Goal: Task Accomplishment & Management: Use online tool/utility

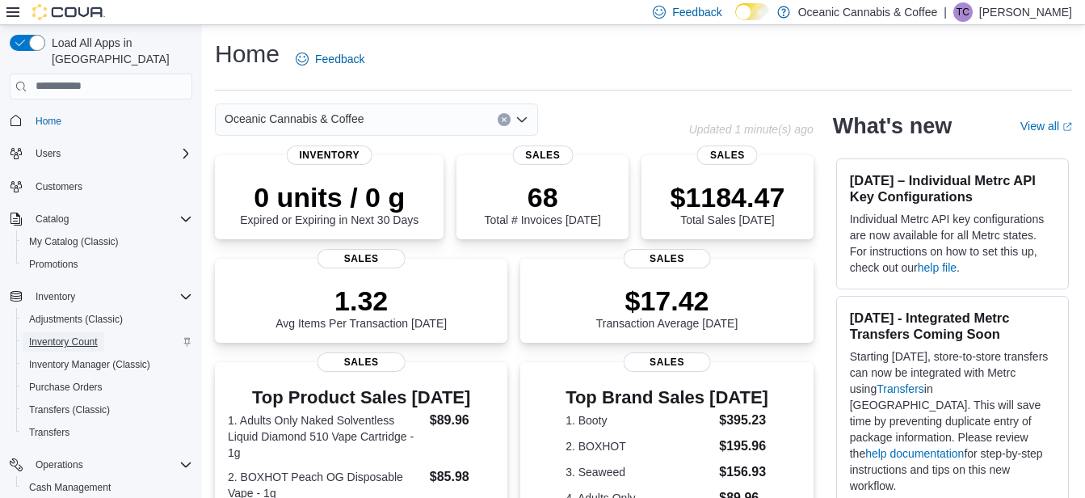
click at [74, 335] on span "Inventory Count" at bounding box center [63, 341] width 69 height 13
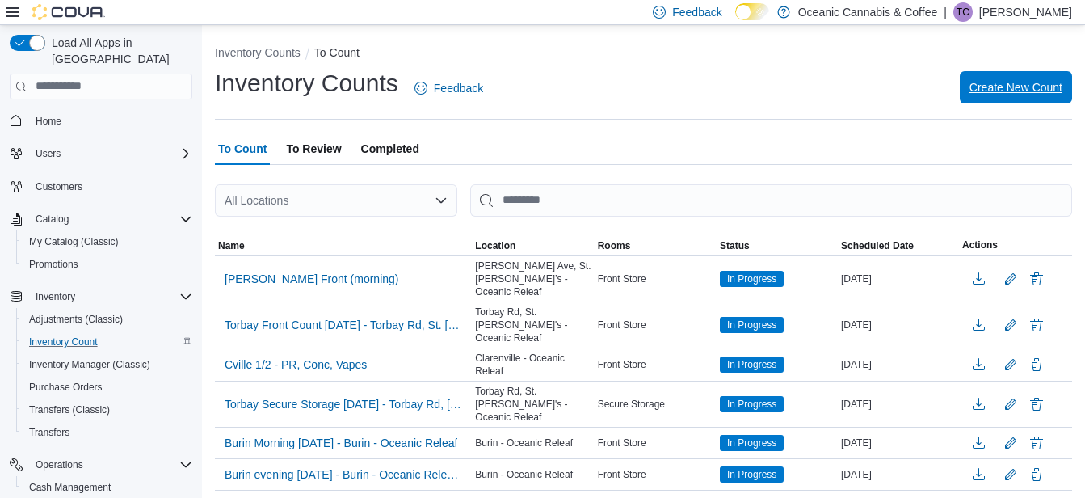
click at [1021, 91] on span "Create New Count" at bounding box center [1016, 87] width 93 height 16
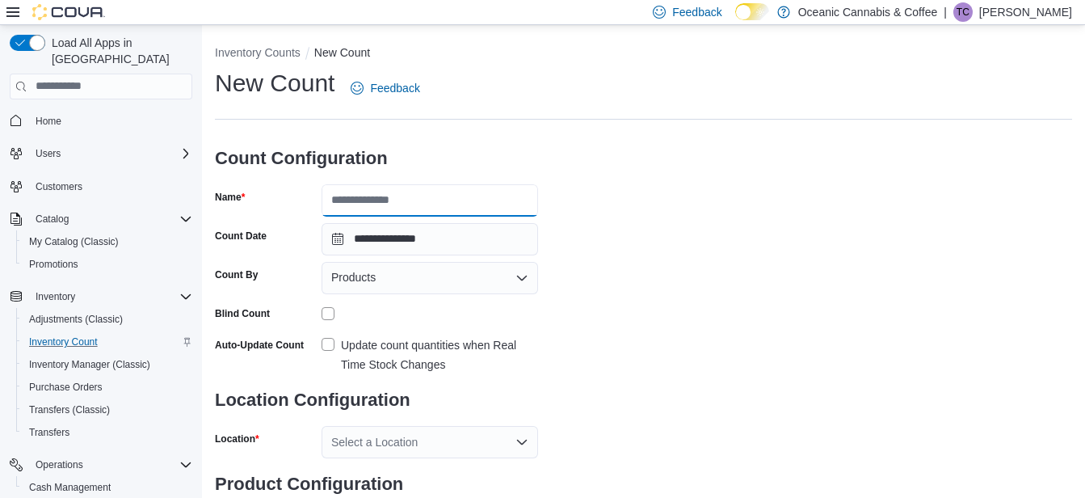
click at [341, 200] on input "Name" at bounding box center [430, 200] width 217 height 32
type input "**********"
click at [519, 276] on icon "Open list of options" at bounding box center [522, 278] width 10 height 5
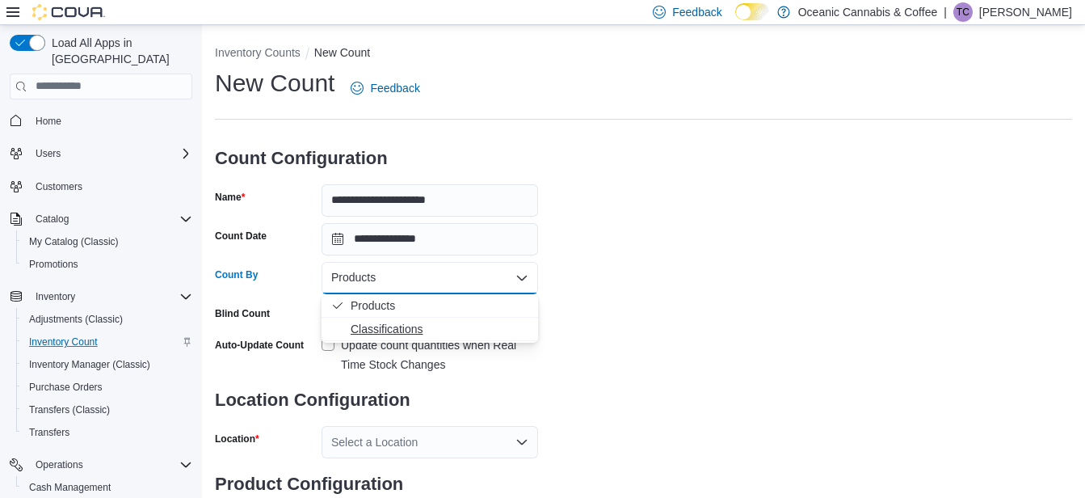
click at [403, 324] on span "Classifications" at bounding box center [440, 329] width 178 height 16
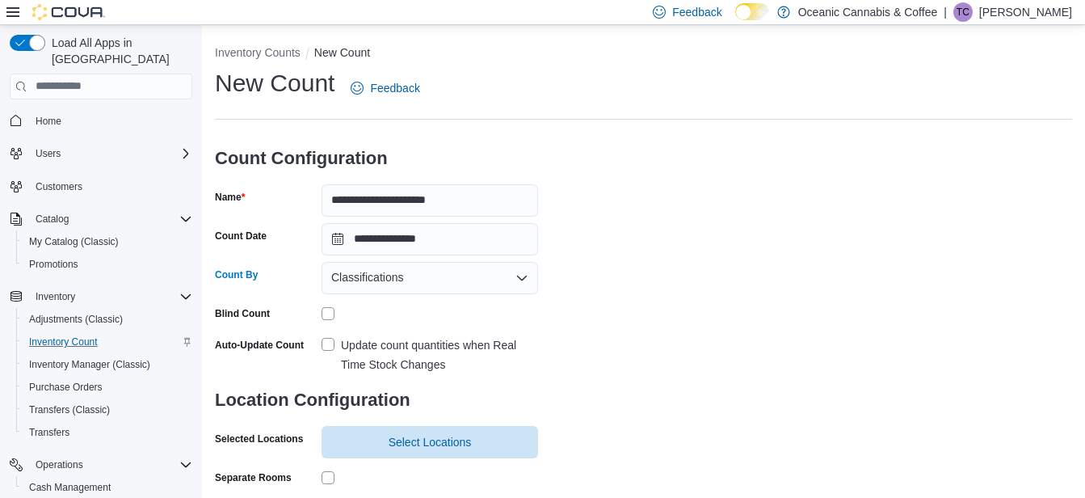
click at [326, 343] on label "Update count quantities when Real Time Stock Changes" at bounding box center [430, 354] width 217 height 39
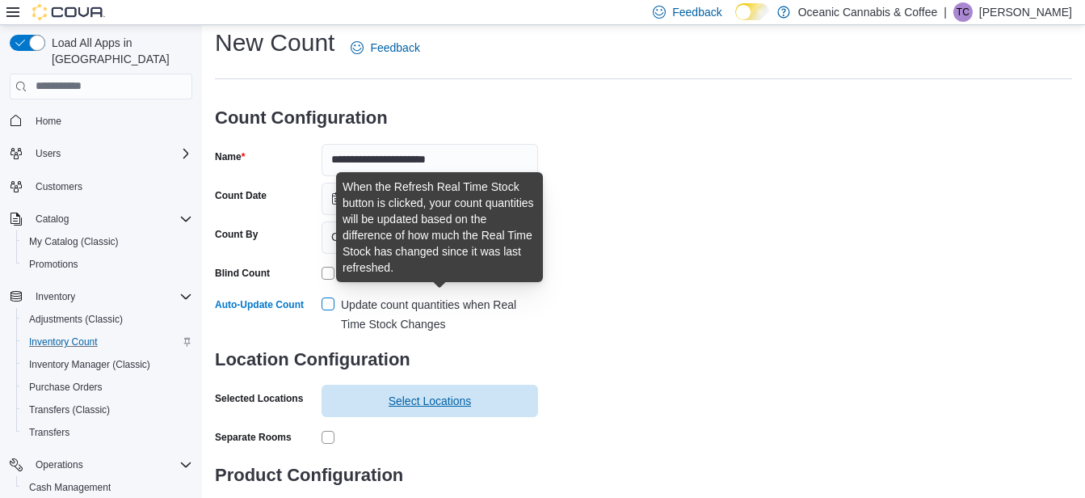
scroll to position [114, 0]
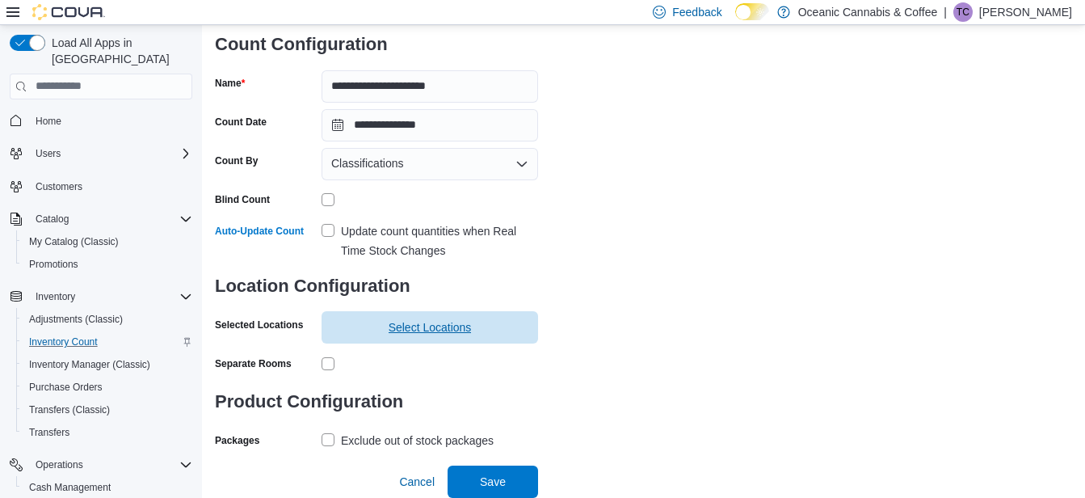
click at [399, 327] on span "Select Locations" at bounding box center [430, 327] width 83 height 16
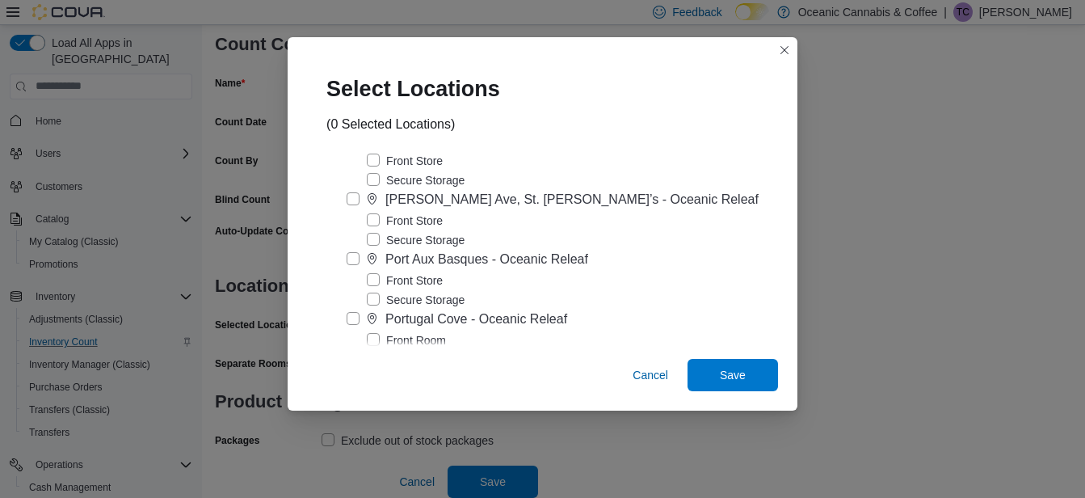
scroll to position [236, 0]
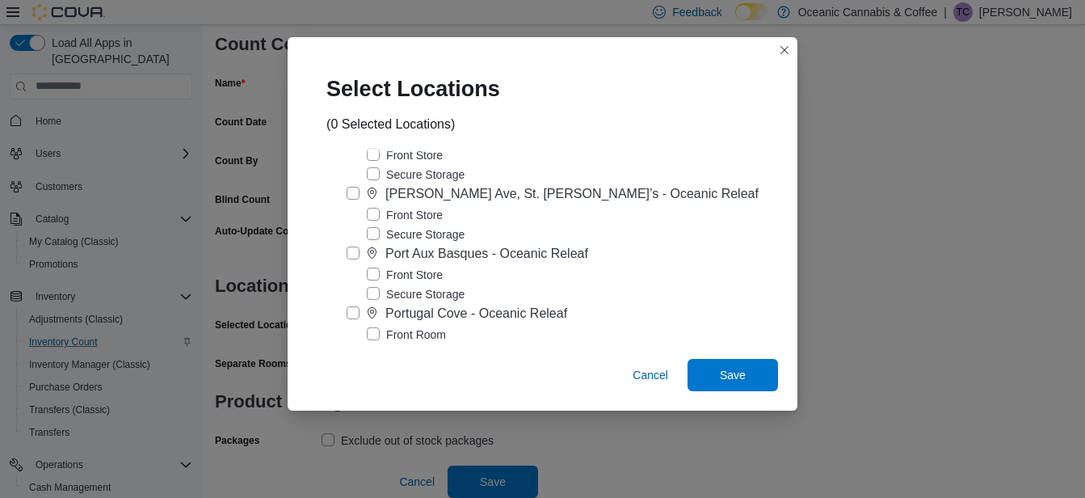
click at [364, 313] on label "Portugal Cove - Oceanic Releaf" at bounding box center [457, 313] width 221 height 19
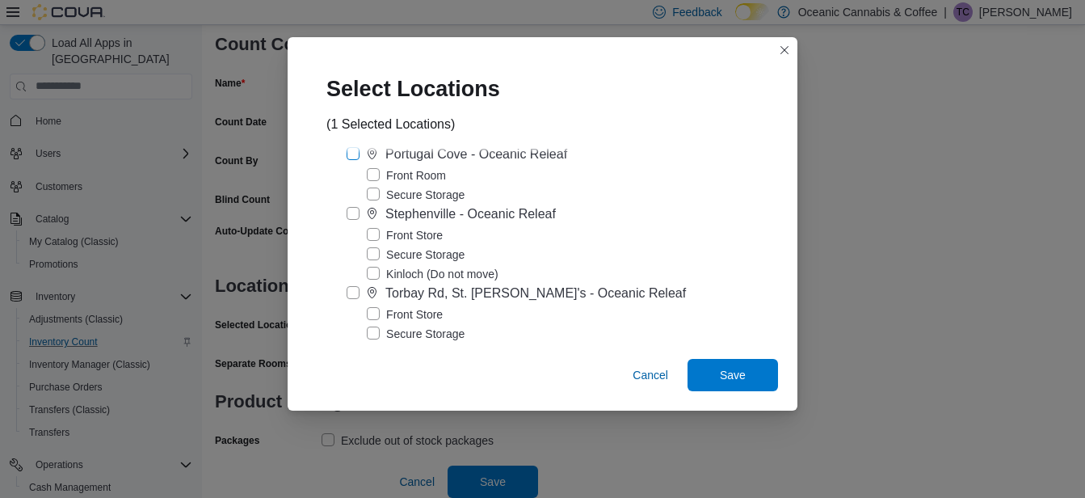
scroll to position [398, 0]
click at [385, 188] on label "Secure Storage" at bounding box center [416, 192] width 98 height 19
click at [720, 376] on span "Save" at bounding box center [733, 374] width 26 height 16
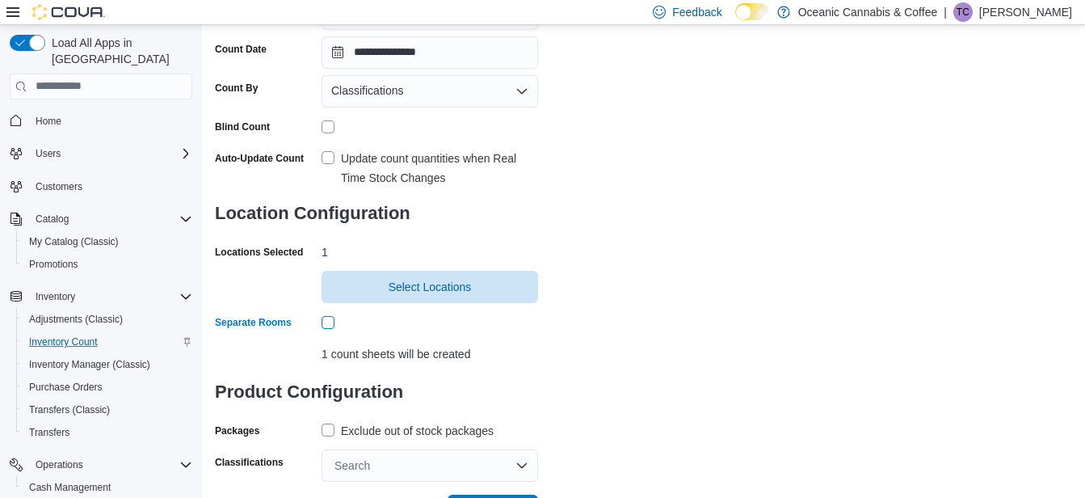
scroll to position [216, 0]
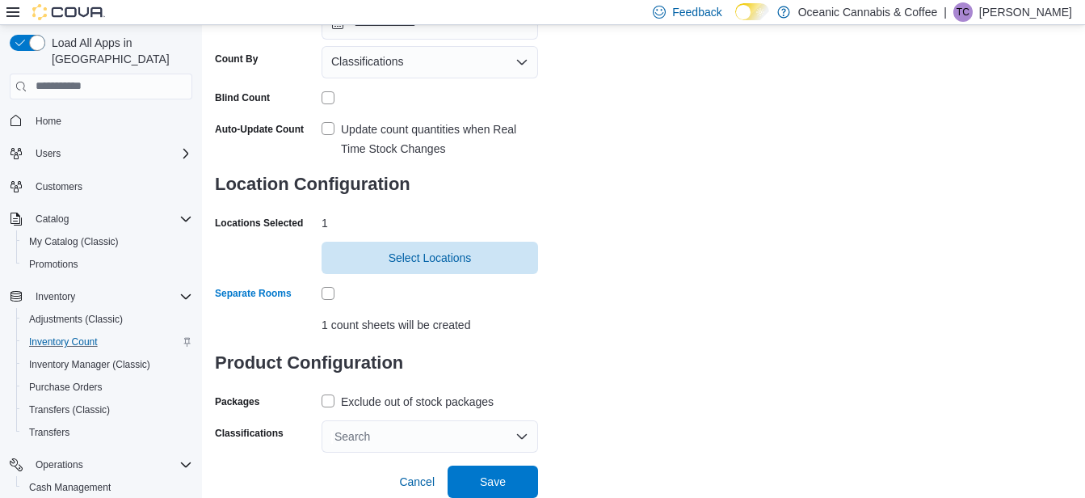
click at [322, 400] on label "Exclude out of stock packages" at bounding box center [408, 401] width 172 height 19
click at [367, 435] on div "Search" at bounding box center [430, 436] width 217 height 32
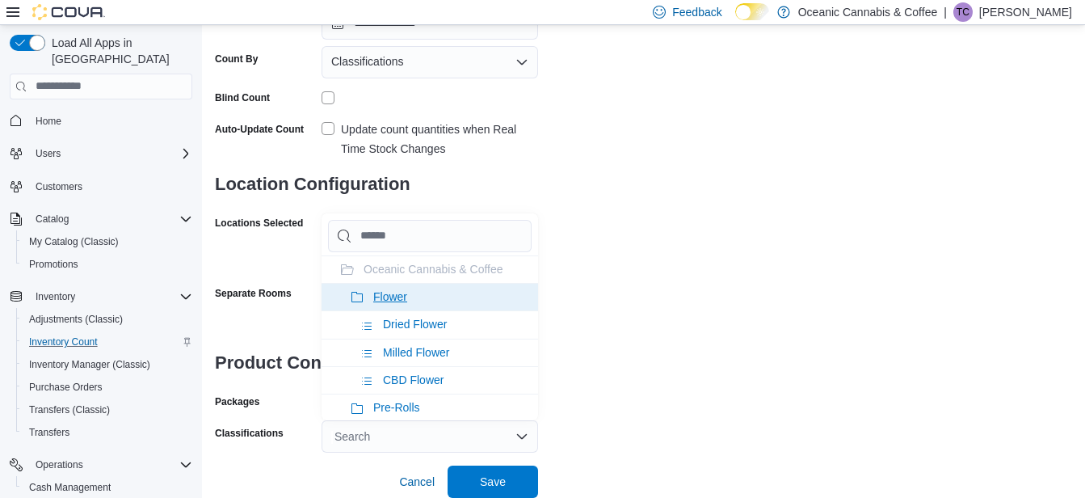
click at [353, 300] on icon at bounding box center [357, 297] width 13 height 13
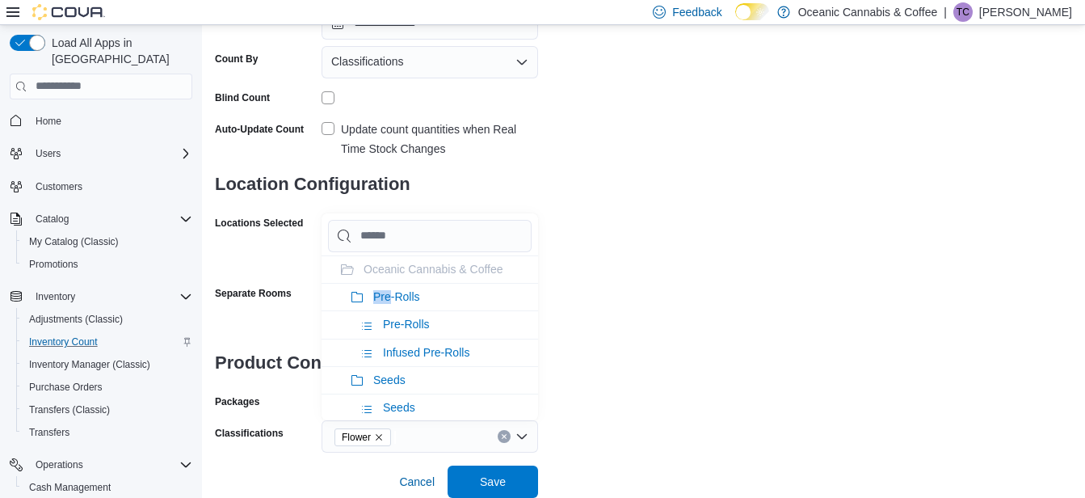
click at [353, 300] on icon at bounding box center [357, 297] width 13 height 13
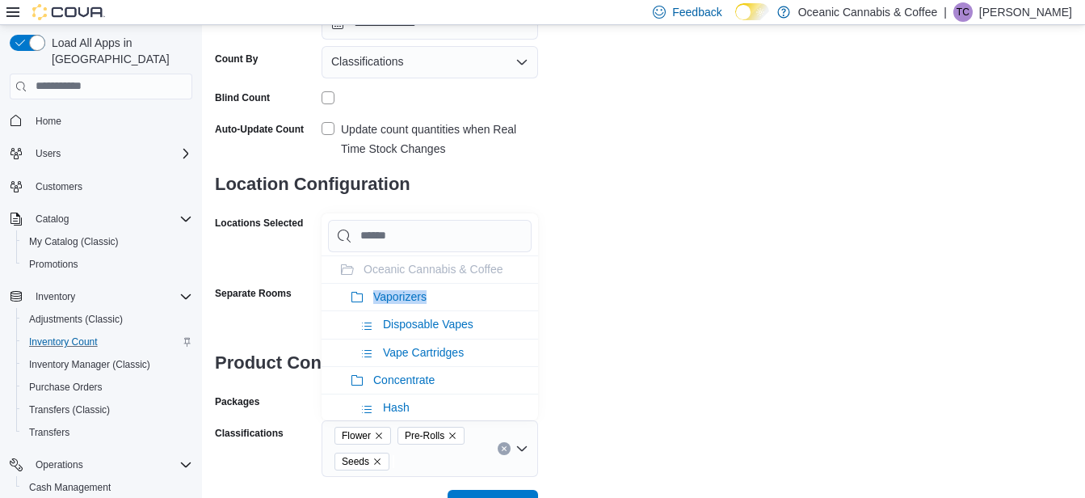
click at [353, 300] on icon at bounding box center [357, 297] width 13 height 13
click at [353, 374] on icon at bounding box center [357, 380] width 13 height 13
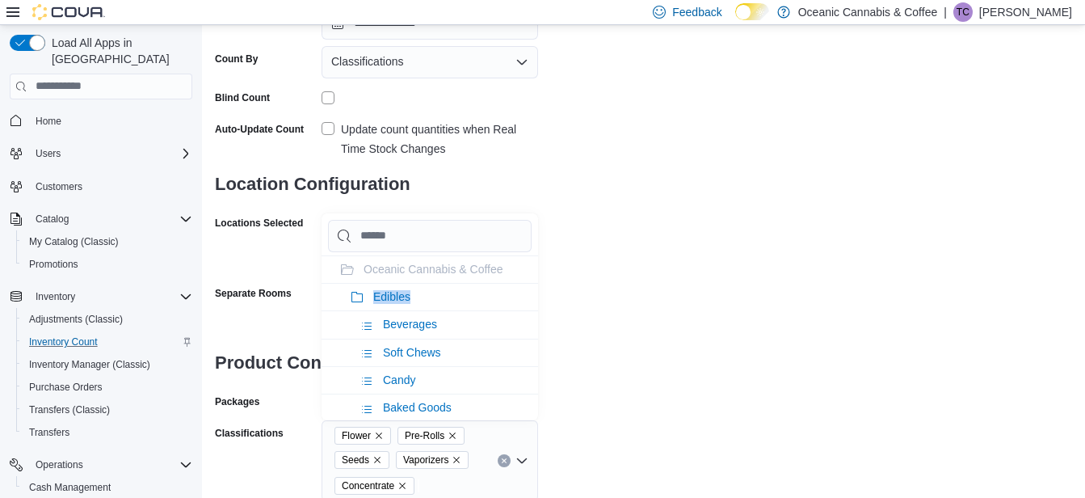
click at [353, 300] on icon at bounding box center [357, 297] width 13 height 13
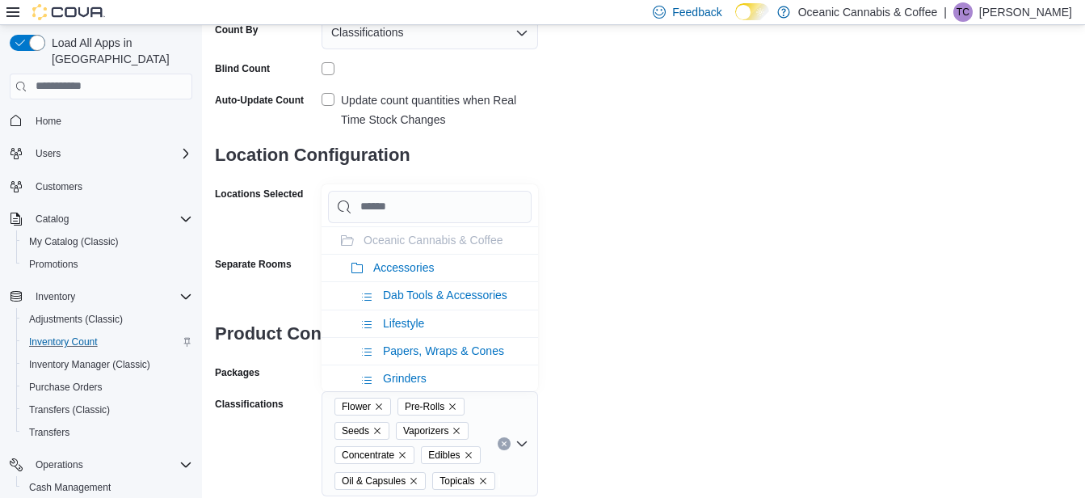
scroll to position [288, 0]
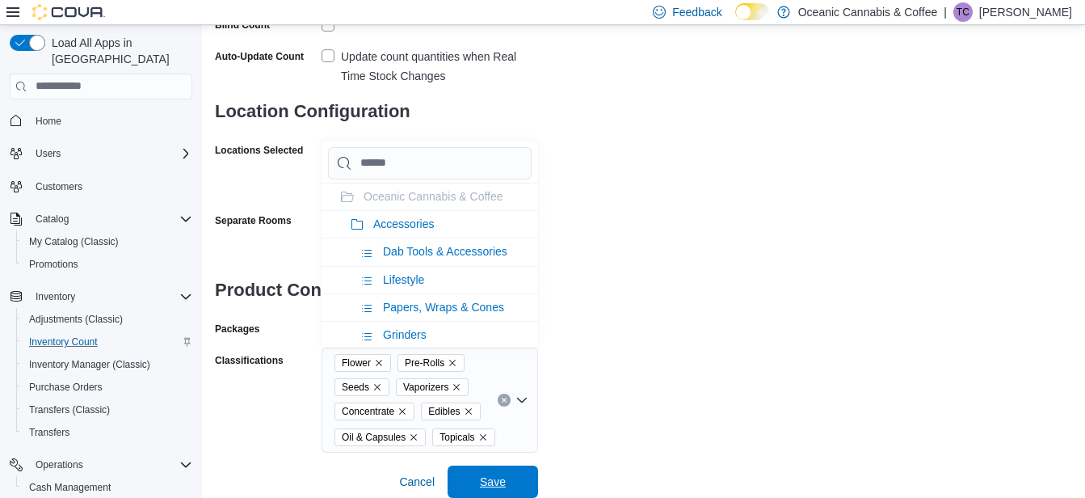
click at [506, 477] on span "Save" at bounding box center [492, 481] width 71 height 32
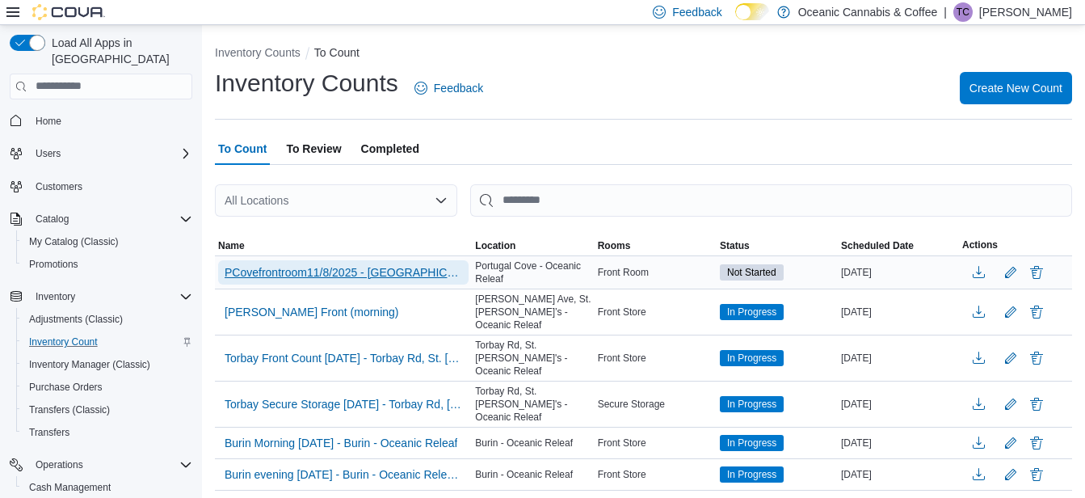
click at [343, 273] on span "PCovefrontroom11/8/2025 - [GEOGRAPHIC_DATA] - [GEOGRAPHIC_DATA] Releaf" at bounding box center [344, 272] width 238 height 16
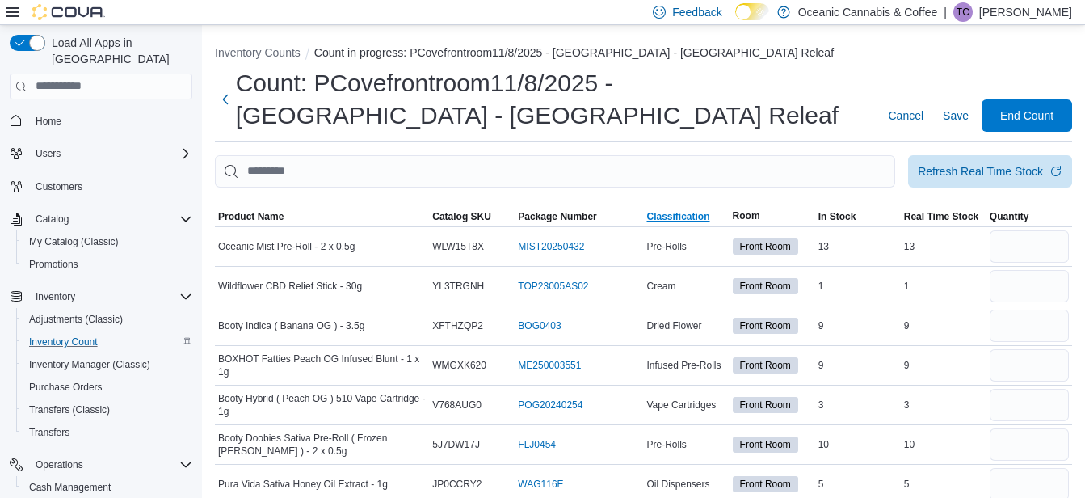
click at [699, 216] on span "Classification" at bounding box center [677, 216] width 63 height 13
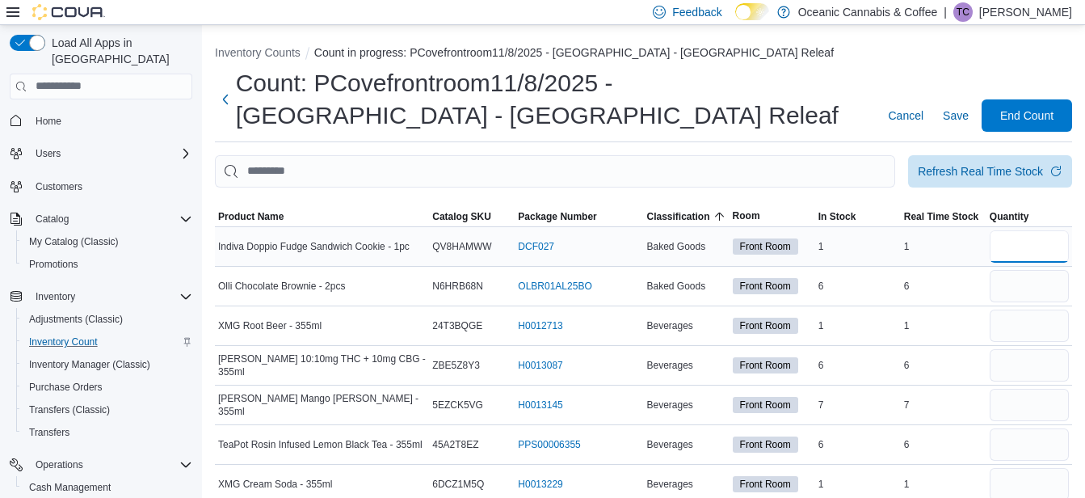
click at [1029, 257] on input "number" at bounding box center [1029, 246] width 79 height 32
type input "*"
click at [1029, 283] on input "number" at bounding box center [1029, 286] width 79 height 32
type input "*"
click at [1020, 326] on input "number" at bounding box center [1029, 325] width 79 height 32
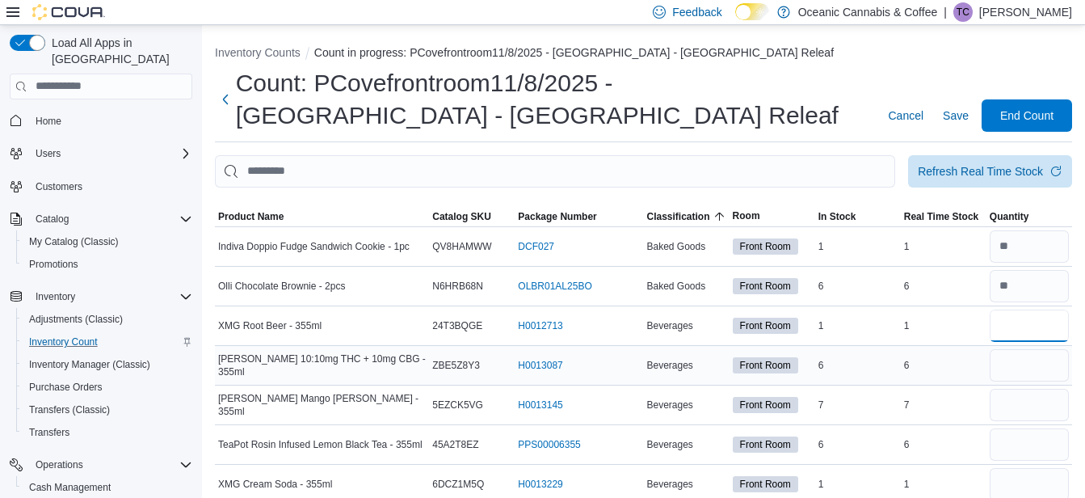
type input "*"
click at [1023, 369] on input "number" at bounding box center [1029, 365] width 79 height 32
type input "*"
click at [1013, 411] on input "number" at bounding box center [1029, 405] width 79 height 32
type input "*"
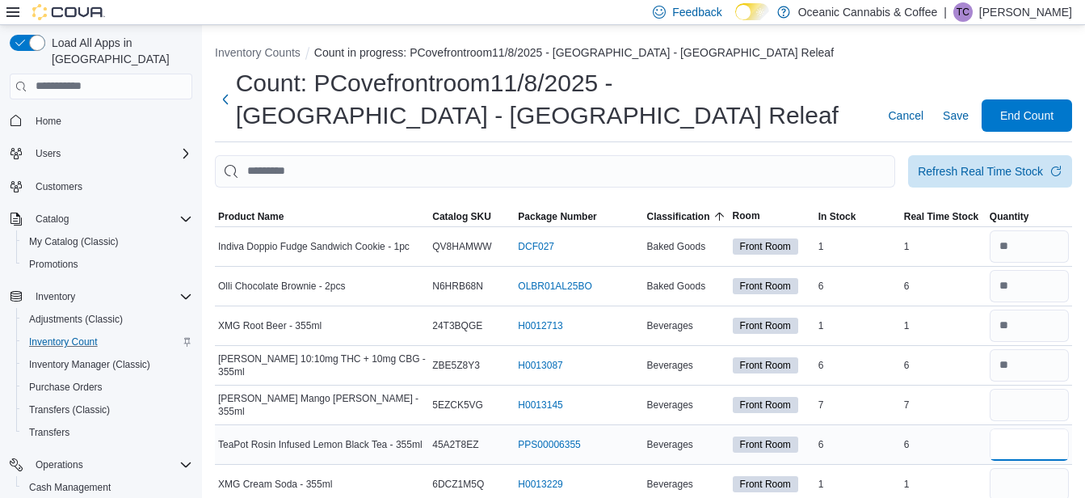
click at [1021, 448] on input "number" at bounding box center [1029, 444] width 79 height 32
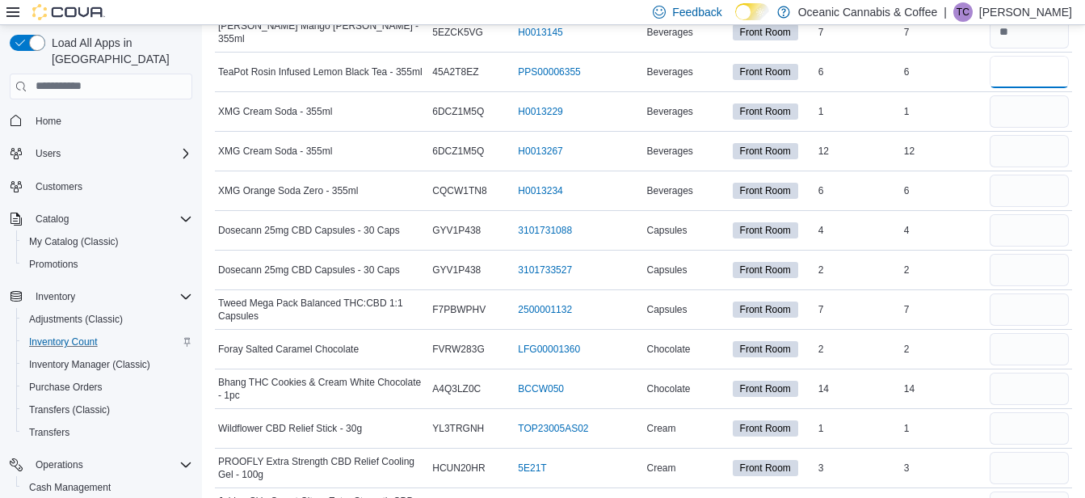
scroll to position [405, 0]
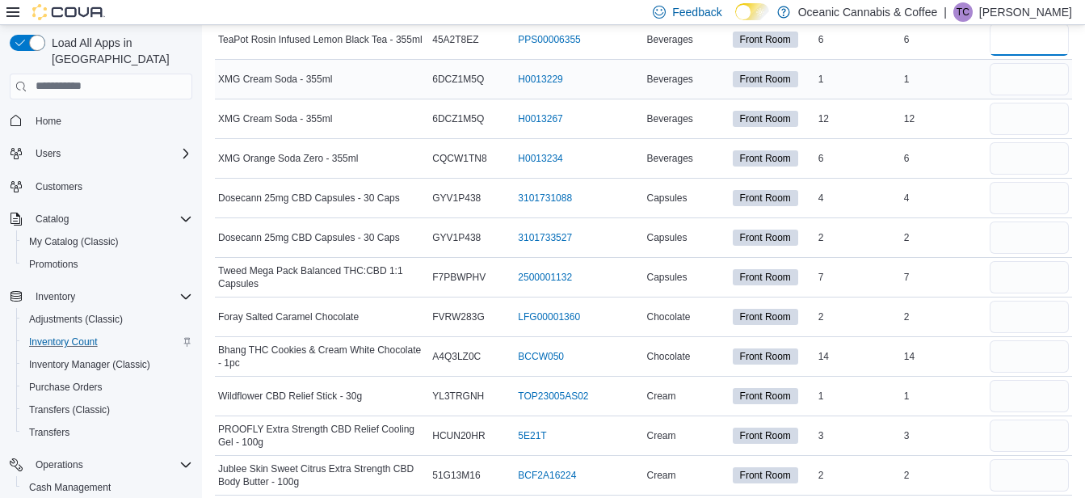
type input "*"
click at [1022, 85] on input "number" at bounding box center [1029, 79] width 79 height 32
type input "*"
click at [1015, 125] on input "number" at bounding box center [1029, 119] width 79 height 32
type input "**"
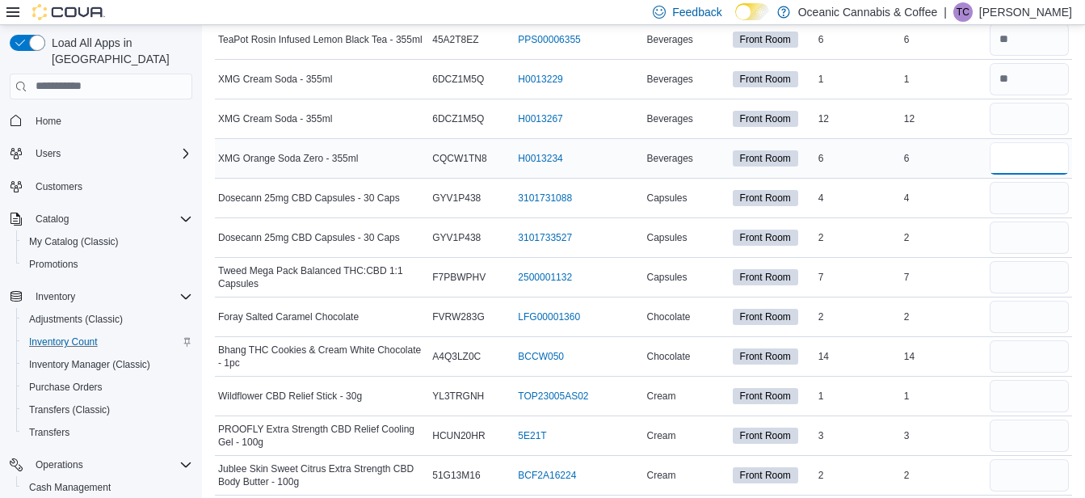
click at [1014, 155] on input "number" at bounding box center [1029, 158] width 79 height 32
type input "*"
click at [1027, 204] on input "number" at bounding box center [1029, 198] width 79 height 32
type input "*"
click at [1023, 241] on input "number" at bounding box center [1029, 237] width 79 height 32
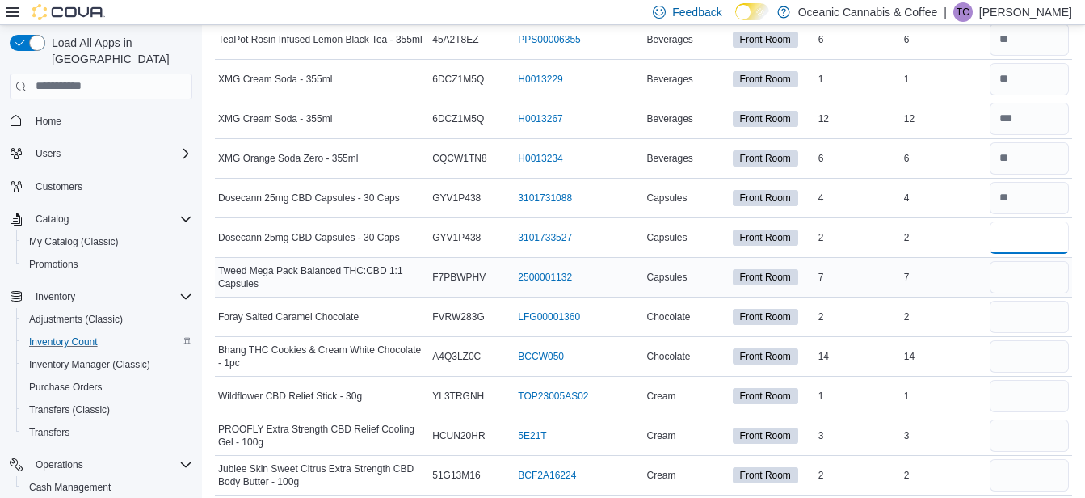
type input "*"
click at [1018, 281] on input "number" at bounding box center [1029, 277] width 79 height 32
type input "*"
click at [1017, 323] on input "number" at bounding box center [1029, 317] width 79 height 32
type input "*"
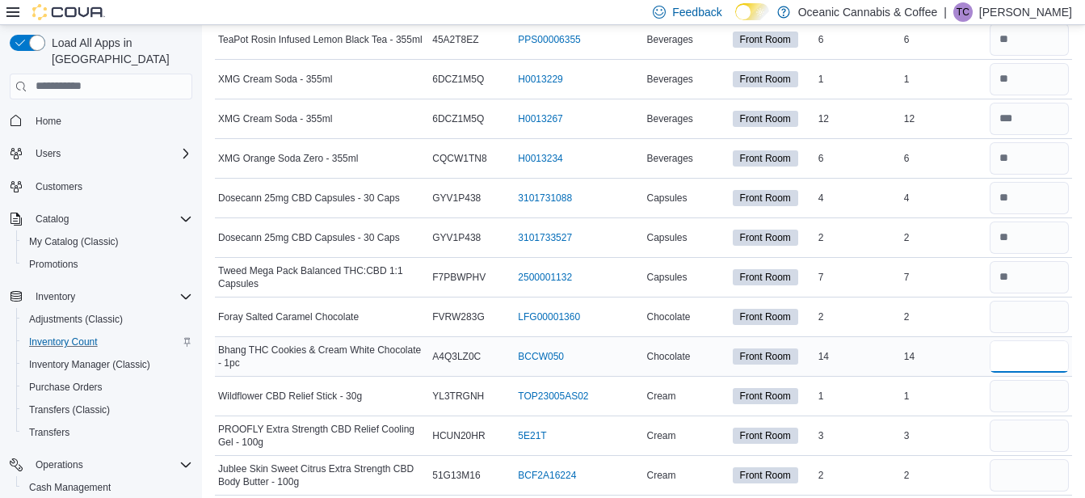
click at [1021, 359] on input "number" at bounding box center [1029, 356] width 79 height 32
type input "**"
click at [1021, 401] on input "number" at bounding box center [1029, 396] width 79 height 32
type input "*"
click at [1015, 439] on input "number" at bounding box center [1029, 435] width 79 height 32
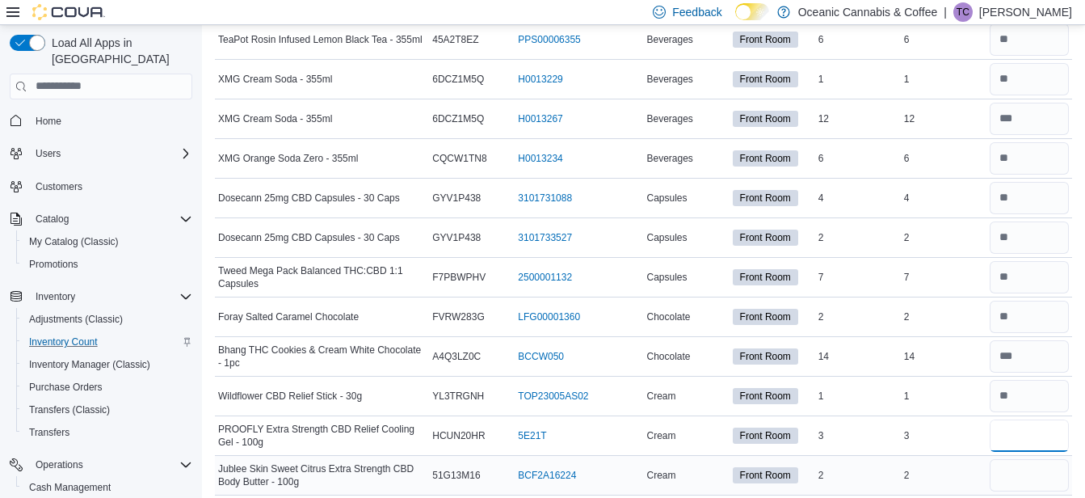
type input "*"
click at [1020, 478] on input "number" at bounding box center [1029, 475] width 79 height 32
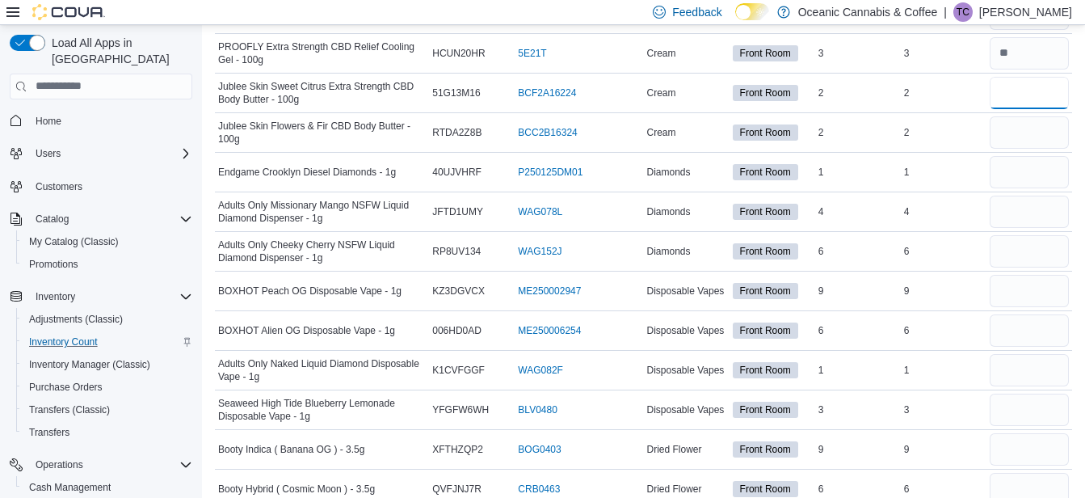
scroll to position [793, 0]
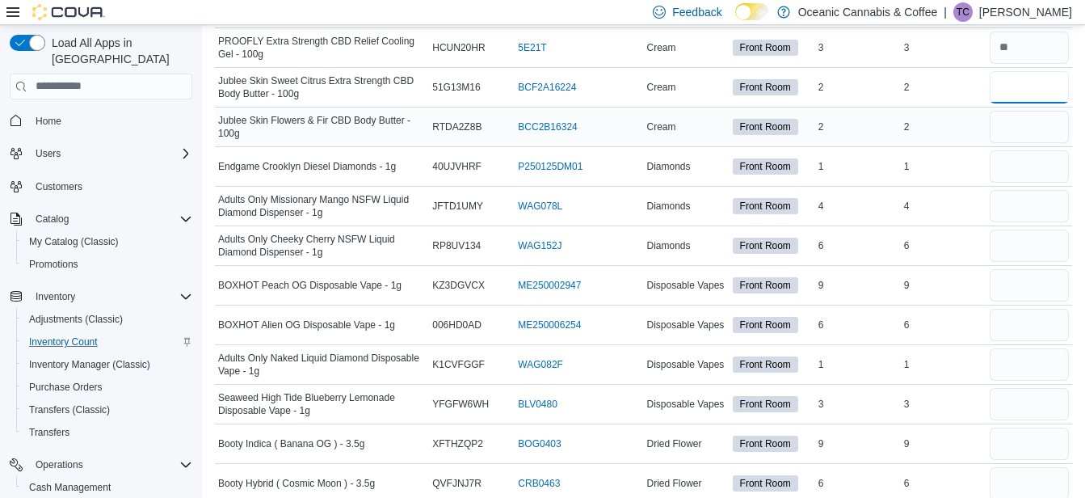
type input "*"
click at [1017, 128] on input "number" at bounding box center [1029, 127] width 79 height 32
type input "*"
click at [1017, 167] on input "number" at bounding box center [1029, 166] width 79 height 32
type input "*"
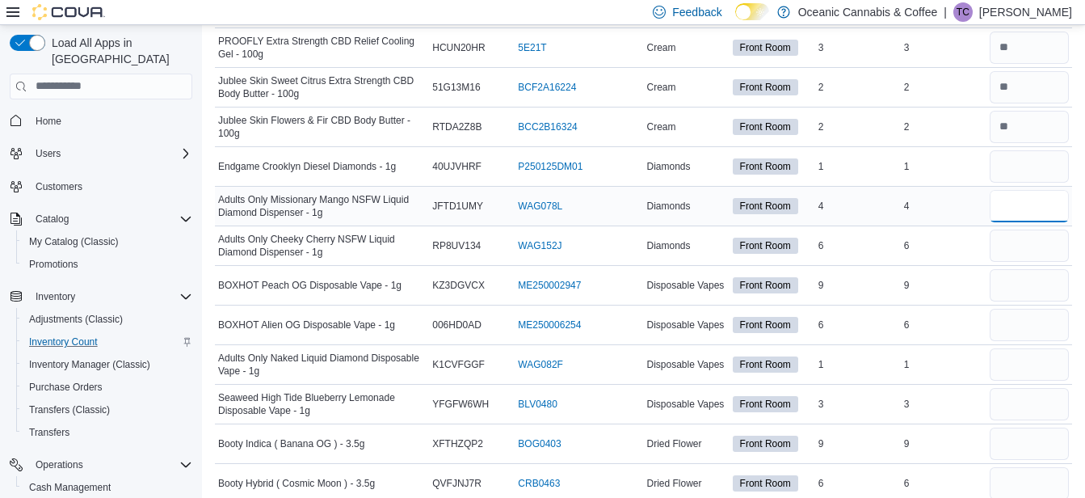
click at [1015, 208] on input "number" at bounding box center [1029, 206] width 79 height 32
type input "*"
click at [1023, 249] on input "number" at bounding box center [1029, 245] width 79 height 32
type input "*"
click at [1016, 288] on input "number" at bounding box center [1029, 285] width 79 height 32
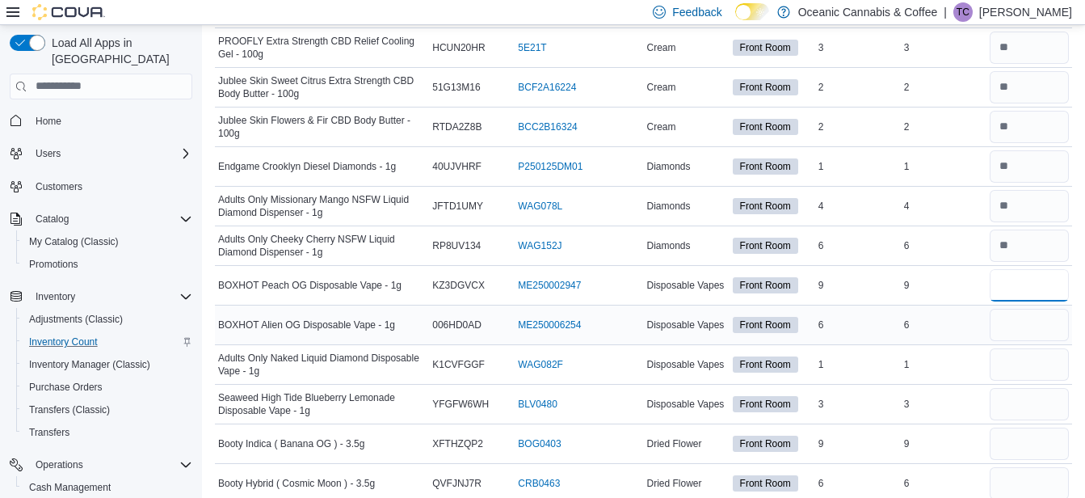
type input "*"
click at [1013, 327] on input "number" at bounding box center [1029, 325] width 79 height 32
type input "*"
click at [1017, 370] on input "number" at bounding box center [1029, 364] width 79 height 32
type input "*"
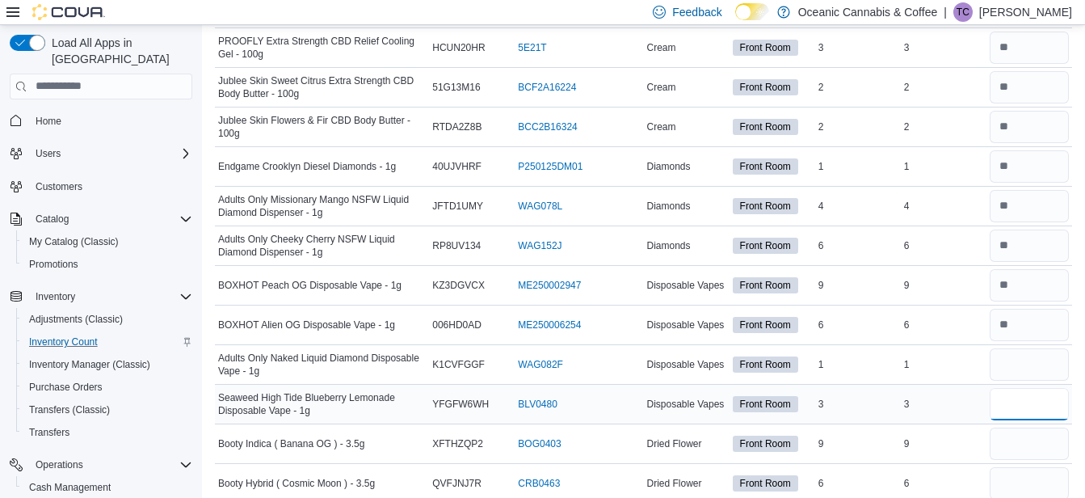
click at [1010, 411] on input "number" at bounding box center [1029, 404] width 79 height 32
type input "*"
click at [1018, 447] on input "number" at bounding box center [1029, 443] width 79 height 32
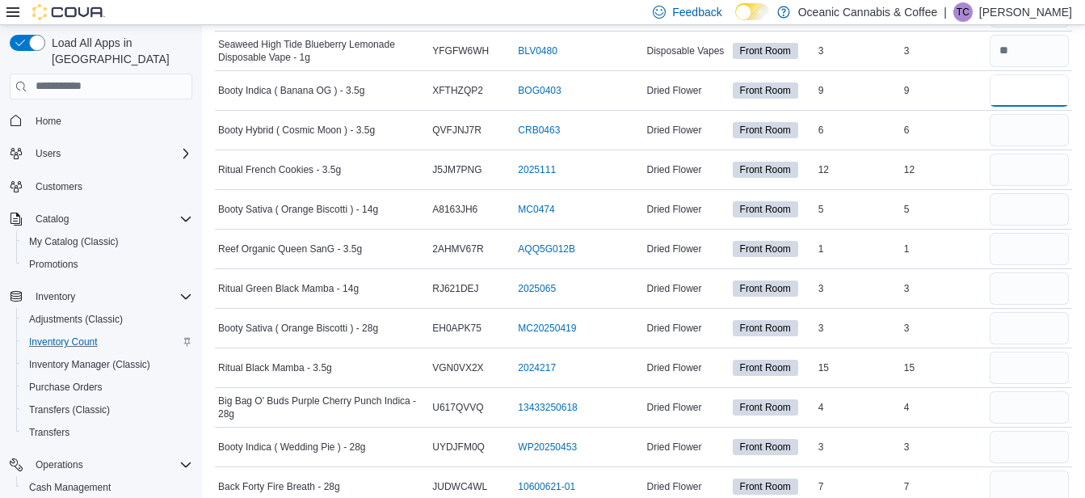
scroll to position [1167, 0]
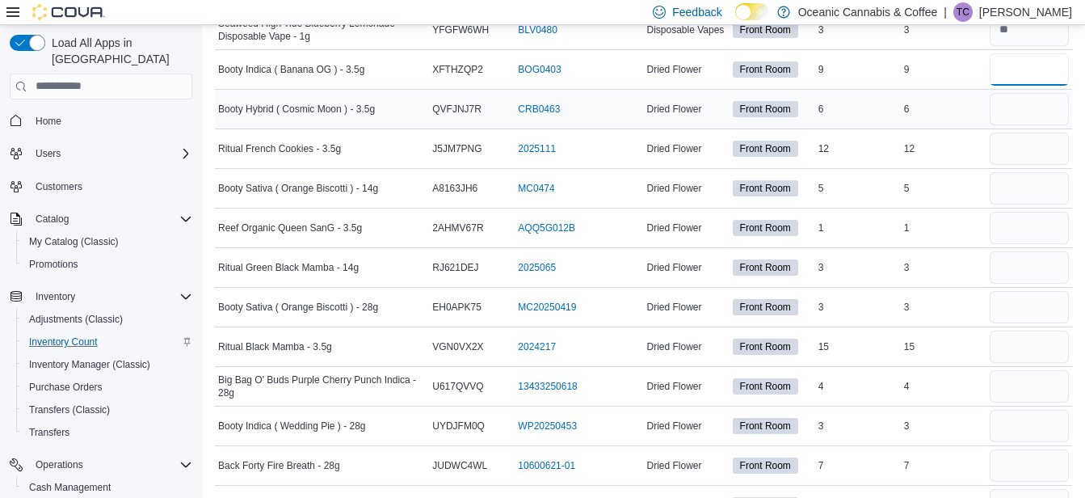
type input "*"
click at [1019, 112] on input "number" at bounding box center [1029, 109] width 79 height 32
type input "*"
click at [1017, 147] on input "number" at bounding box center [1029, 149] width 79 height 32
type input "**"
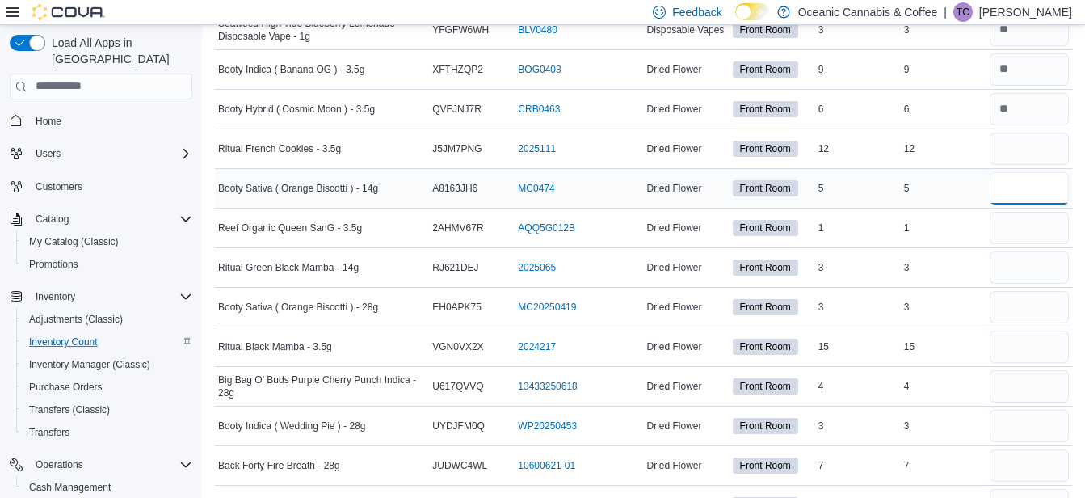
click at [1025, 184] on input "number" at bounding box center [1029, 188] width 79 height 32
type input "*"
click at [1018, 230] on input "number" at bounding box center [1029, 228] width 79 height 32
type input "*"
click at [1017, 276] on input "number" at bounding box center [1029, 267] width 79 height 32
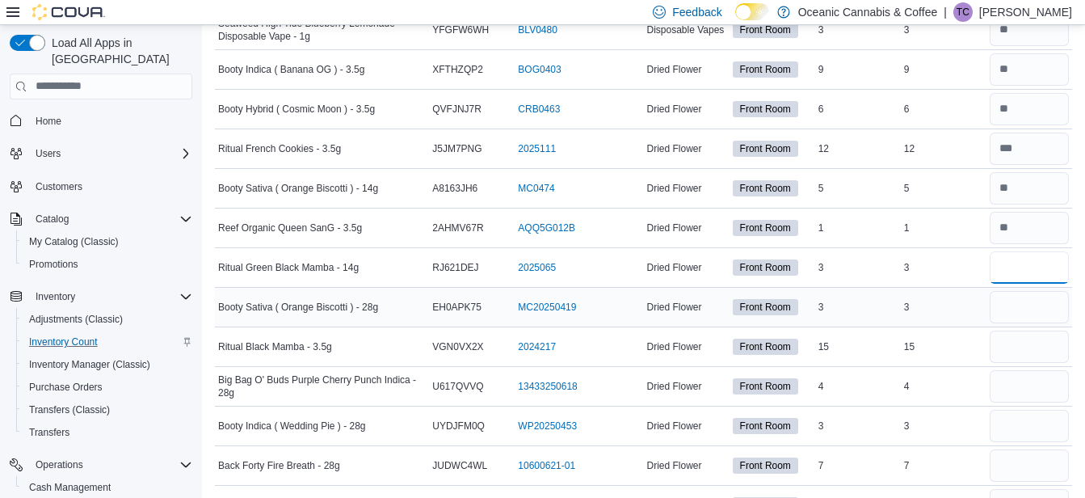
type input "*"
click at [1017, 310] on input "number" at bounding box center [1029, 307] width 79 height 32
type input "*"
click at [1008, 347] on input "number" at bounding box center [1029, 347] width 79 height 32
type input "**"
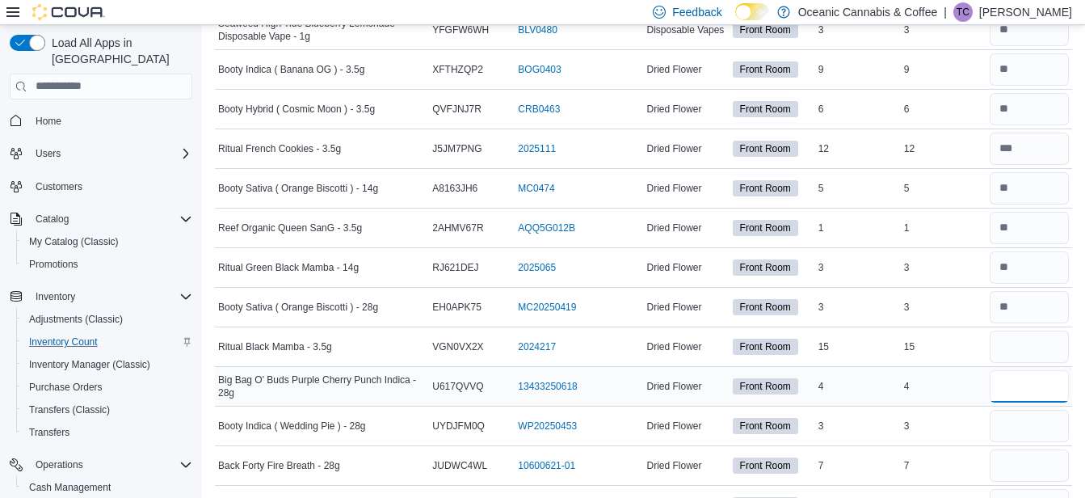
click at [1026, 394] on input "number" at bounding box center [1029, 386] width 79 height 32
type input "*"
click at [1030, 432] on input "number" at bounding box center [1029, 426] width 79 height 32
type input "*"
click at [1028, 465] on input "number" at bounding box center [1029, 465] width 79 height 32
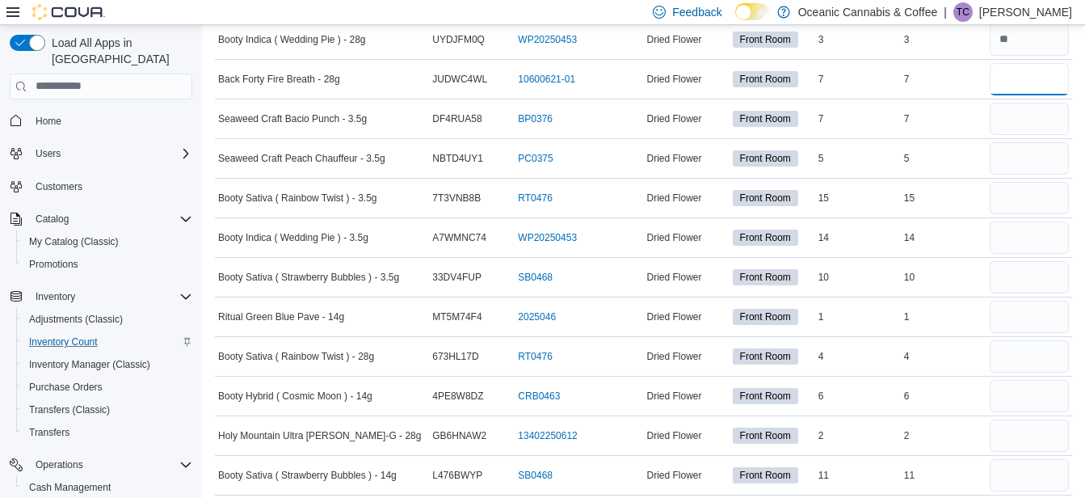
scroll to position [1555, 0]
click at [1024, 81] on input "number" at bounding box center [1029, 77] width 79 height 32
type input "*"
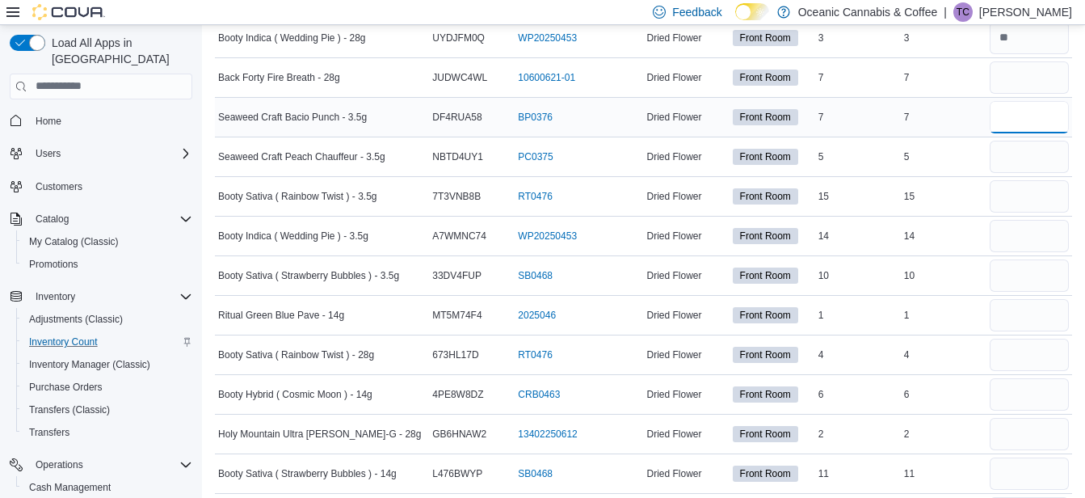
click at [1043, 121] on input "number" at bounding box center [1029, 117] width 79 height 32
type input "*"
click at [1009, 162] on input "number" at bounding box center [1029, 157] width 79 height 32
type input "*"
click at [1030, 204] on input "number" at bounding box center [1029, 196] width 79 height 32
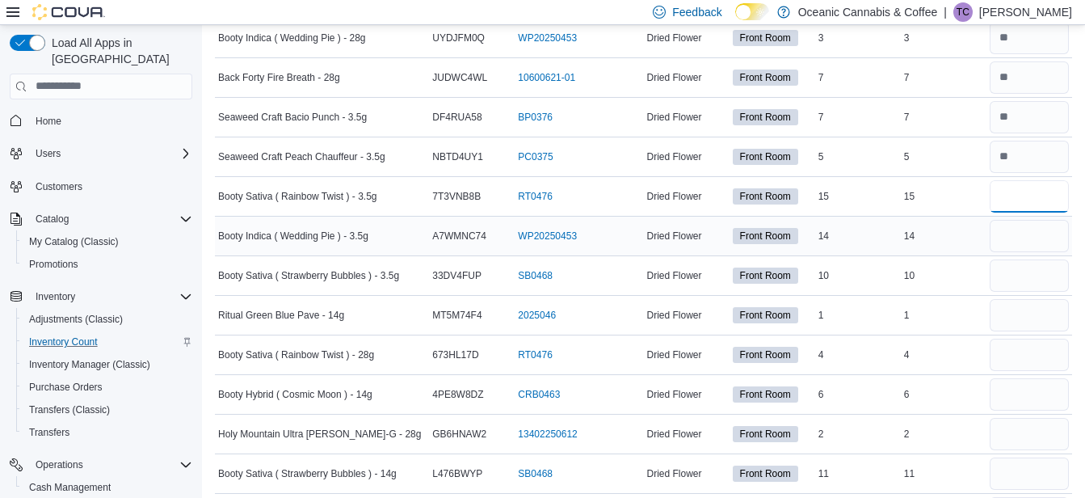
type input "**"
click at [1022, 238] on input "number" at bounding box center [1029, 236] width 79 height 32
type input "**"
click at [1029, 275] on input "number" at bounding box center [1029, 275] width 79 height 32
type input "**"
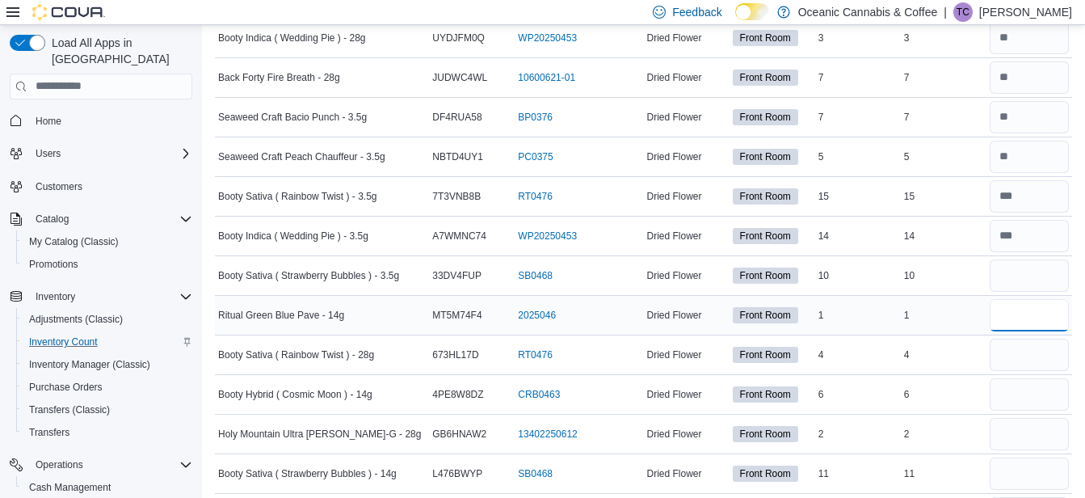
click at [1041, 319] on input "number" at bounding box center [1029, 315] width 79 height 32
type input "*"
click at [1025, 356] on input "number" at bounding box center [1029, 355] width 79 height 32
type input "*"
click at [1033, 398] on input "number" at bounding box center [1029, 394] width 79 height 32
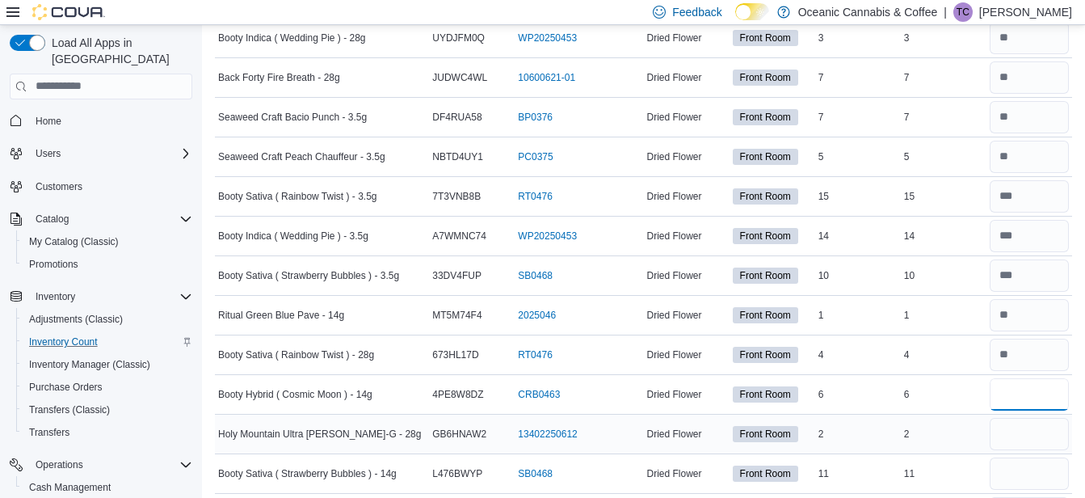
type input "*"
click at [1022, 437] on input "number" at bounding box center [1029, 434] width 79 height 32
type input "*"
click at [1013, 478] on input "number" at bounding box center [1029, 473] width 79 height 32
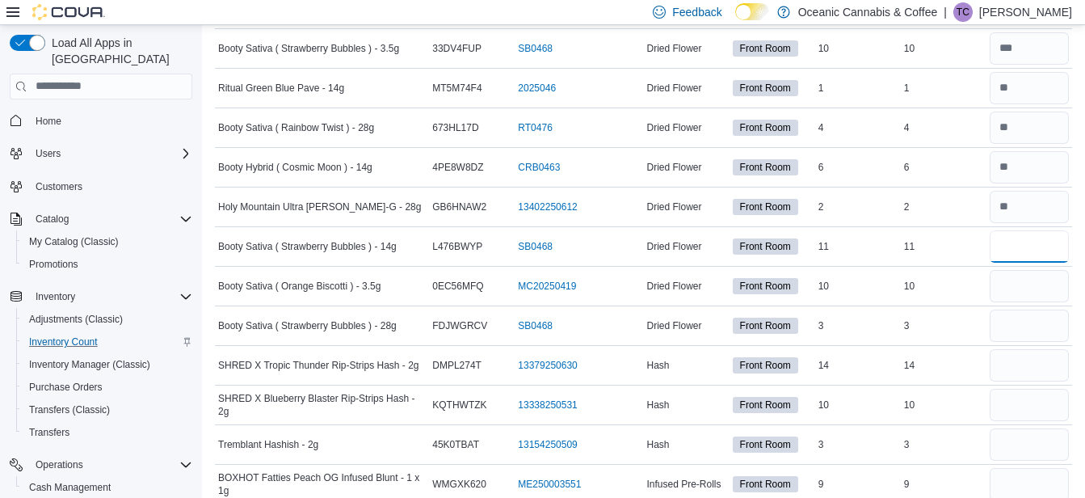
scroll to position [1813, 0]
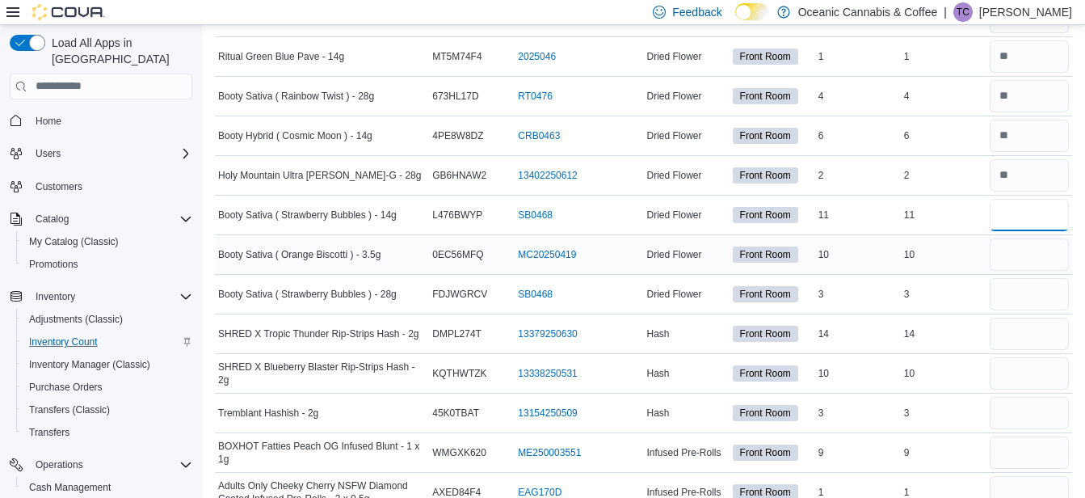
type input "**"
click at [1036, 261] on input "number" at bounding box center [1029, 254] width 79 height 32
type input "**"
click at [1024, 296] on input "number" at bounding box center [1029, 294] width 79 height 32
type input "*"
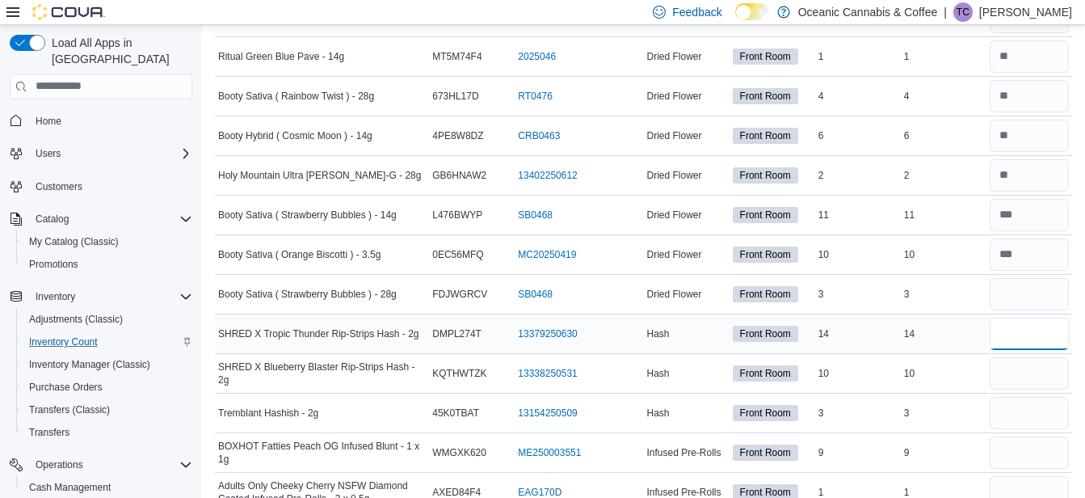
click at [1015, 334] on input "number" at bounding box center [1029, 334] width 79 height 32
type input "**"
click at [1020, 382] on input "number" at bounding box center [1029, 373] width 79 height 32
type input "**"
click at [1017, 415] on input "number" at bounding box center [1029, 413] width 79 height 32
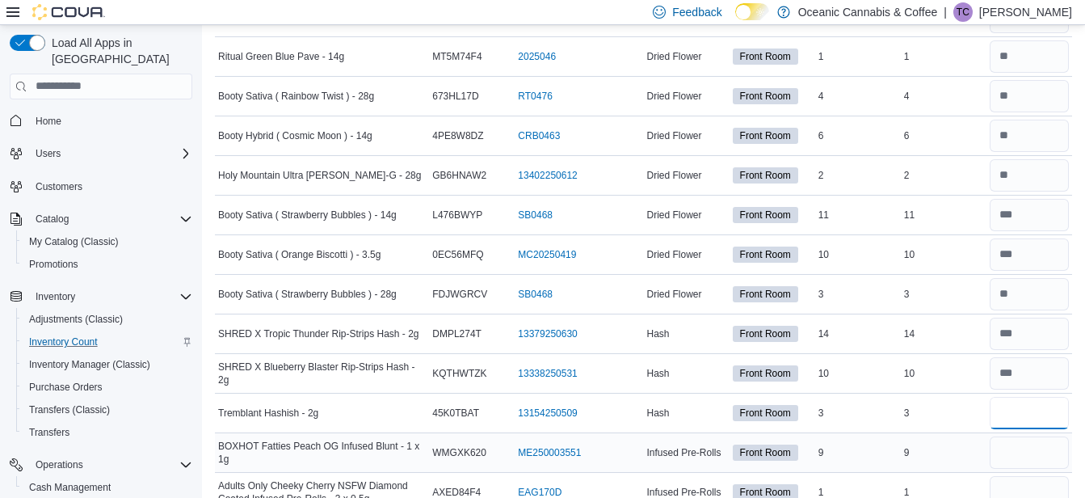
type input "*"
click at [1027, 453] on input "number" at bounding box center [1029, 452] width 79 height 32
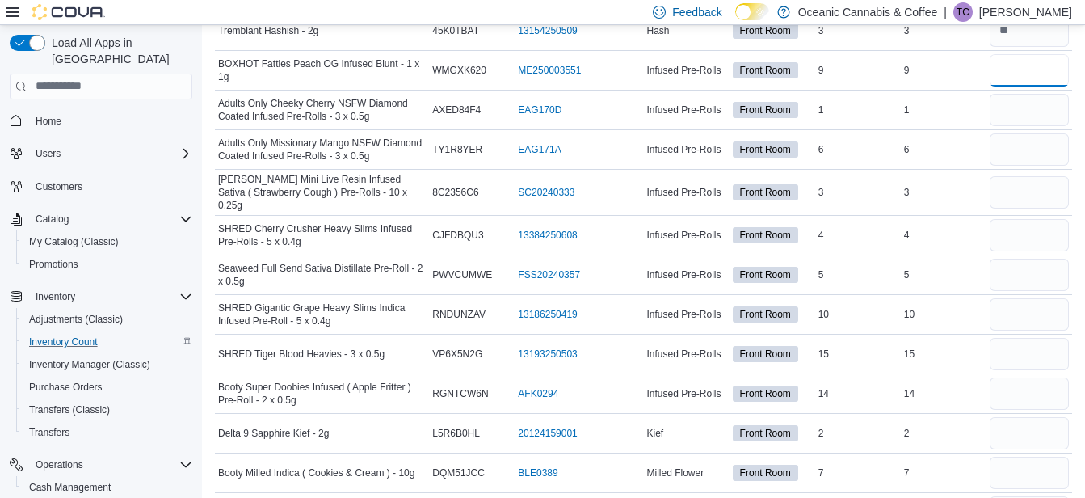
scroll to position [2203, 0]
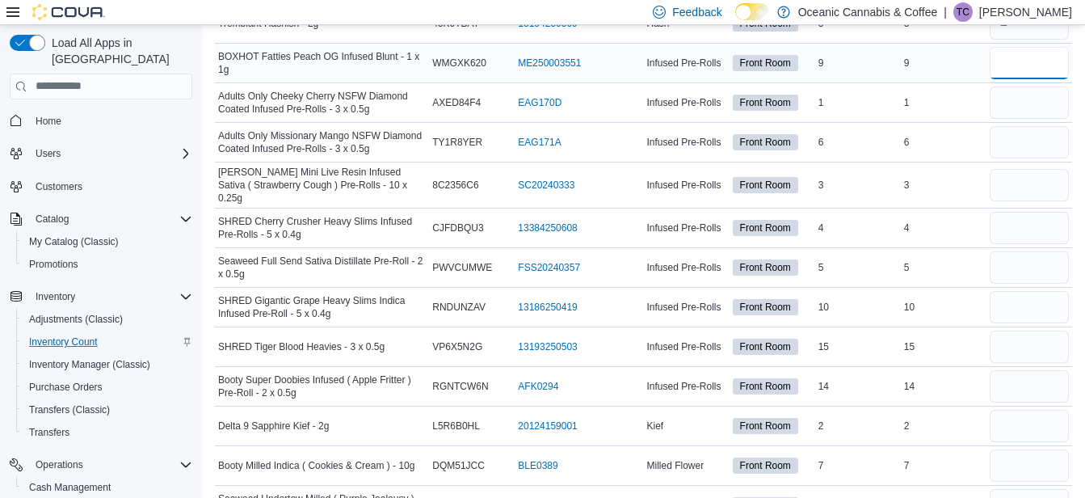
click at [1026, 66] on input "number" at bounding box center [1029, 63] width 79 height 32
type input "*"
click at [1026, 105] on input "number" at bounding box center [1029, 102] width 79 height 32
type input "*"
click at [1007, 142] on input "number" at bounding box center [1029, 142] width 79 height 32
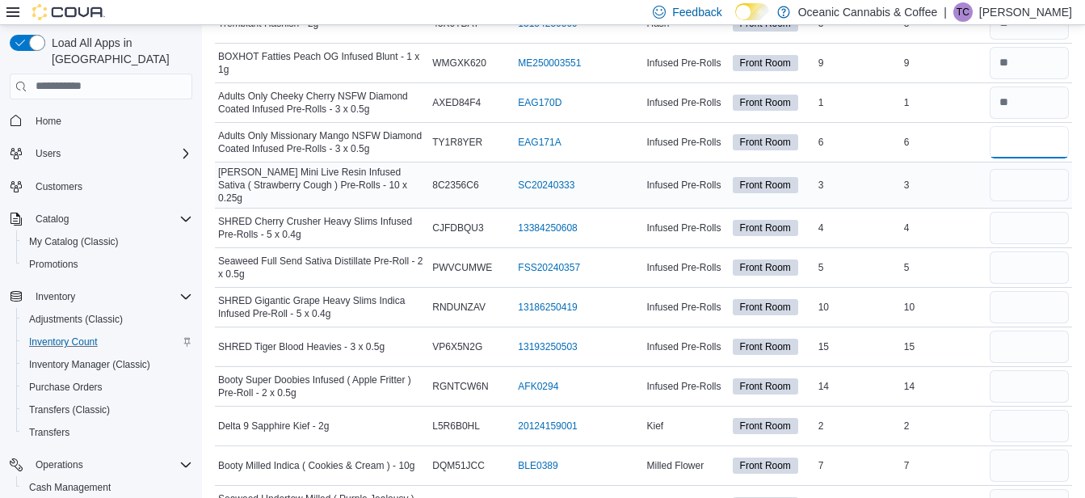
type input "*"
click at [1021, 183] on input "number" at bounding box center [1029, 185] width 79 height 32
type input "*"
click at [1024, 226] on input "number" at bounding box center [1029, 228] width 79 height 32
type input "*"
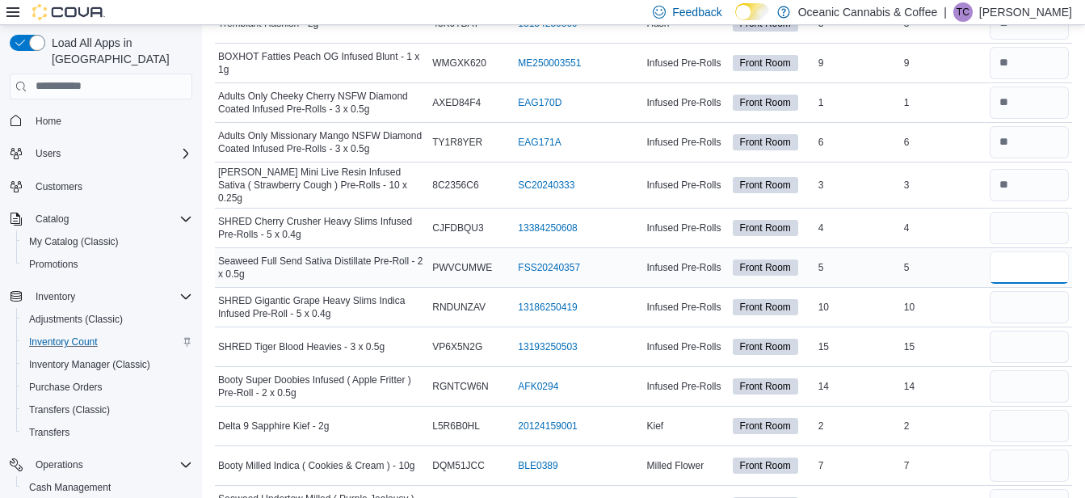
click at [1018, 261] on input "number" at bounding box center [1029, 267] width 79 height 32
type input "*"
click at [1016, 304] on input "number" at bounding box center [1029, 307] width 79 height 32
type input "**"
click at [1017, 347] on input "number" at bounding box center [1029, 347] width 79 height 32
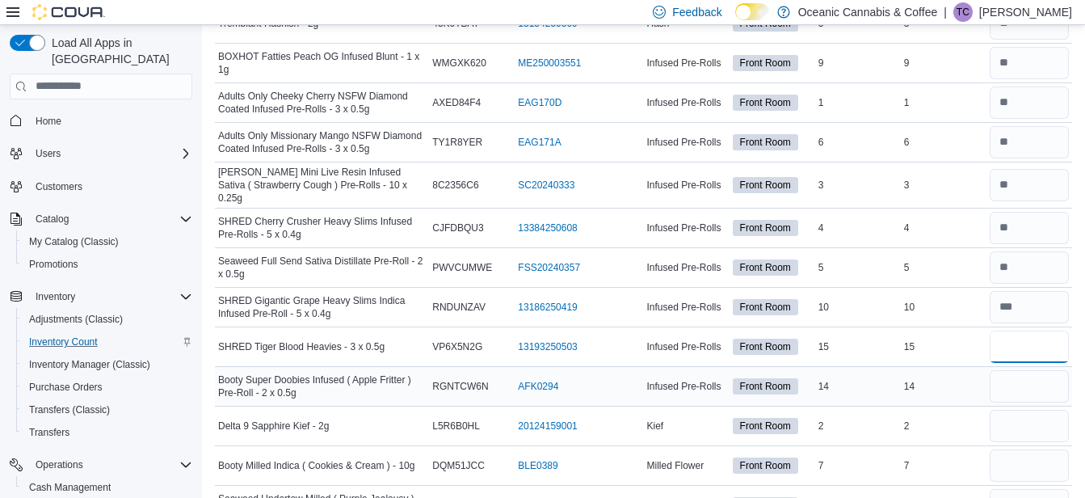
type input "**"
click at [1030, 389] on input "number" at bounding box center [1029, 386] width 79 height 32
type input "**"
click at [1026, 423] on input "number" at bounding box center [1029, 426] width 79 height 32
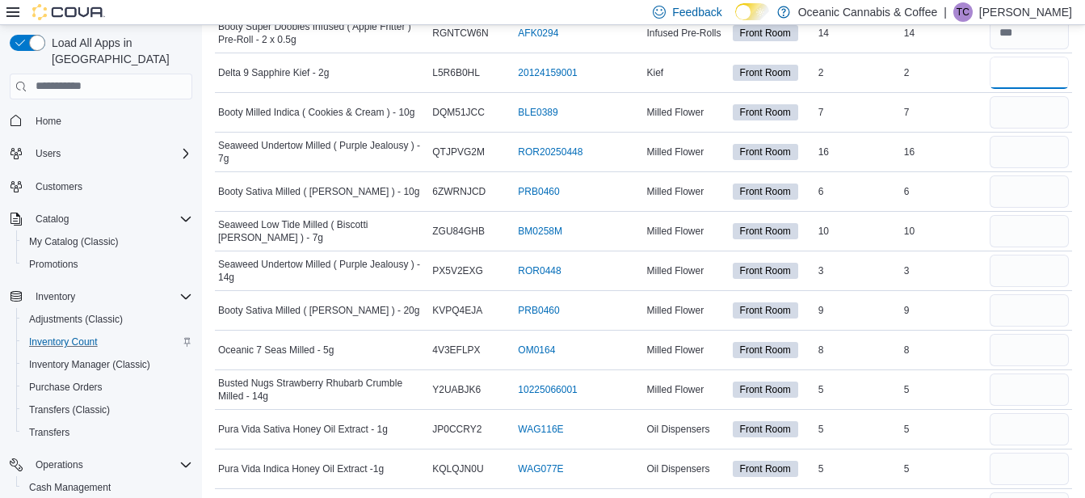
scroll to position [2576, 0]
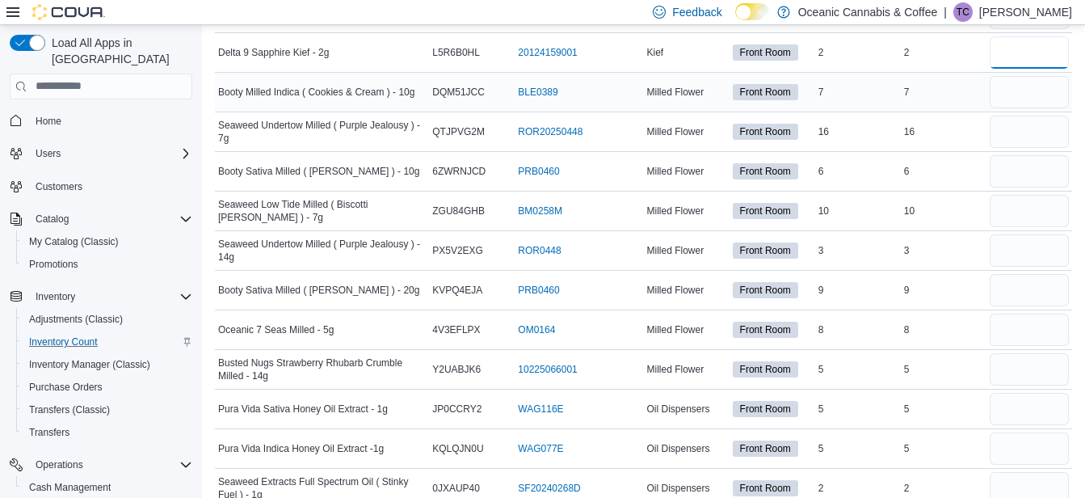
type input "*"
click at [1019, 92] on input "number" at bounding box center [1029, 92] width 79 height 32
type input "*"
click at [1018, 129] on input "number" at bounding box center [1029, 132] width 79 height 32
type input "**"
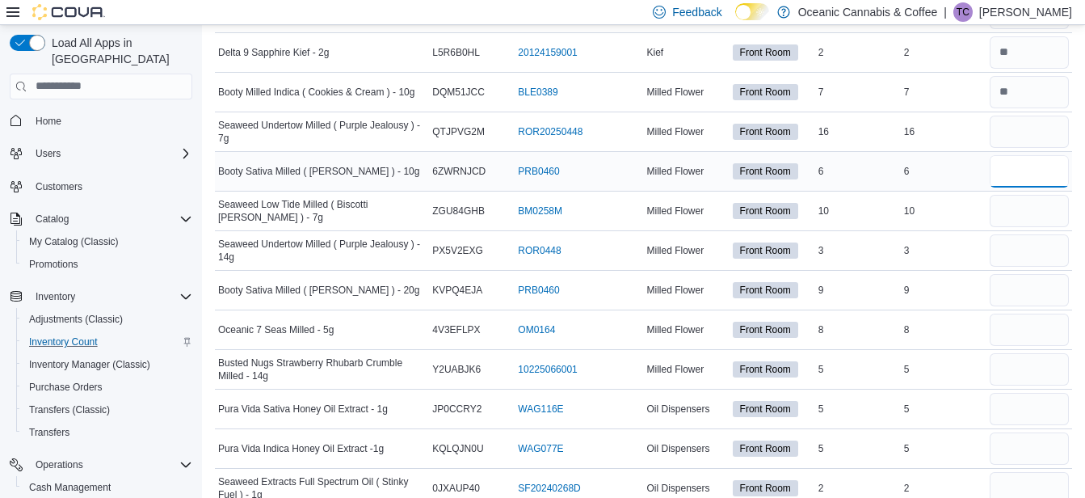
click at [1021, 174] on input "number" at bounding box center [1029, 171] width 79 height 32
type input "*"
click at [1025, 204] on input "number" at bounding box center [1029, 211] width 79 height 32
type input "**"
click at [1025, 252] on input "number" at bounding box center [1029, 250] width 79 height 32
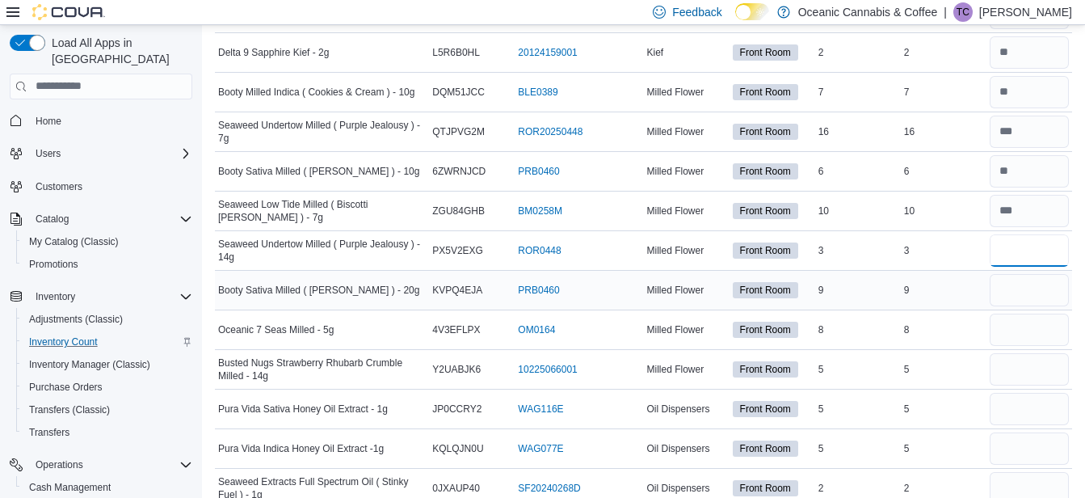
type input "*"
click at [1028, 289] on input "number" at bounding box center [1029, 290] width 79 height 32
type input "*"
click at [1025, 338] on input "number" at bounding box center [1029, 330] width 79 height 32
type input "*"
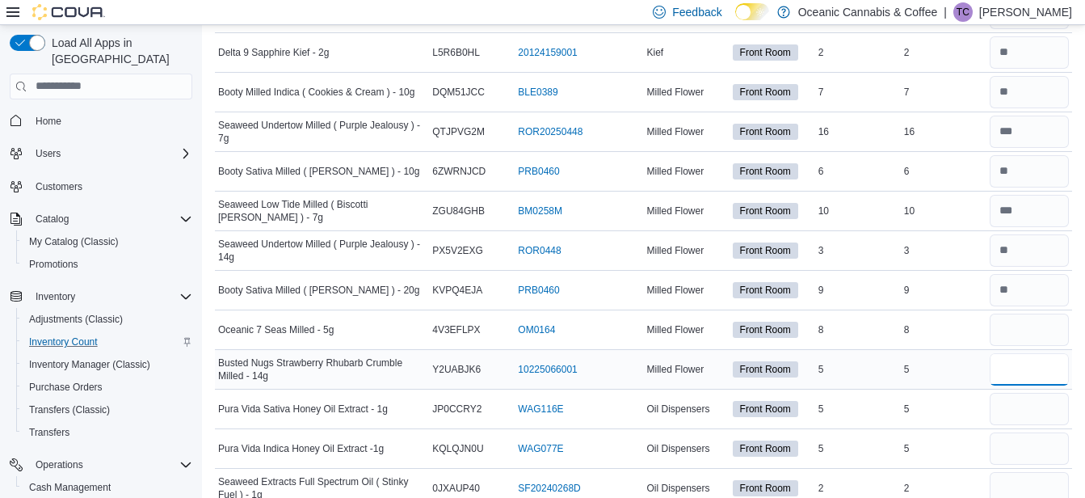
click at [1025, 362] on input "number" at bounding box center [1029, 369] width 79 height 32
type input "*"
click at [1025, 409] on input "number" at bounding box center [1029, 409] width 79 height 32
type input "*"
click at [1034, 450] on input "number" at bounding box center [1029, 448] width 79 height 32
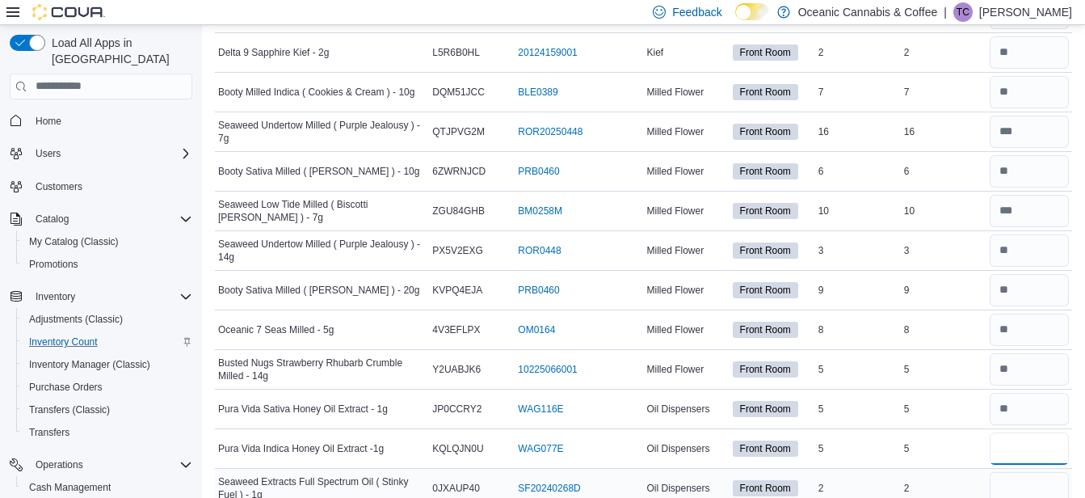
type input "*"
click at [1019, 485] on input "number" at bounding box center [1029, 488] width 79 height 32
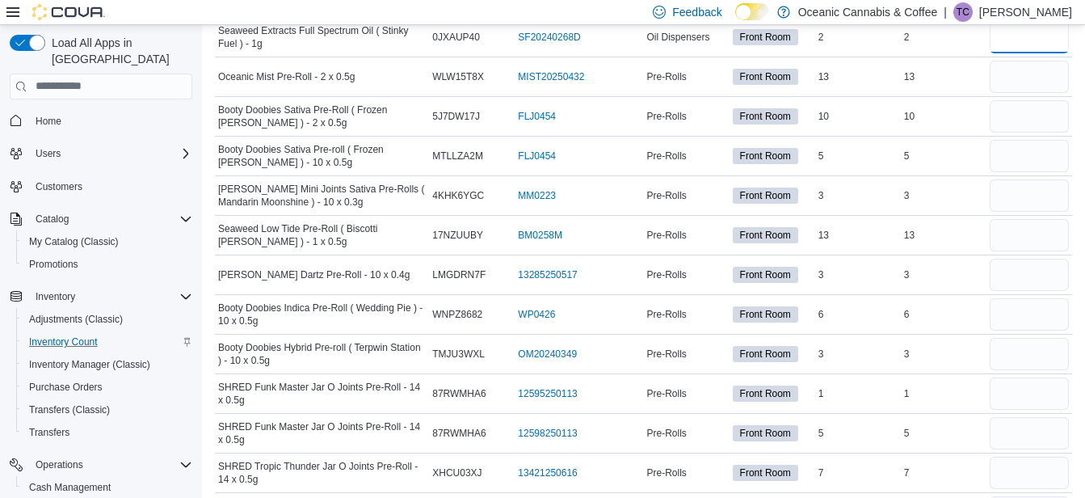
scroll to position [3030, 0]
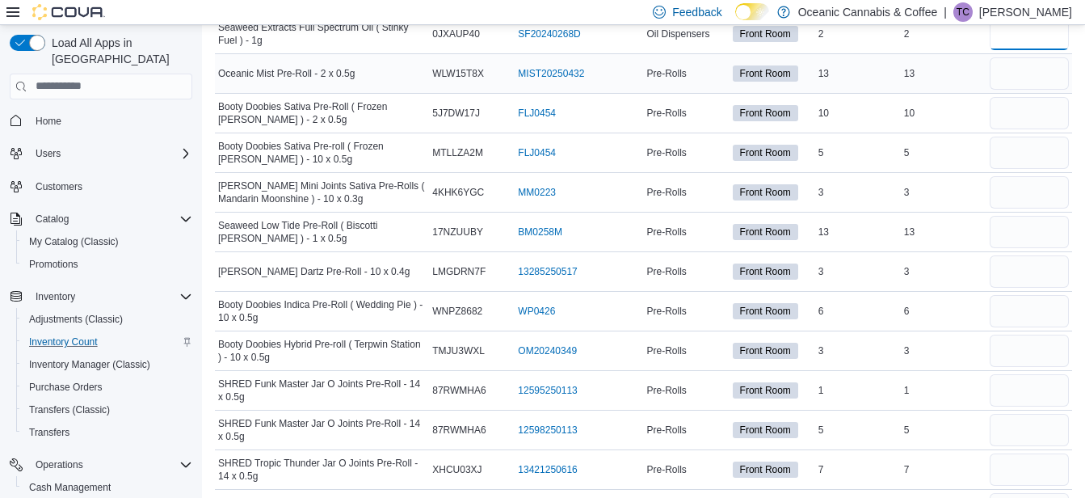
type input "*"
click at [1015, 69] on input "number" at bounding box center [1029, 73] width 79 height 32
type input "**"
click at [1025, 113] on input "number" at bounding box center [1029, 113] width 79 height 32
type input "**"
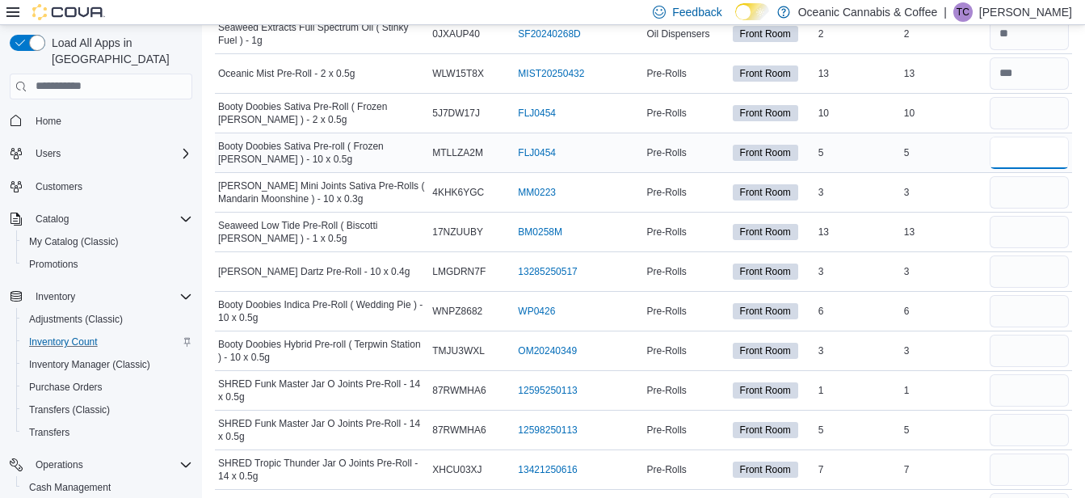
click at [1036, 149] on input "number" at bounding box center [1029, 153] width 79 height 32
type input "*"
click at [1022, 192] on input "number" at bounding box center [1029, 192] width 79 height 32
type input "*"
click at [1021, 225] on input "number" at bounding box center [1029, 232] width 79 height 32
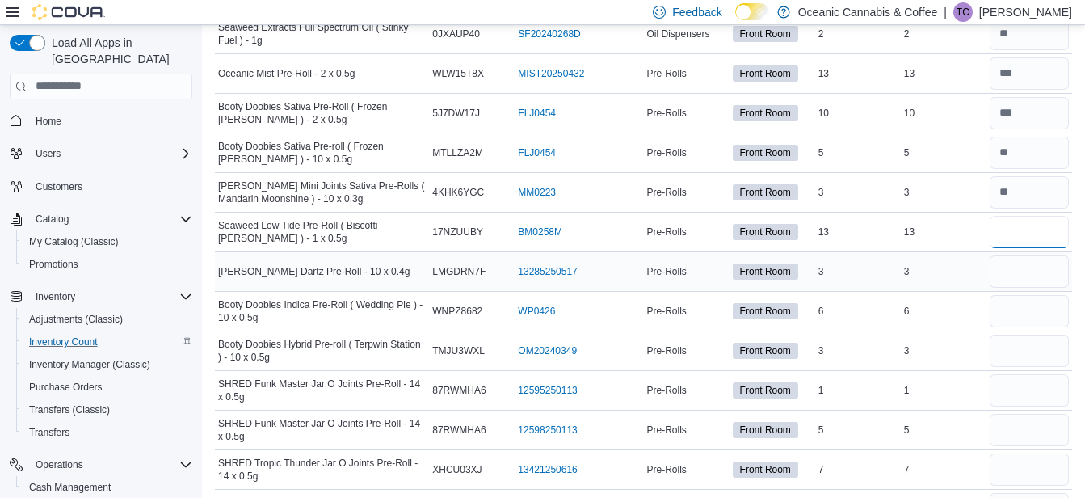
type input "**"
click at [1012, 268] on input "number" at bounding box center [1029, 271] width 79 height 32
type input "*"
click at [1028, 301] on input "number" at bounding box center [1029, 311] width 79 height 32
type input "*"
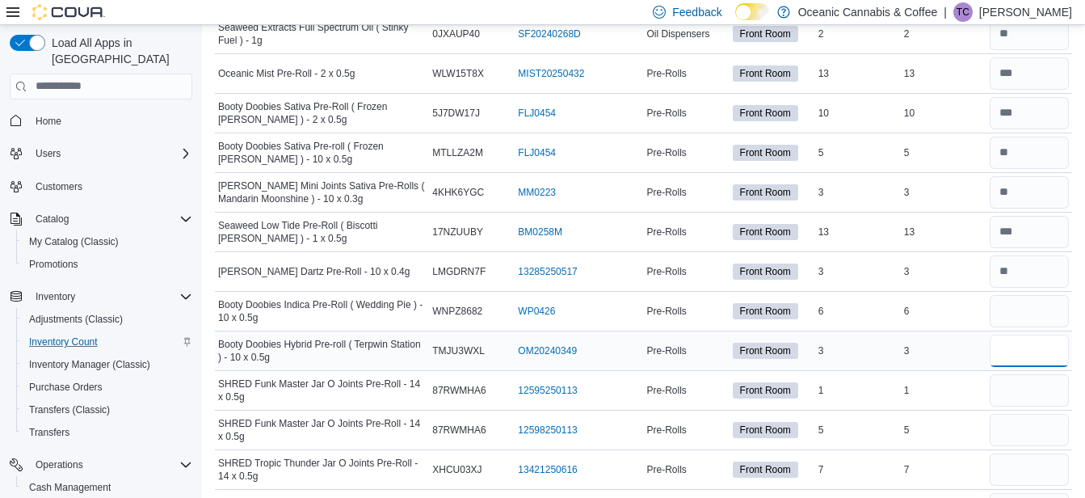
click at [1030, 349] on input "number" at bounding box center [1029, 351] width 79 height 32
type input "*"
click at [1022, 385] on input "number" at bounding box center [1029, 390] width 79 height 32
type input "**"
click at [1030, 430] on input "number" at bounding box center [1029, 430] width 79 height 32
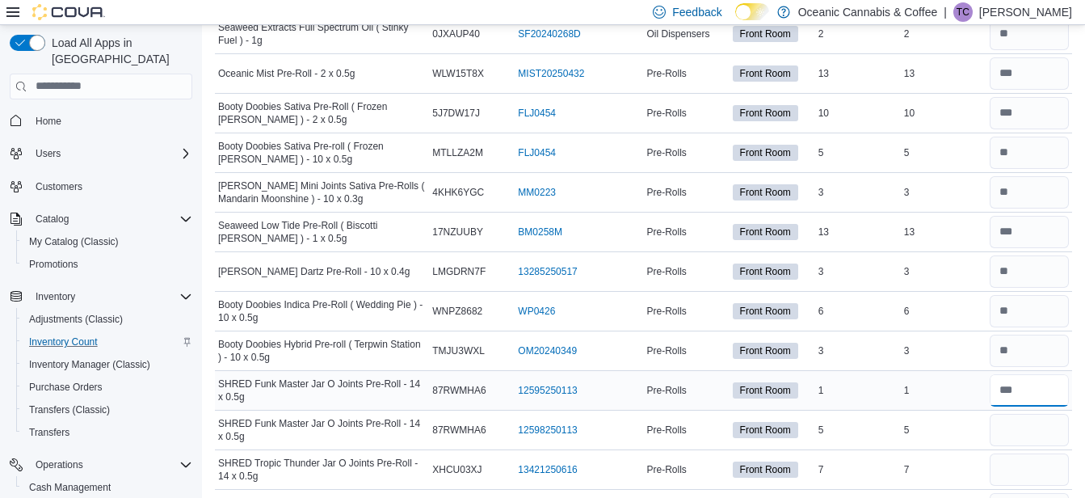
click at [1032, 389] on input "number" at bounding box center [1029, 390] width 79 height 32
type input "*"
click at [1018, 421] on input "number" at bounding box center [1029, 430] width 79 height 32
type input "*"
click at [1023, 468] on input "number" at bounding box center [1029, 469] width 79 height 32
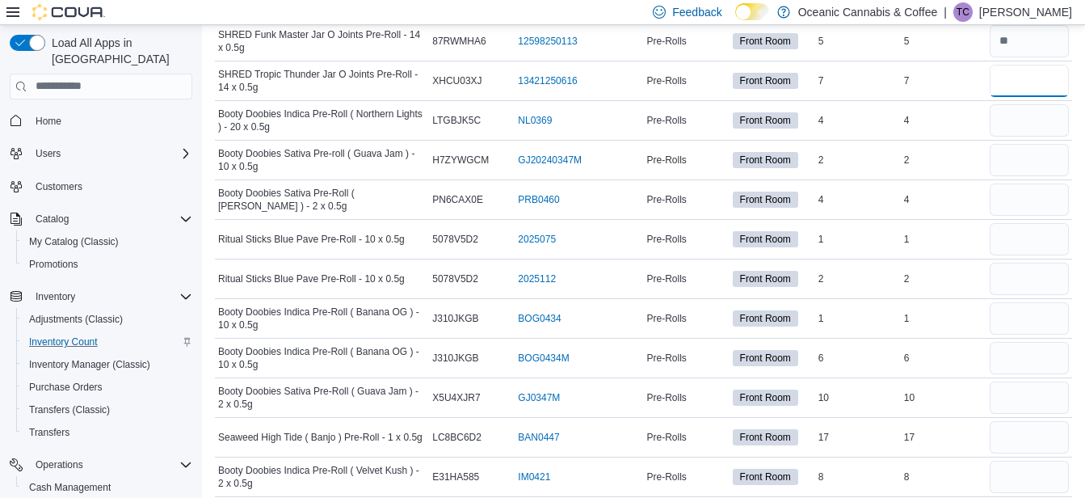
scroll to position [3452, 0]
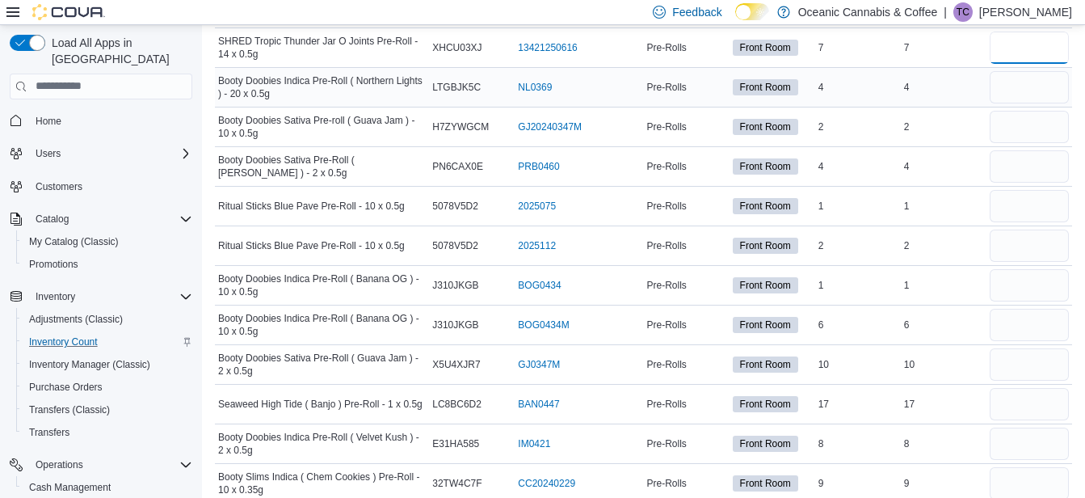
type input "*"
click at [1038, 78] on input "number" at bounding box center [1029, 87] width 79 height 32
type input "*"
click at [1029, 124] on input "number" at bounding box center [1029, 127] width 79 height 32
type input "*"
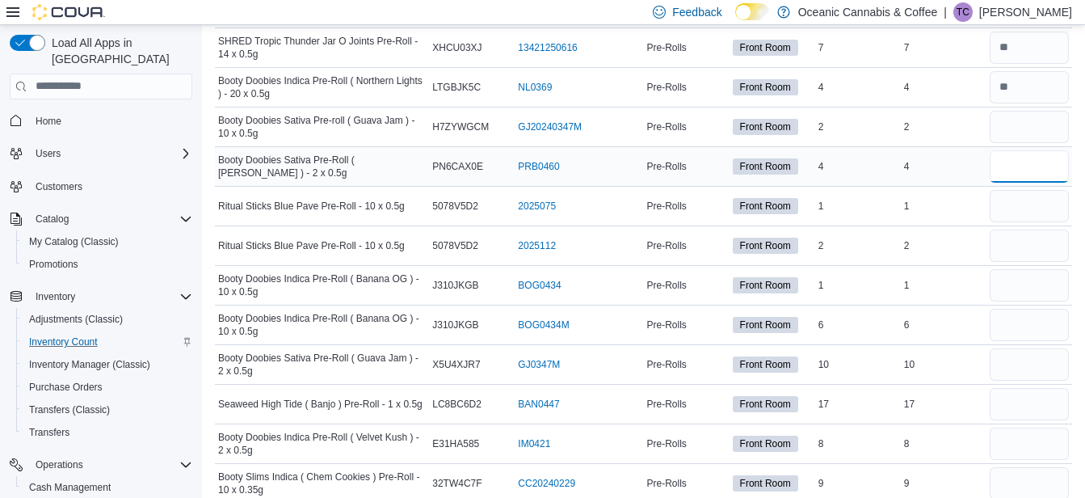
click at [1026, 160] on input "number" at bounding box center [1029, 166] width 79 height 32
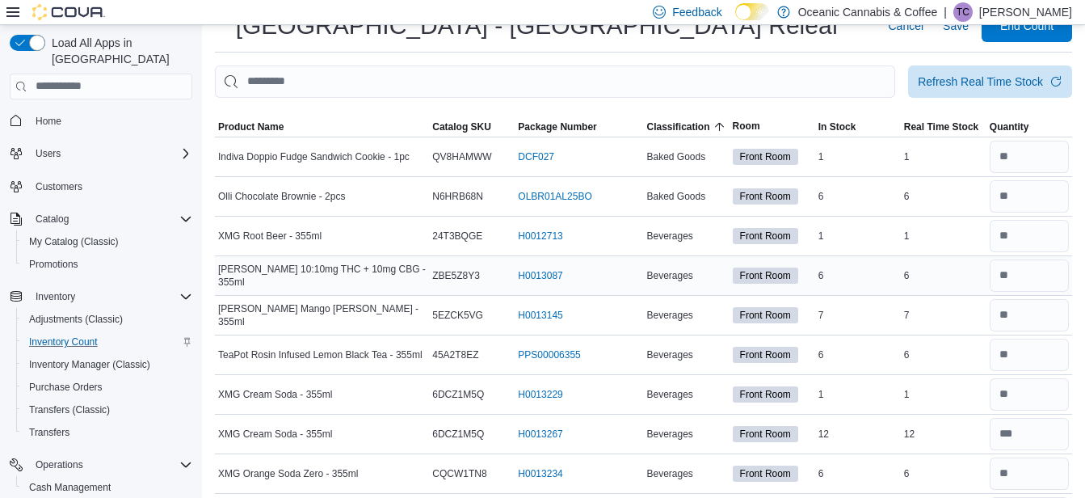
scroll to position [0, 0]
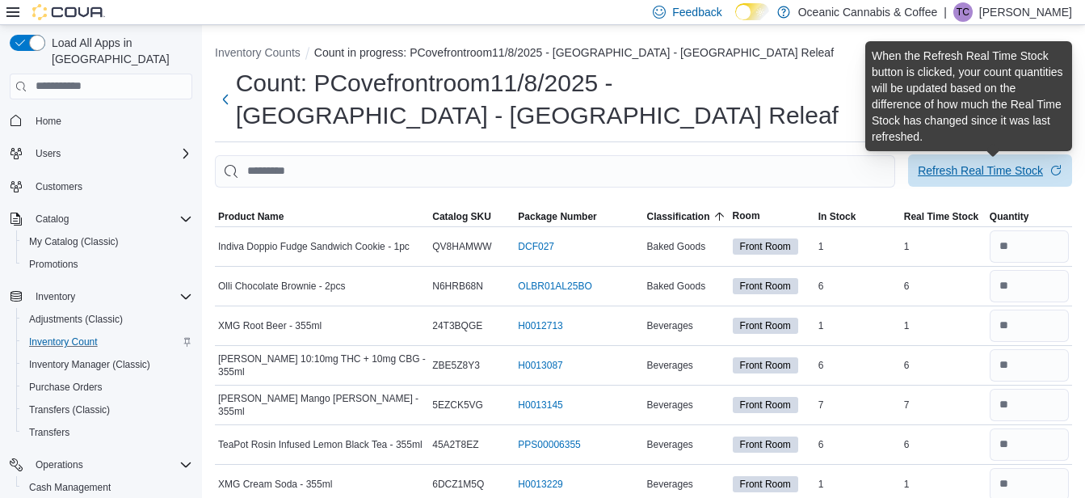
click at [991, 171] on div "Refresh Real Time Stock" at bounding box center [980, 170] width 125 height 16
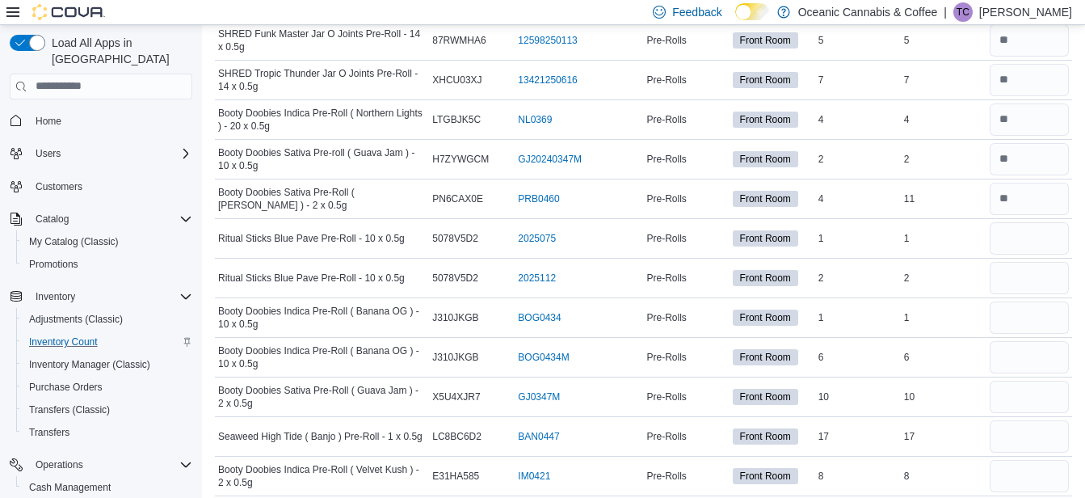
scroll to position [3394, 0]
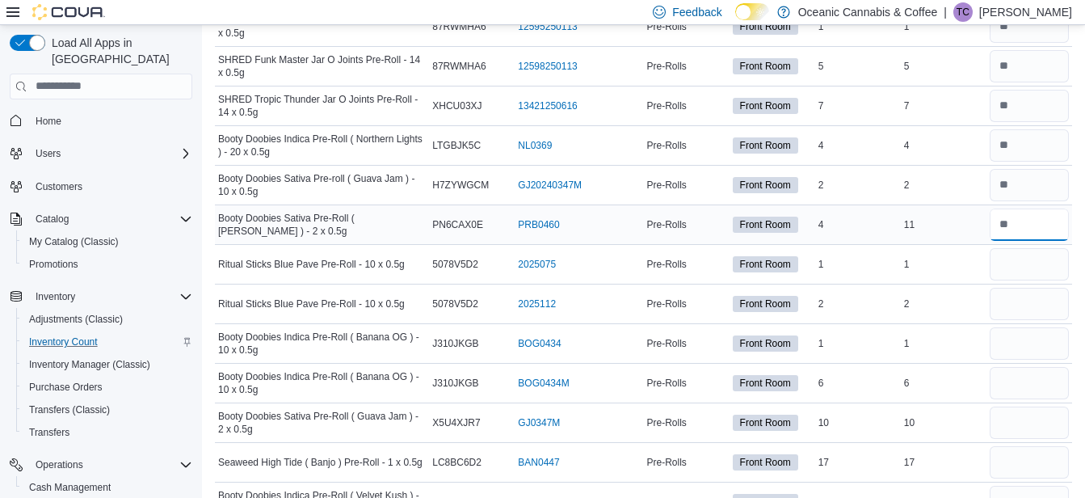
click at [1021, 221] on input "number" at bounding box center [1029, 224] width 79 height 32
type input "**"
click at [1025, 263] on input "number" at bounding box center [1029, 264] width 79 height 32
type input "*"
click at [1021, 304] on input "number" at bounding box center [1029, 304] width 79 height 32
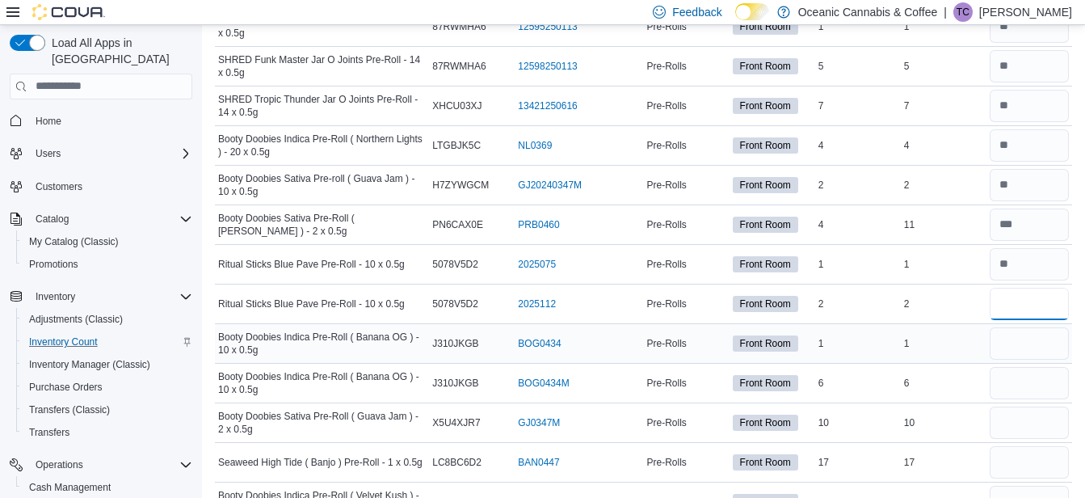
type input "*"
click at [1025, 344] on input "number" at bounding box center [1029, 343] width 79 height 32
type input "*"
click at [1023, 384] on input "number" at bounding box center [1029, 383] width 79 height 32
type input "*"
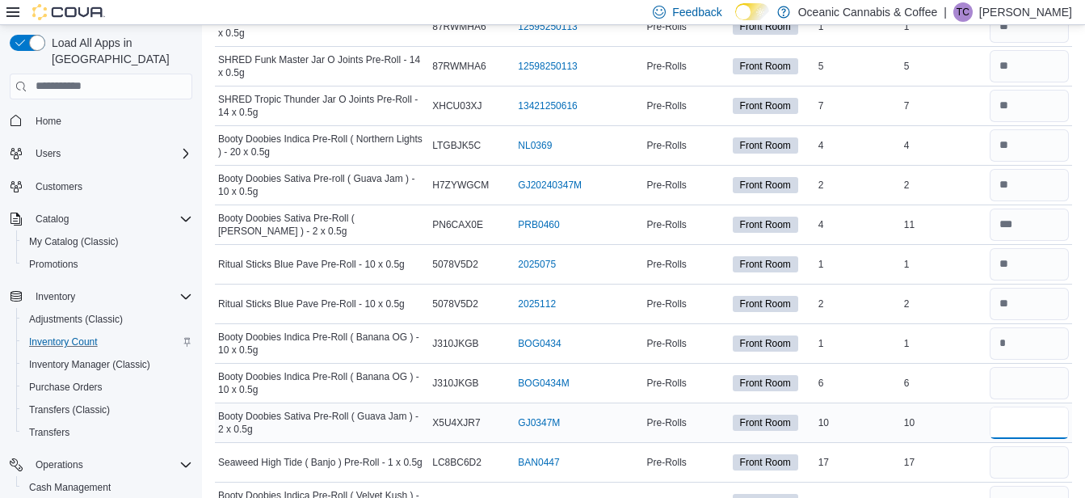
click at [1019, 423] on input "number" at bounding box center [1029, 422] width 79 height 32
type input "**"
click at [1037, 456] on input "number" at bounding box center [1029, 462] width 79 height 32
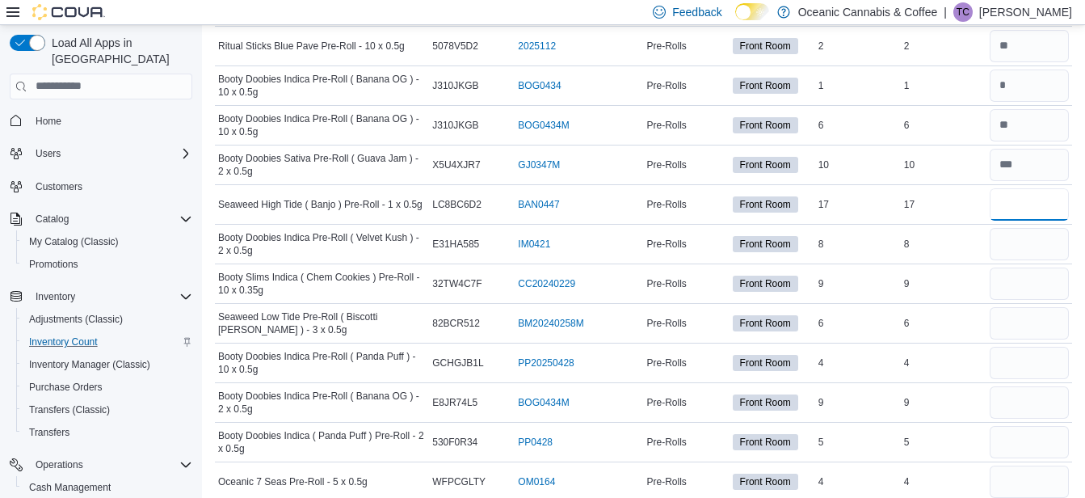
scroll to position [3653, 0]
type input "**"
click at [1025, 243] on input "number" at bounding box center [1029, 243] width 79 height 32
type input "*"
click at [1034, 286] on input "number" at bounding box center [1029, 283] width 79 height 32
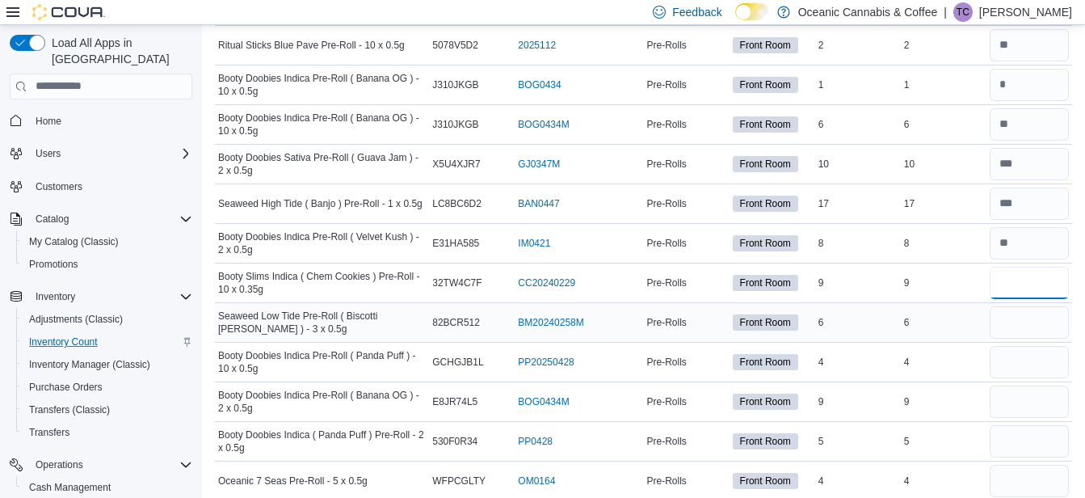
type input "*"
click at [1021, 322] on input "number" at bounding box center [1029, 322] width 79 height 32
type input "*"
click at [1021, 355] on input "number" at bounding box center [1029, 362] width 79 height 32
type input "*"
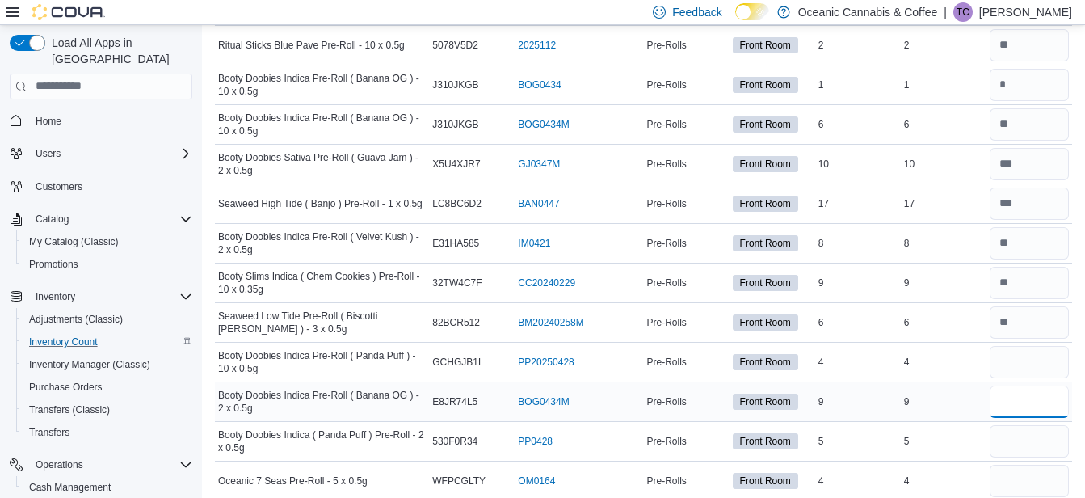
click at [1022, 396] on input "number" at bounding box center [1029, 401] width 79 height 32
type input "*"
type input "**"
click at [1029, 440] on input "number" at bounding box center [1029, 441] width 79 height 32
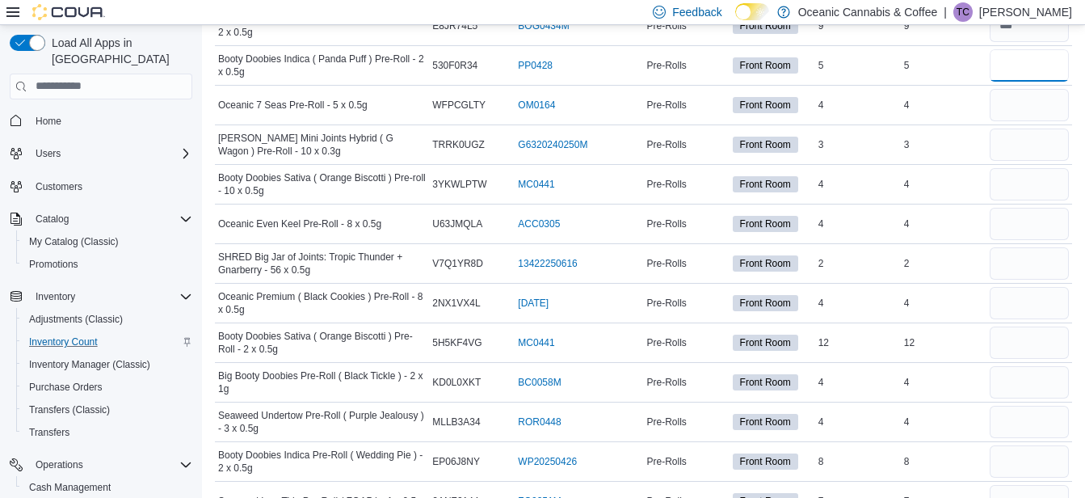
scroll to position [4040, 0]
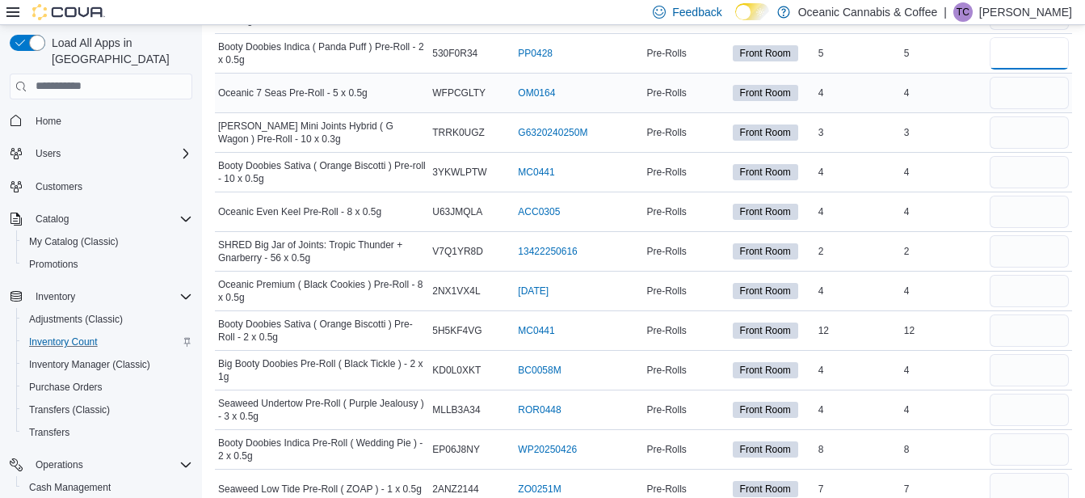
type input "*"
click at [1013, 86] on input "number" at bounding box center [1029, 93] width 79 height 32
type input "*"
click at [1033, 124] on input "number" at bounding box center [1029, 132] width 79 height 32
click at [1020, 166] on input "number" at bounding box center [1029, 172] width 79 height 32
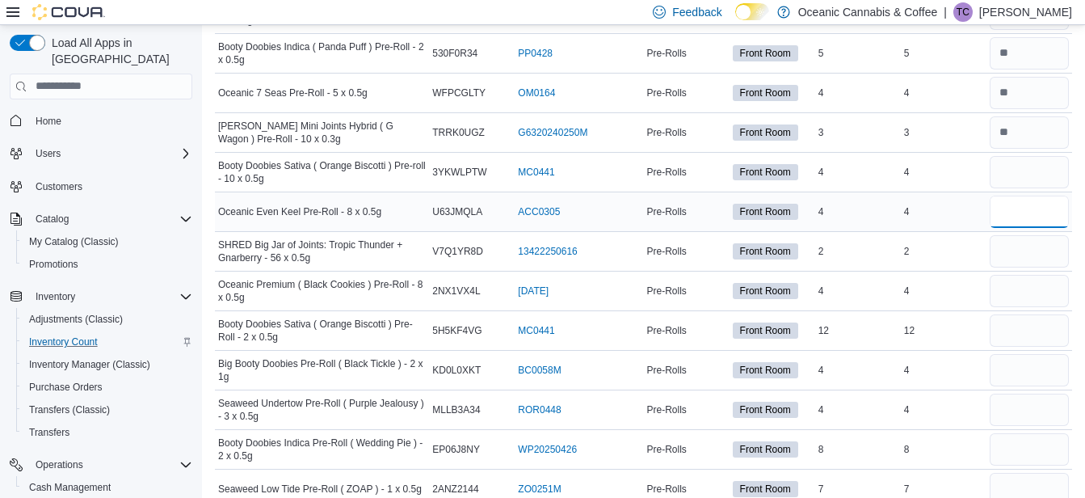
click at [1018, 205] on input "number" at bounding box center [1029, 212] width 79 height 32
click at [1018, 244] on input "number" at bounding box center [1029, 251] width 79 height 32
click at [1014, 288] on input "number" at bounding box center [1029, 291] width 79 height 32
click at [1010, 331] on input "number" at bounding box center [1029, 330] width 79 height 32
click at [1041, 371] on input "number" at bounding box center [1029, 370] width 79 height 32
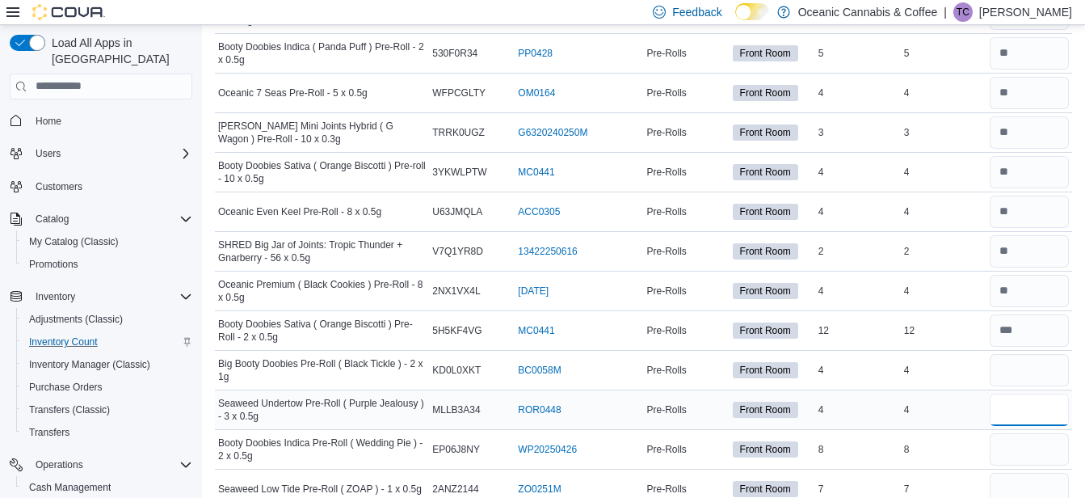
click at [1025, 406] on input "number" at bounding box center [1029, 410] width 79 height 32
click at [1021, 442] on input "number" at bounding box center [1029, 449] width 79 height 32
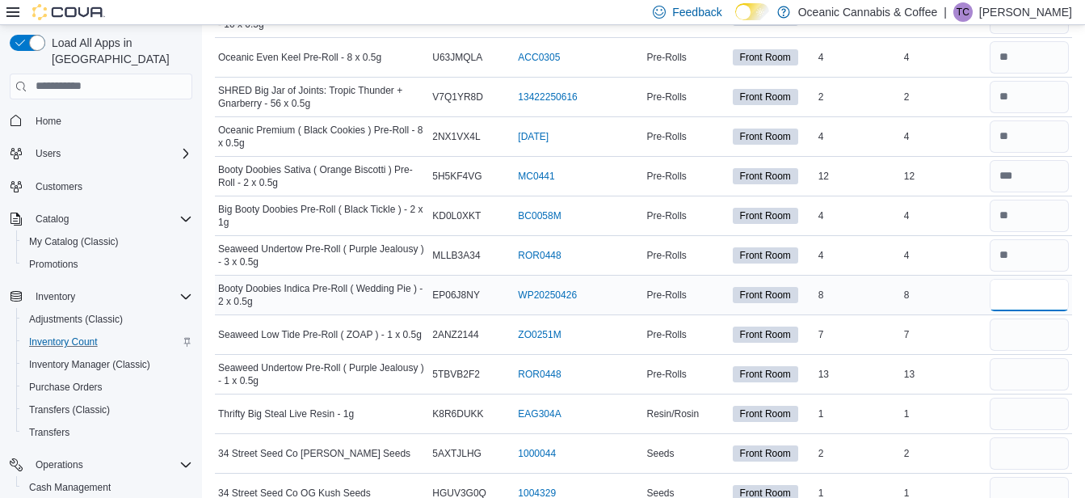
scroll to position [4202, 0]
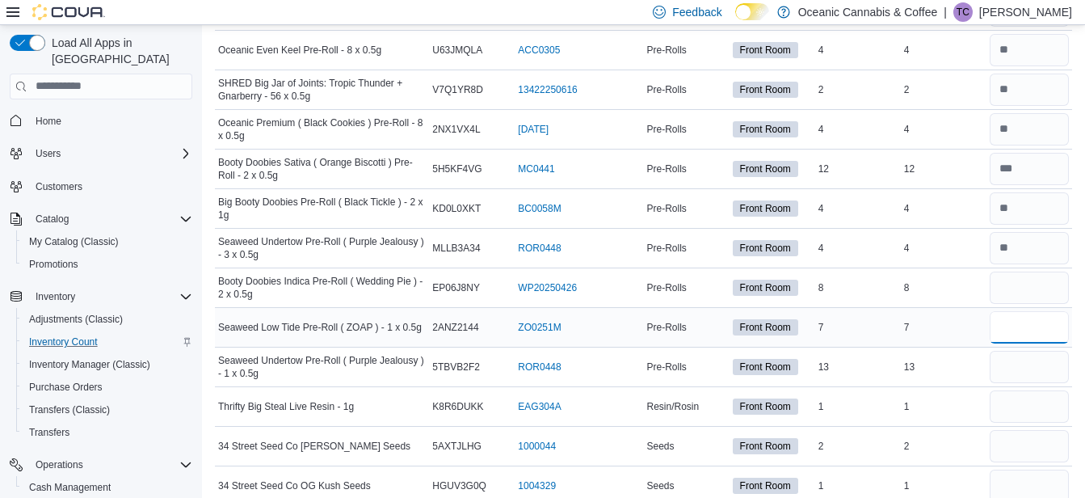
click at [1040, 322] on input "number" at bounding box center [1029, 327] width 79 height 32
click at [1017, 360] on input "number" at bounding box center [1029, 367] width 79 height 32
click at [1014, 406] on input "number" at bounding box center [1029, 406] width 79 height 32
click at [1015, 443] on input "number" at bounding box center [1029, 446] width 79 height 32
click at [1032, 483] on input "number" at bounding box center [1029, 485] width 79 height 32
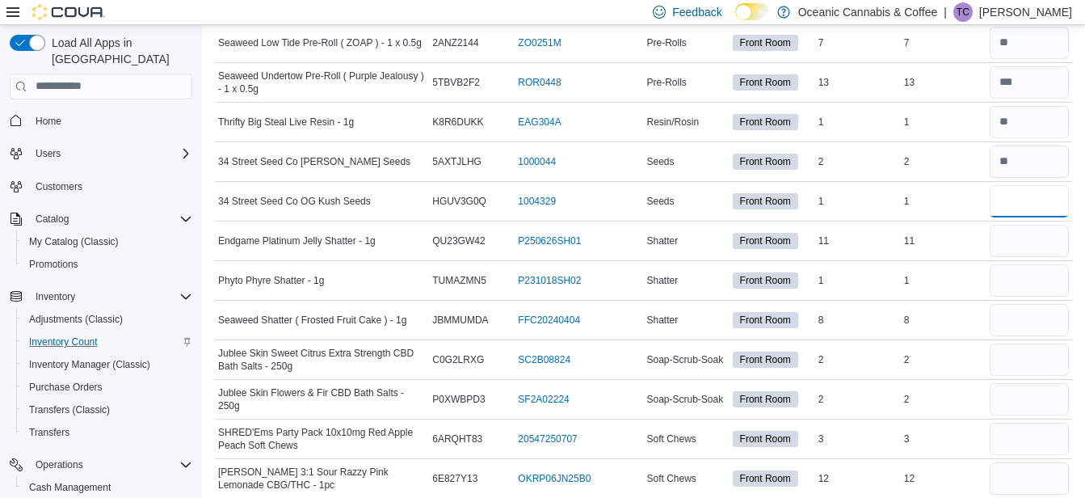
scroll to position [4493, 0]
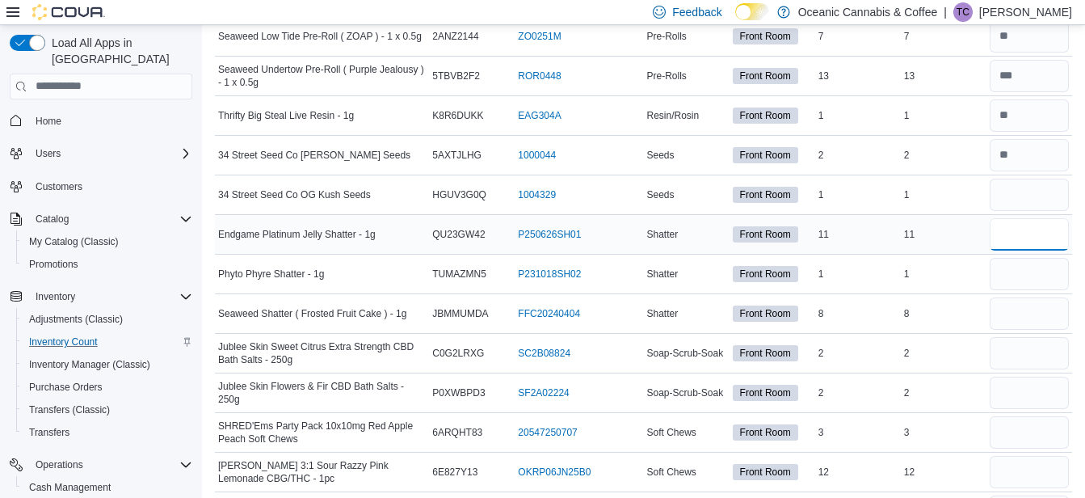
click at [1017, 236] on input "number" at bounding box center [1029, 234] width 79 height 32
drag, startPoint x: 1017, startPoint y: 276, endPoint x: 1018, endPoint y: 285, distance: 8.9
click at [1018, 276] on input "number" at bounding box center [1029, 274] width 79 height 32
click at [1021, 313] on input "number" at bounding box center [1029, 313] width 79 height 32
click at [1018, 353] on input "number" at bounding box center [1029, 353] width 79 height 32
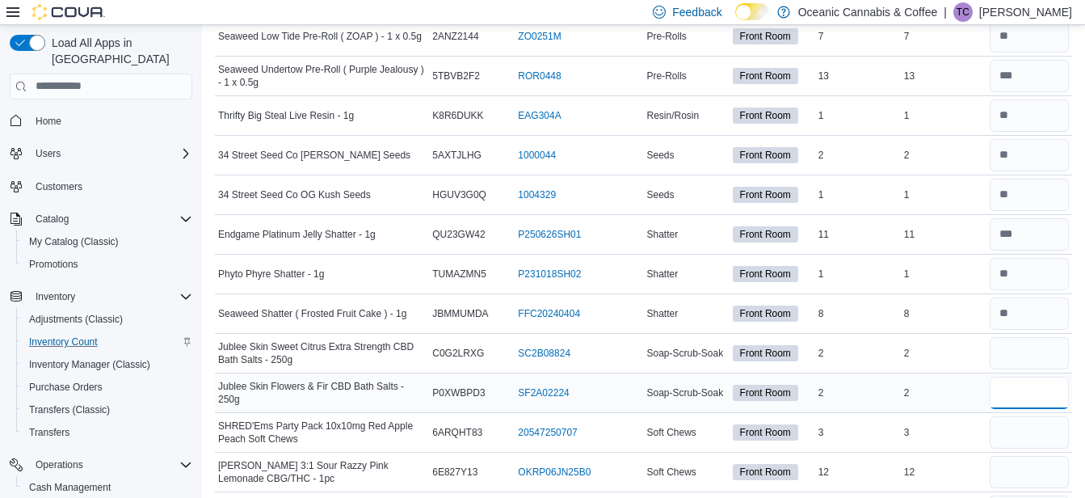
click at [1014, 387] on input "number" at bounding box center [1029, 393] width 79 height 32
click at [1021, 435] on input "number" at bounding box center [1029, 432] width 79 height 32
click at [1023, 469] on input "number" at bounding box center [1029, 472] width 79 height 32
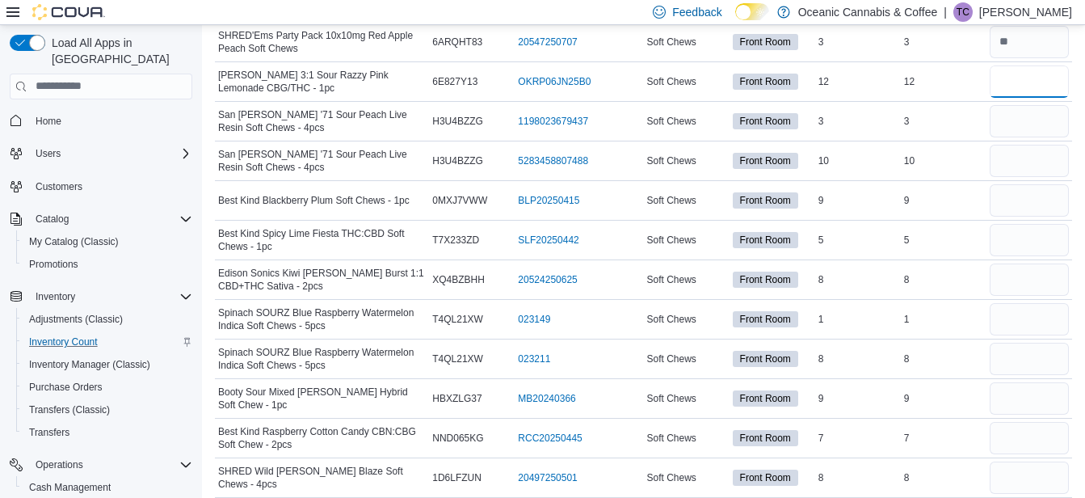
scroll to position [4916, 0]
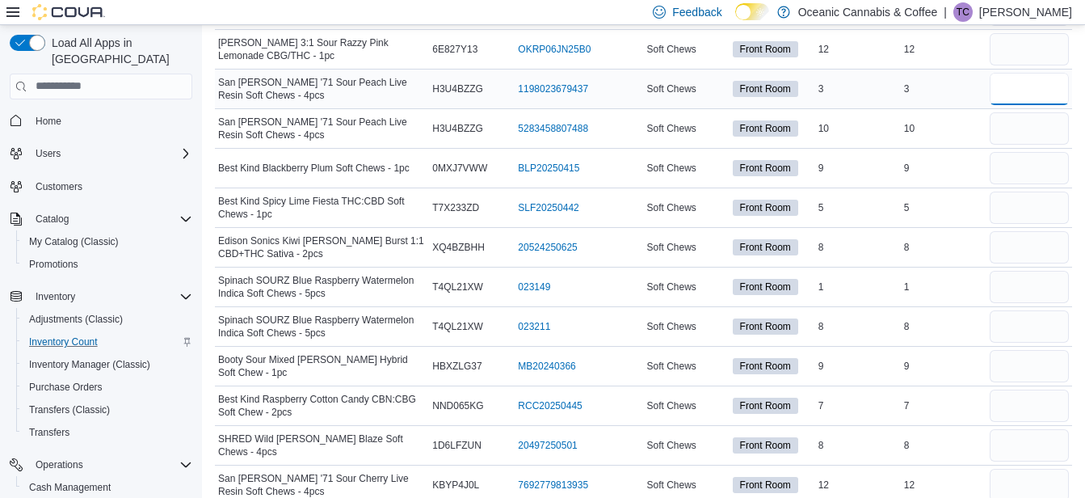
click at [1017, 85] on input "number" at bounding box center [1029, 89] width 79 height 32
click at [1027, 124] on input "number" at bounding box center [1029, 128] width 79 height 32
click at [1014, 158] on input "number" at bounding box center [1029, 168] width 79 height 32
click at [1008, 206] on input "number" at bounding box center [1029, 208] width 79 height 32
click at [1014, 231] on input "number" at bounding box center [1029, 247] width 79 height 32
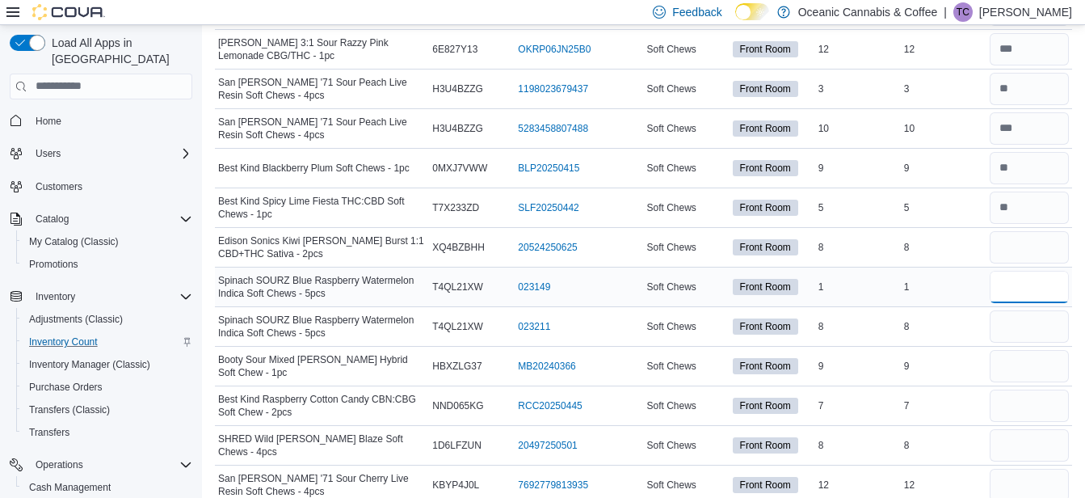
click at [1026, 282] on input "number" at bounding box center [1029, 287] width 79 height 32
click at [1021, 318] on input "number" at bounding box center [1029, 326] width 79 height 32
click at [1012, 361] on input "number" at bounding box center [1029, 366] width 79 height 32
click at [1018, 402] on input "number" at bounding box center [1029, 405] width 79 height 32
click at [1024, 445] on input "number" at bounding box center [1029, 445] width 79 height 32
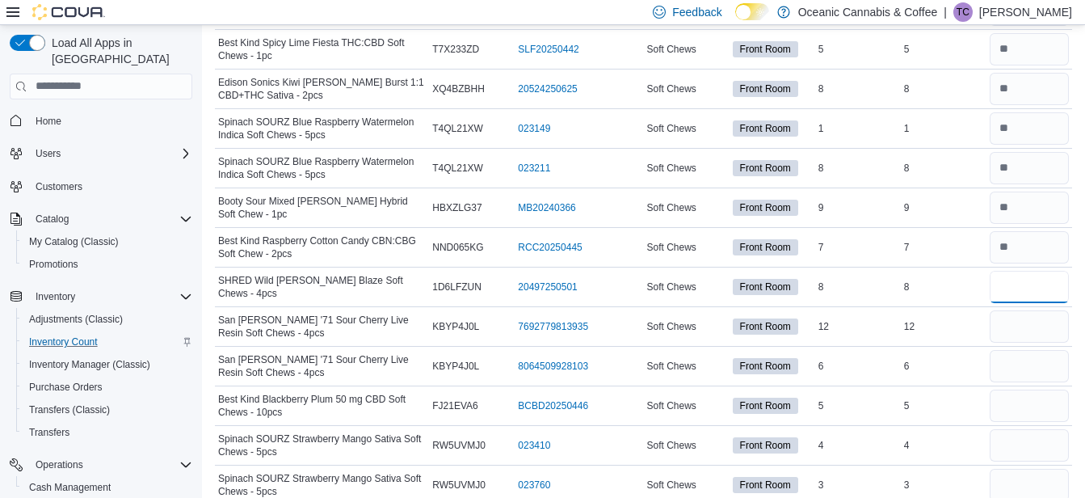
scroll to position [5077, 0]
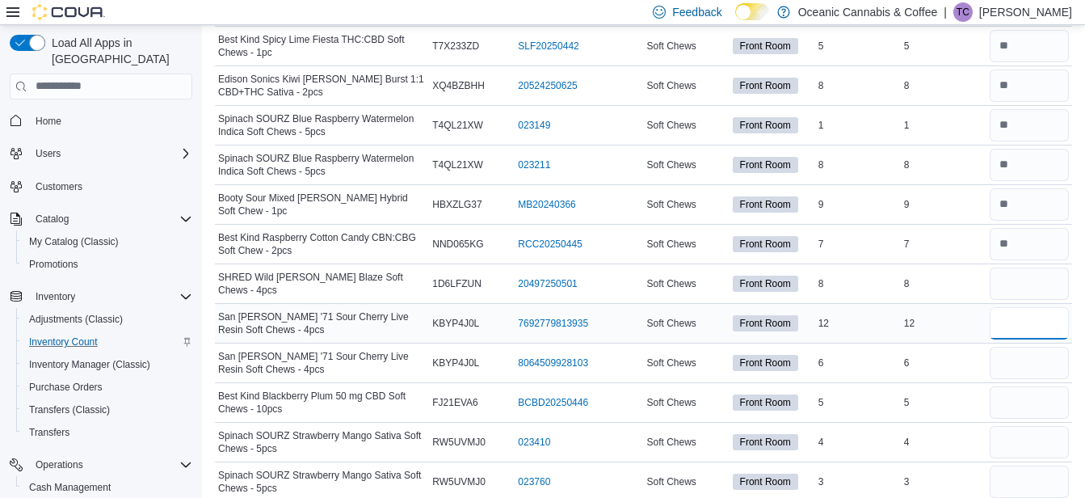
click at [1025, 318] on input "number" at bounding box center [1029, 323] width 79 height 32
click at [1026, 361] on input "number" at bounding box center [1029, 363] width 79 height 32
click at [1025, 399] on input "number" at bounding box center [1029, 402] width 79 height 32
click at [1024, 432] on input "number" at bounding box center [1029, 442] width 79 height 32
click at [1022, 469] on input "number" at bounding box center [1029, 481] width 79 height 32
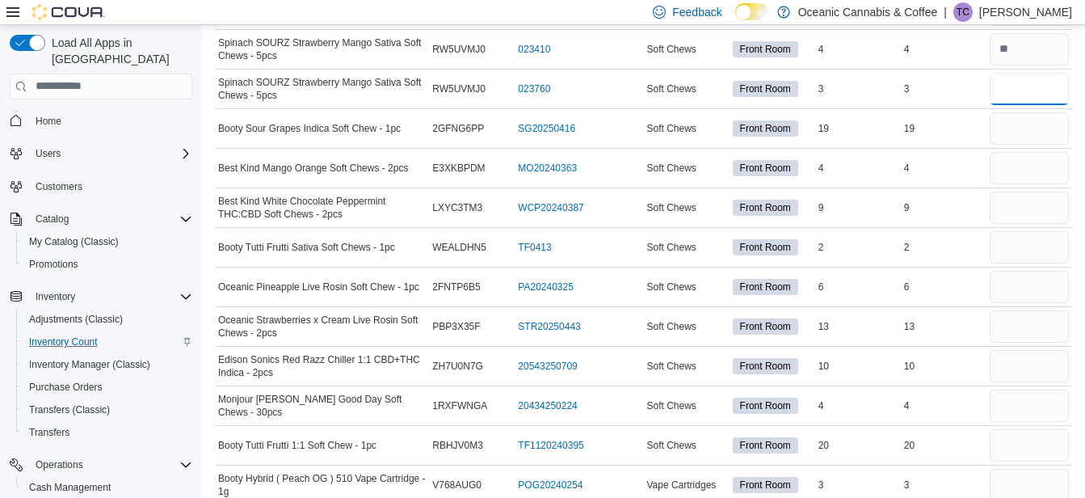
scroll to position [5497, 0]
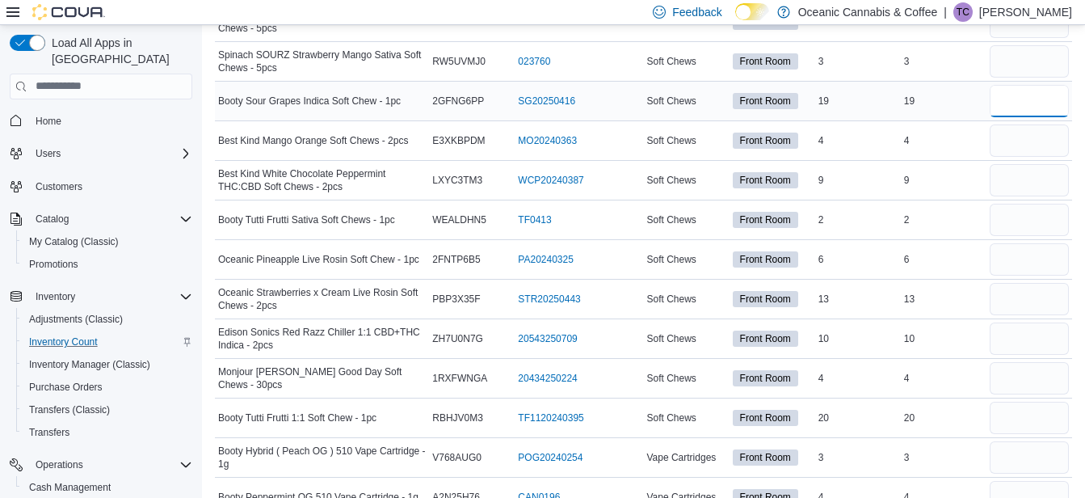
click at [1016, 95] on input "number" at bounding box center [1029, 101] width 79 height 32
click at [1017, 133] on input "number" at bounding box center [1029, 140] width 79 height 32
click at [1027, 175] on input "number" at bounding box center [1029, 180] width 79 height 32
click at [1032, 214] on input "number" at bounding box center [1029, 220] width 79 height 32
click at [1021, 254] on input "number" at bounding box center [1029, 259] width 79 height 32
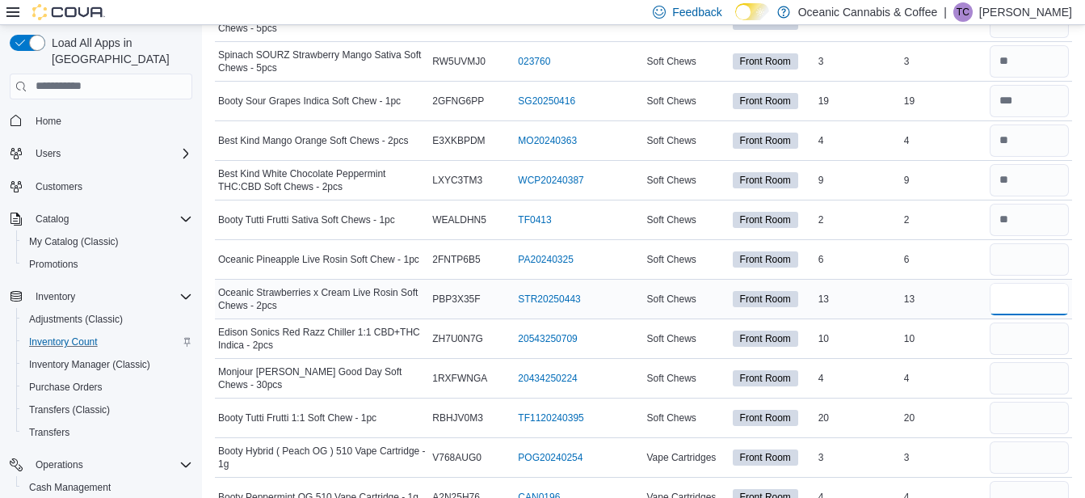
click at [1016, 286] on input "number" at bounding box center [1029, 299] width 79 height 32
click at [1027, 335] on input "number" at bounding box center [1029, 338] width 79 height 32
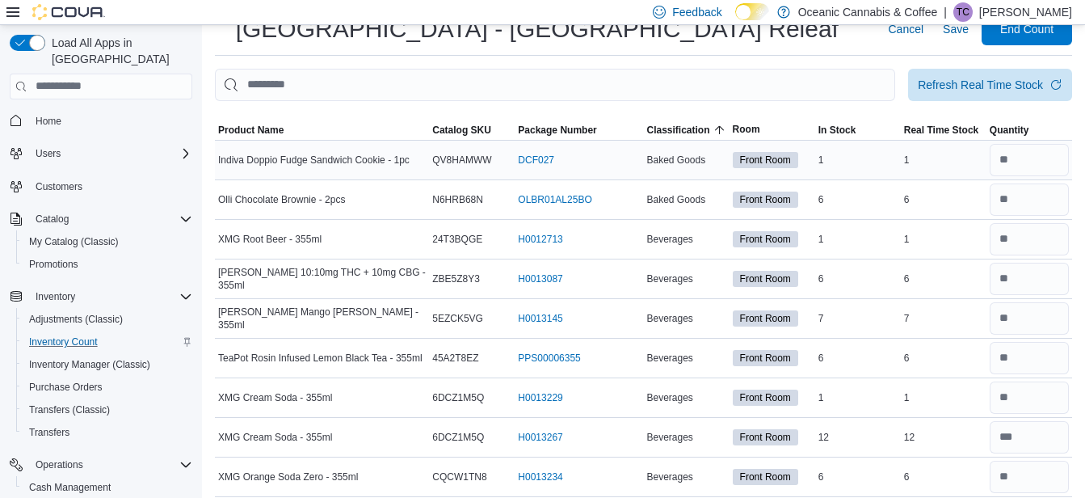
scroll to position [0, 0]
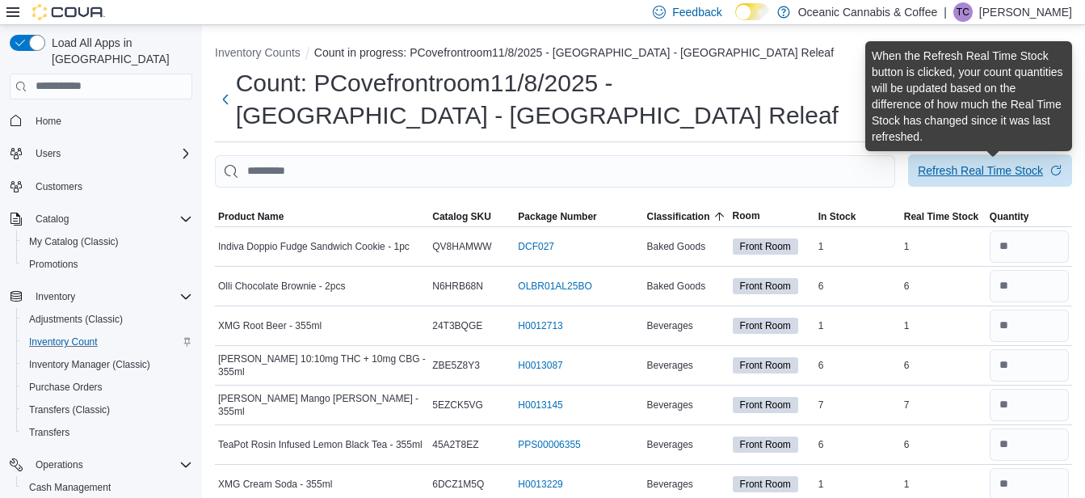
click at [991, 172] on div "Refresh Real Time Stock" at bounding box center [980, 170] width 125 height 16
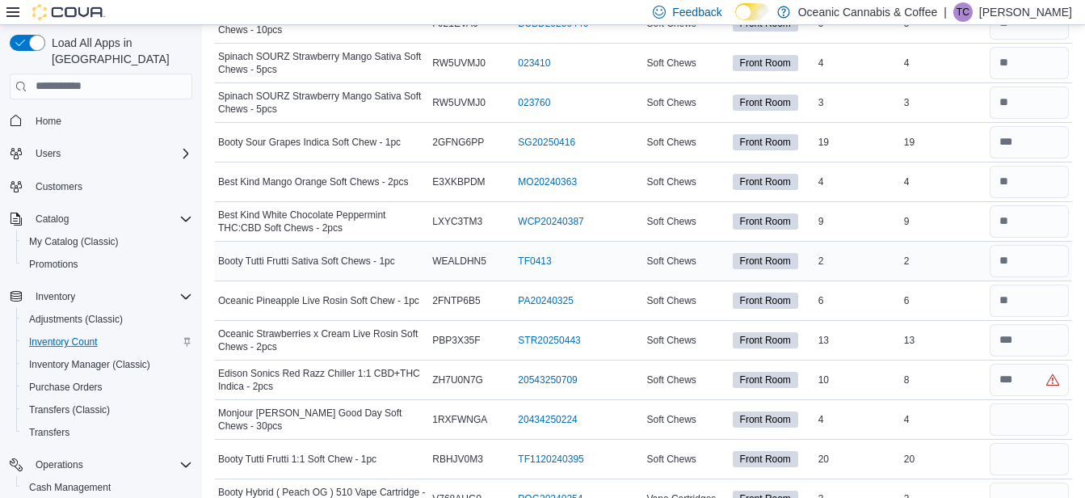
scroll to position [5495, 0]
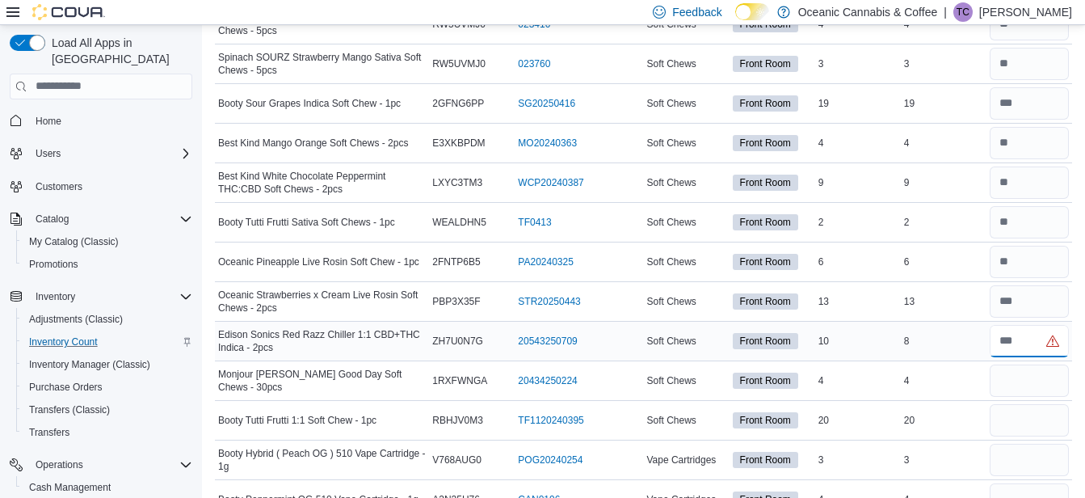
click at [1027, 337] on input "number" at bounding box center [1029, 341] width 79 height 32
click at [1022, 377] on input "number" at bounding box center [1029, 380] width 79 height 32
click at [1023, 421] on input "number" at bounding box center [1029, 420] width 79 height 32
click at [1026, 448] on input "number" at bounding box center [1029, 460] width 79 height 32
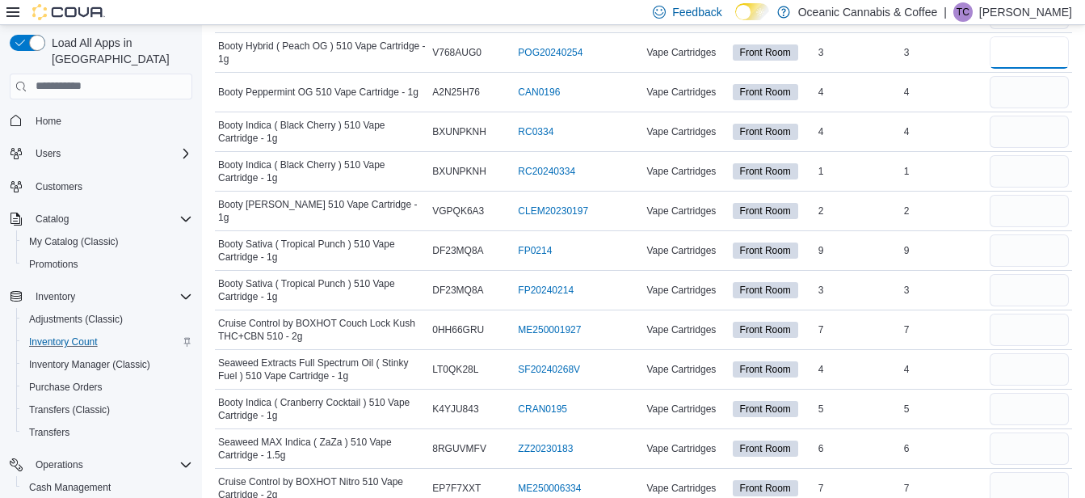
scroll to position [5918, 0]
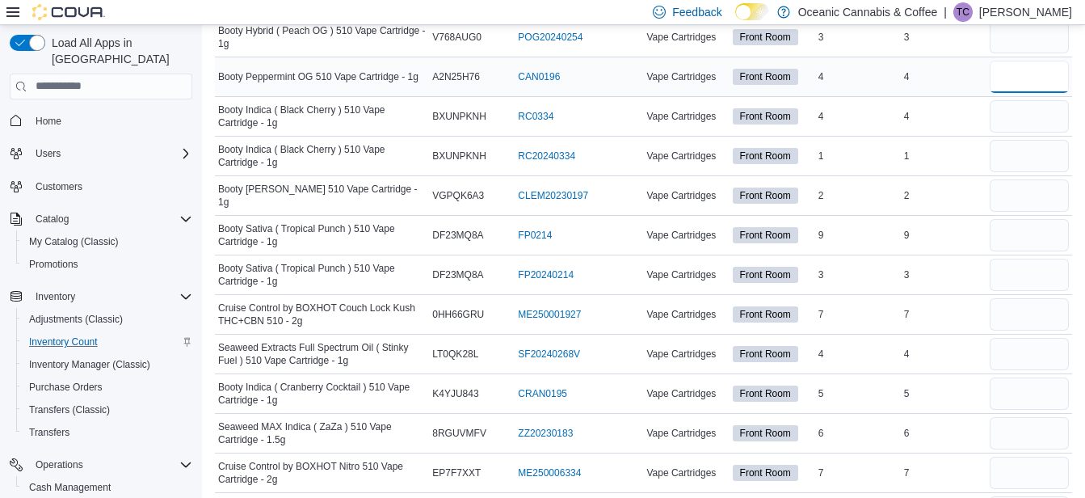
click at [1019, 75] on input "number" at bounding box center [1029, 77] width 79 height 32
drag, startPoint x: 1014, startPoint y: 114, endPoint x: 1017, endPoint y: 139, distance: 25.2
click at [1015, 114] on input "number" at bounding box center [1029, 116] width 79 height 32
click at [1019, 149] on input "number" at bounding box center [1029, 156] width 79 height 32
click at [1021, 196] on input "number" at bounding box center [1029, 195] width 79 height 32
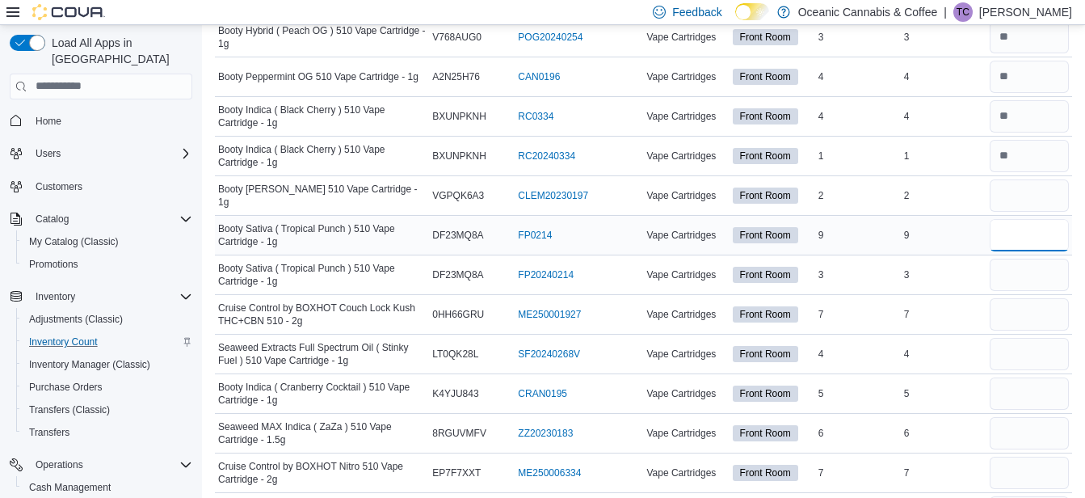
click at [1026, 239] on input "number" at bounding box center [1029, 235] width 79 height 32
click at [1018, 272] on input "number" at bounding box center [1029, 275] width 79 height 32
click at [1029, 314] on input "number" at bounding box center [1029, 314] width 79 height 32
click at [1027, 348] on input "number" at bounding box center [1029, 354] width 79 height 32
click at [1033, 389] on input "number" at bounding box center [1029, 393] width 79 height 32
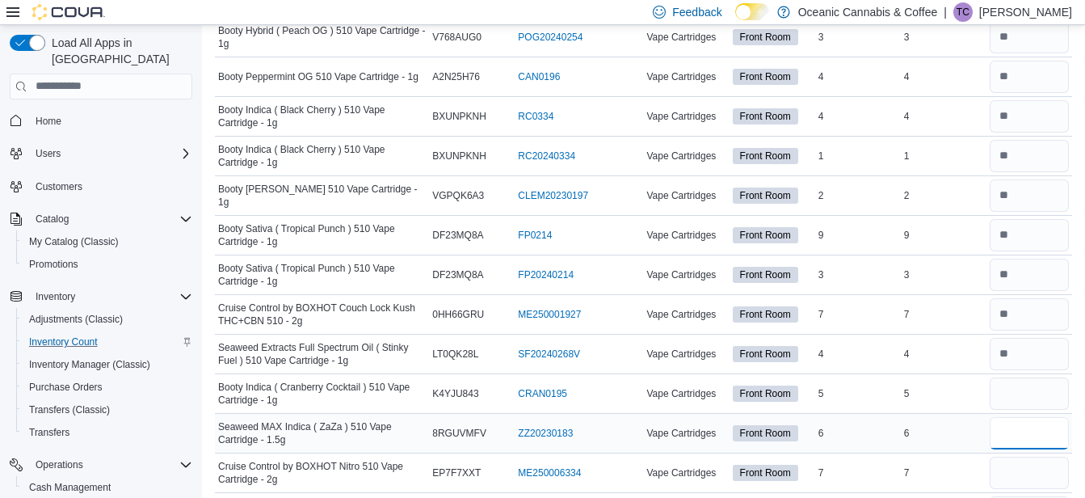
click at [1025, 432] on input "number" at bounding box center [1029, 433] width 79 height 32
click at [1022, 467] on input "number" at bounding box center [1029, 473] width 79 height 32
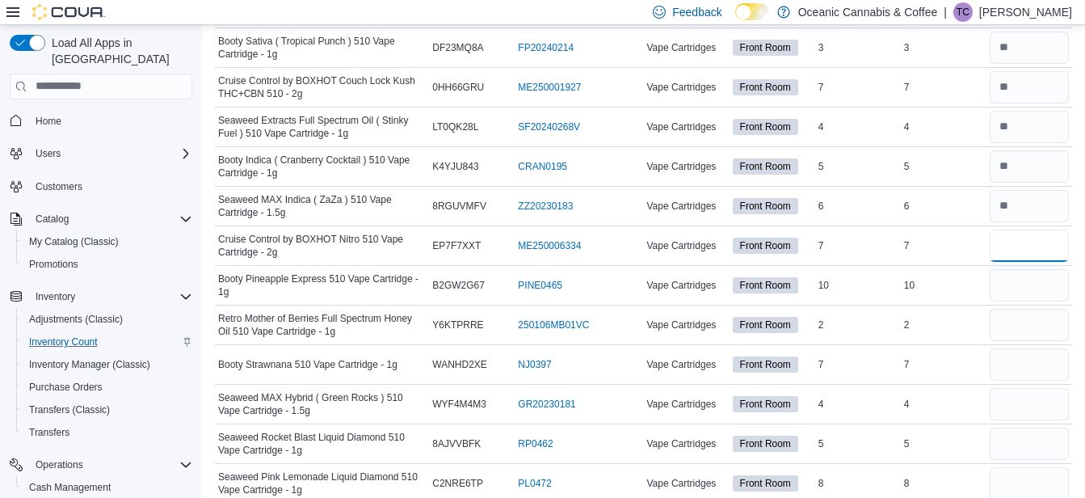
scroll to position [6157, 0]
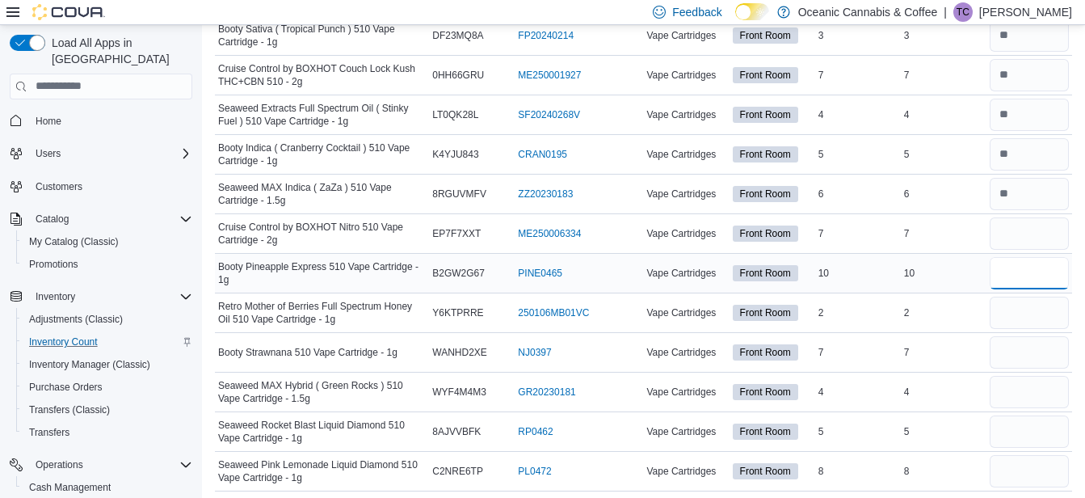
click at [1026, 264] on input "number" at bounding box center [1029, 273] width 79 height 32
click at [1018, 313] on input "number" at bounding box center [1029, 313] width 79 height 32
click at [1033, 347] on input "number" at bounding box center [1029, 352] width 79 height 32
click at [1028, 385] on input "number" at bounding box center [1029, 392] width 79 height 32
click at [1019, 424] on input "number" at bounding box center [1029, 431] width 79 height 32
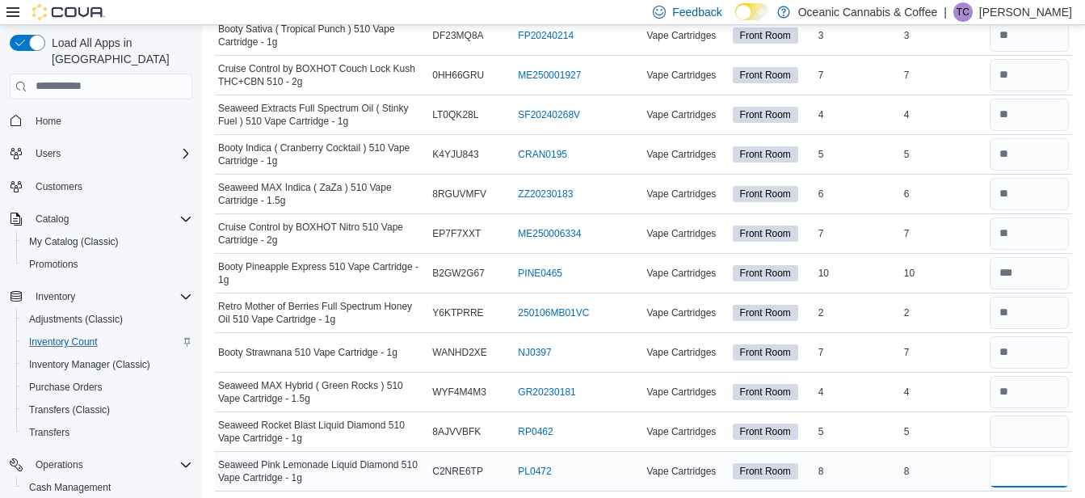
click at [1028, 473] on input "number" at bounding box center [1029, 471] width 79 height 32
click at [890, 471] on div "8" at bounding box center [858, 470] width 86 height 19
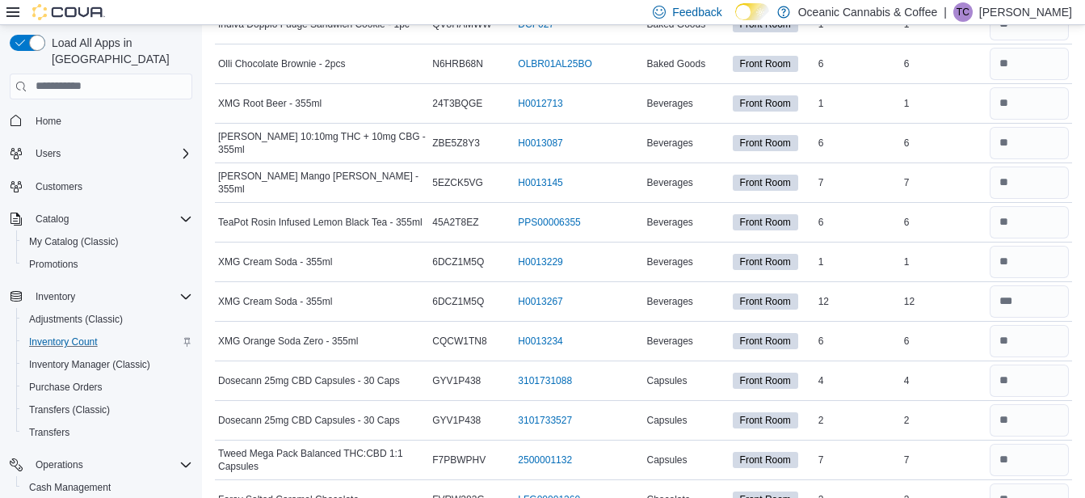
scroll to position [0, 0]
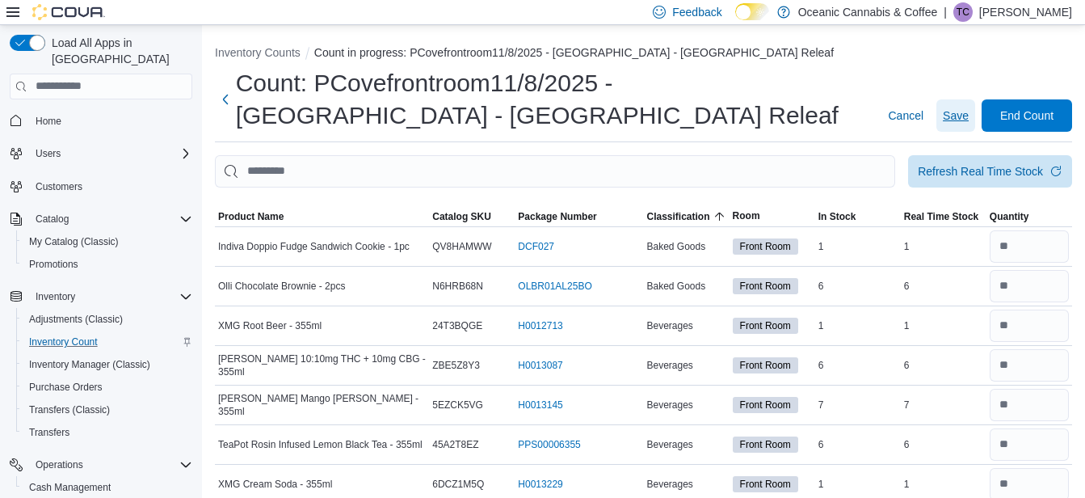
click at [968, 119] on span "Save" at bounding box center [956, 115] width 26 height 16
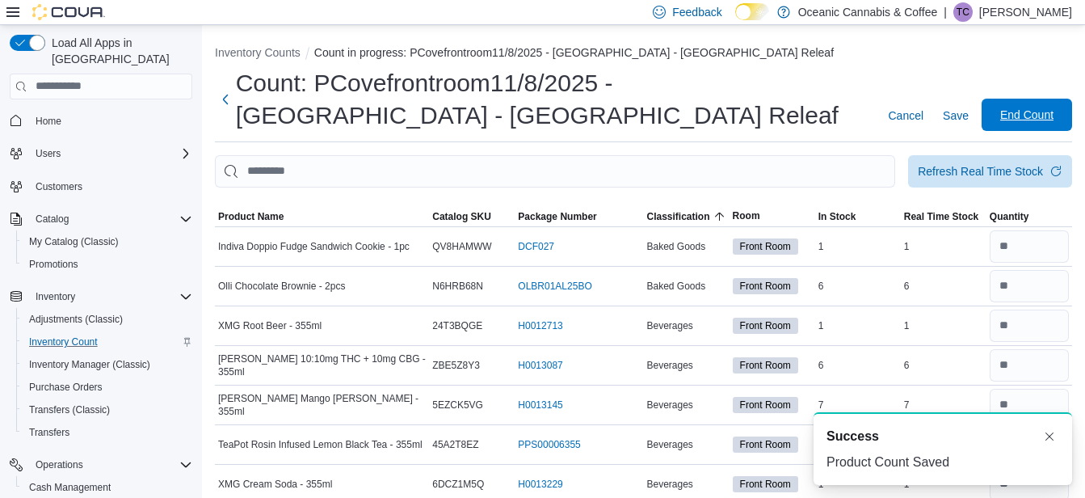
click at [1031, 115] on span "End Count" at bounding box center [1026, 115] width 53 height 16
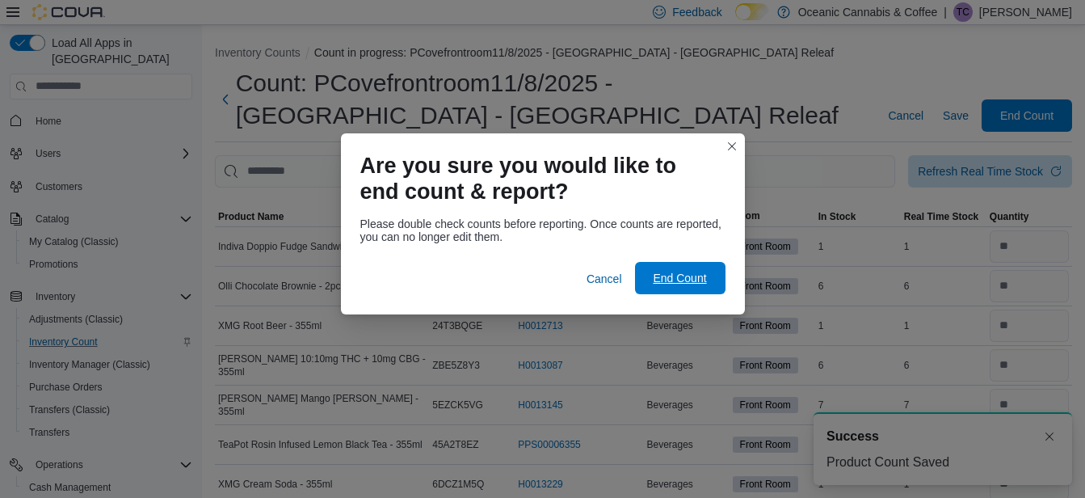
click at [683, 277] on span "End Count" at bounding box center [679, 278] width 53 height 16
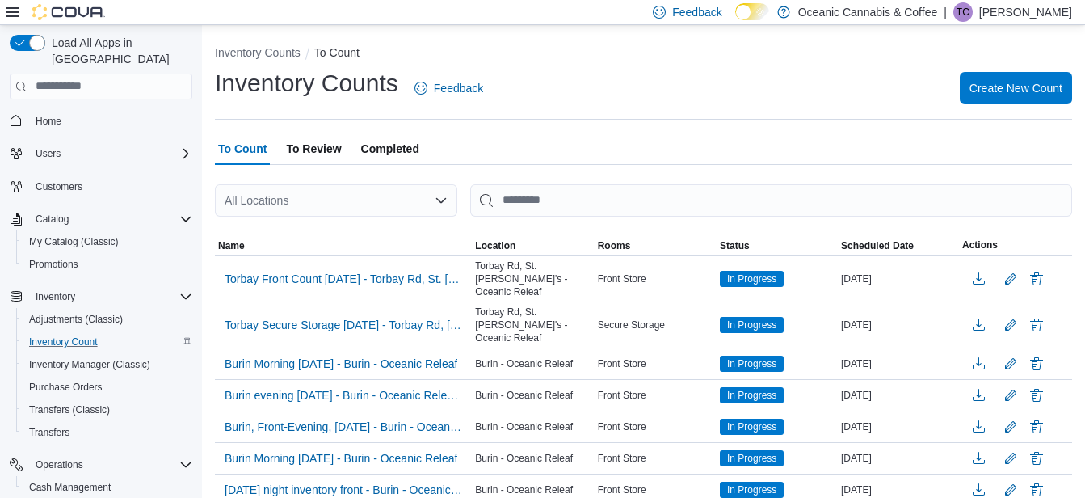
click at [317, 148] on span "To Review" at bounding box center [313, 149] width 55 height 32
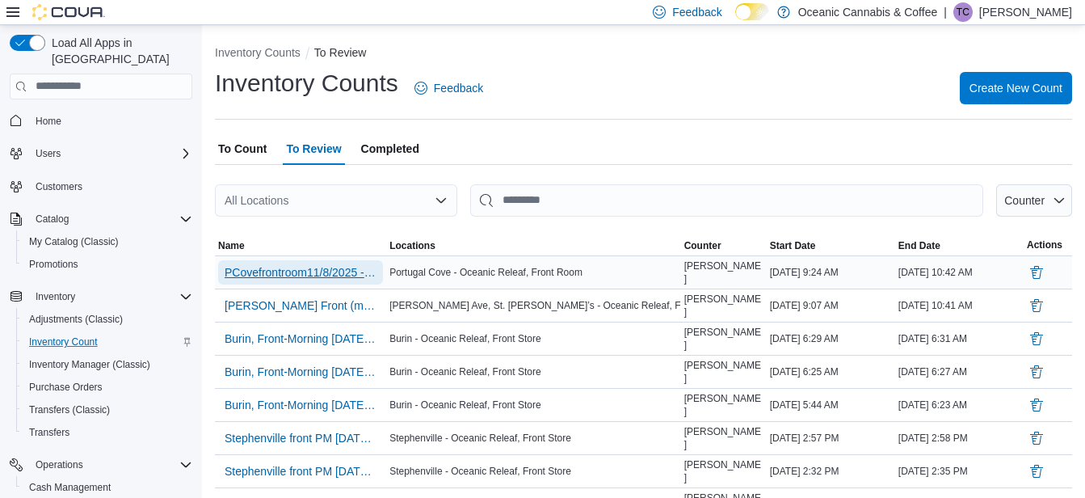
click at [325, 267] on span "PCovefrontroom11/8/2025 - [GEOGRAPHIC_DATA] - [GEOGRAPHIC_DATA] Releaf" at bounding box center [301, 272] width 152 height 16
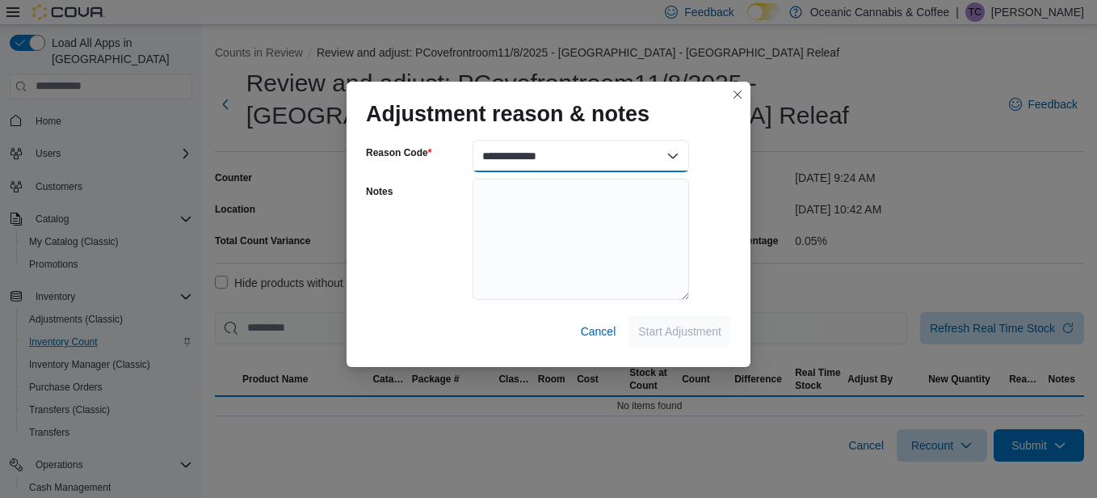
click at [674, 158] on select "**********" at bounding box center [581, 156] width 217 height 32
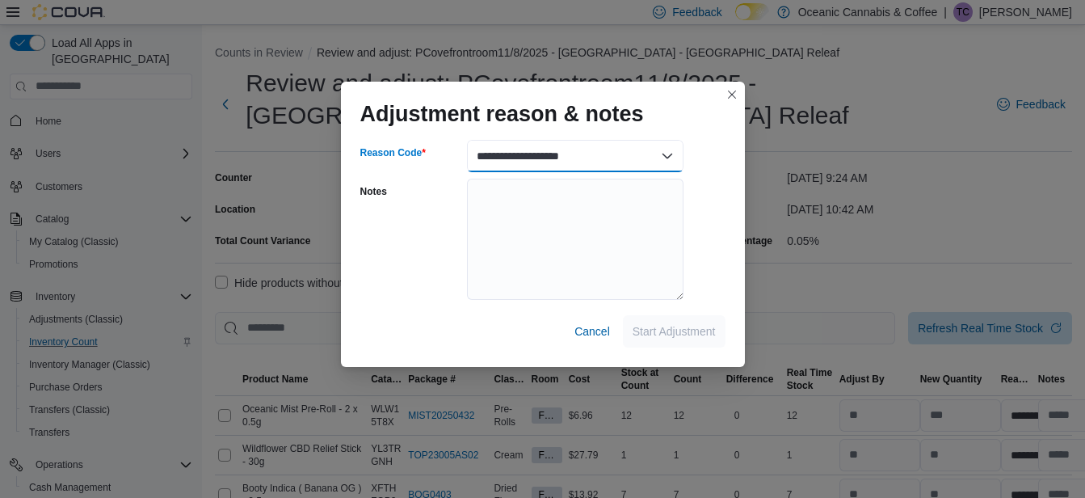
click at [467, 140] on select "**********" at bounding box center [575, 156] width 217 height 32
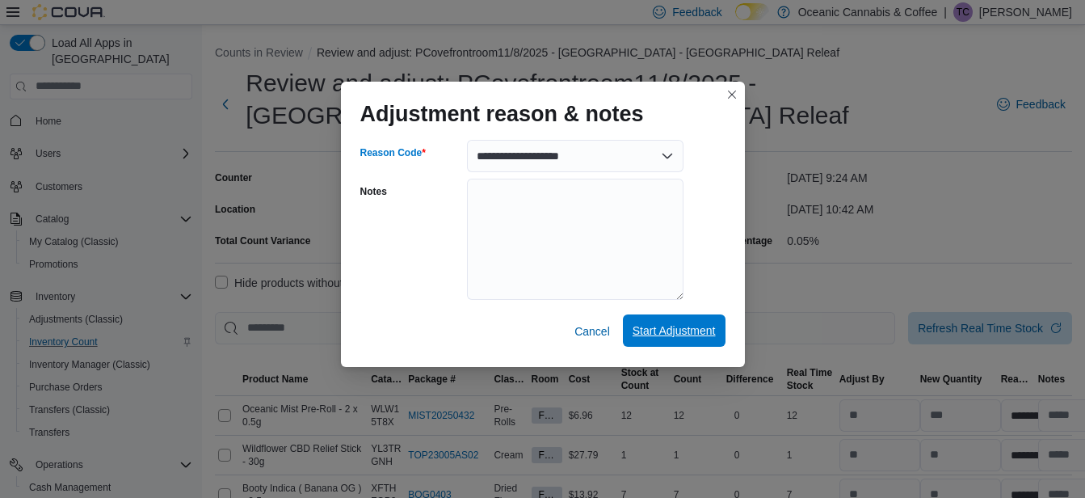
click at [691, 331] on span "Start Adjustment" at bounding box center [674, 330] width 83 height 16
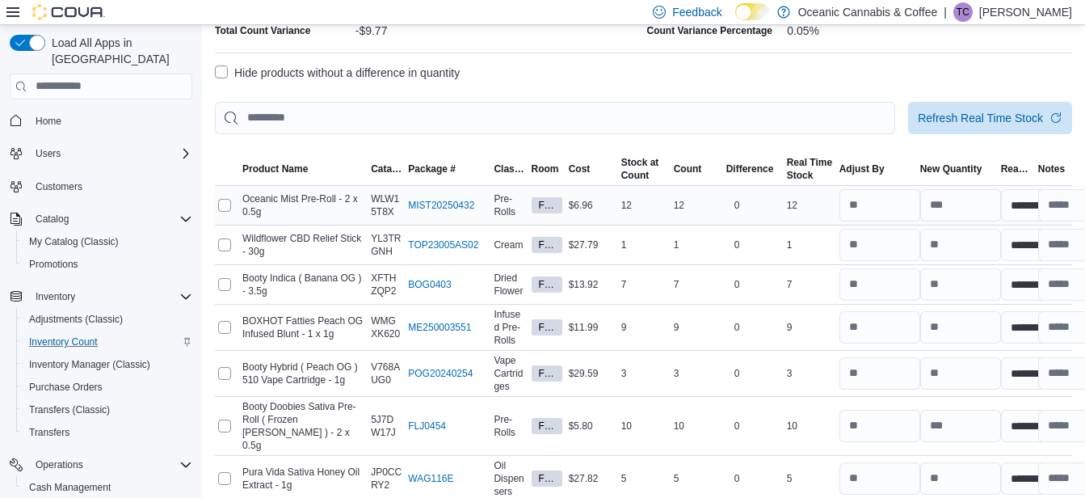
scroll to position [242, 0]
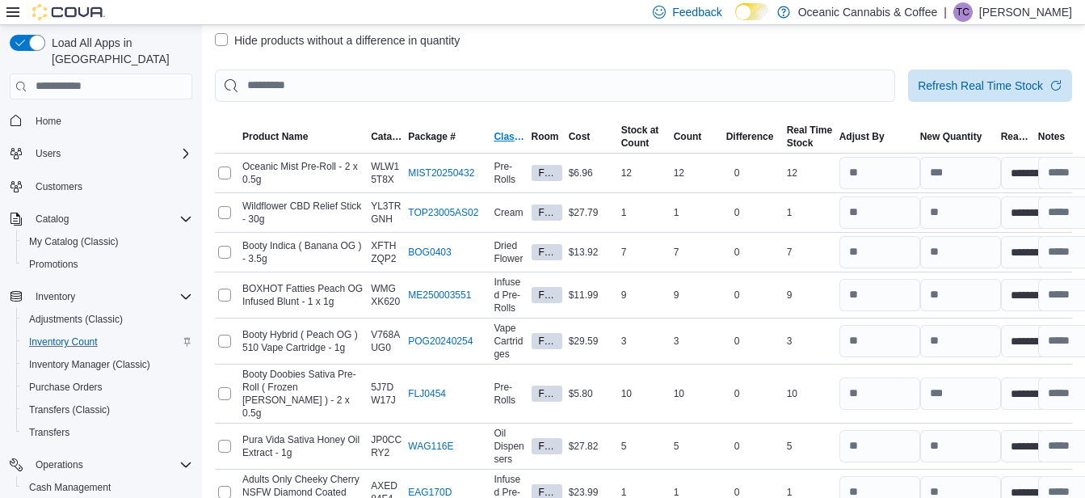
click at [508, 134] on span "Classification" at bounding box center [509, 136] width 31 height 13
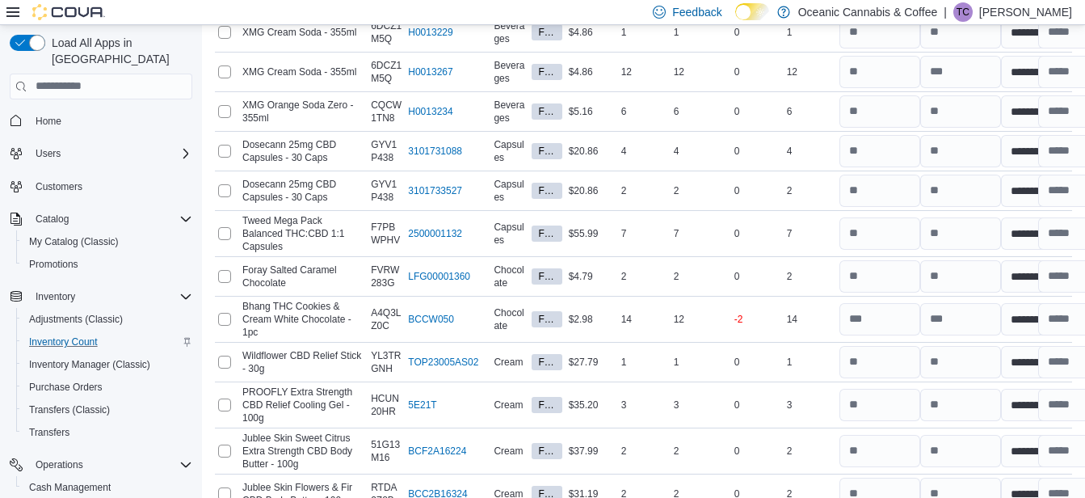
scroll to position [646, 0]
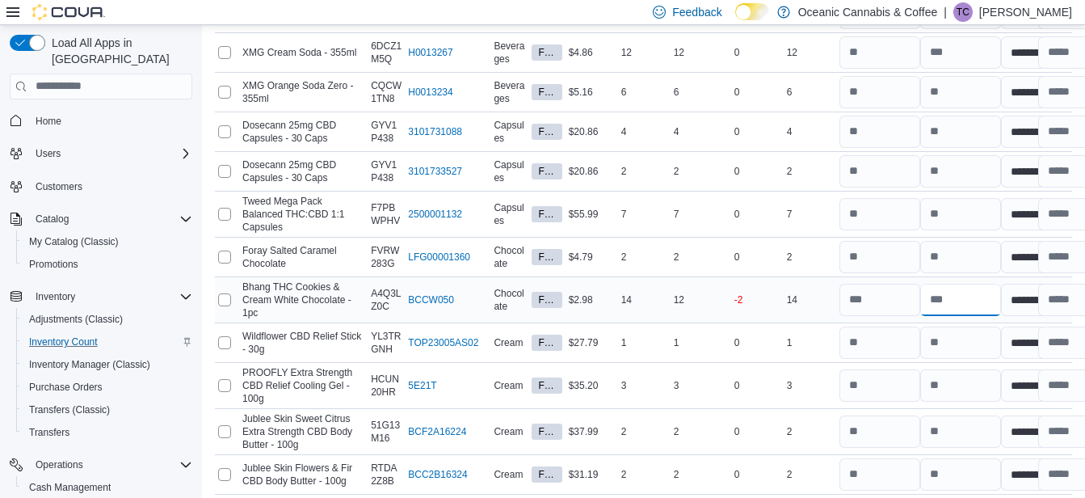
click at [954, 295] on input "number" at bounding box center [960, 300] width 81 height 32
click at [958, 341] on input "number" at bounding box center [960, 342] width 81 height 32
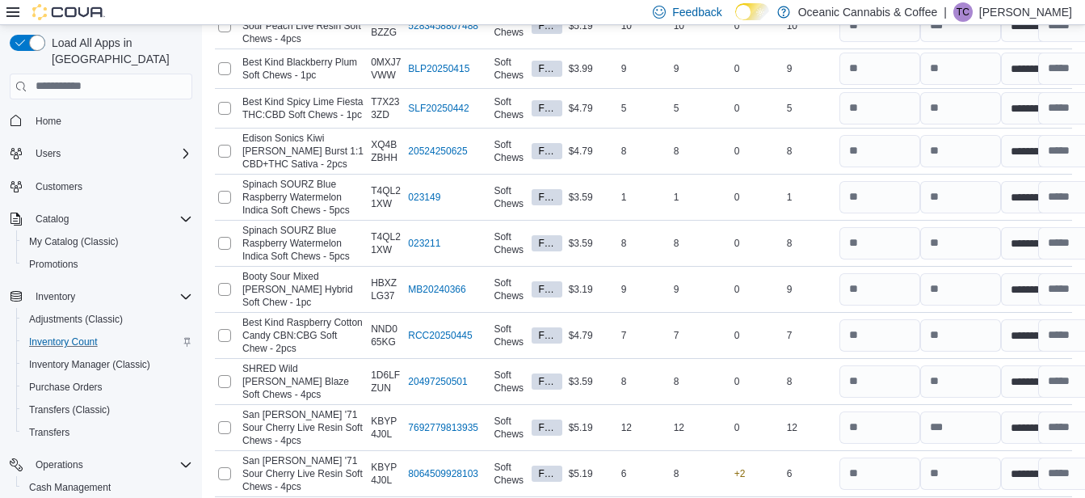
scroll to position [5612, 0]
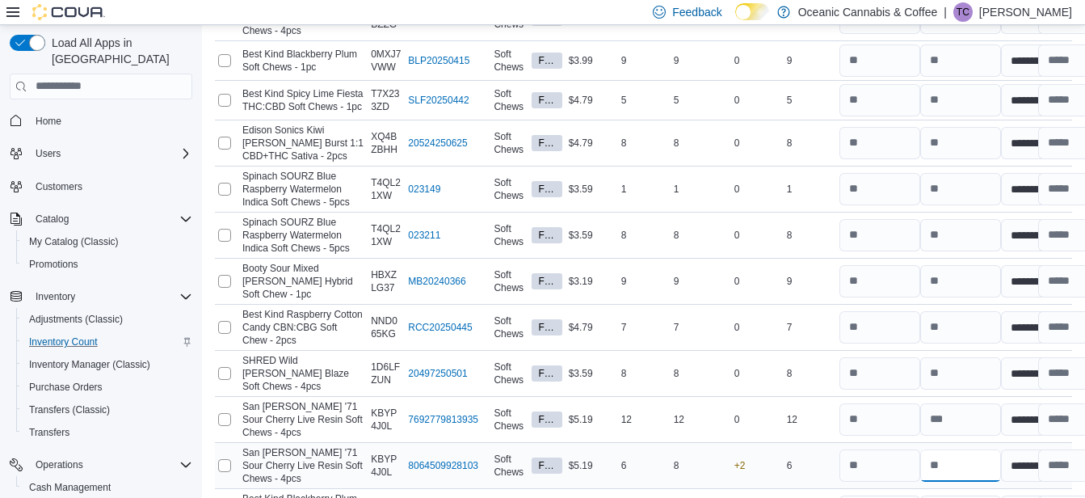
click at [958, 449] on input "number" at bounding box center [960, 465] width 81 height 32
click at [875, 449] on input "number" at bounding box center [880, 465] width 81 height 32
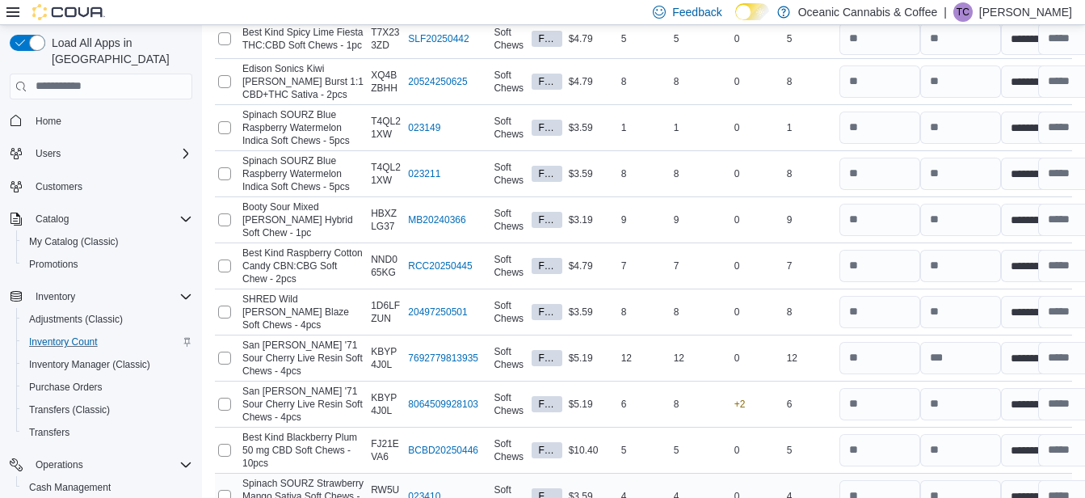
scroll to position [5693, 0]
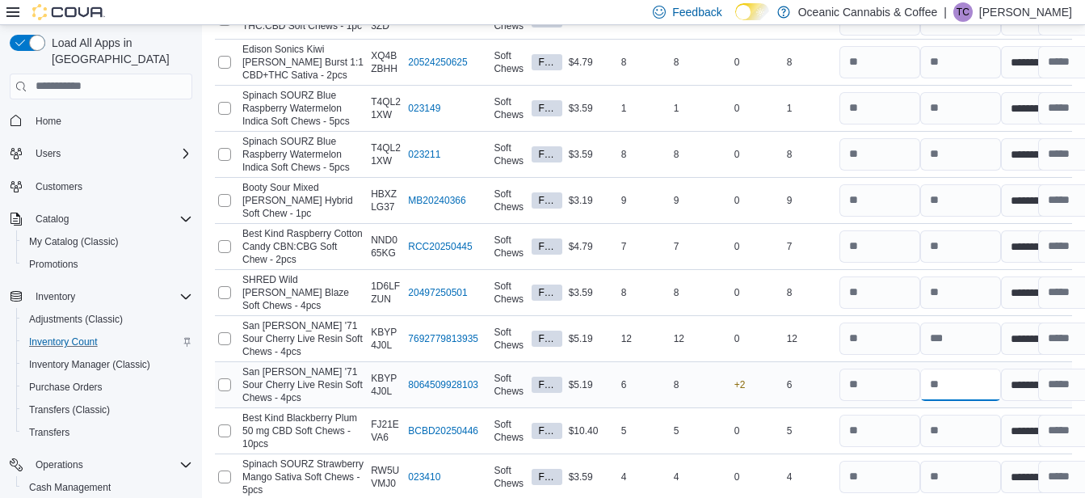
click at [969, 368] on input "number" at bounding box center [960, 384] width 81 height 32
click at [965, 368] on input "number" at bounding box center [960, 384] width 81 height 32
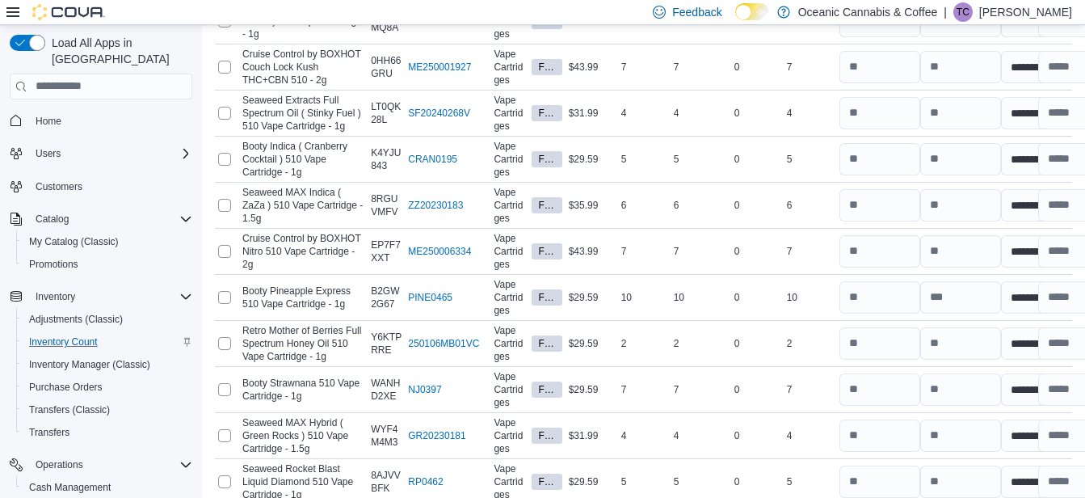
scroll to position [6901, 0]
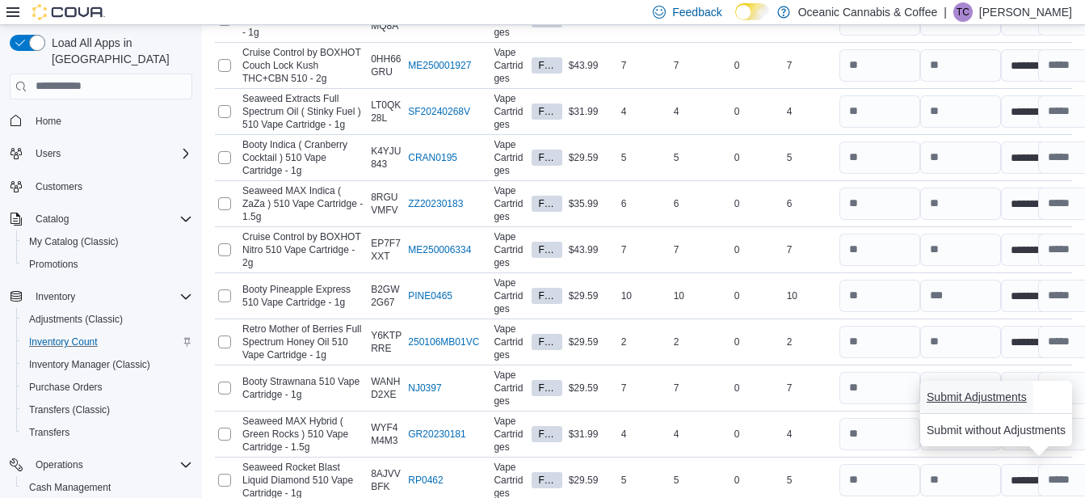
click at [979, 393] on span "Submit Adjustments" at bounding box center [977, 397] width 100 height 16
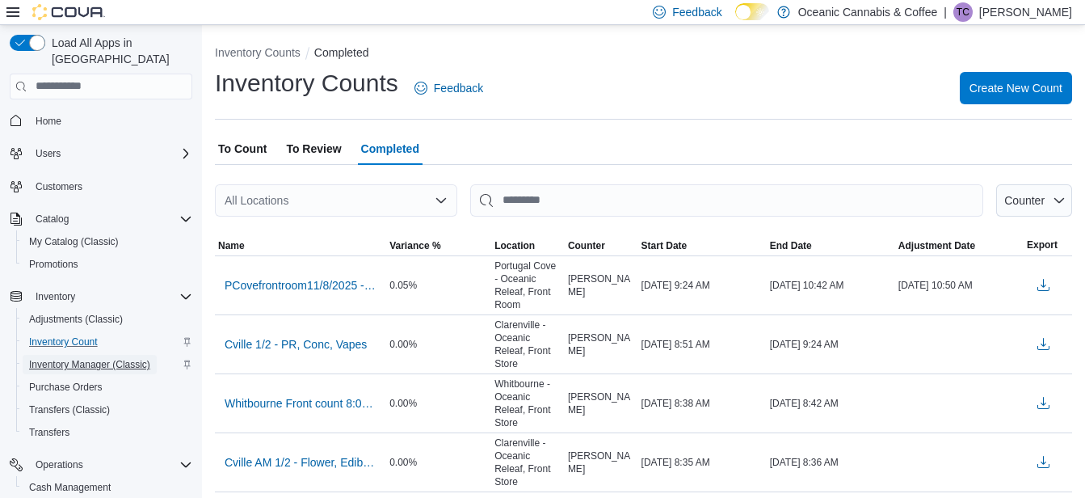
click at [93, 358] on span "Inventory Manager (Classic)" at bounding box center [89, 364] width 121 height 13
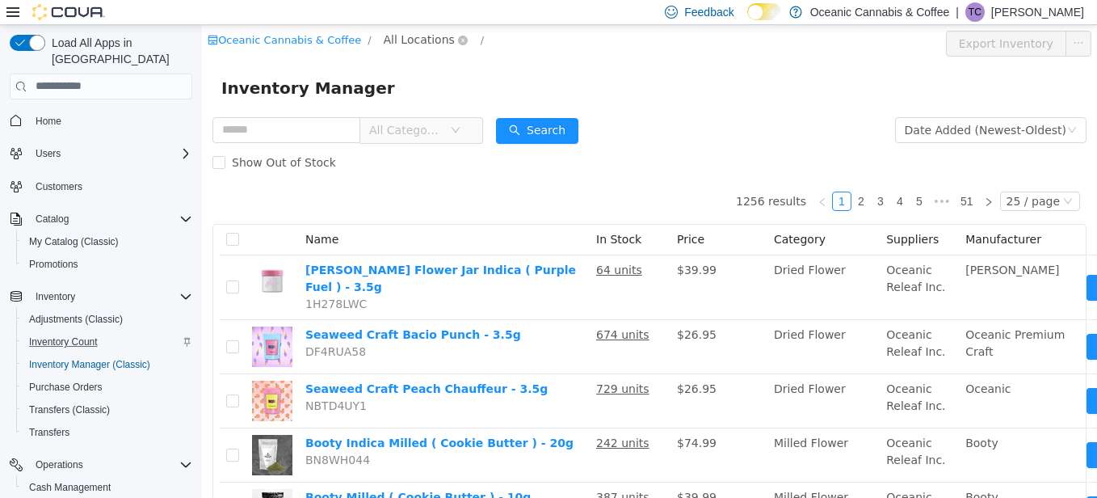
click at [413, 36] on span "All Locations" at bounding box center [419, 39] width 71 height 18
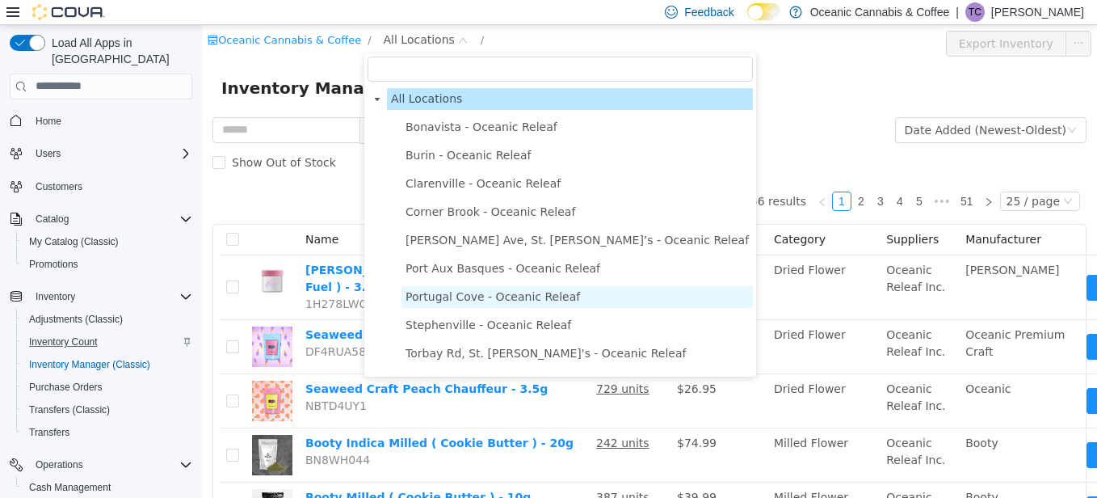
click at [453, 299] on span "Portugal Cove - Oceanic Releaf" at bounding box center [493, 295] width 175 height 13
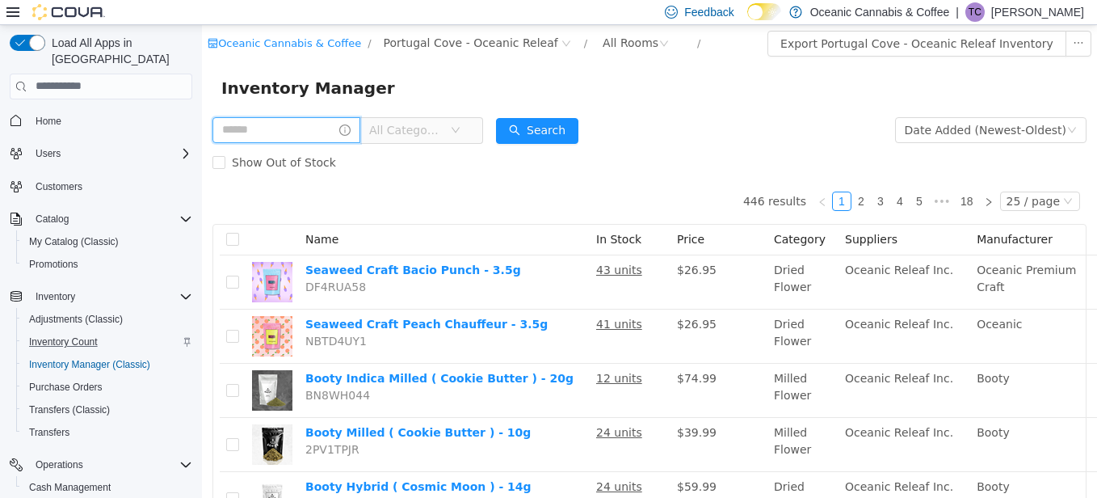
click at [276, 133] on input "text" at bounding box center [287, 129] width 148 height 26
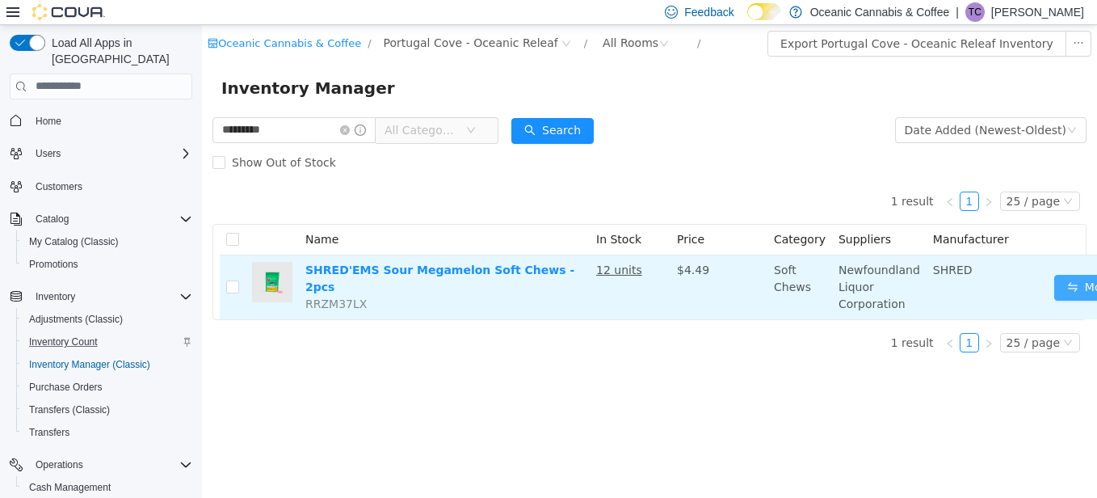
click at [1055, 284] on button "Move" at bounding box center [1092, 287] width 74 height 26
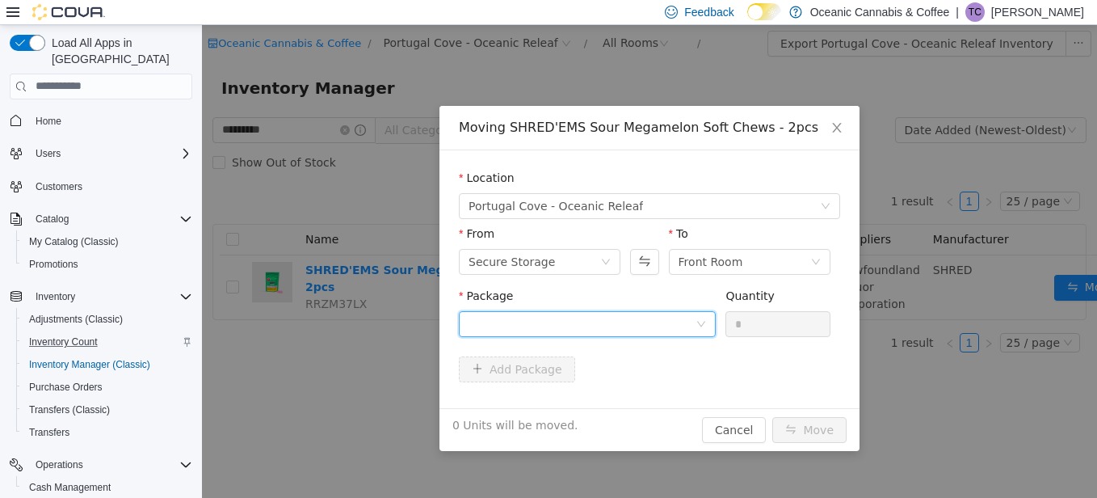
click at [484, 327] on div at bounding box center [582, 323] width 227 height 24
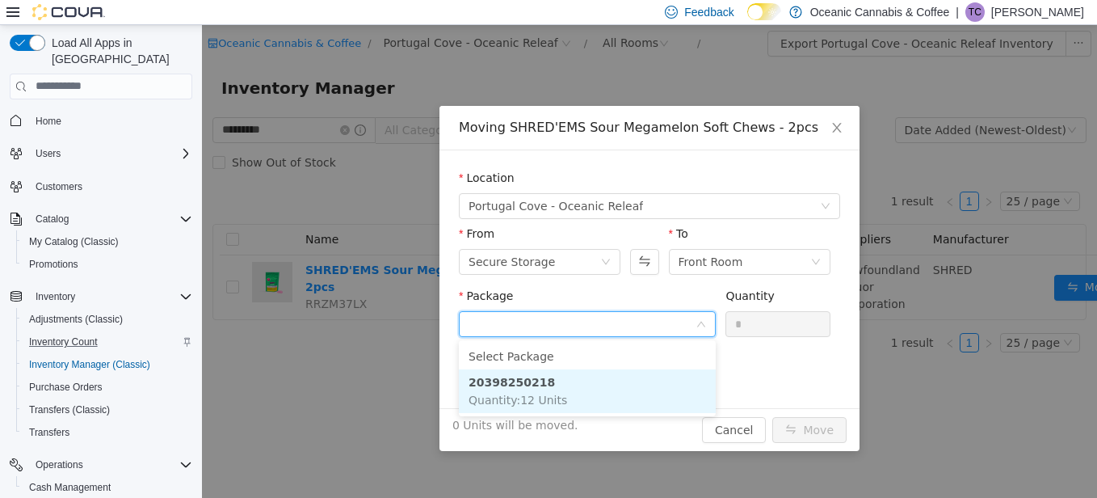
click at [499, 381] on strong "20398250218" at bounding box center [512, 381] width 86 height 13
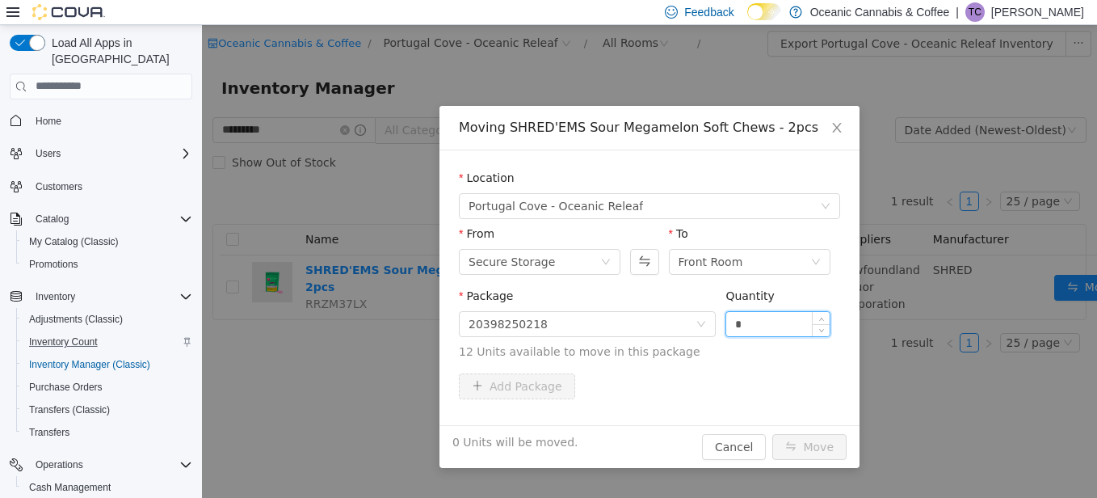
click at [773, 314] on input "*" at bounding box center [777, 323] width 103 height 24
click at [806, 449] on button "Move" at bounding box center [810, 446] width 74 height 26
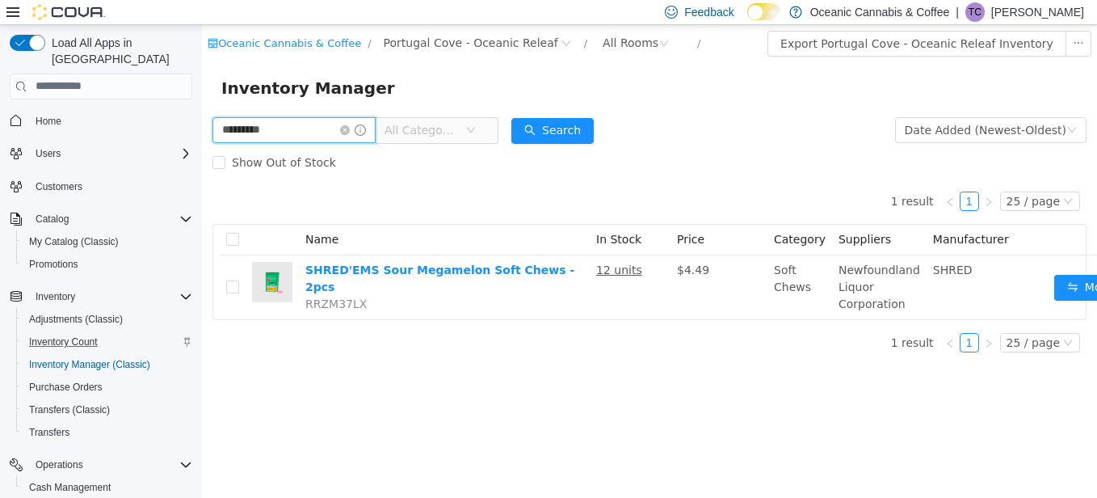
click at [321, 133] on input "*********" at bounding box center [294, 129] width 163 height 26
click at [320, 133] on input "*********" at bounding box center [294, 129] width 163 height 26
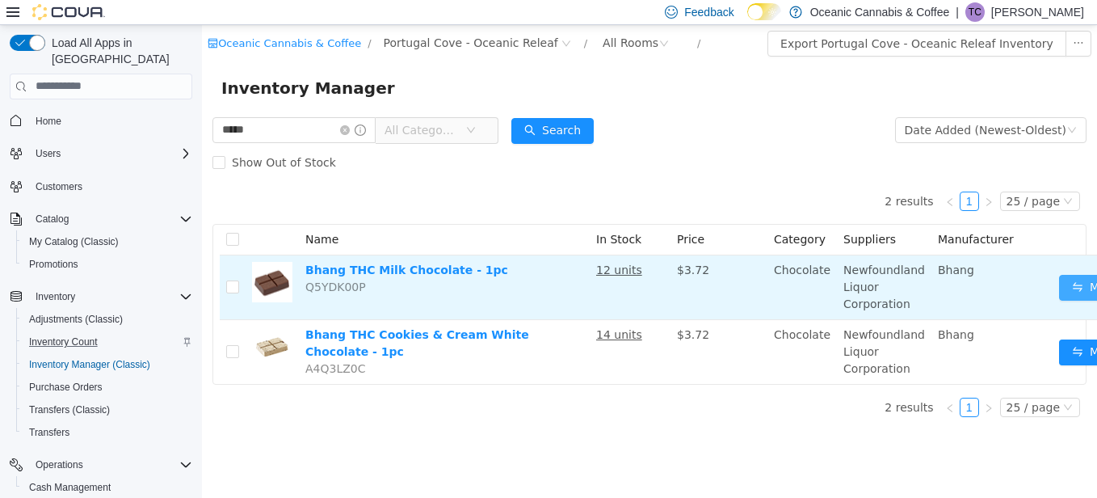
click at [1068, 287] on button "Move" at bounding box center [1096, 287] width 74 height 26
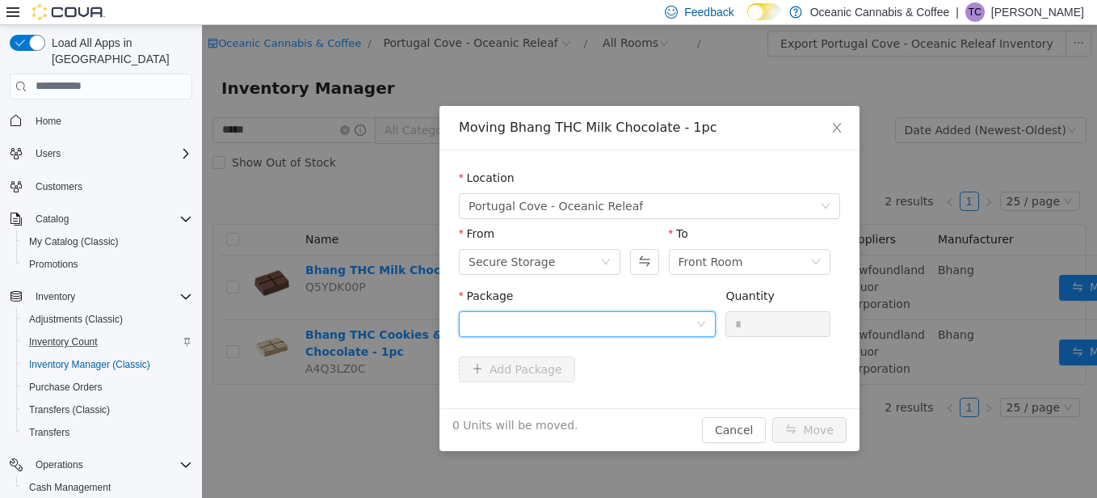
click at [495, 322] on div at bounding box center [582, 323] width 227 height 24
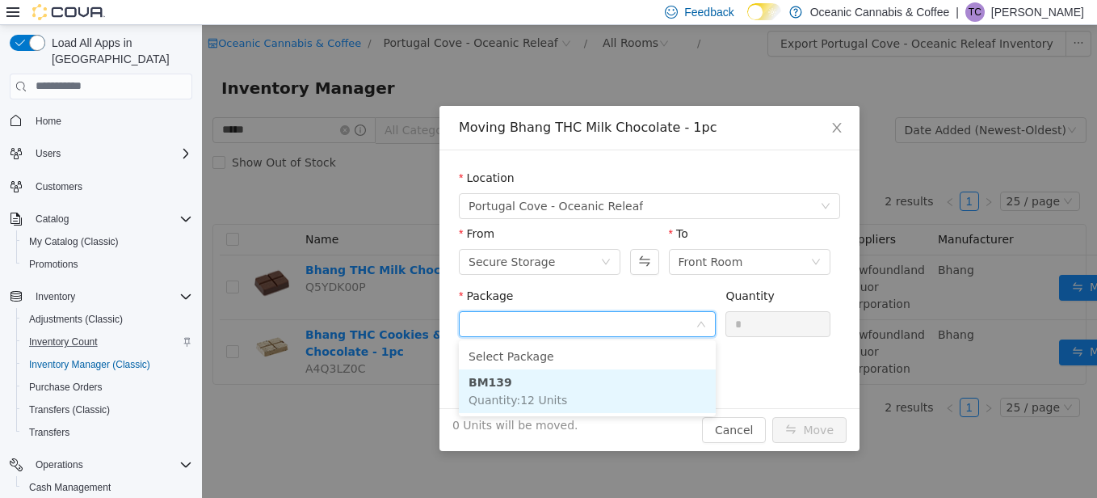
click at [494, 394] on span "Quantity : 12 Units" at bounding box center [518, 399] width 99 height 13
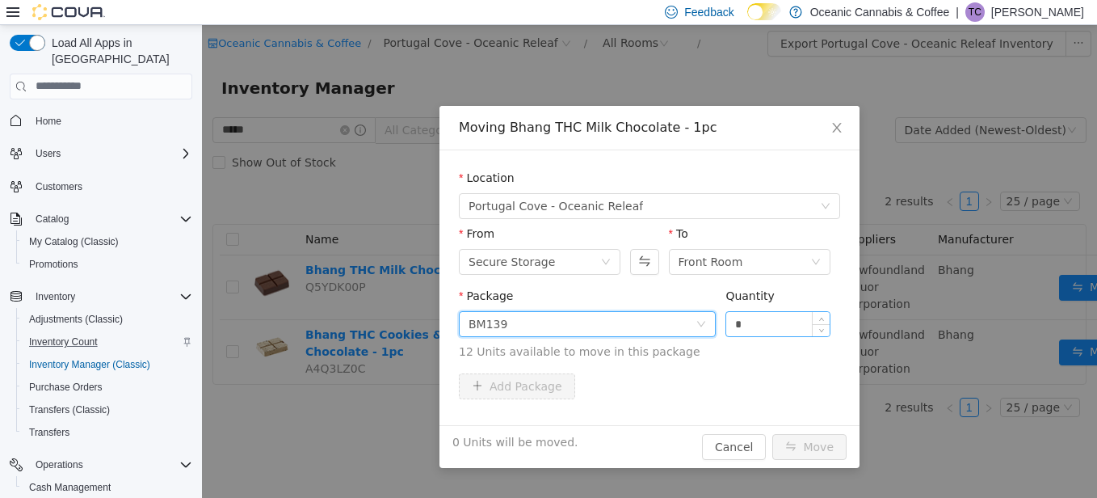
click at [752, 326] on input "*" at bounding box center [777, 323] width 103 height 24
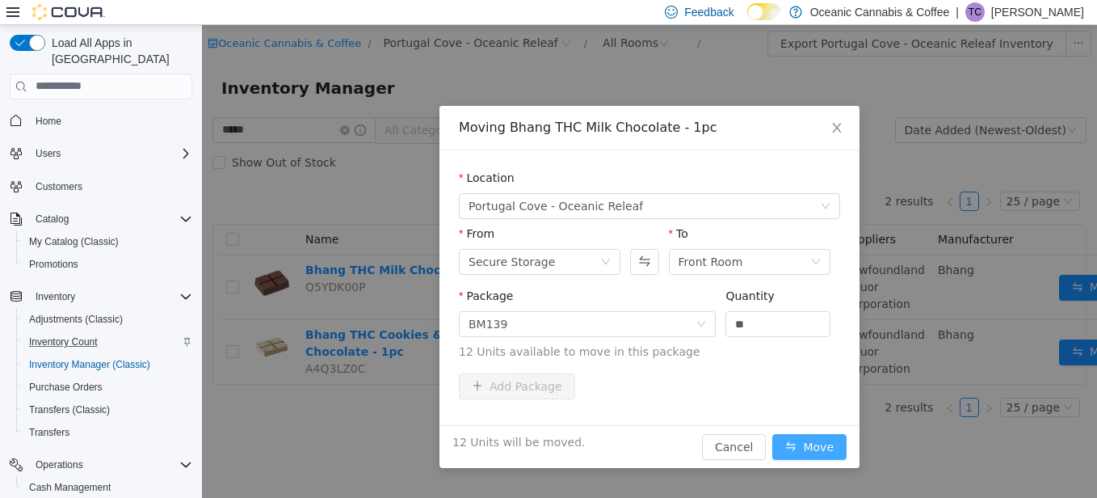
click at [815, 448] on button "Move" at bounding box center [810, 446] width 74 height 26
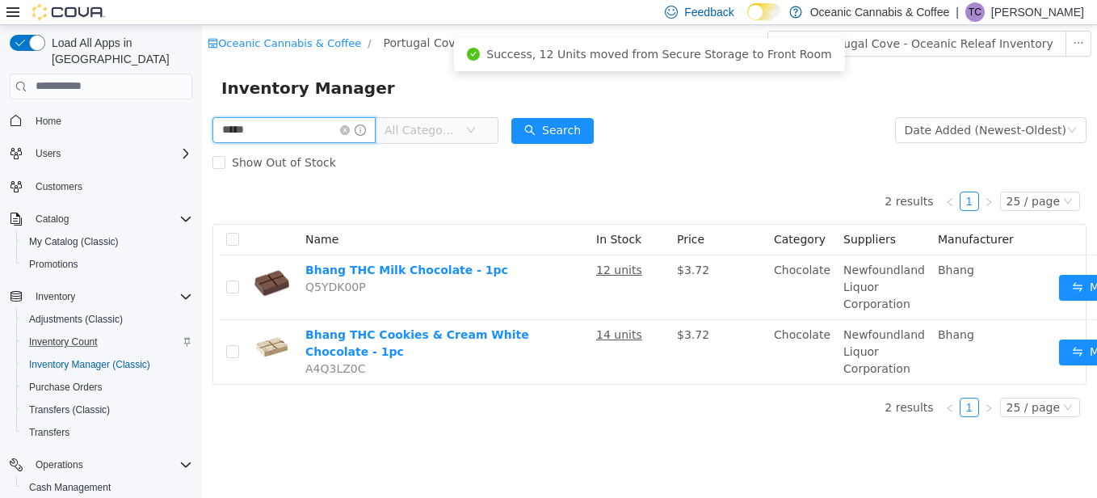
click at [265, 137] on input "*****" at bounding box center [294, 129] width 163 height 26
click at [264, 135] on input "*****" at bounding box center [294, 129] width 163 height 26
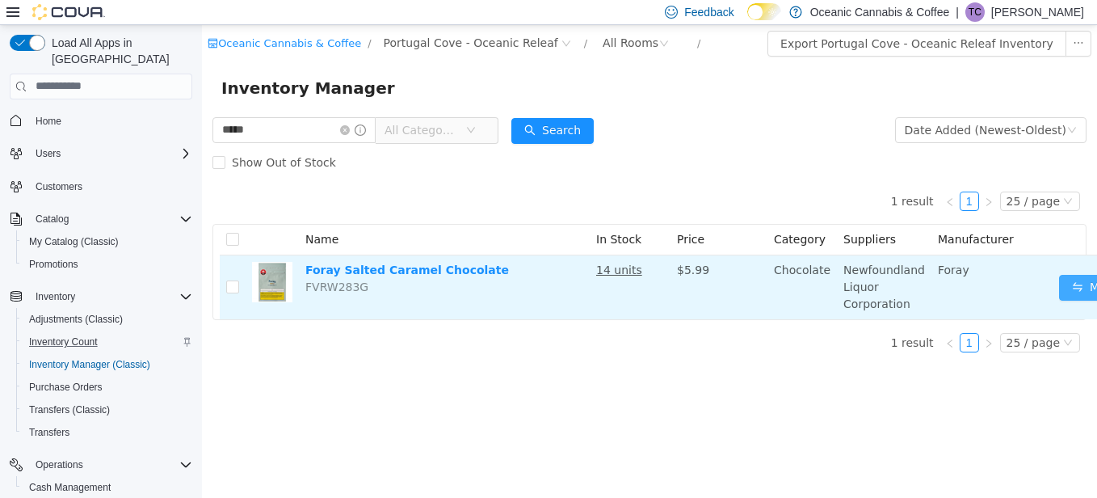
click at [1059, 288] on button "Move" at bounding box center [1096, 287] width 74 height 26
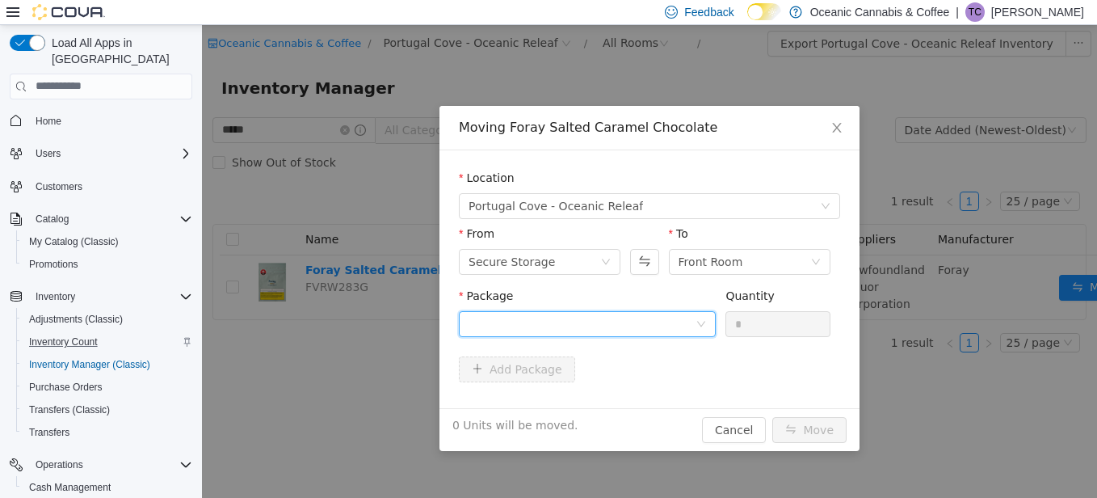
click at [487, 326] on div at bounding box center [582, 323] width 227 height 24
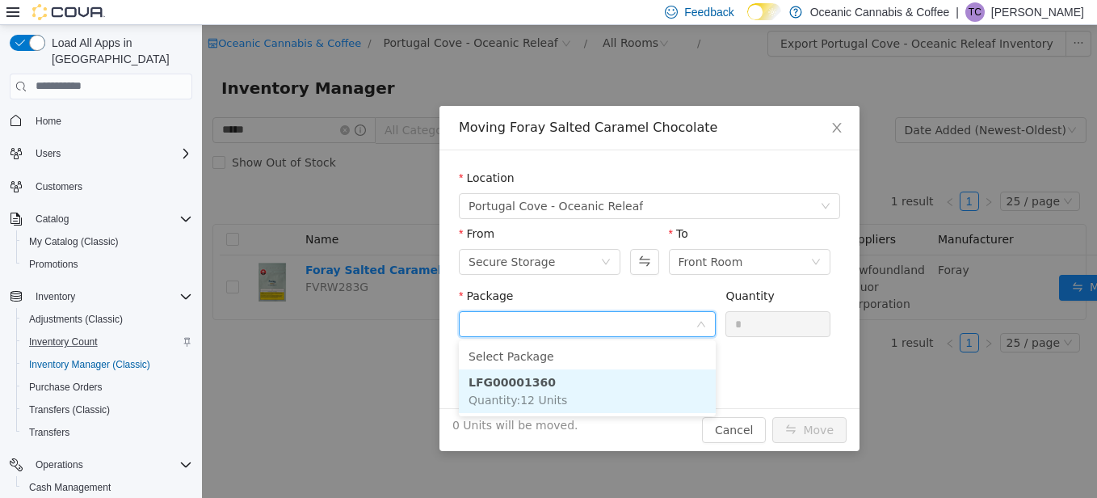
click at [488, 387] on strong "LFG00001360" at bounding box center [512, 381] width 87 height 13
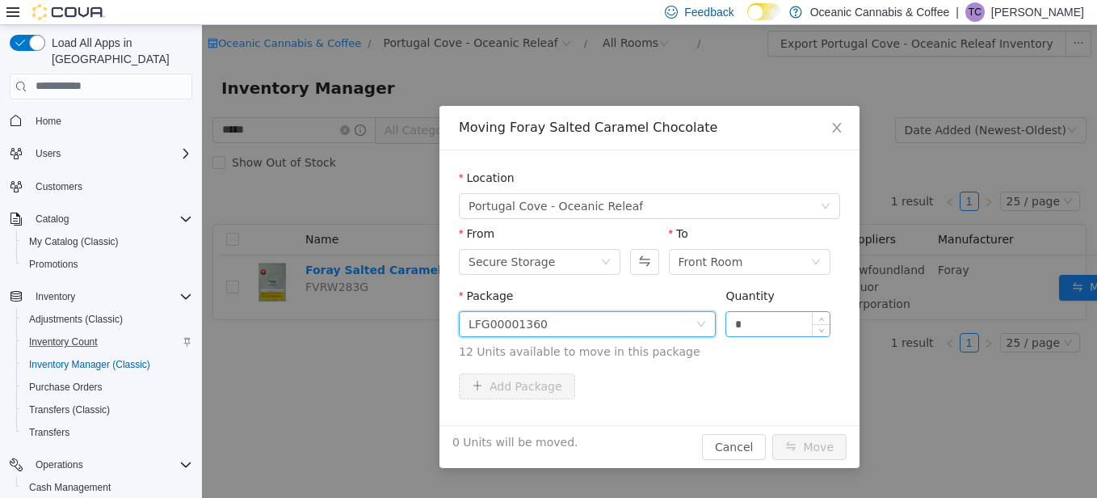
click at [768, 321] on input "*" at bounding box center [777, 323] width 103 height 24
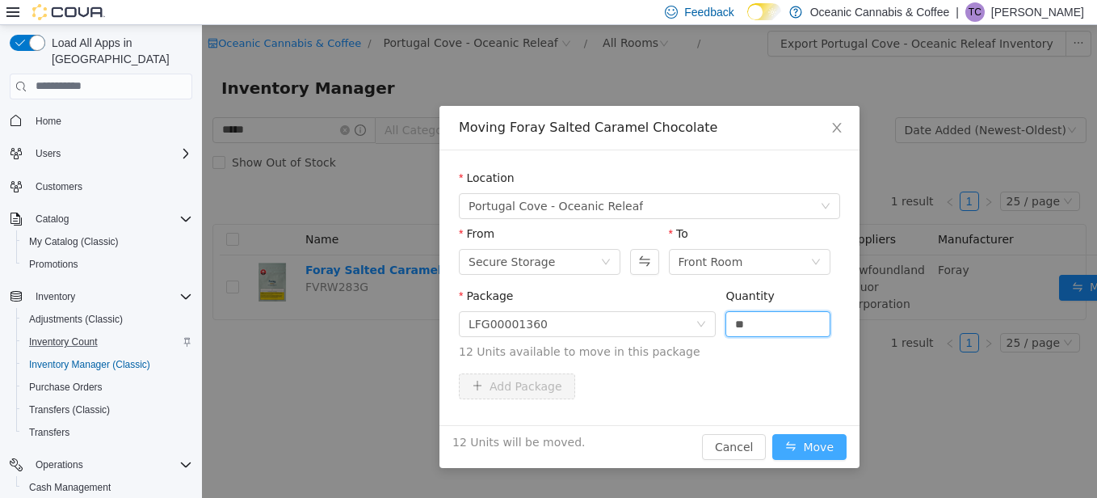
click at [804, 448] on button "Move" at bounding box center [810, 446] width 74 height 26
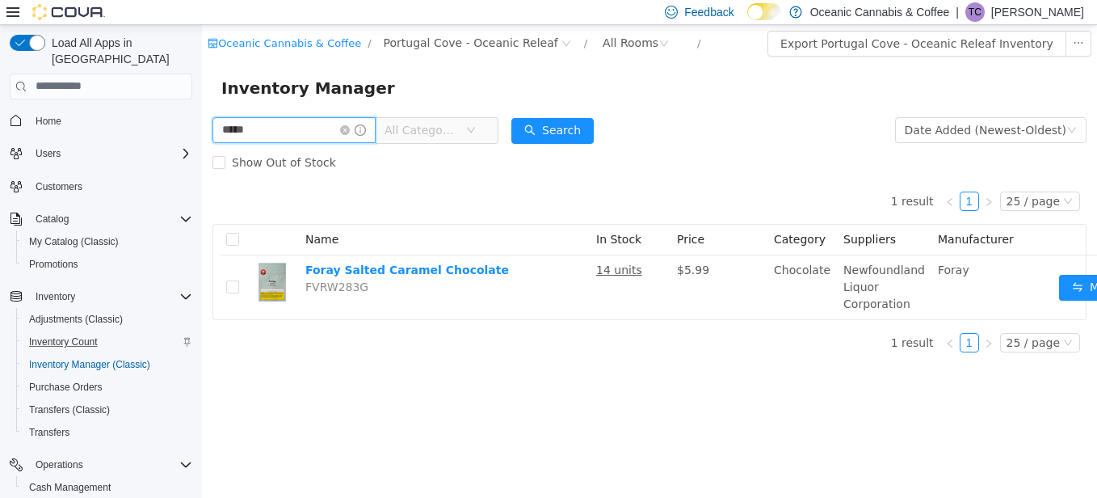
click at [264, 131] on input "*****" at bounding box center [294, 129] width 163 height 26
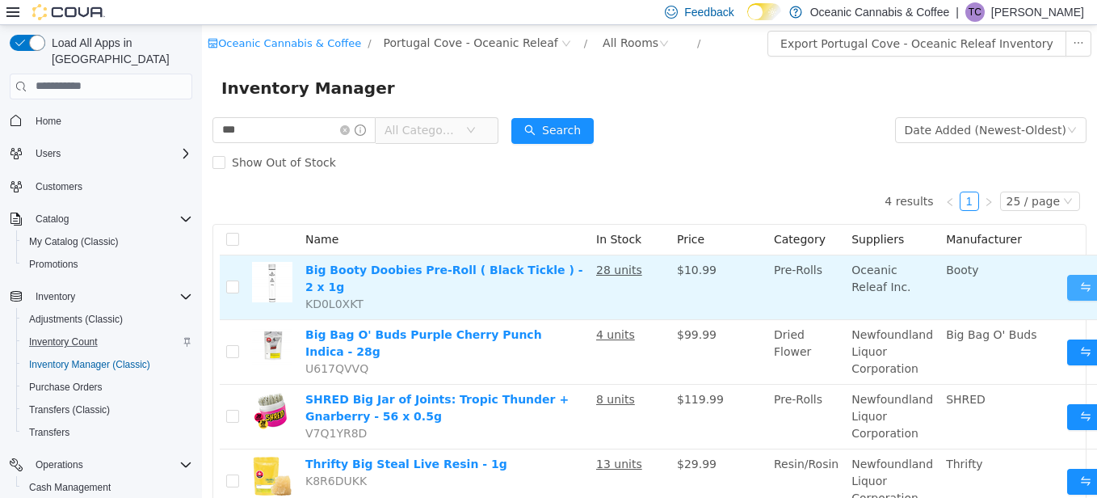
click at [1070, 279] on button "Move" at bounding box center [1104, 287] width 74 height 26
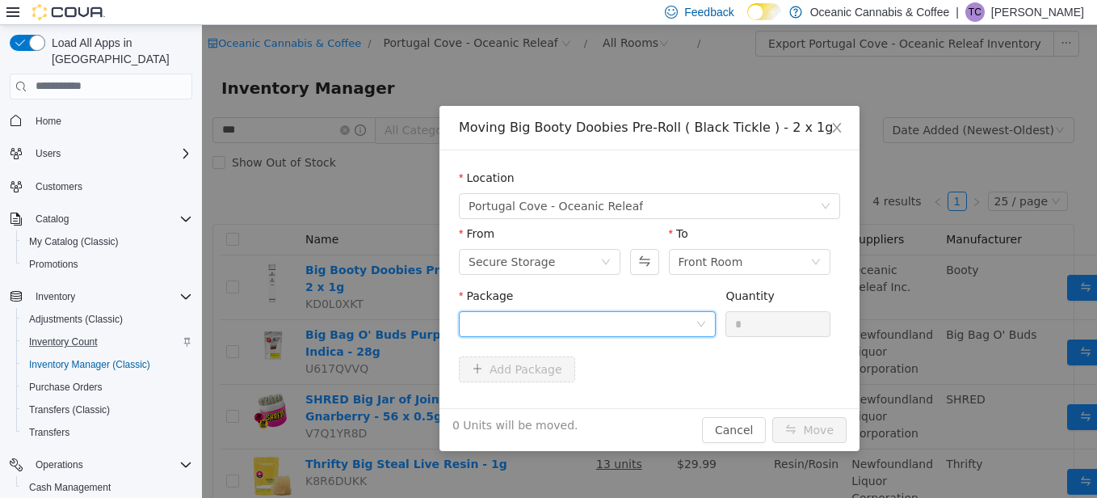
click at [498, 326] on div at bounding box center [582, 323] width 227 height 24
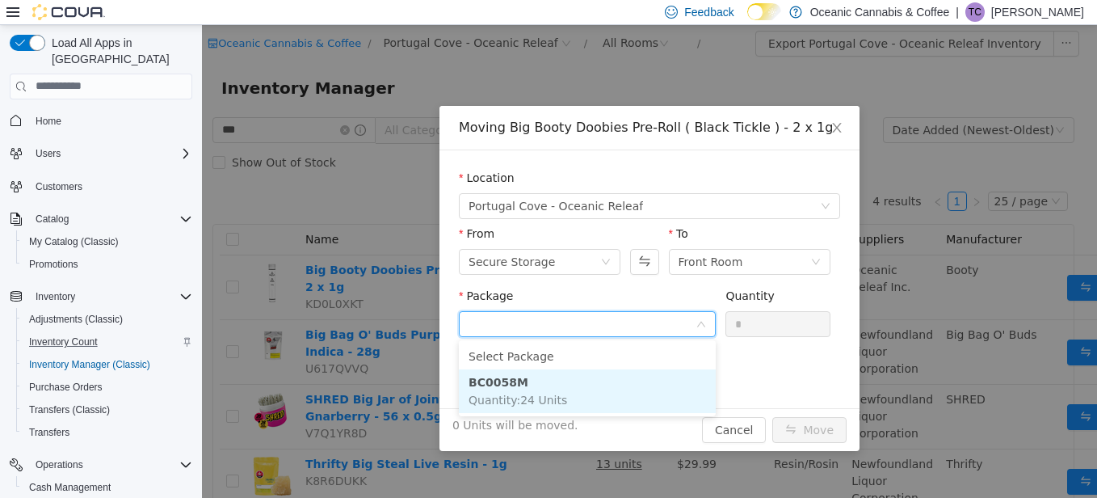
click at [491, 389] on li "BC0058M Quantity : 24 Units" at bounding box center [587, 390] width 257 height 44
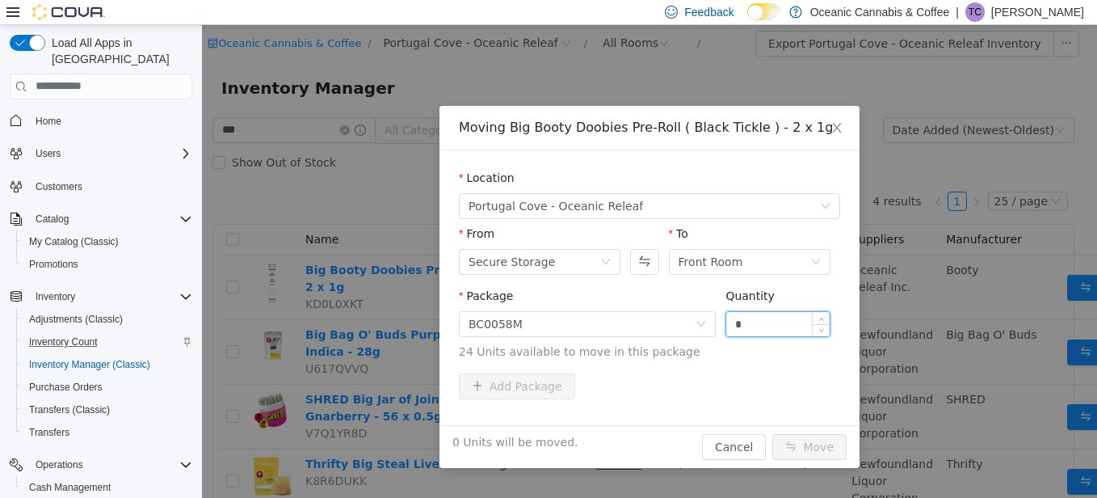
click at [754, 326] on input "*" at bounding box center [777, 323] width 103 height 24
click at [810, 448] on button "Move" at bounding box center [810, 446] width 74 height 26
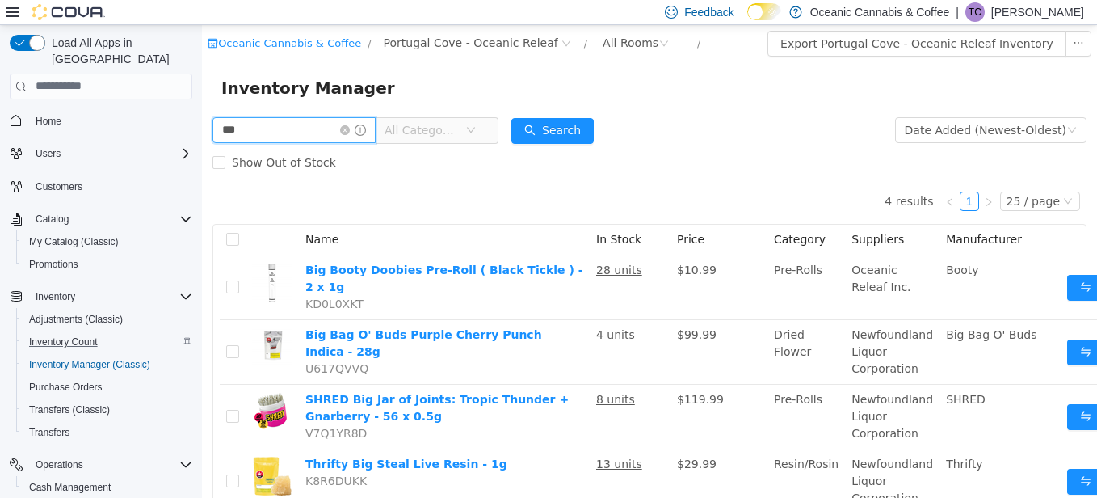
click at [256, 130] on input "***" at bounding box center [294, 129] width 163 height 26
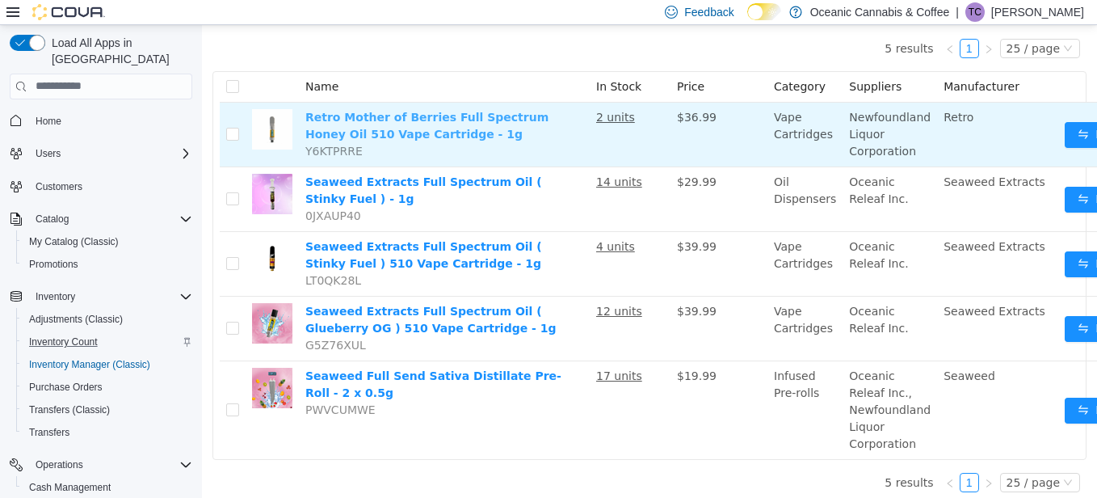
scroll to position [162, 0]
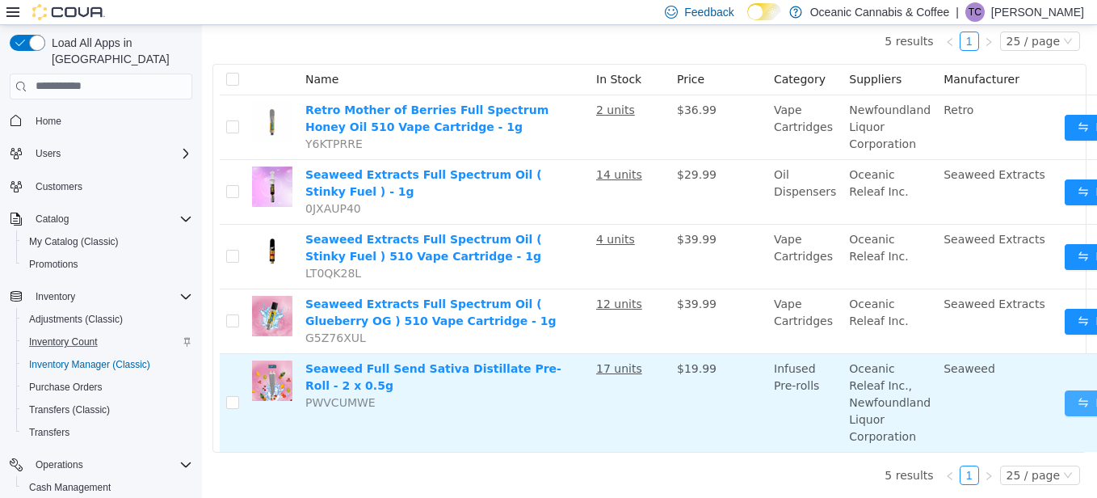
click at [1065, 389] on button "Move" at bounding box center [1102, 402] width 74 height 26
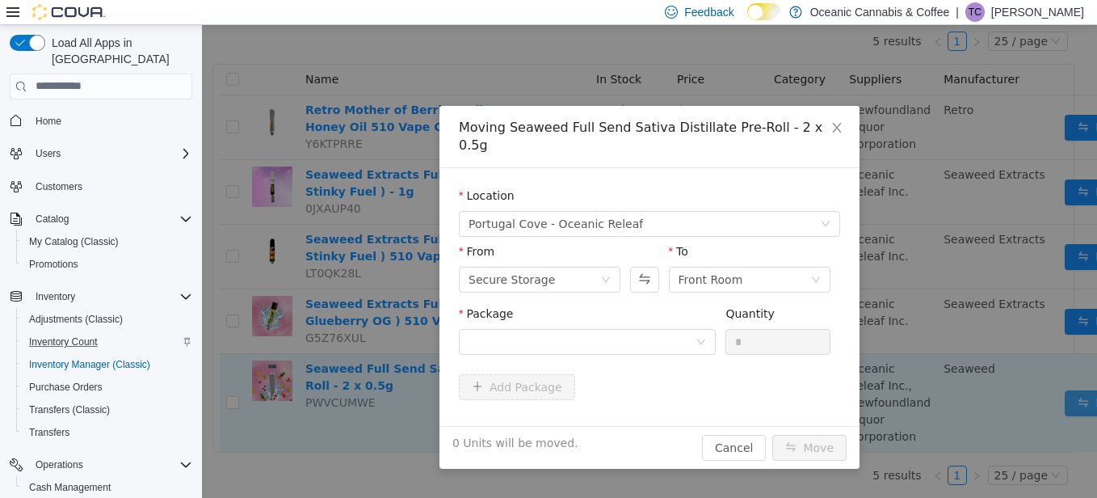
scroll to position [150, 0]
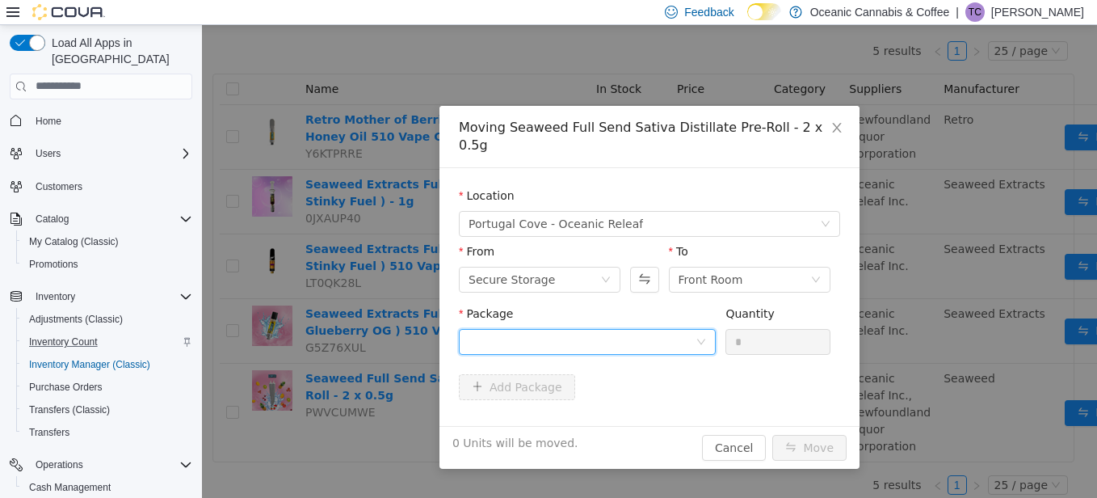
click at [491, 329] on div at bounding box center [582, 341] width 227 height 24
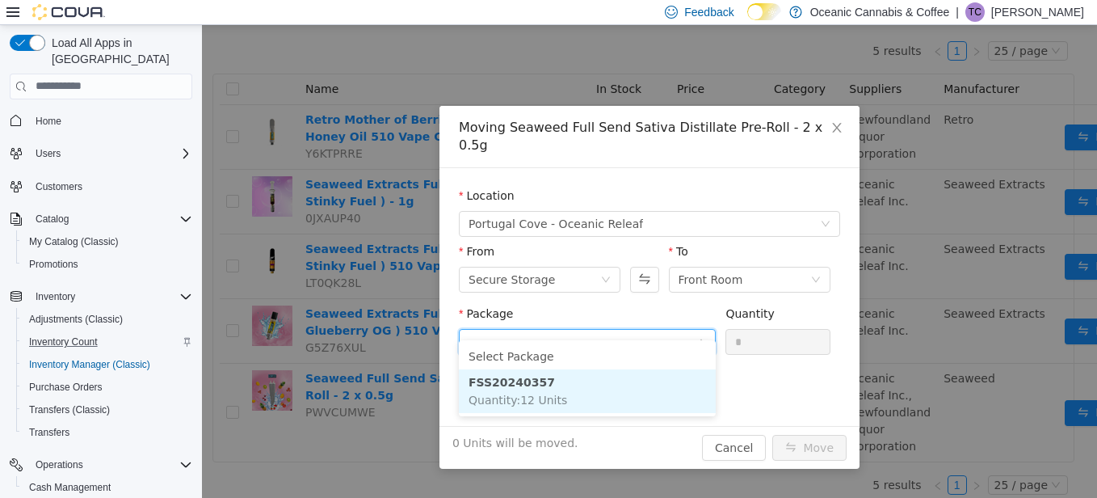
click at [498, 381] on strong "FSS20240357" at bounding box center [512, 381] width 86 height 13
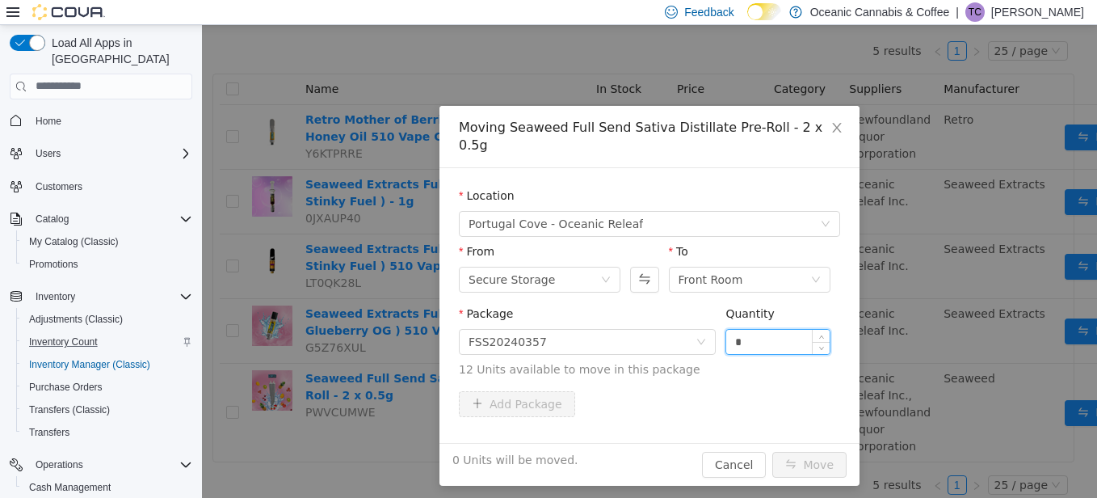
click at [760, 329] on input "*" at bounding box center [777, 341] width 103 height 24
click at [811, 451] on button "Move" at bounding box center [810, 464] width 74 height 26
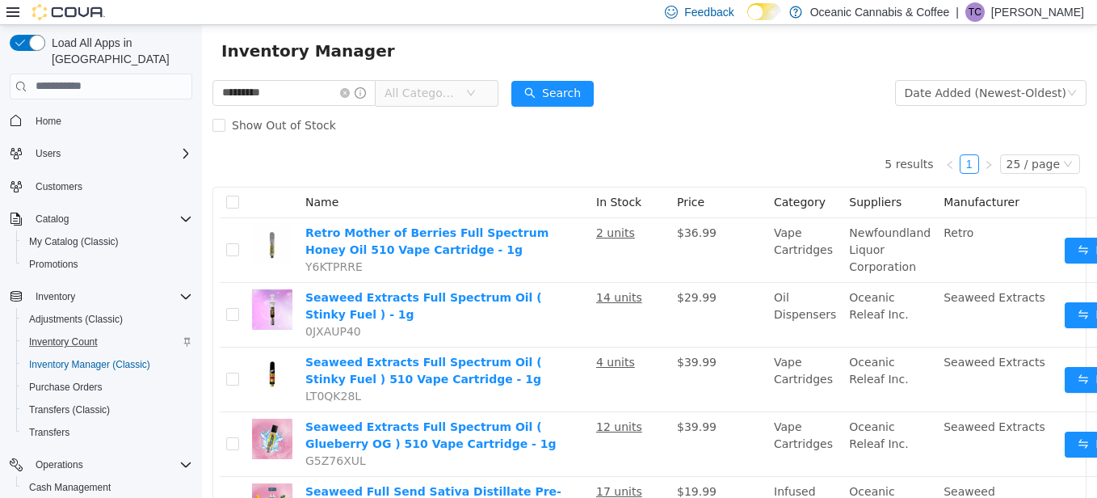
scroll to position [0, 0]
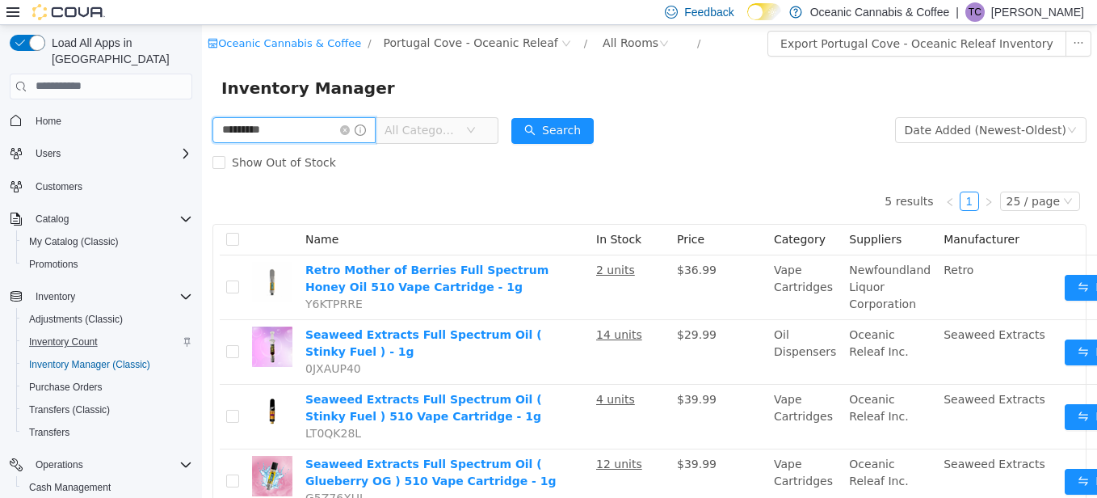
click at [289, 131] on input "*********" at bounding box center [294, 129] width 163 height 26
click at [289, 132] on input "*********" at bounding box center [294, 129] width 163 height 26
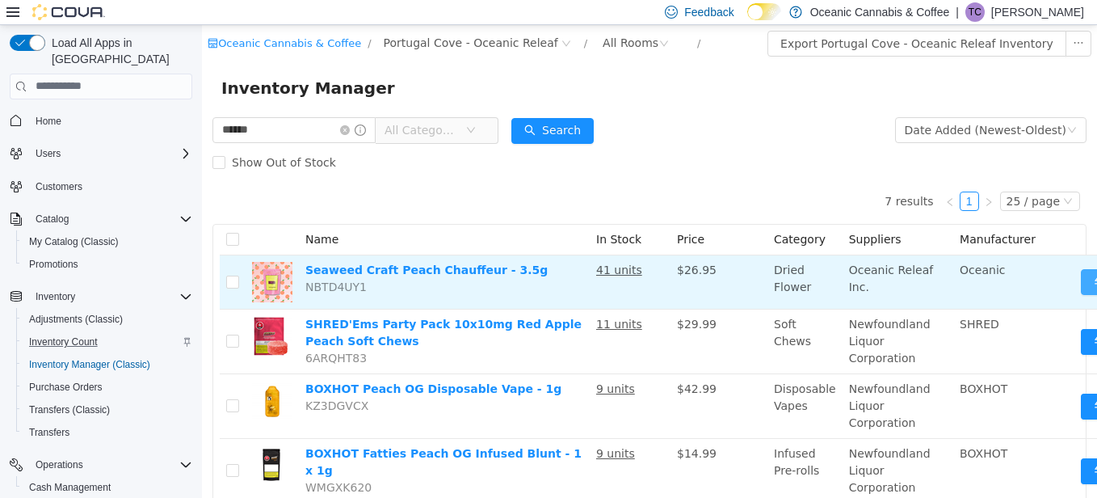
click at [1081, 284] on button "Move" at bounding box center [1118, 281] width 74 height 26
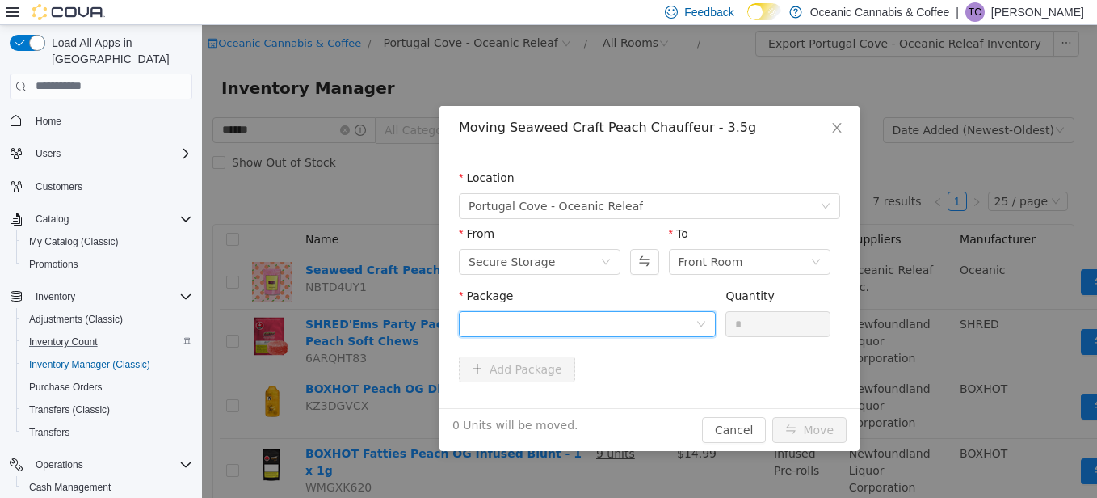
click at [537, 316] on div at bounding box center [582, 323] width 227 height 24
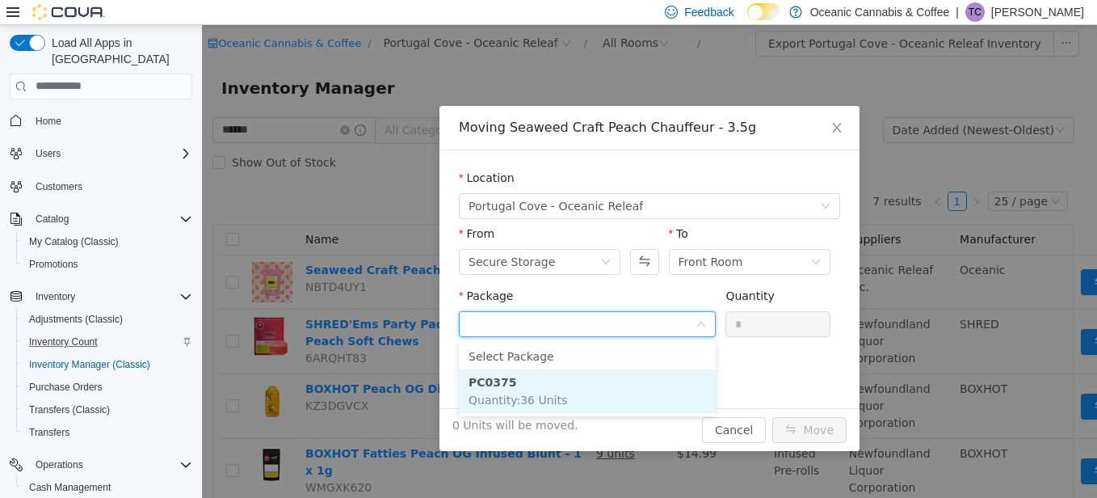
click at [508, 389] on li "PC0375 Quantity : 36 Units" at bounding box center [587, 390] width 257 height 44
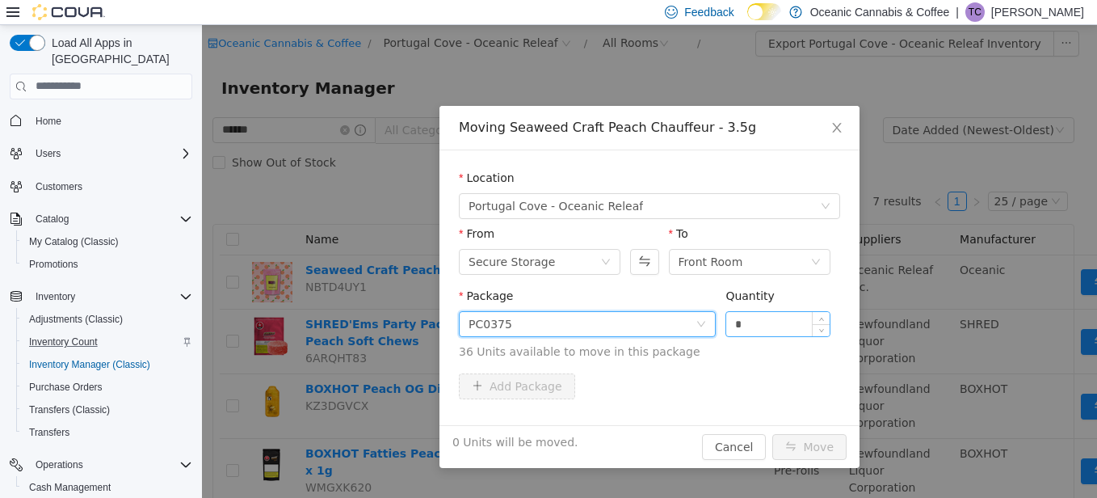
click at [772, 322] on input "*" at bounding box center [777, 323] width 103 height 24
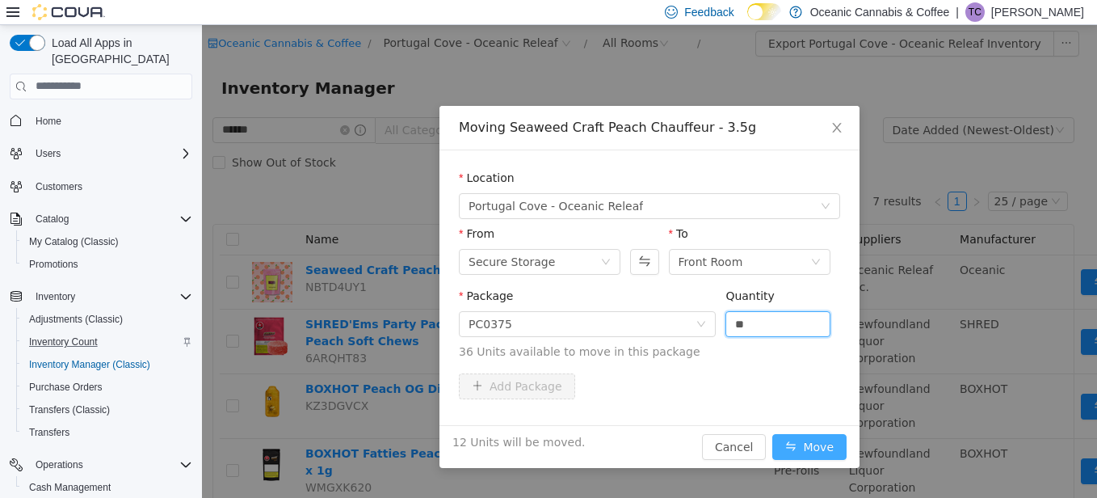
click at [798, 444] on button "Move" at bounding box center [810, 446] width 74 height 26
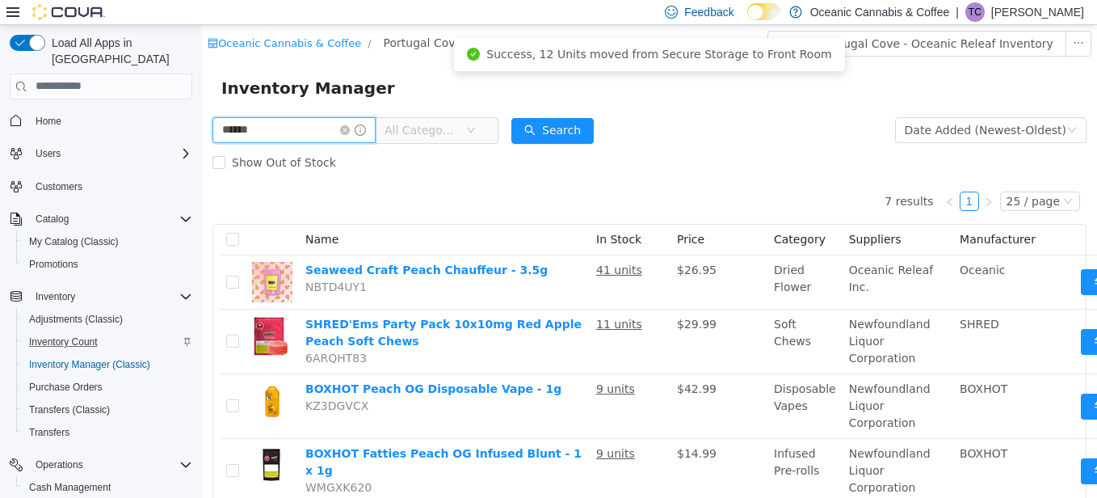
click at [269, 131] on input "*****" at bounding box center [294, 129] width 163 height 26
click at [268, 131] on input "*****" at bounding box center [294, 129] width 163 height 26
click at [268, 130] on input "*****" at bounding box center [294, 129] width 163 height 26
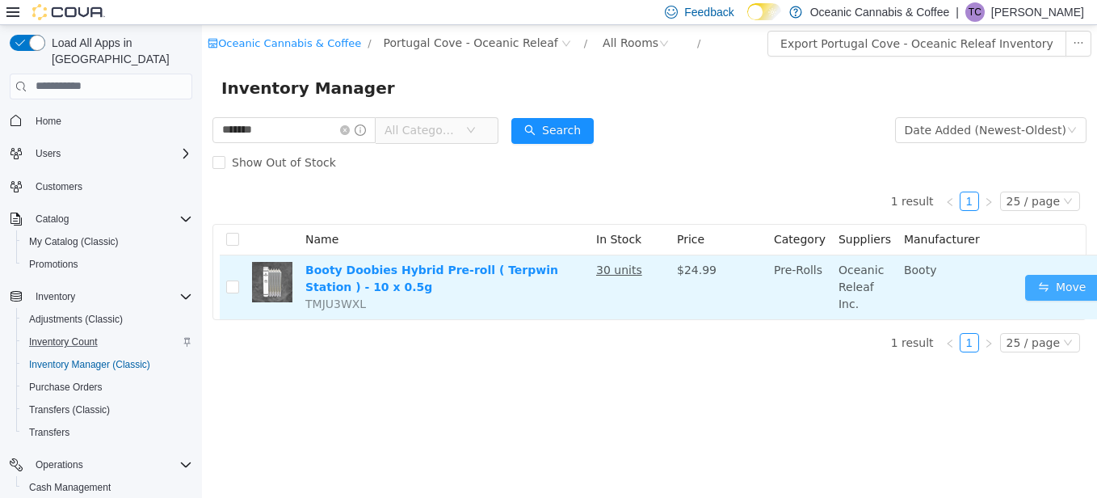
click at [1036, 284] on button "Move" at bounding box center [1062, 287] width 74 height 26
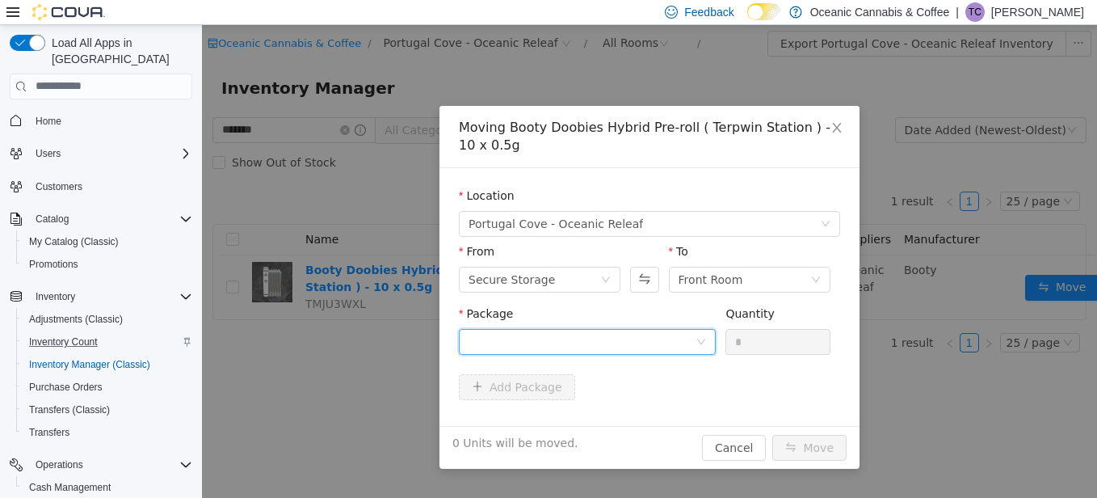
click at [499, 343] on div at bounding box center [582, 341] width 227 height 24
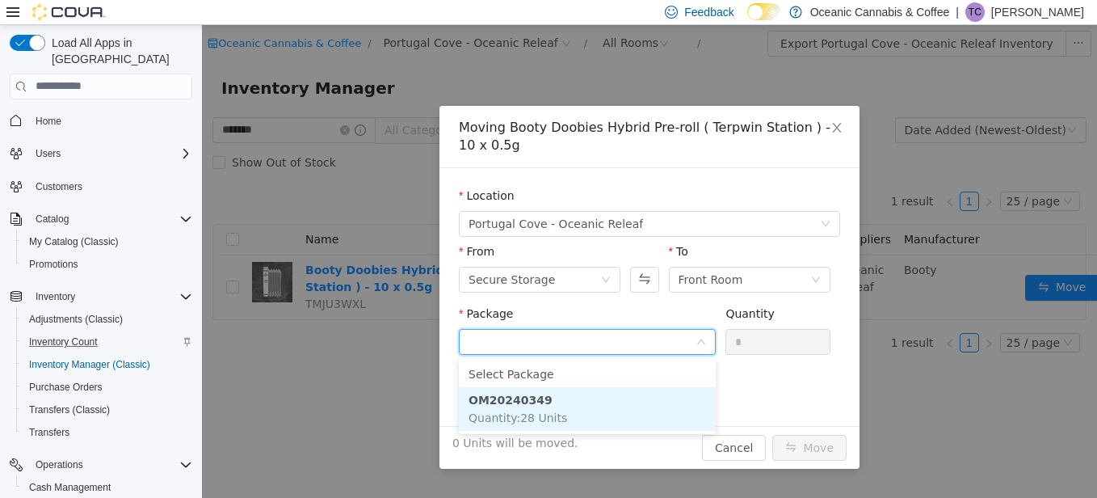
click at [499, 413] on span "Quantity : 28 Units" at bounding box center [518, 417] width 99 height 13
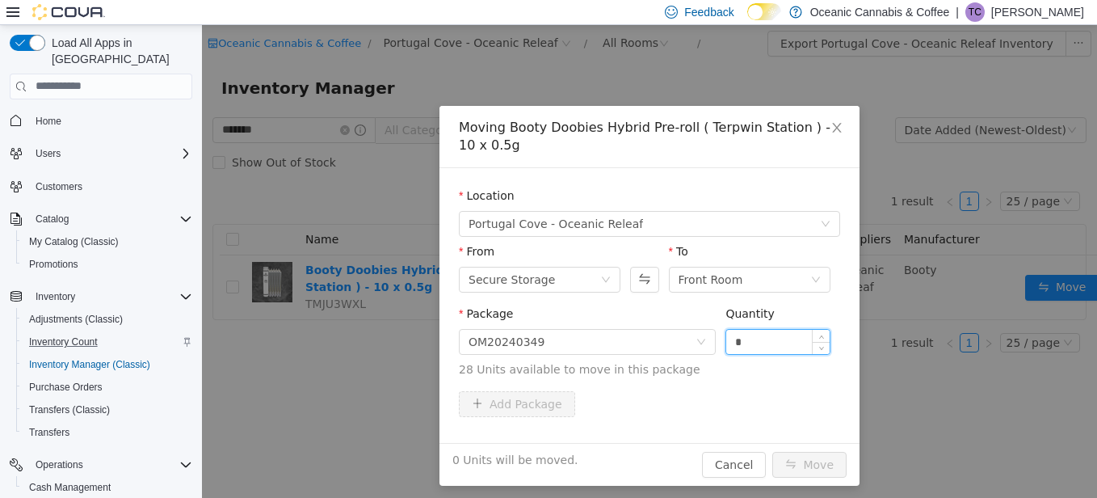
click at [738, 341] on input "*" at bounding box center [777, 341] width 103 height 24
click at [817, 464] on button "Move" at bounding box center [810, 464] width 74 height 26
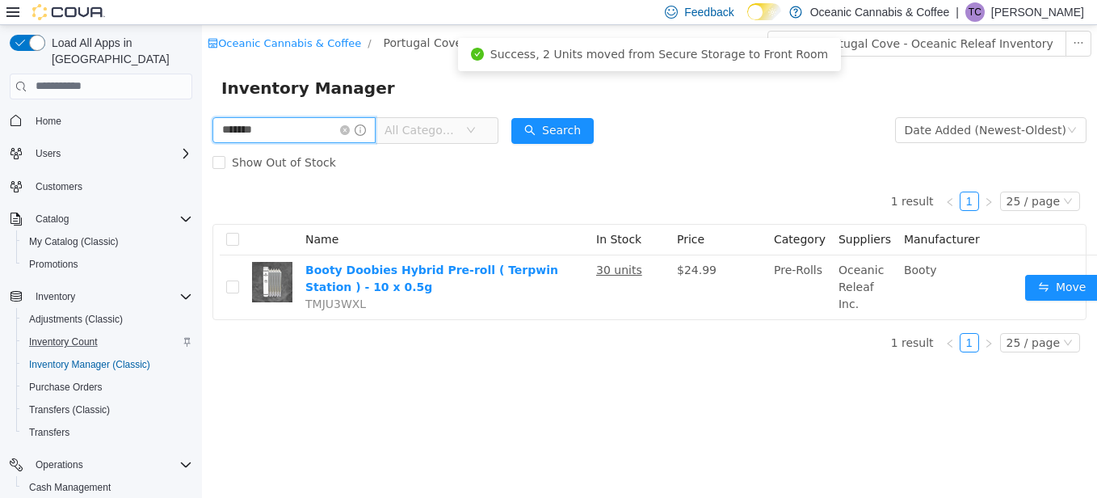
click at [285, 133] on input "*******" at bounding box center [294, 129] width 163 height 26
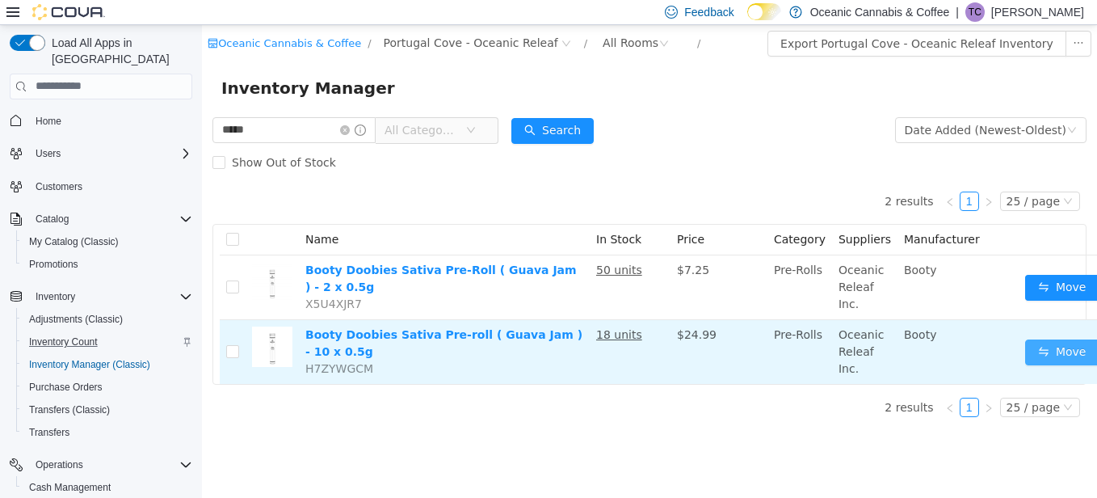
click at [1047, 358] on button "Move" at bounding box center [1062, 352] width 74 height 26
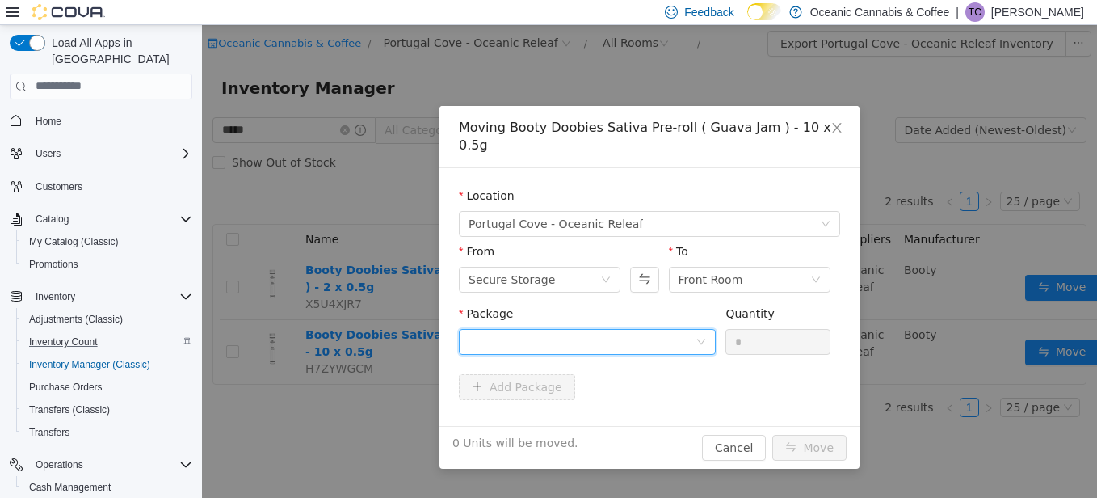
click at [507, 329] on div at bounding box center [582, 341] width 227 height 24
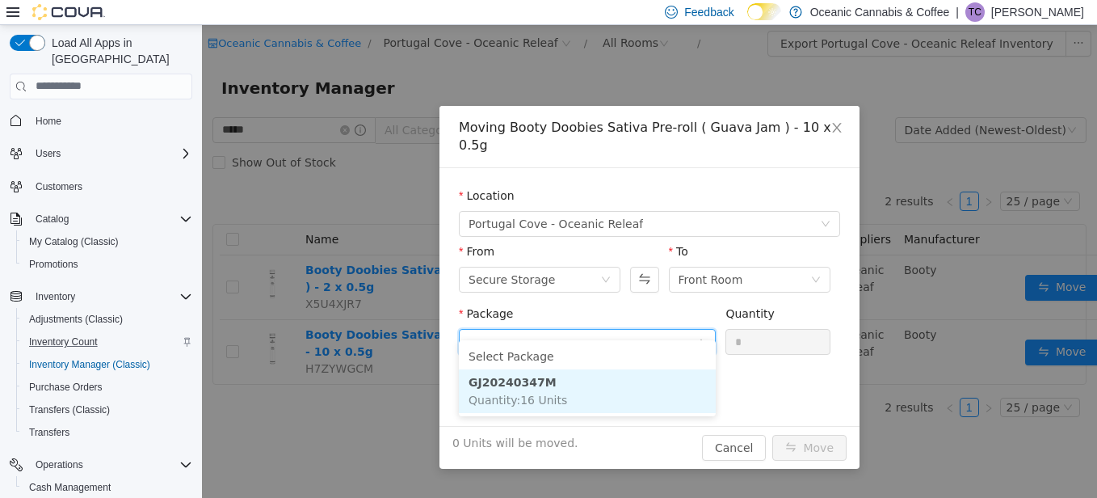
click at [511, 383] on strong "GJ20240347M" at bounding box center [513, 381] width 88 height 13
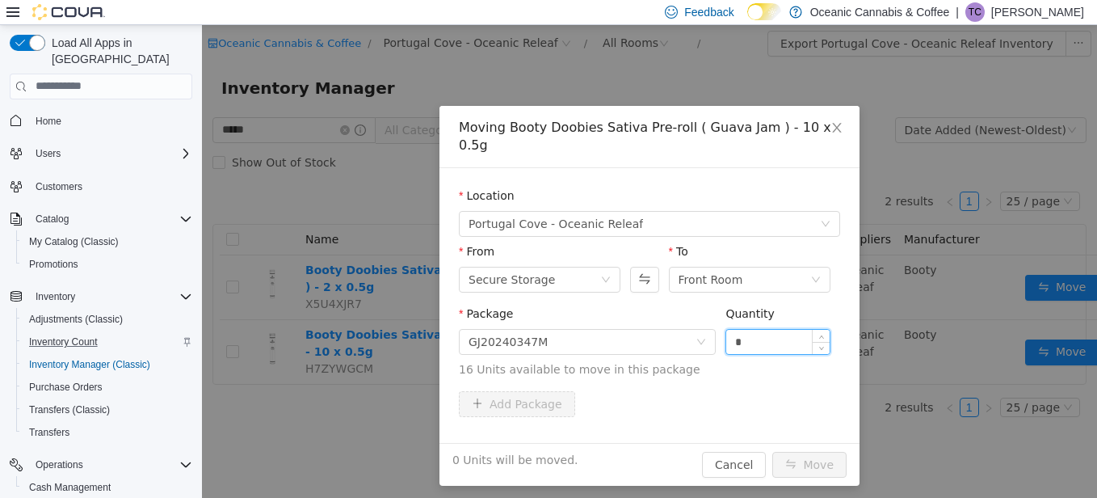
click at [748, 329] on input "*" at bounding box center [777, 341] width 103 height 24
click at [811, 451] on button "Move" at bounding box center [810, 464] width 74 height 26
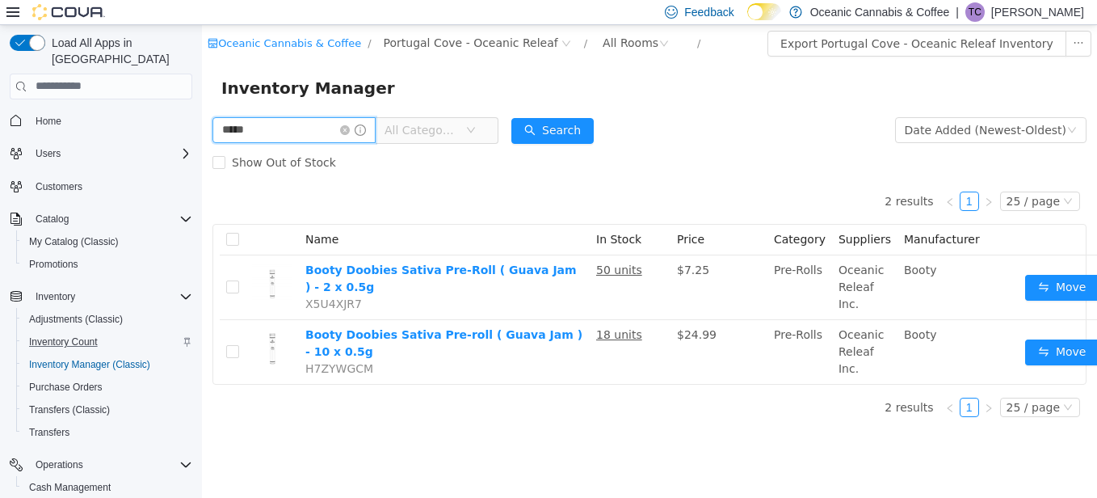
click at [264, 133] on input "*****" at bounding box center [294, 129] width 163 height 26
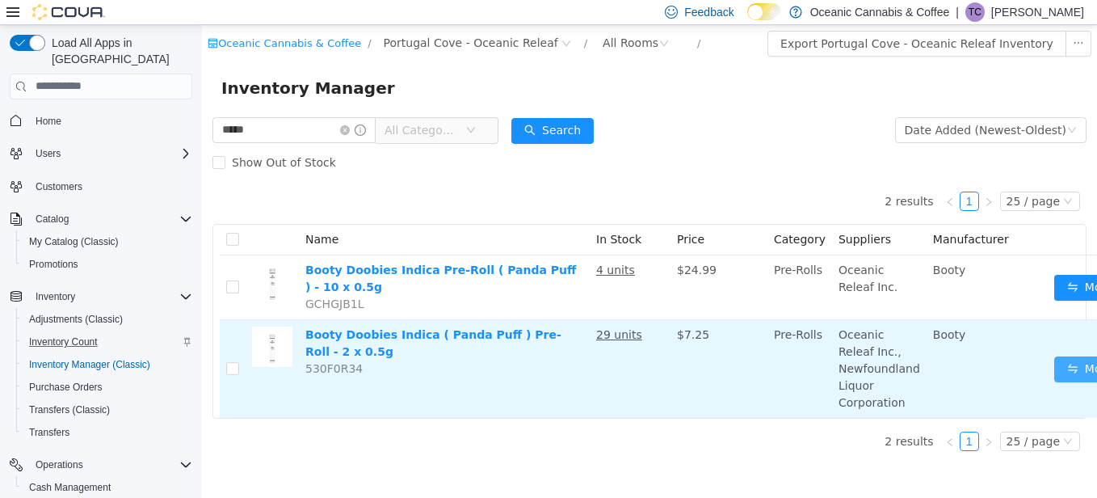
click at [1055, 365] on button "Move" at bounding box center [1092, 369] width 74 height 26
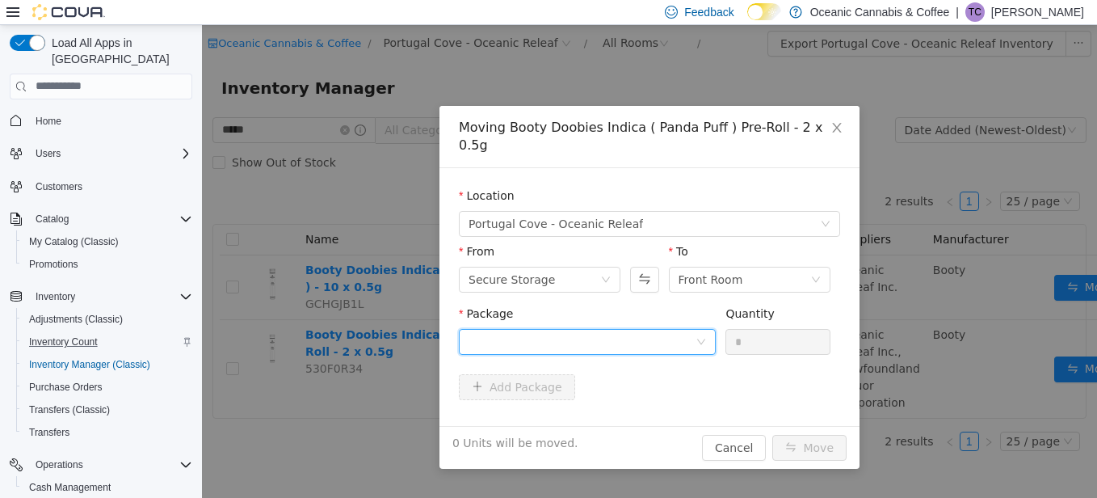
click at [495, 329] on div at bounding box center [582, 341] width 227 height 24
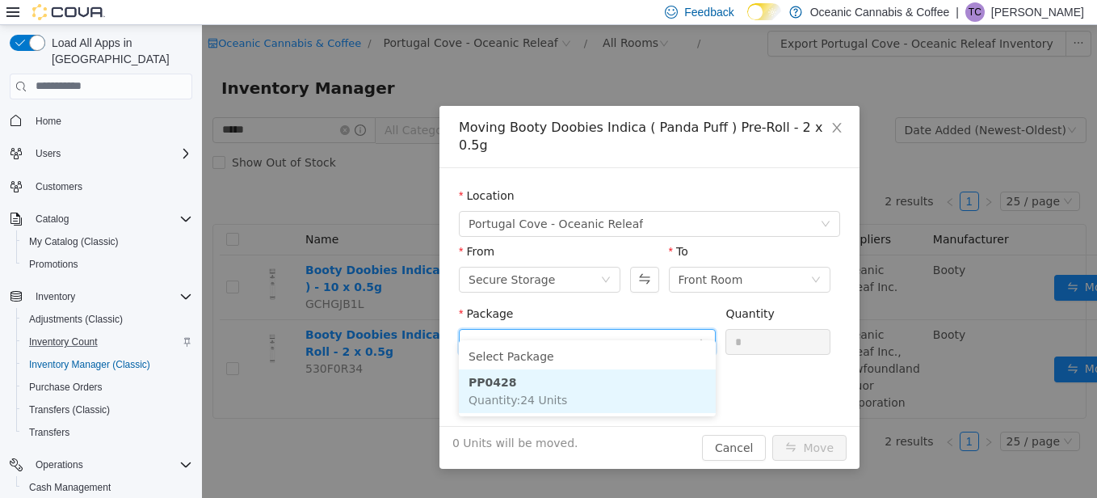
click at [496, 379] on strong "PP0428" at bounding box center [493, 381] width 48 height 13
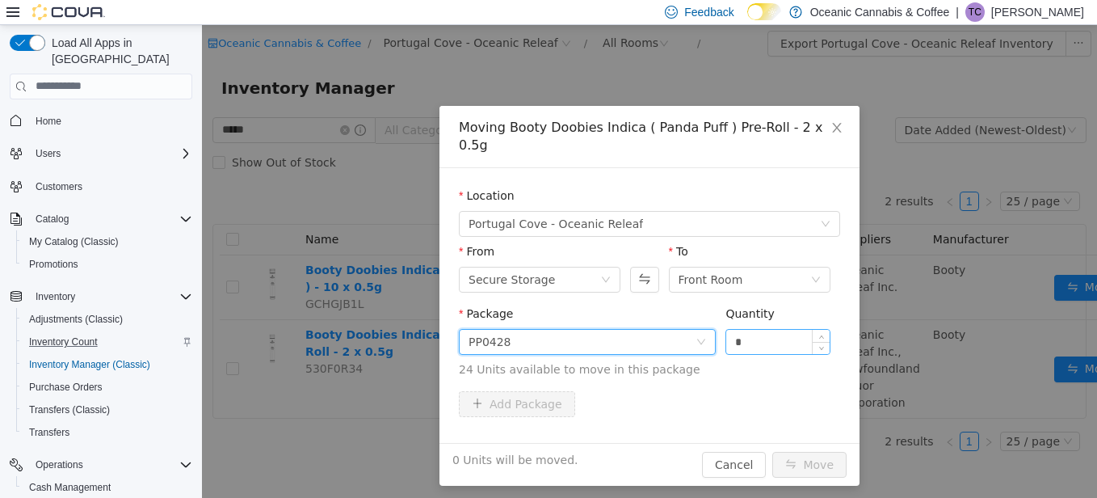
click at [777, 329] on input "*" at bounding box center [777, 341] width 103 height 24
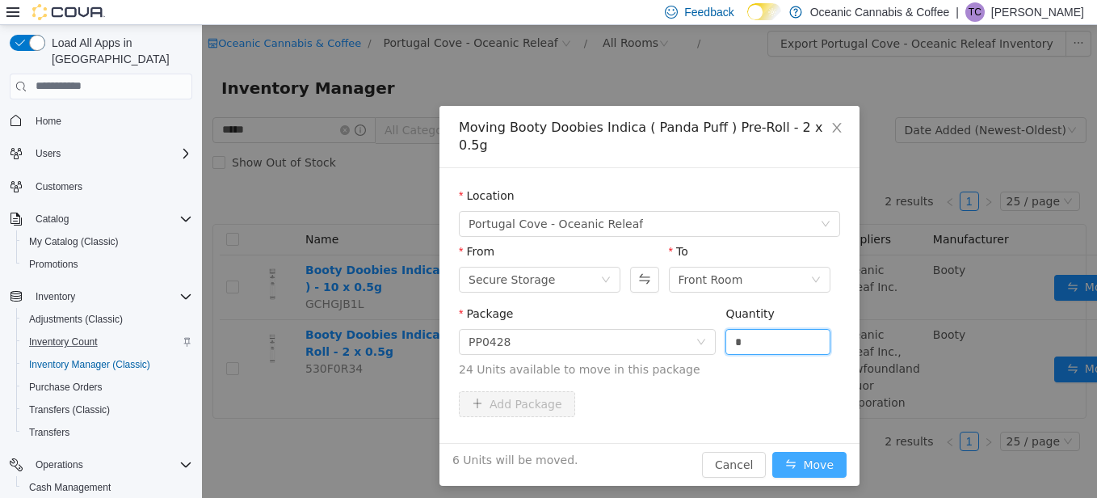
click at [807, 451] on button "Move" at bounding box center [810, 464] width 74 height 26
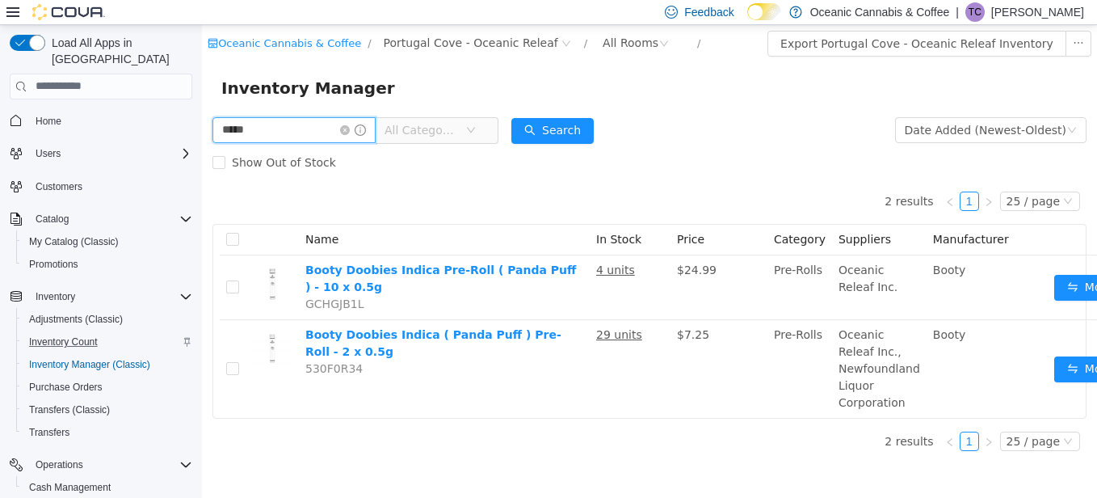
click at [271, 132] on input "*****" at bounding box center [294, 129] width 163 height 26
click at [271, 131] on input "*****" at bounding box center [294, 129] width 163 height 26
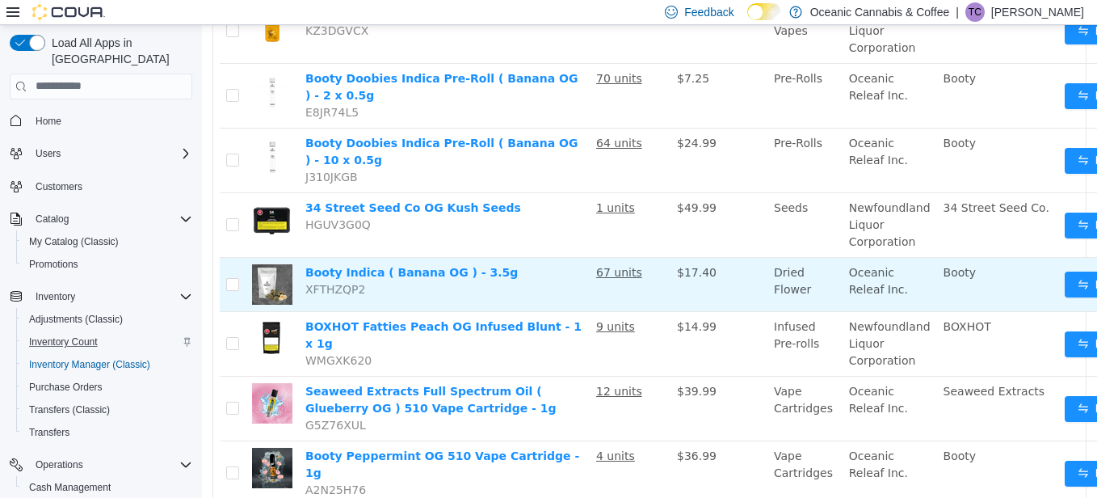
scroll to position [323, 0]
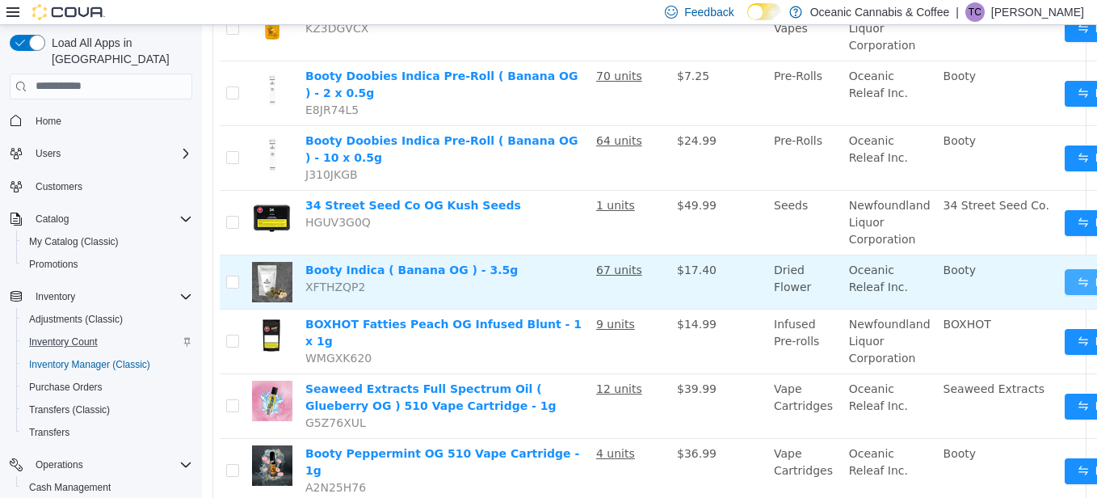
click at [1065, 282] on button "Move" at bounding box center [1102, 281] width 74 height 26
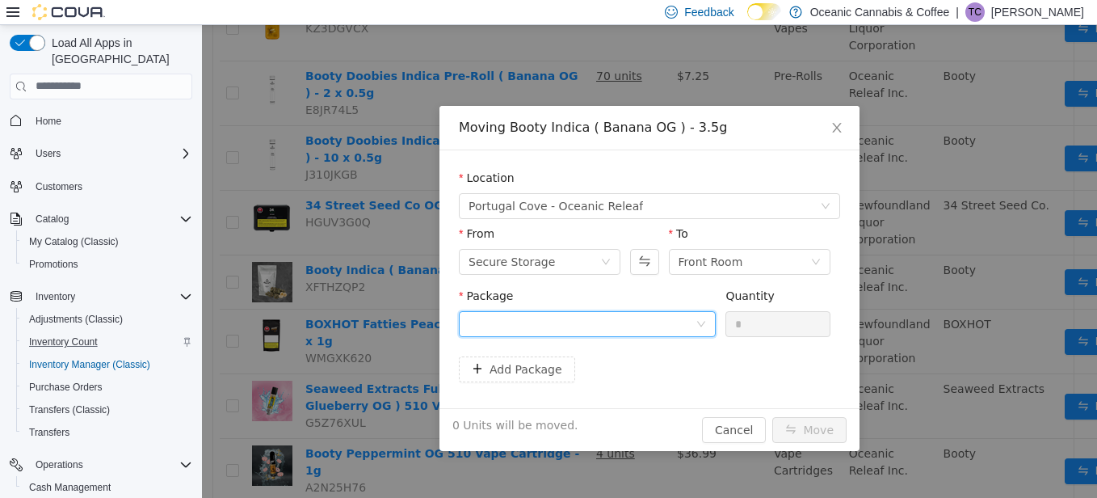
click at [514, 324] on div at bounding box center [582, 323] width 227 height 24
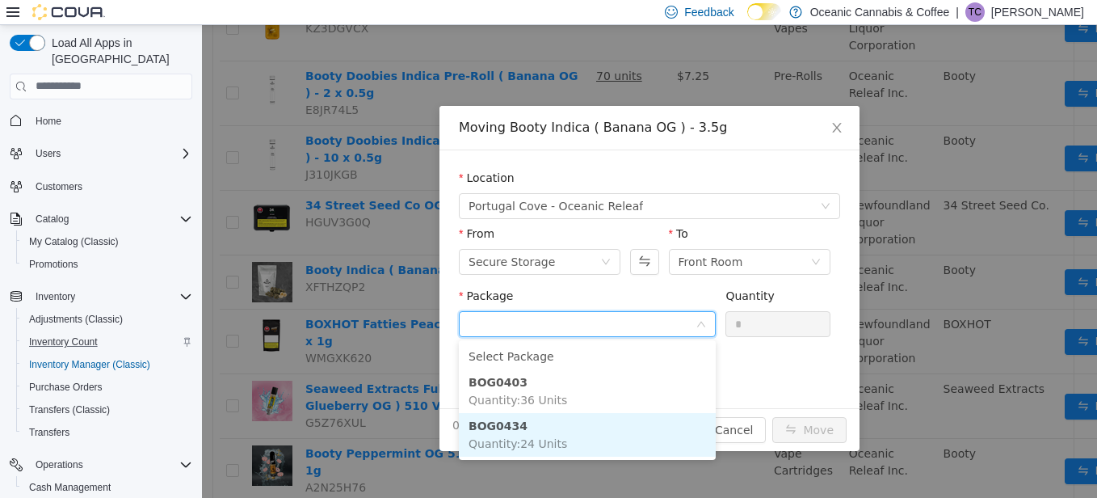
click at [509, 436] on span "Quantity : 24 Units" at bounding box center [518, 442] width 99 height 13
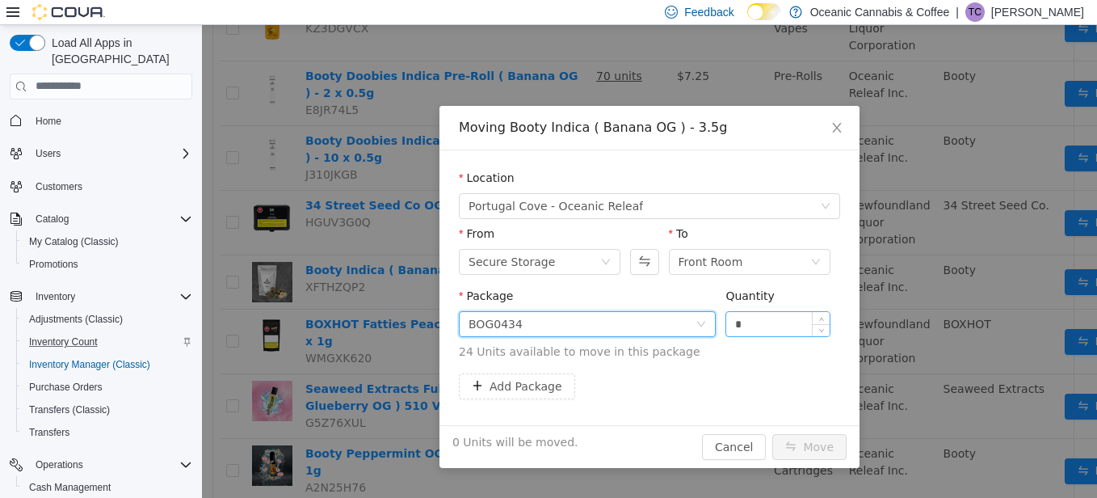
click at [755, 323] on input "*" at bounding box center [777, 323] width 103 height 24
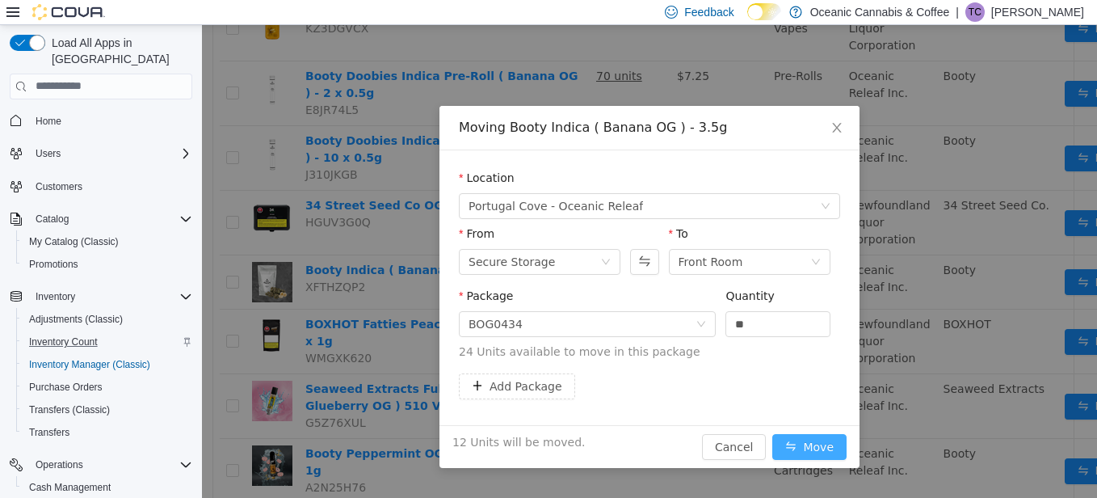
click at [813, 444] on button "Move" at bounding box center [810, 446] width 74 height 26
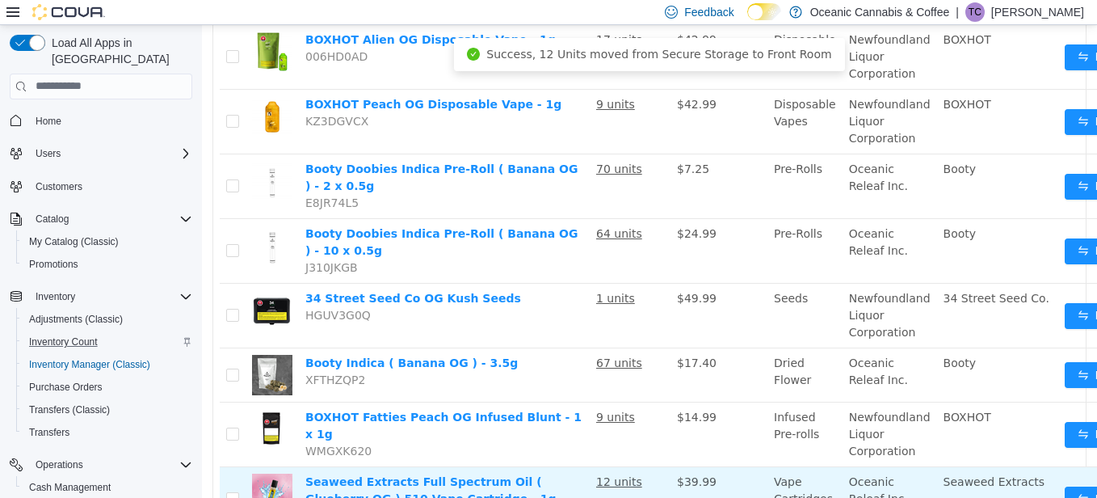
scroll to position [0, 0]
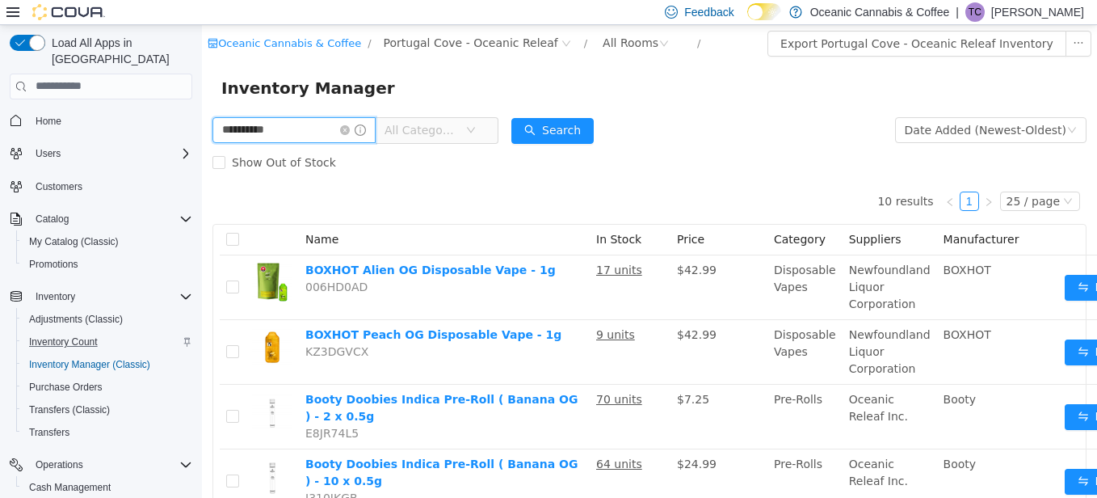
click at [293, 137] on input "**********" at bounding box center [294, 129] width 163 height 26
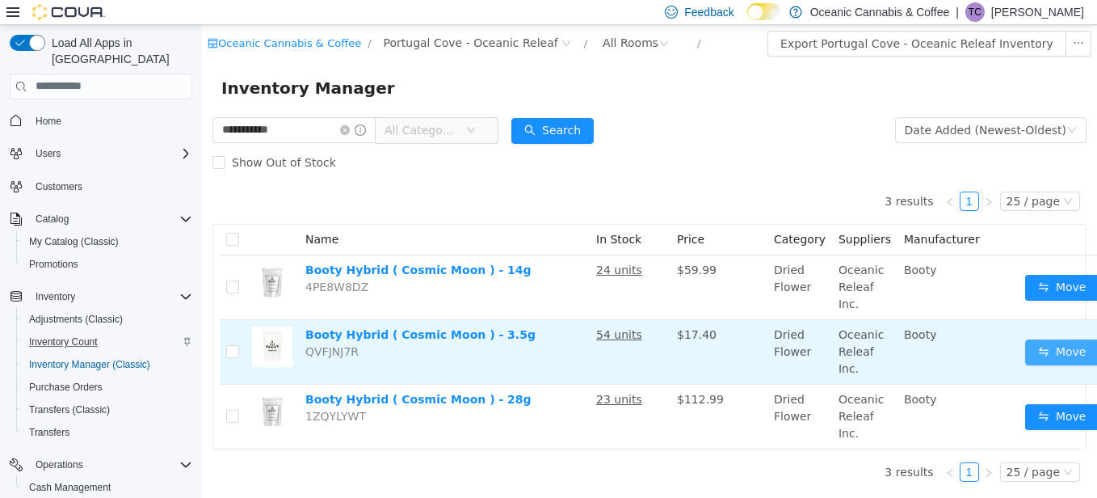
click at [1049, 352] on button "Move" at bounding box center [1062, 352] width 74 height 26
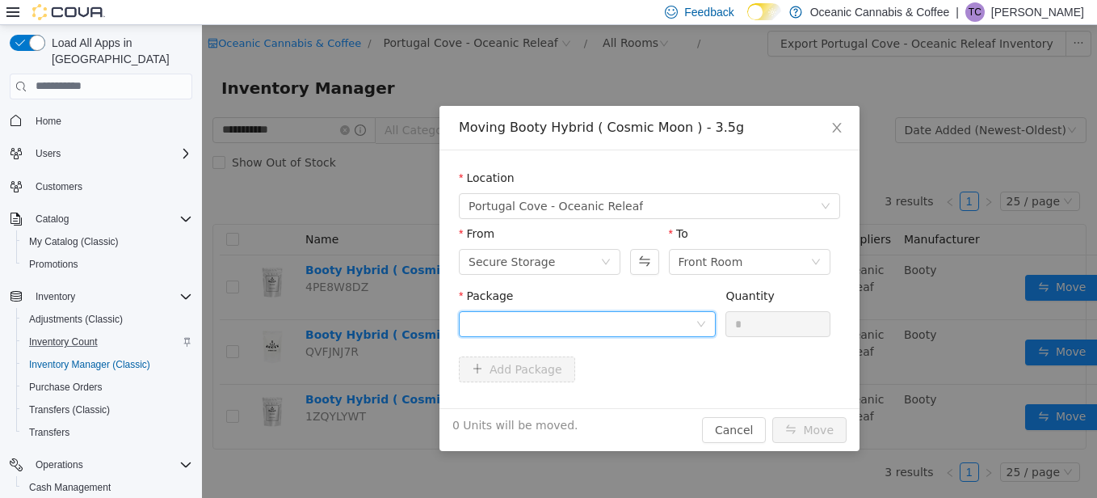
click at [495, 326] on div at bounding box center [582, 323] width 227 height 24
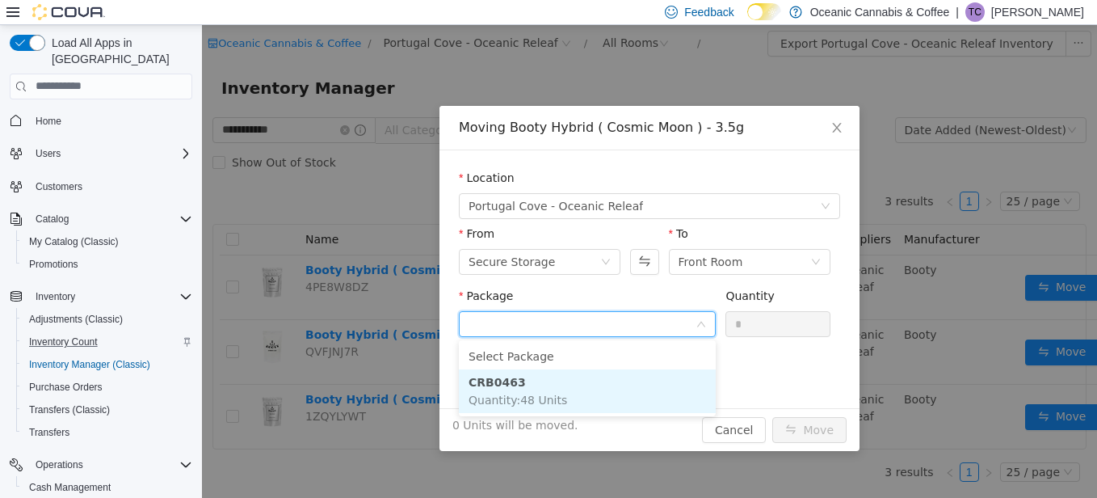
click at [493, 394] on span "Quantity : 48 Units" at bounding box center [518, 399] width 99 height 13
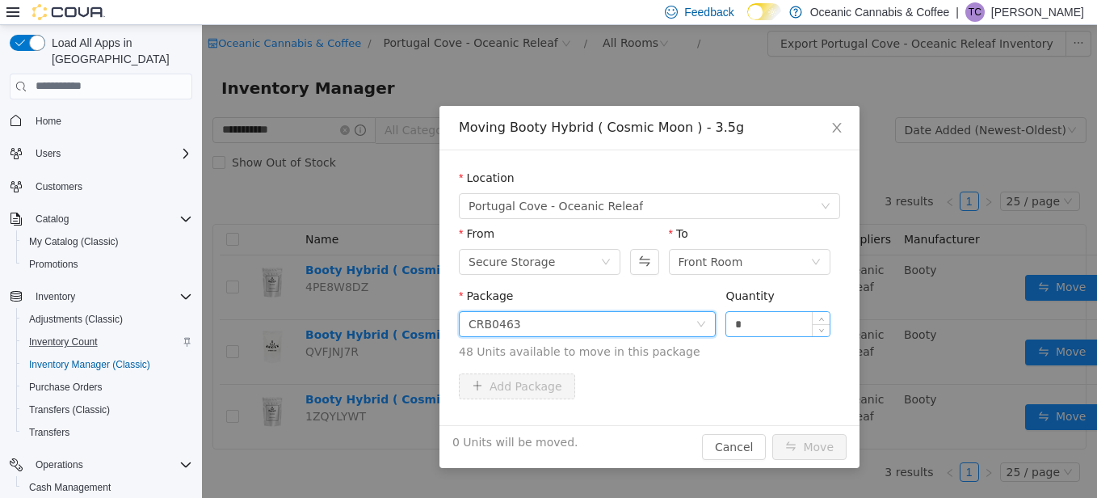
click at [757, 324] on input "*" at bounding box center [777, 323] width 103 height 24
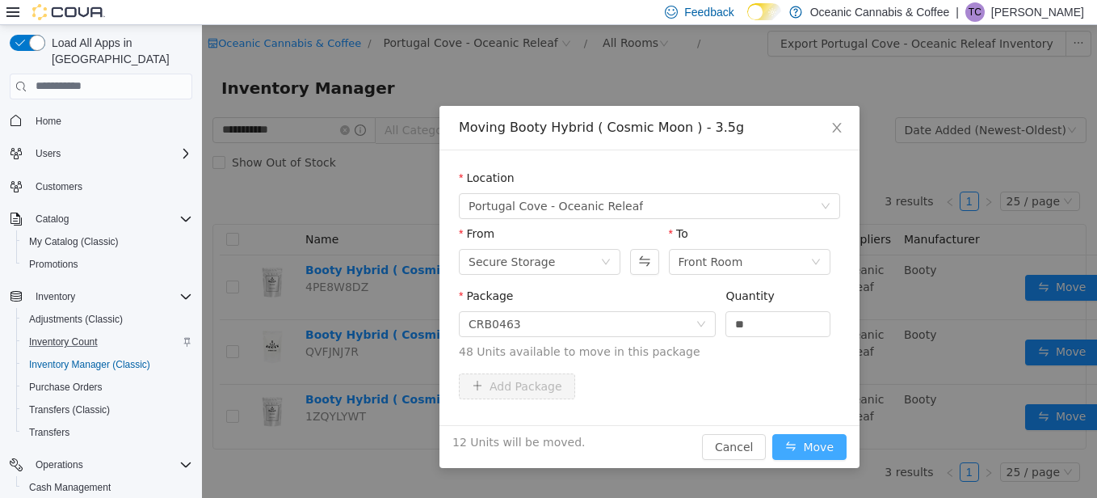
click at [815, 446] on button "Move" at bounding box center [810, 446] width 74 height 26
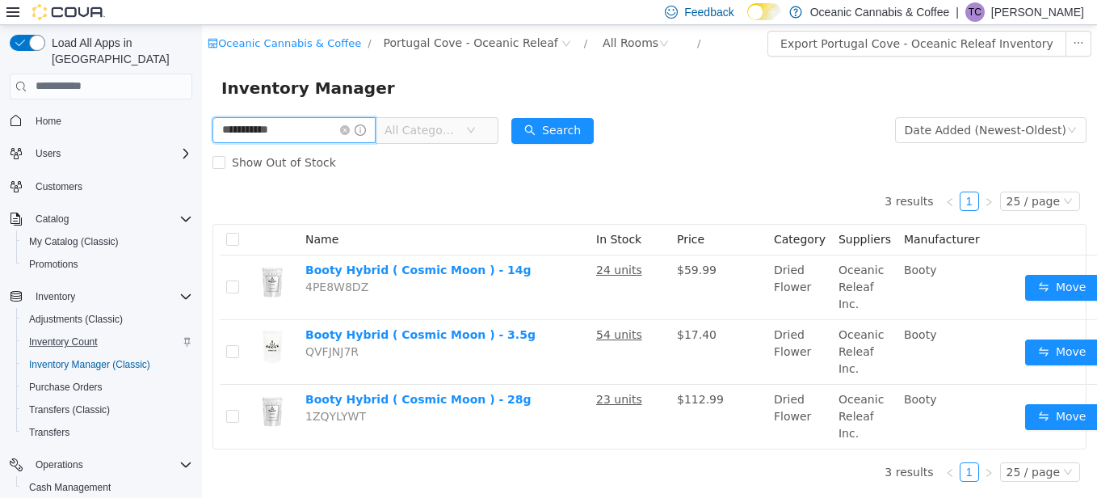
click at [297, 131] on input "**********" at bounding box center [294, 129] width 163 height 26
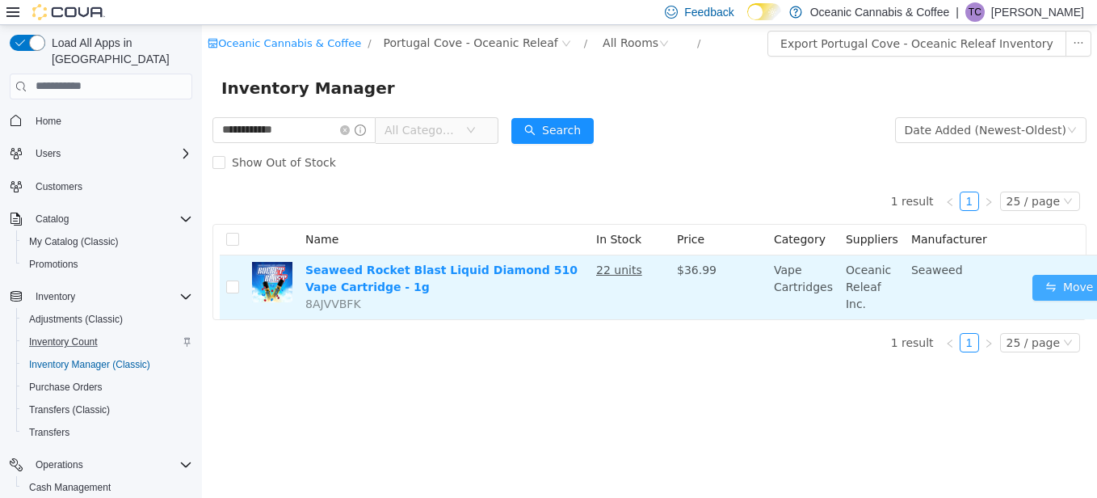
click at [1057, 284] on button "Move" at bounding box center [1070, 287] width 74 height 26
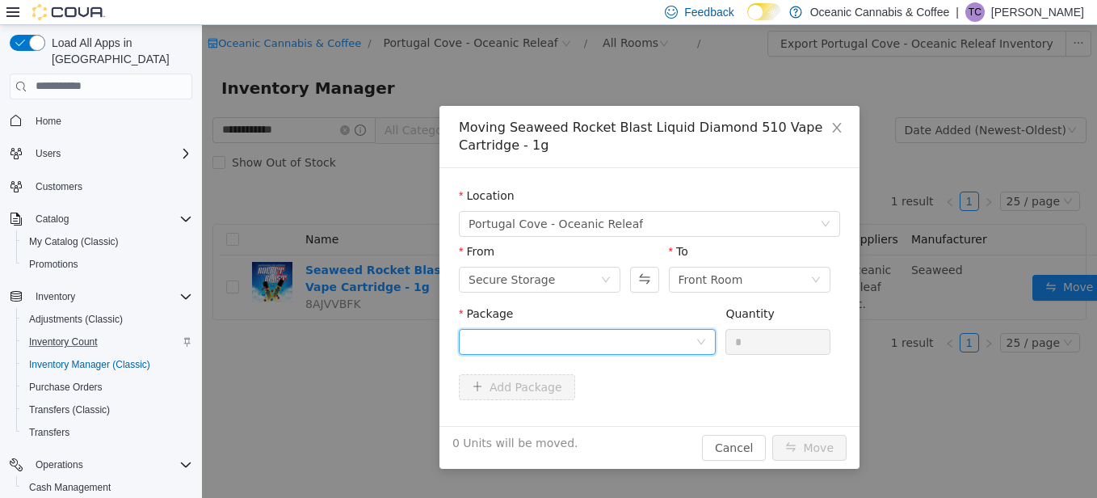
click at [498, 343] on div at bounding box center [582, 341] width 227 height 24
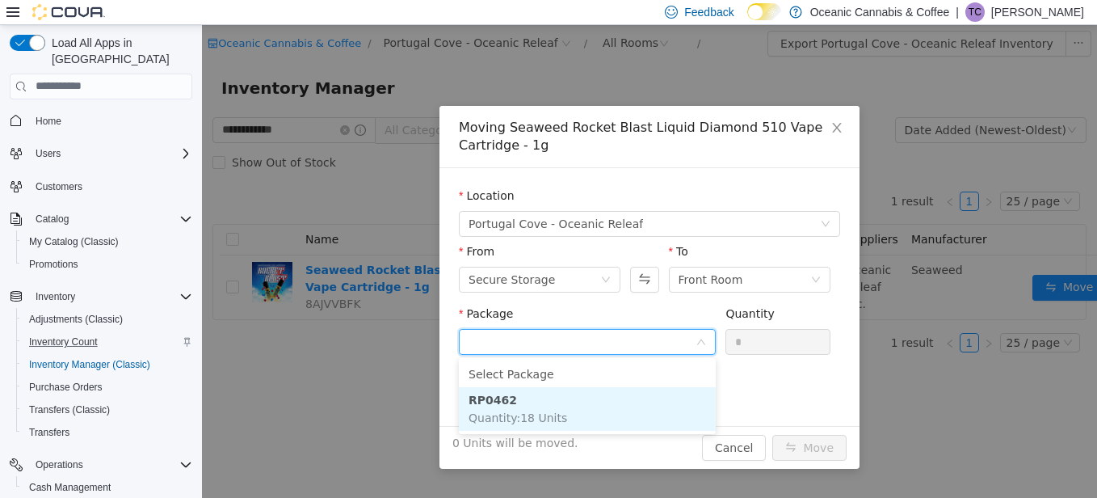
click at [496, 411] on span "Quantity : 18 Units" at bounding box center [518, 417] width 99 height 13
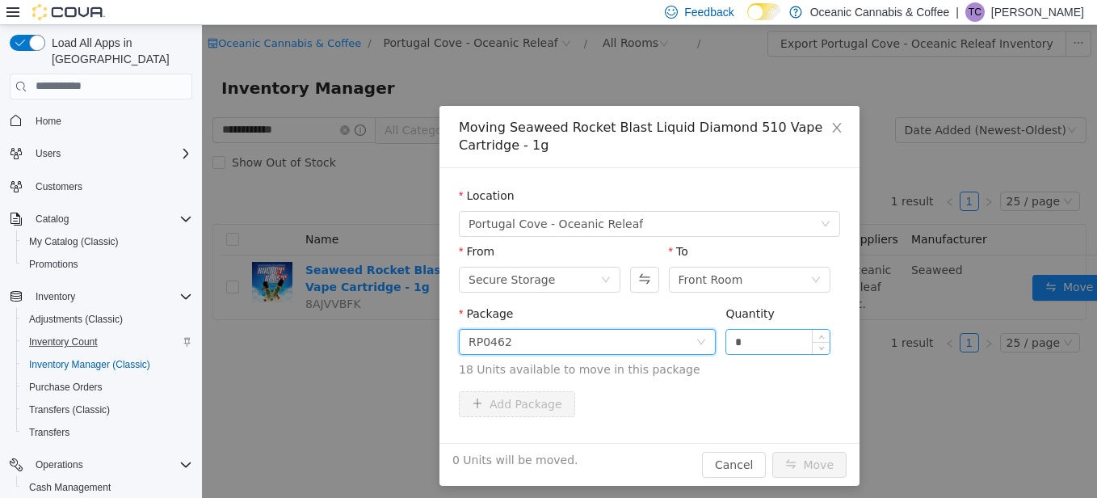
click at [763, 345] on input "*" at bounding box center [777, 341] width 103 height 24
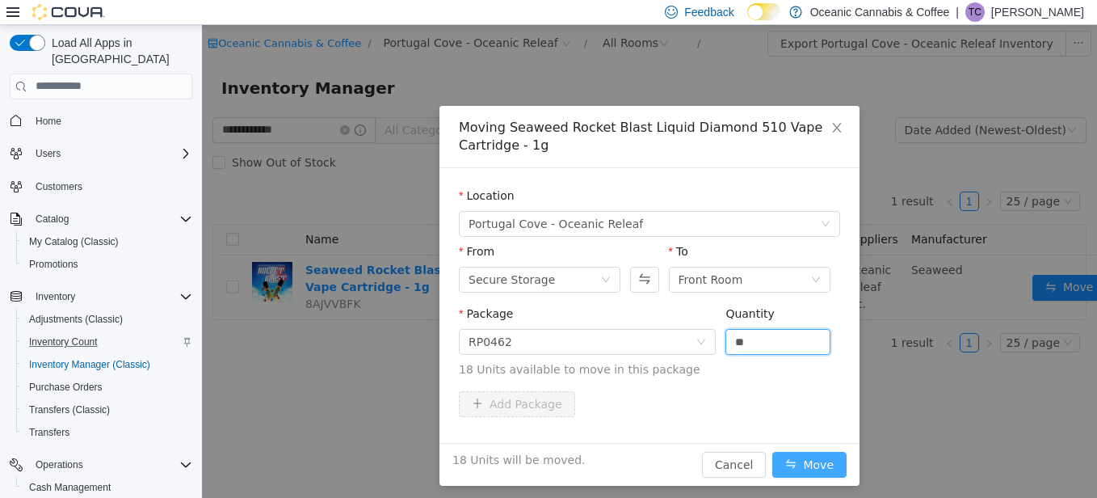
click at [791, 464] on button "Move" at bounding box center [810, 464] width 74 height 26
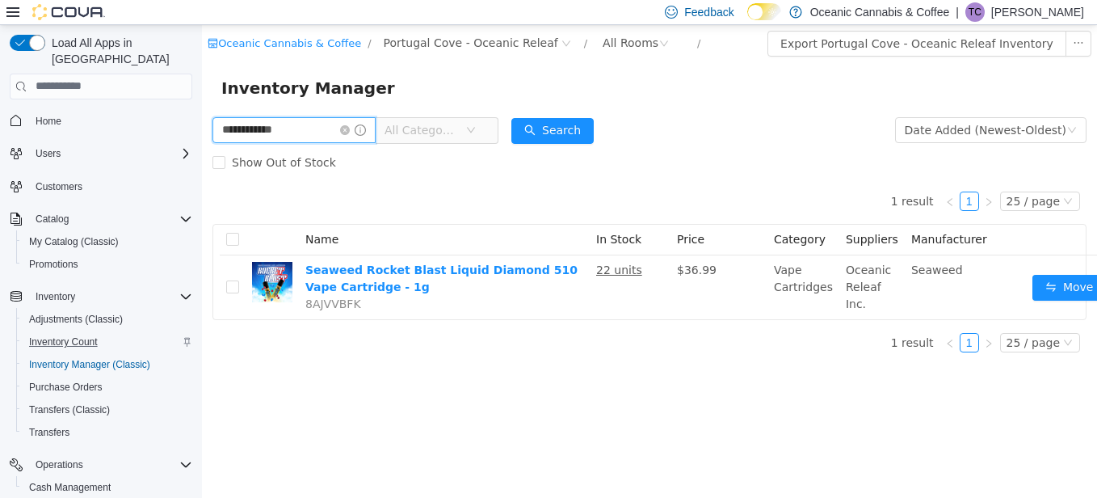
click at [320, 124] on input "**********" at bounding box center [294, 129] width 163 height 26
click at [319, 124] on input "**********" at bounding box center [294, 129] width 163 height 26
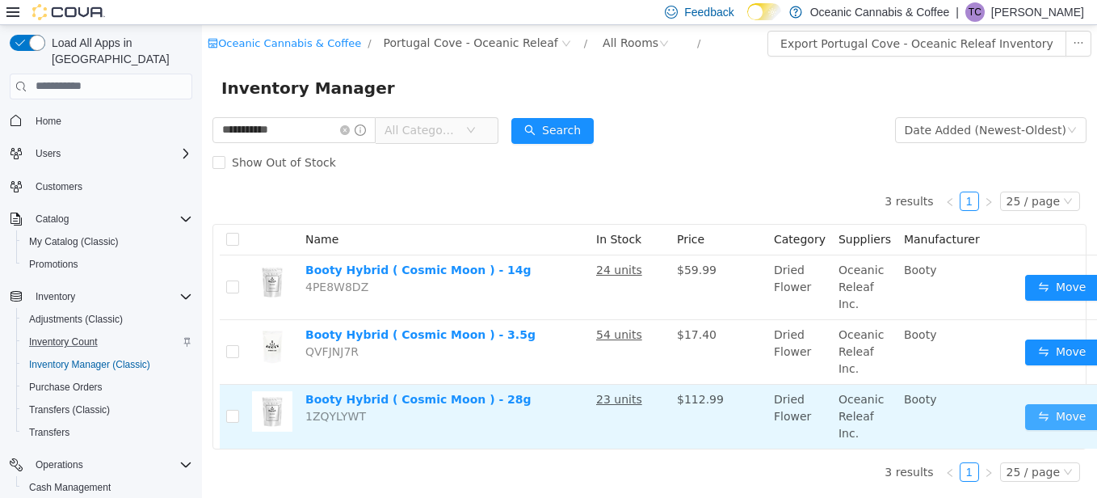
click at [1036, 414] on button "Move" at bounding box center [1062, 416] width 74 height 26
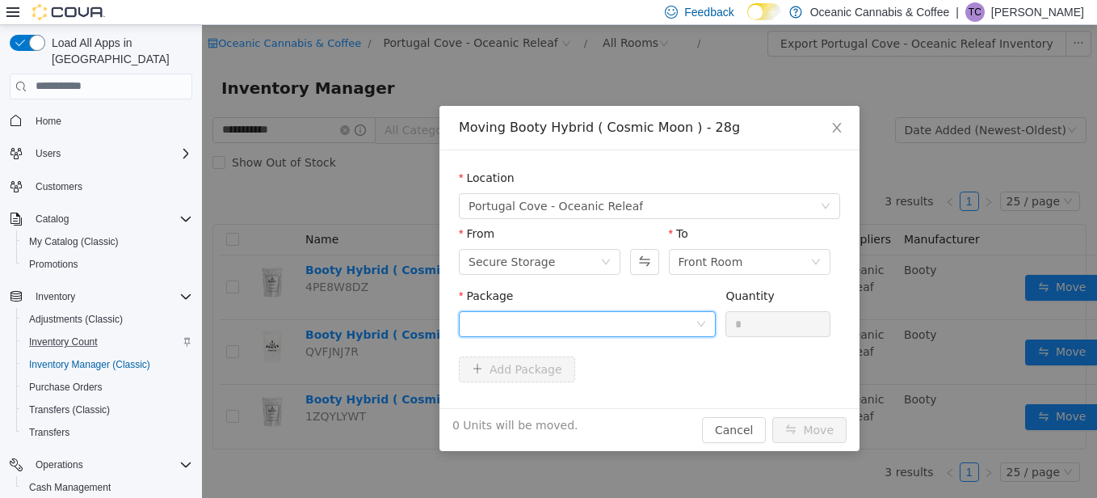
click at [488, 324] on div at bounding box center [582, 323] width 227 height 24
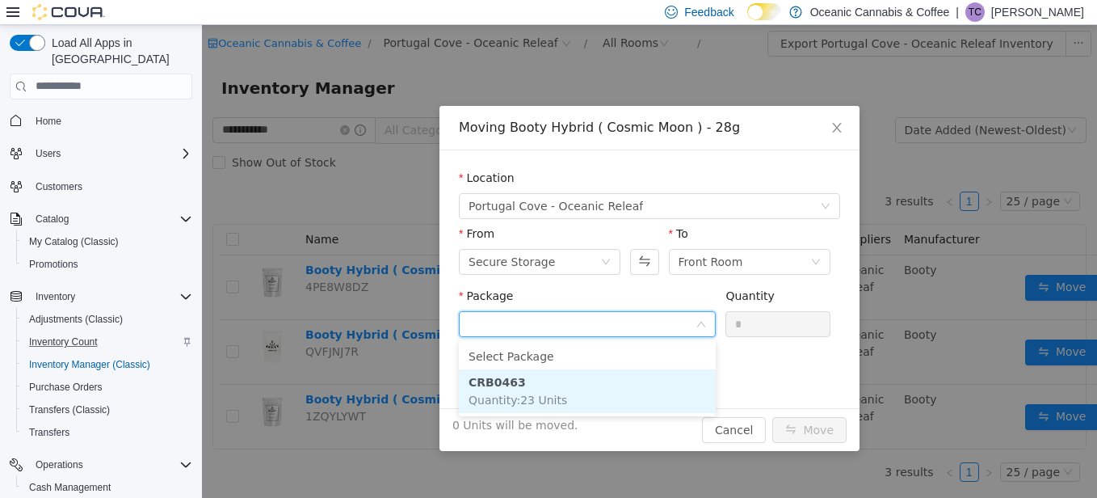
click at [499, 389] on li "CRB0463 Quantity : 23 Units" at bounding box center [587, 390] width 257 height 44
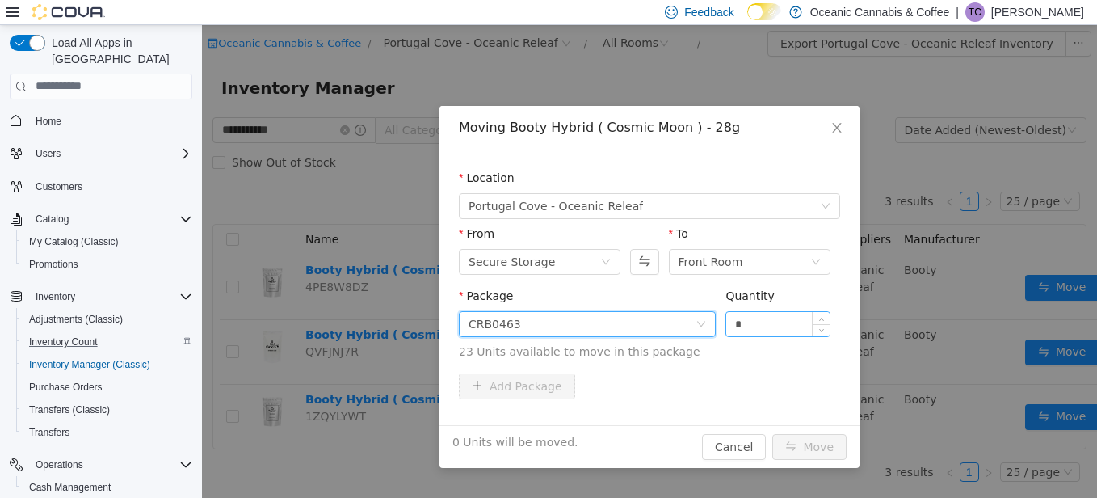
click at [756, 331] on input "*" at bounding box center [777, 323] width 103 height 24
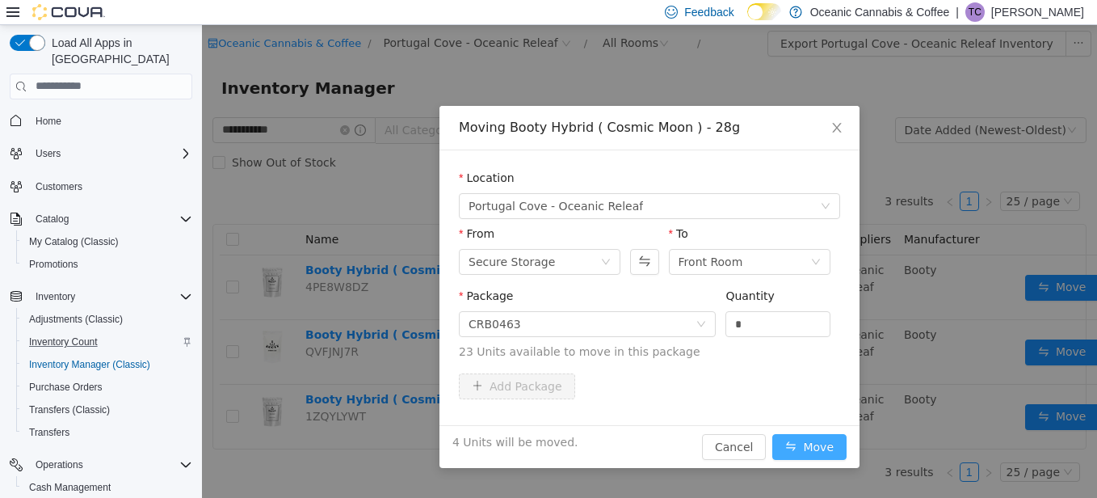
click at [804, 447] on button "Move" at bounding box center [810, 446] width 74 height 26
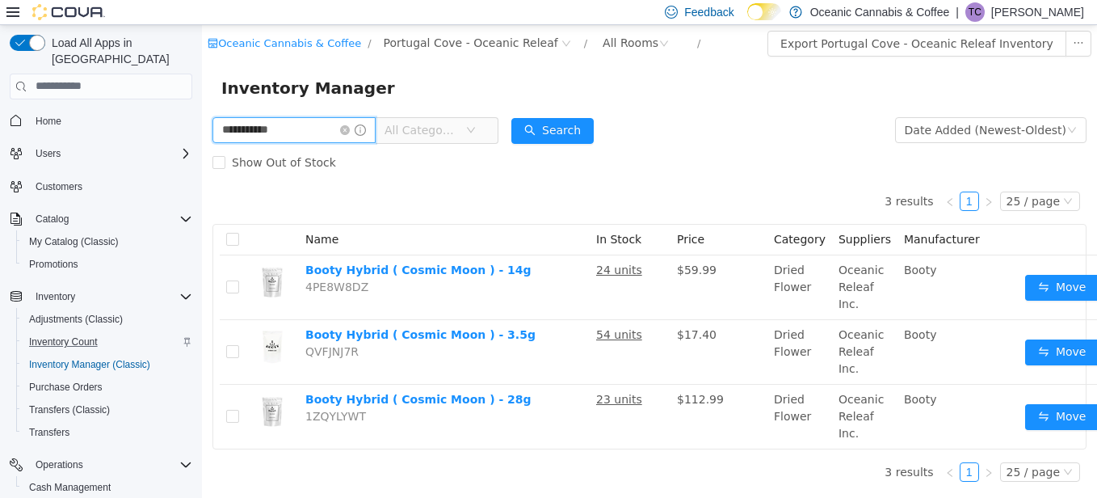
click at [312, 128] on input "**********" at bounding box center [294, 129] width 163 height 26
click at [313, 129] on input "**********" at bounding box center [294, 129] width 163 height 26
click at [313, 130] on input "**********" at bounding box center [294, 129] width 163 height 26
click at [312, 129] on input "**********" at bounding box center [294, 129] width 163 height 26
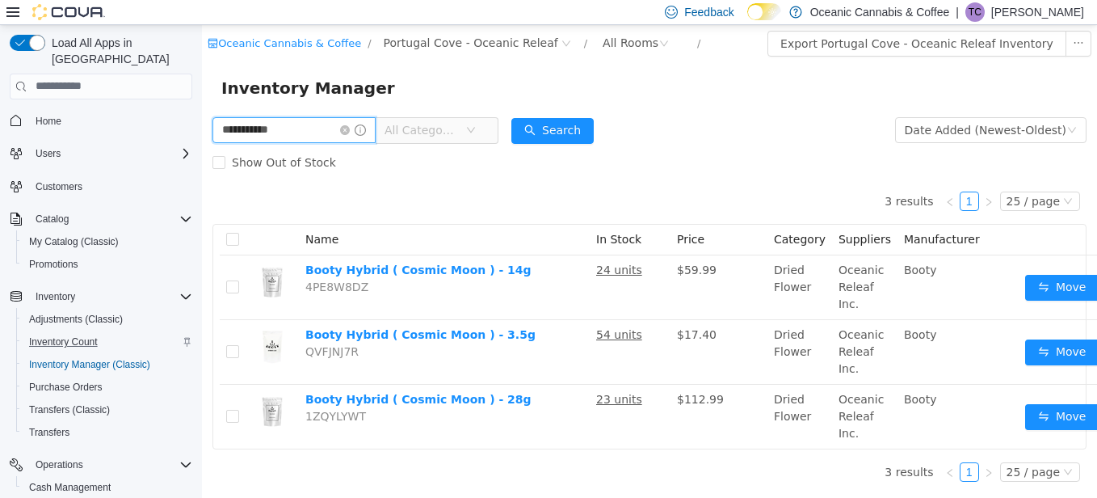
click at [312, 129] on input "**********" at bounding box center [294, 129] width 163 height 26
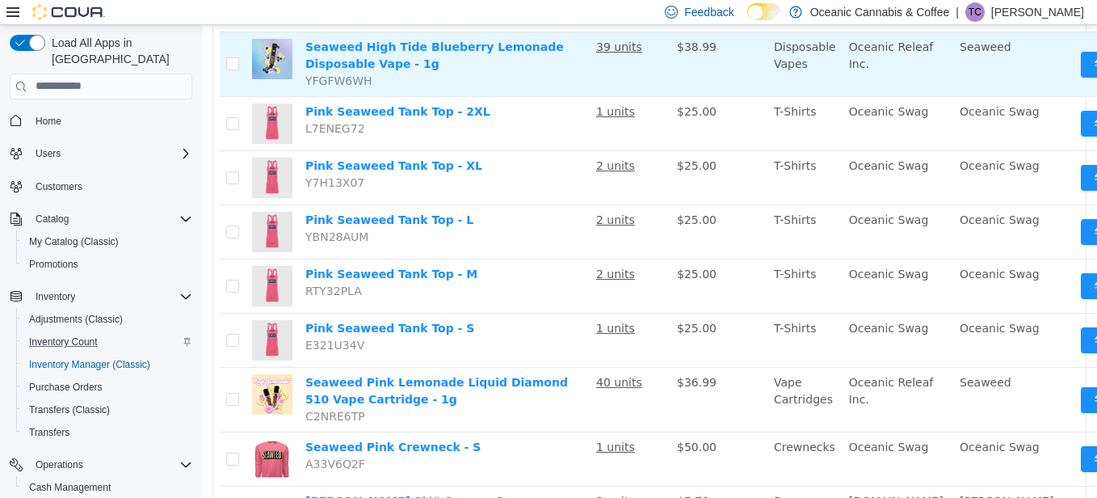
scroll to position [566, 0]
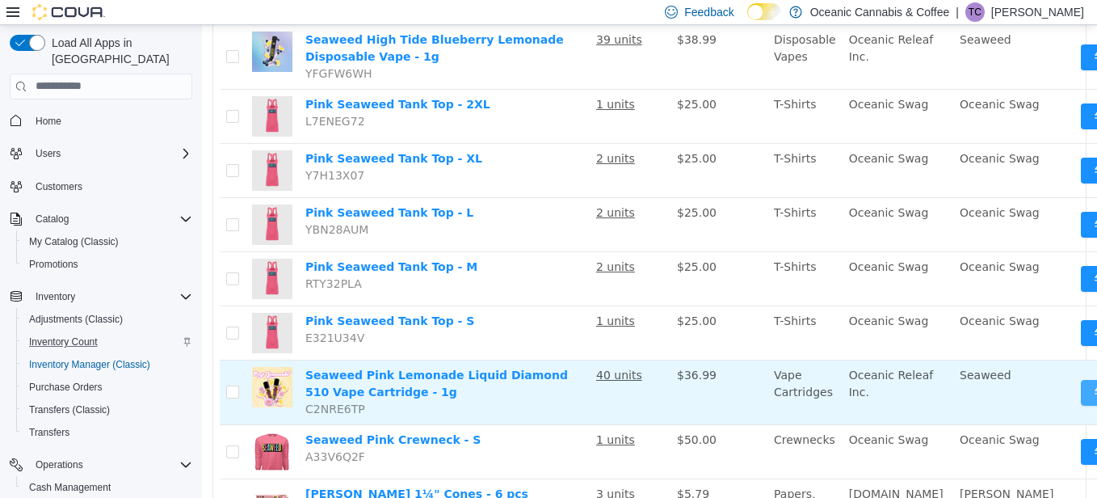
click at [1081, 394] on button "Move" at bounding box center [1118, 392] width 74 height 26
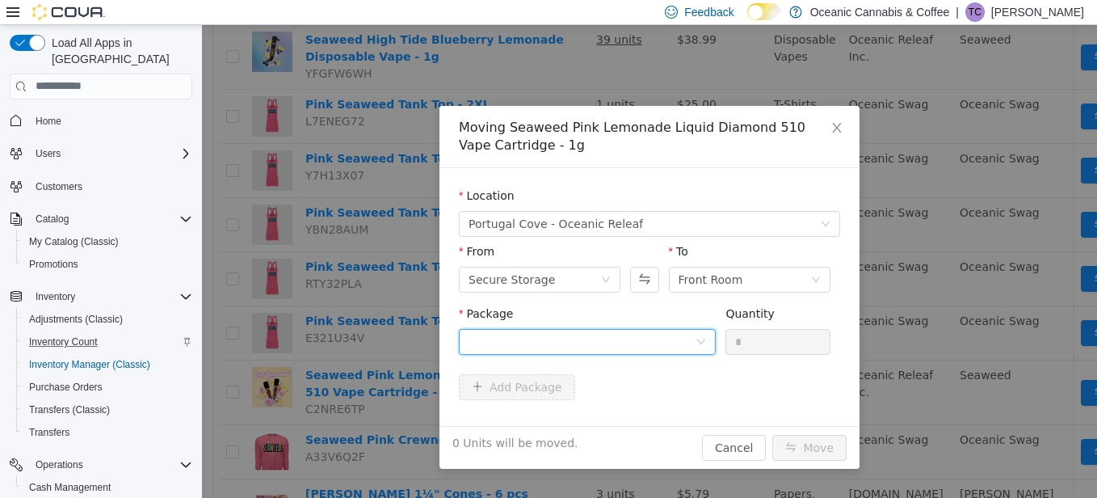
click at [505, 342] on div at bounding box center [582, 341] width 227 height 24
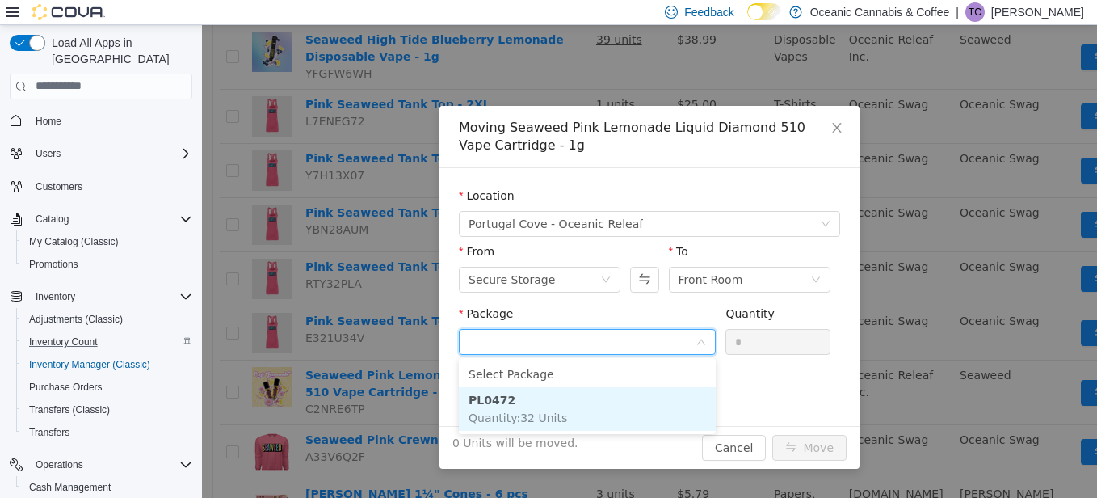
click at [503, 402] on strong "PL0472" at bounding box center [492, 399] width 47 height 13
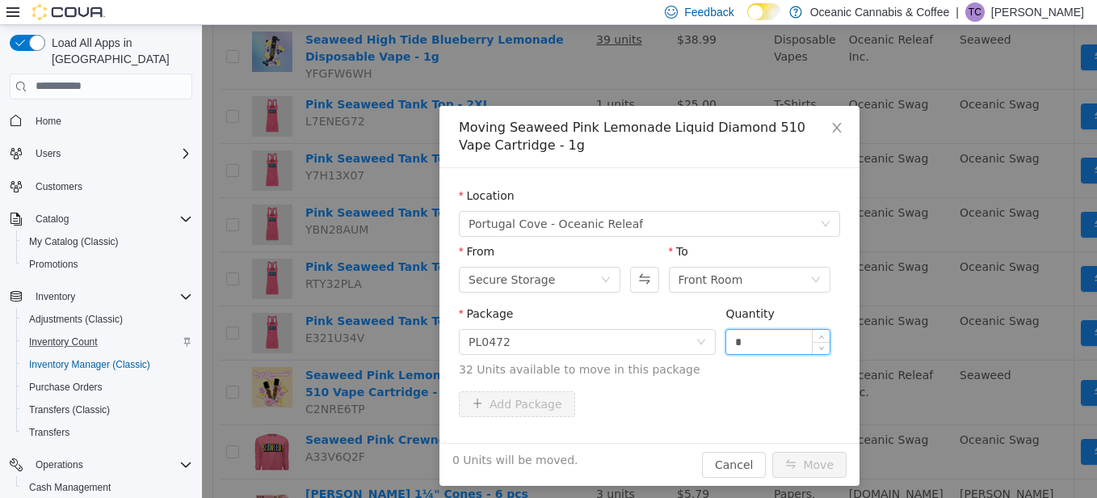
click at [751, 341] on input "*" at bounding box center [777, 341] width 103 height 24
click at [803, 464] on button "Move" at bounding box center [810, 464] width 74 height 26
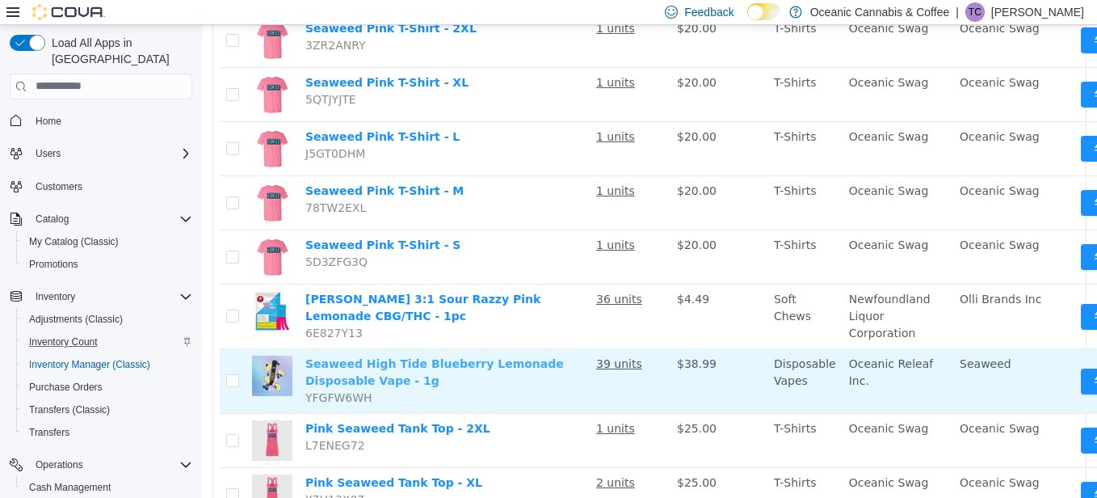
scroll to position [0, 0]
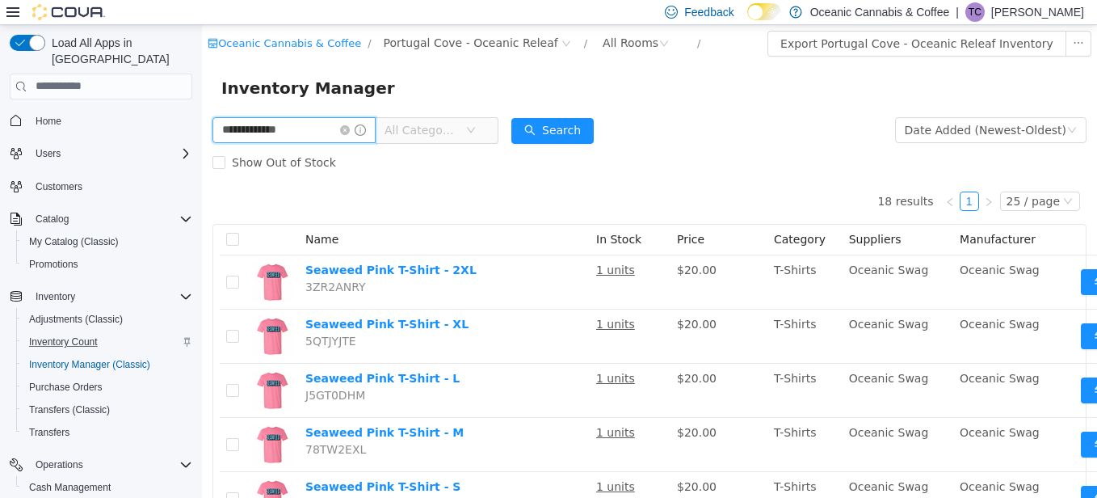
click at [315, 130] on input "**********" at bounding box center [294, 129] width 163 height 26
click at [317, 130] on input "**********" at bounding box center [294, 129] width 163 height 26
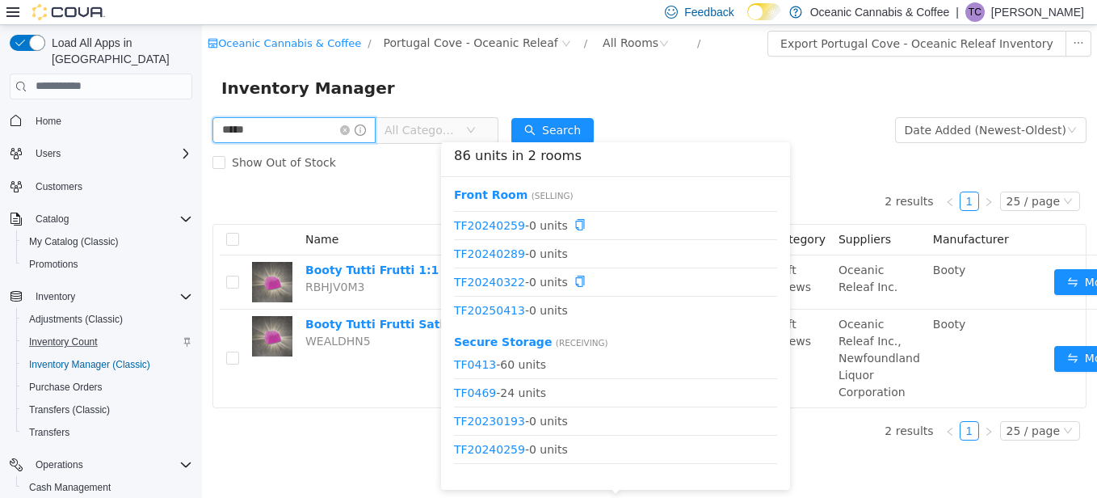
scroll to position [12, 0]
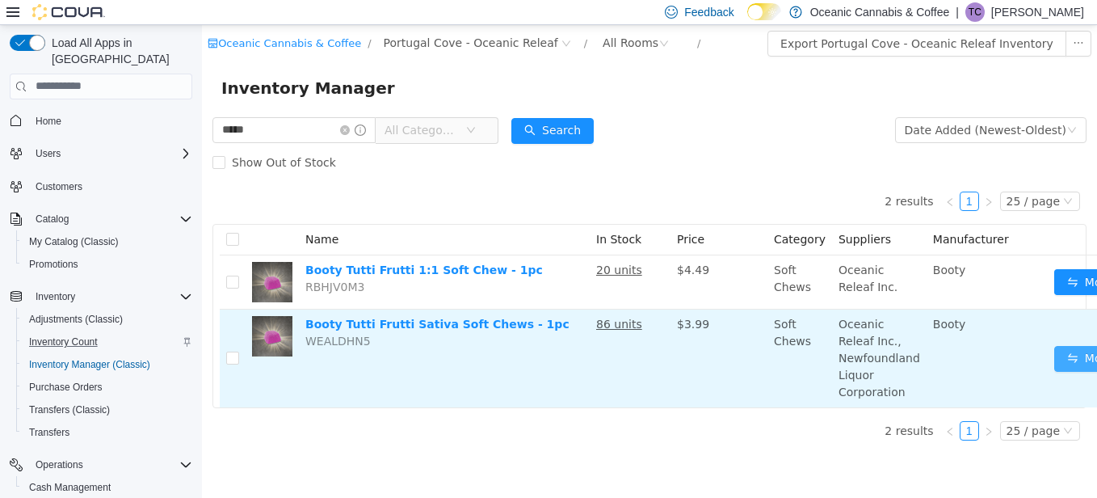
click at [1059, 345] on button "Move" at bounding box center [1092, 358] width 74 height 26
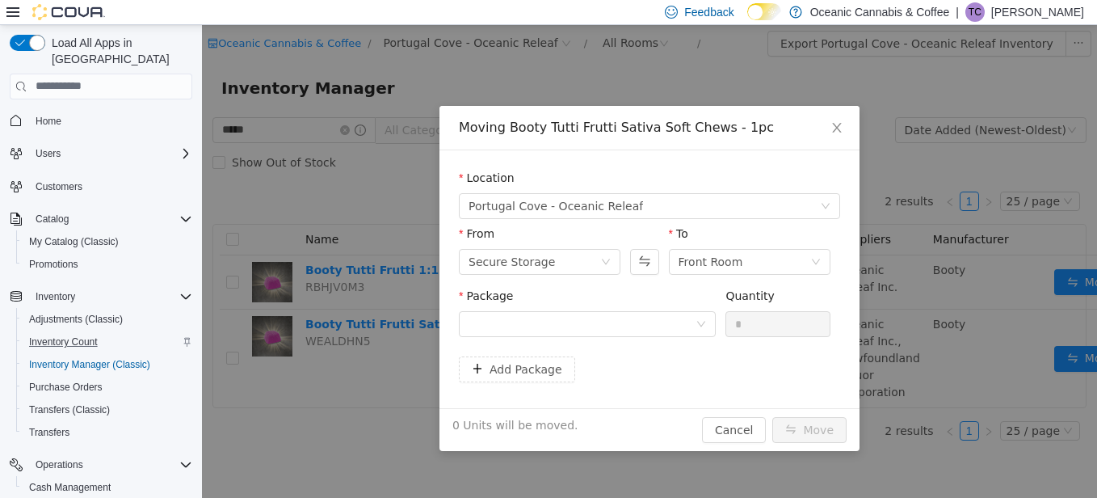
scroll to position [0, 0]
click at [486, 318] on div at bounding box center [582, 323] width 227 height 24
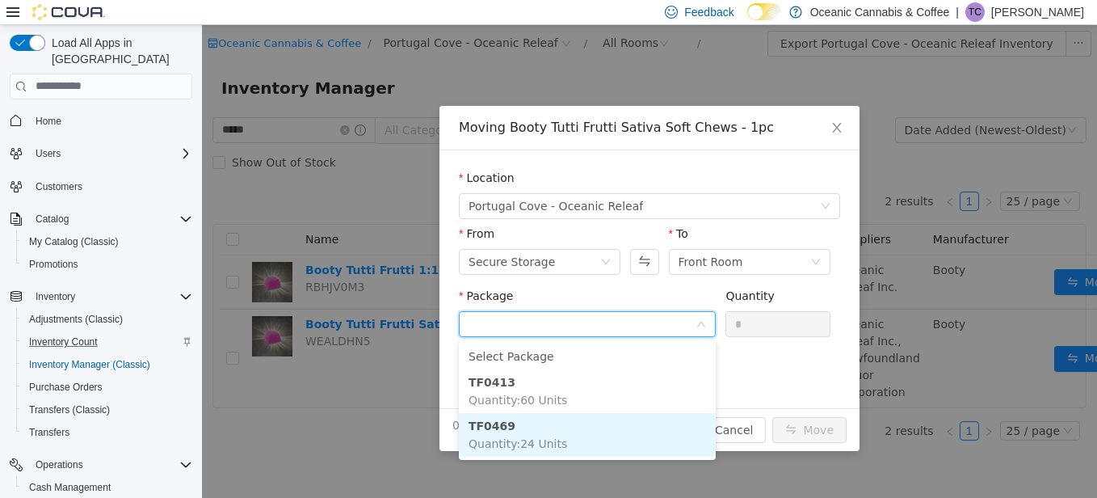
click at [545, 436] on span "Quantity : 24 Units" at bounding box center [518, 442] width 99 height 13
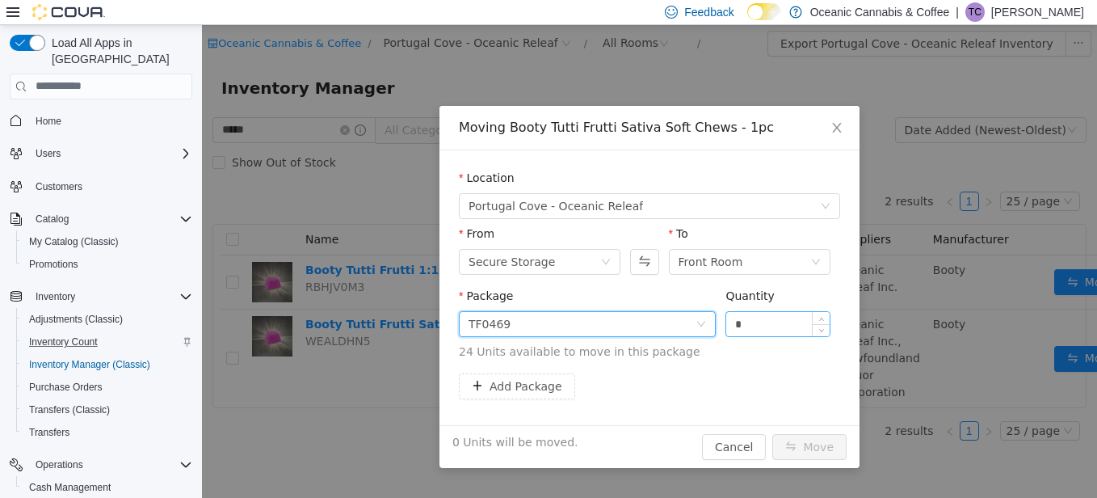
click at [743, 329] on input "*" at bounding box center [777, 323] width 103 height 24
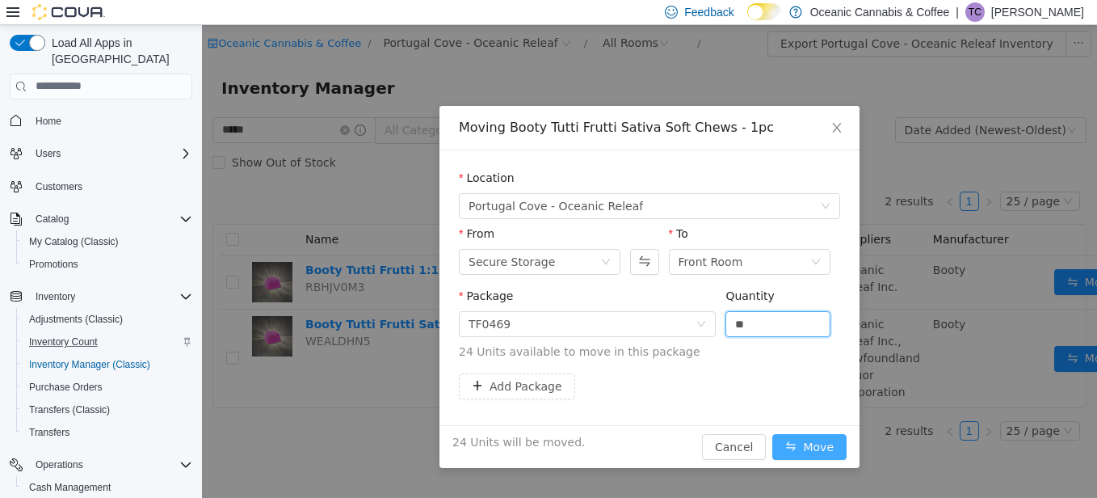
click at [807, 444] on button "Move" at bounding box center [810, 446] width 74 height 26
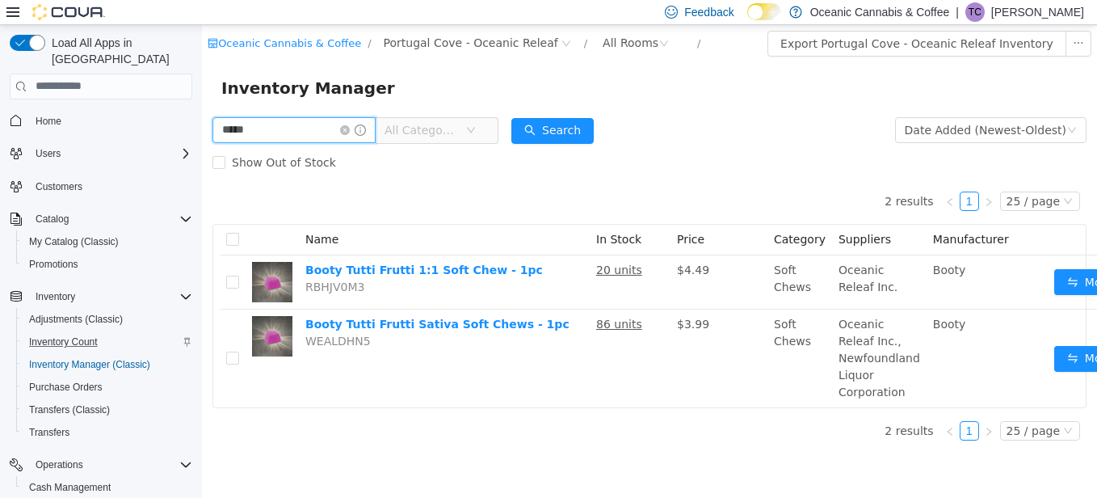
click at [280, 133] on input "*****" at bounding box center [294, 129] width 163 height 26
click at [279, 132] on input "*****" at bounding box center [294, 129] width 163 height 26
click at [278, 131] on input "*****" at bounding box center [294, 129] width 163 height 26
click at [269, 135] on input "*****" at bounding box center [294, 129] width 163 height 26
click at [270, 132] on input "*****" at bounding box center [294, 129] width 163 height 26
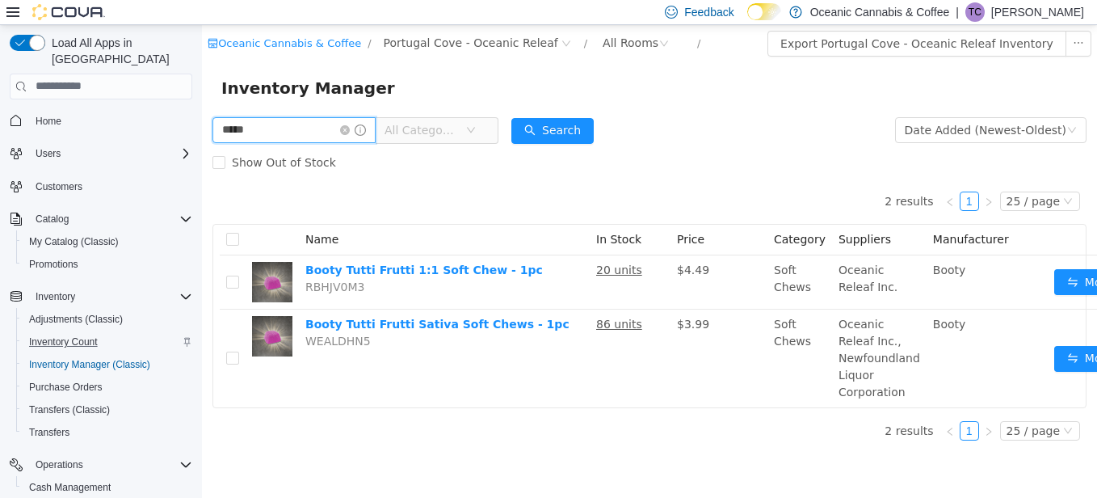
click at [270, 132] on input "*****" at bounding box center [294, 129] width 163 height 26
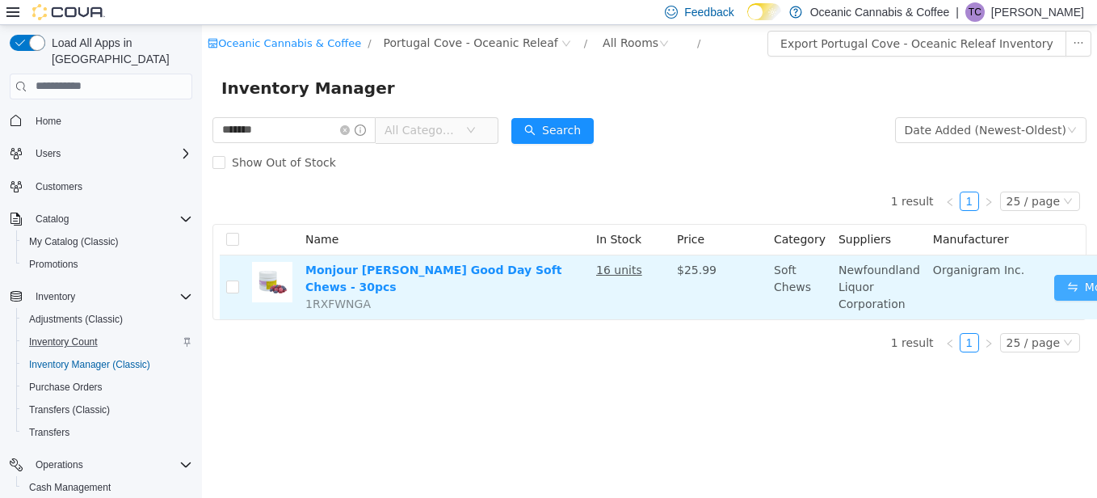
click at [1062, 286] on button "Move" at bounding box center [1092, 287] width 74 height 26
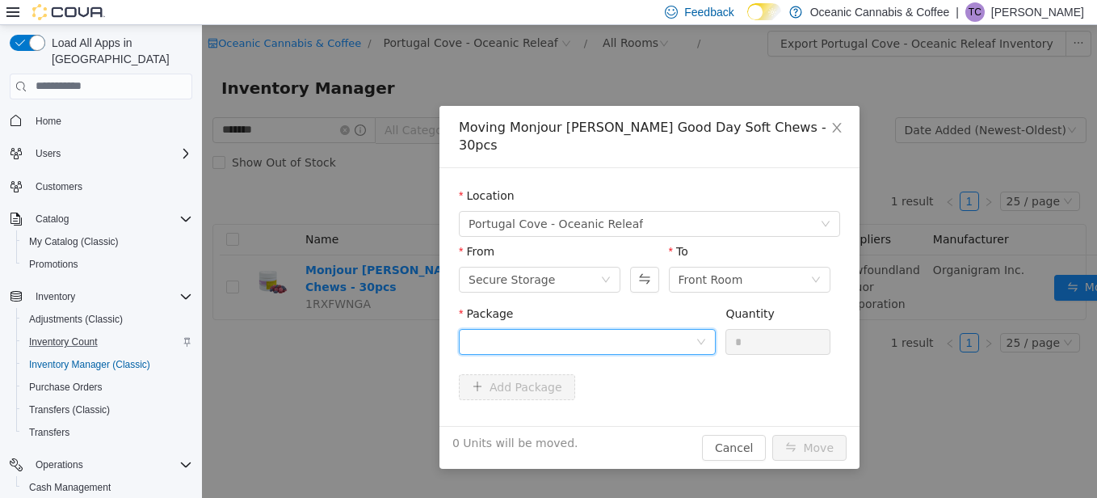
click at [494, 329] on div at bounding box center [582, 341] width 227 height 24
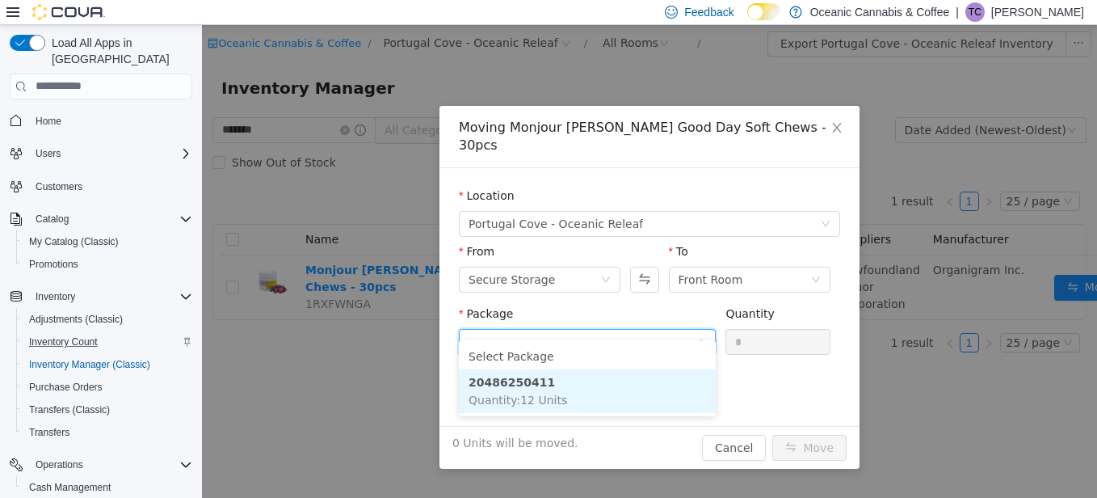
click at [495, 384] on strong "20486250411" at bounding box center [512, 381] width 86 height 13
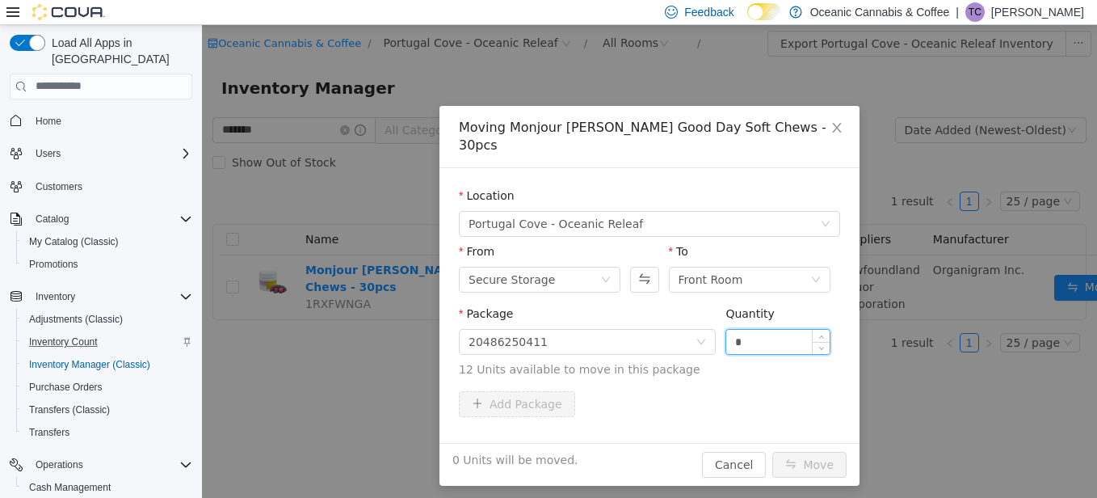
click at [772, 329] on input "*" at bounding box center [777, 341] width 103 height 24
click at [799, 451] on button "Move" at bounding box center [810, 464] width 74 height 26
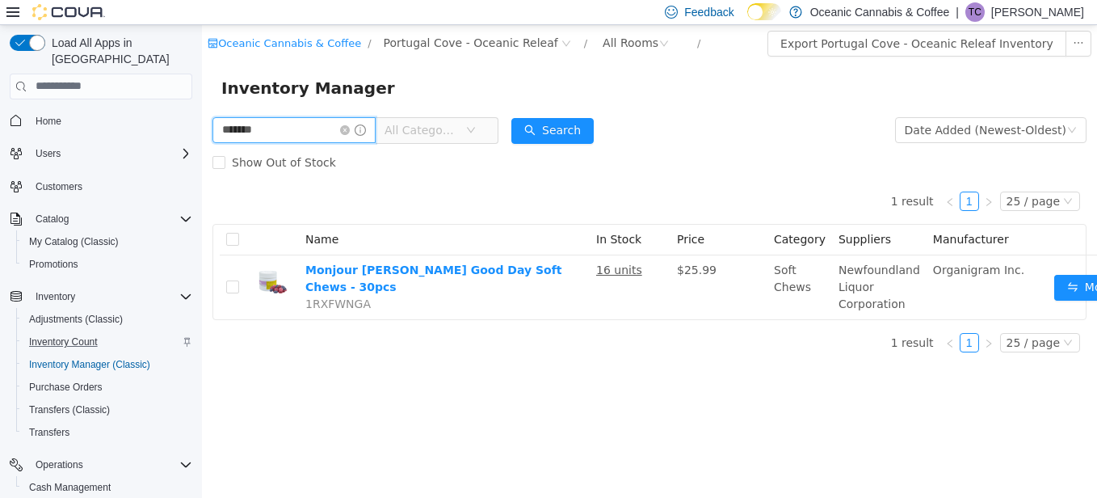
click at [294, 129] on input "*******" at bounding box center [294, 129] width 163 height 26
click at [295, 129] on input "*******" at bounding box center [294, 129] width 163 height 26
click at [296, 128] on input "*******" at bounding box center [294, 129] width 163 height 26
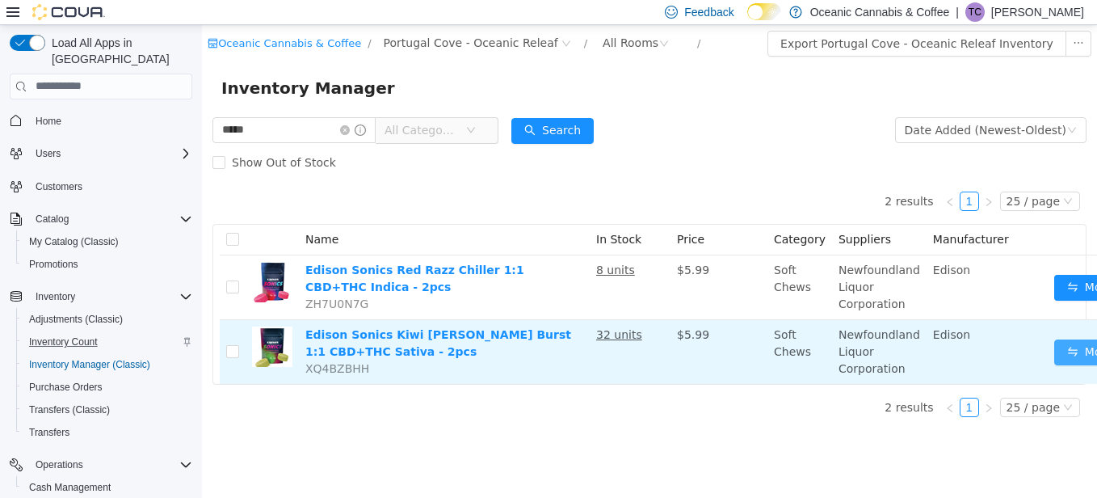
click at [1055, 354] on button "Move" at bounding box center [1092, 352] width 74 height 26
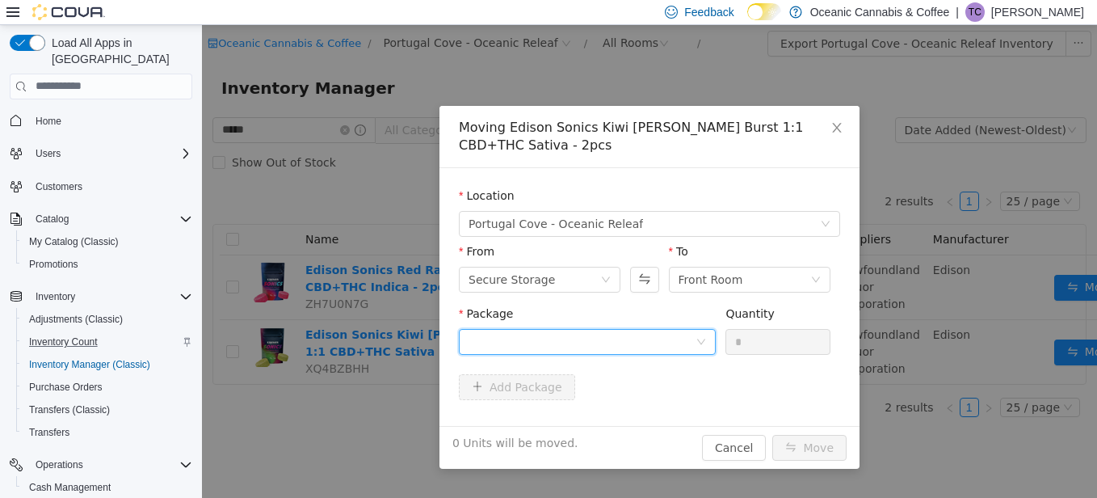
click at [520, 348] on div at bounding box center [582, 341] width 227 height 24
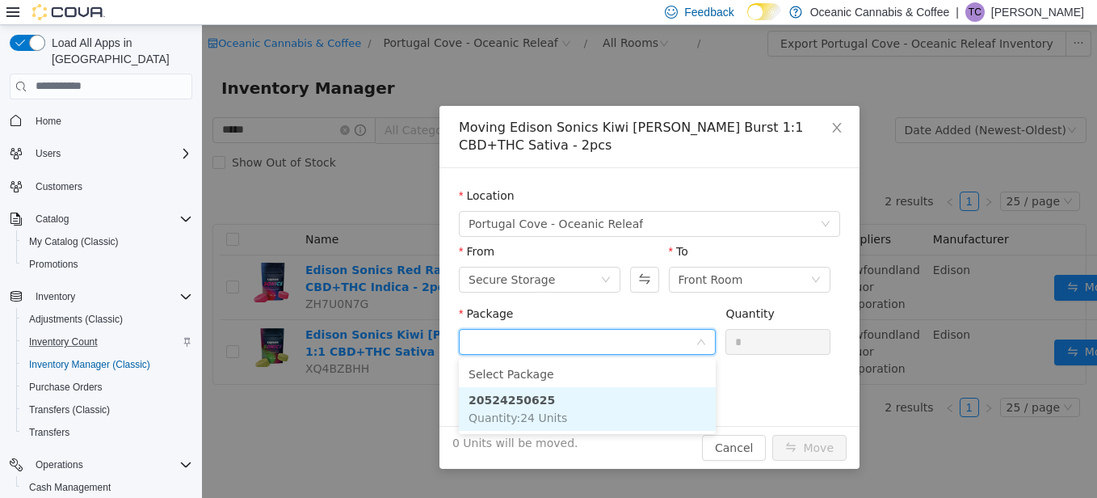
click at [489, 405] on strong "20524250625" at bounding box center [512, 399] width 86 height 13
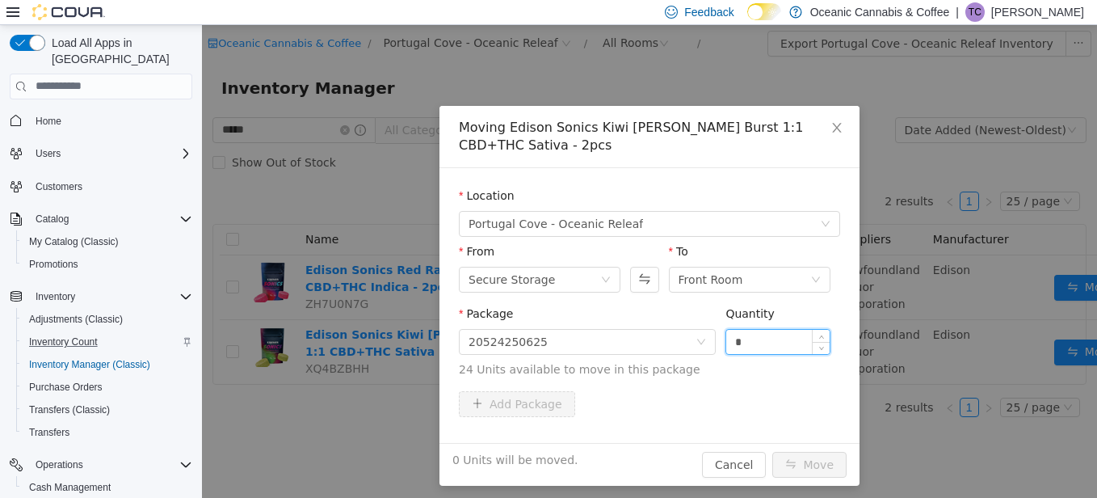
click at [764, 347] on input "*" at bounding box center [777, 341] width 103 height 24
click at [802, 465] on button "Move" at bounding box center [810, 464] width 74 height 26
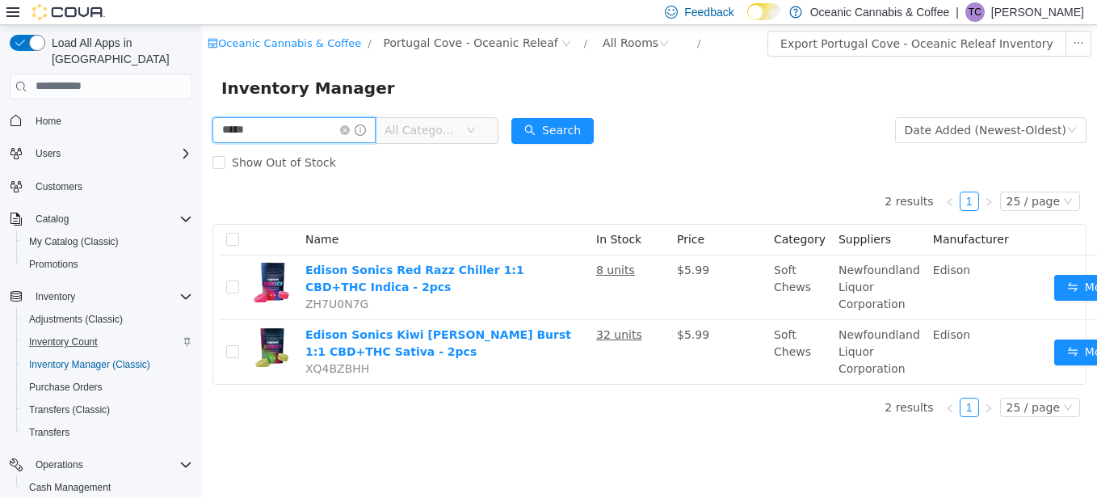
click at [271, 132] on input "*****" at bounding box center [294, 129] width 163 height 26
click at [270, 132] on input "*****" at bounding box center [294, 129] width 163 height 26
click at [270, 131] on input "*****" at bounding box center [294, 129] width 163 height 26
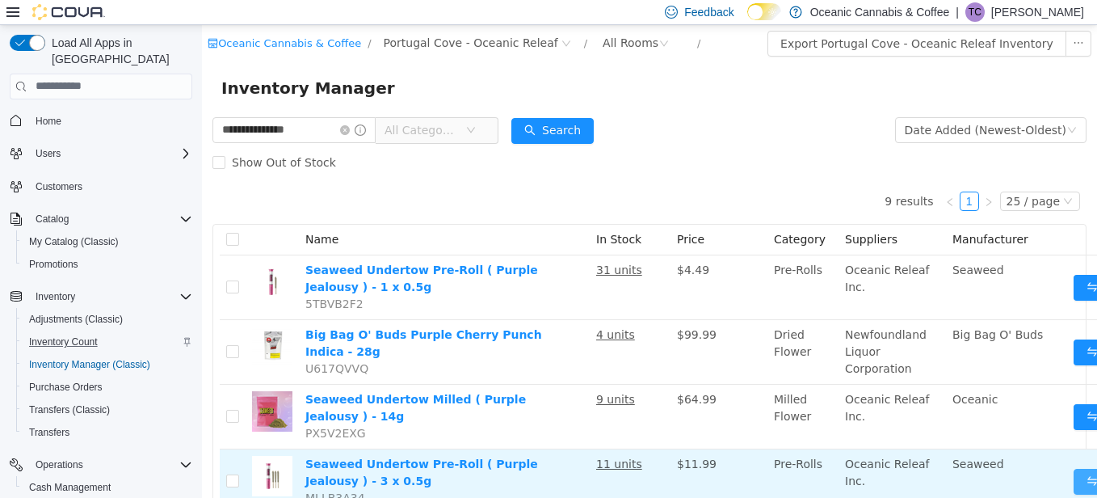
click at [1074, 469] on button "Move" at bounding box center [1111, 481] width 74 height 26
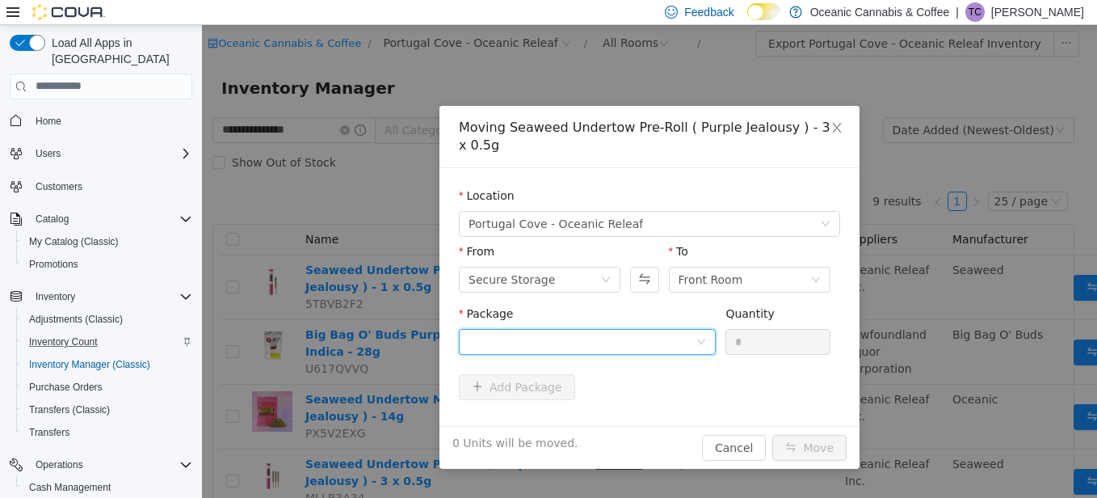
click at [484, 329] on div at bounding box center [582, 341] width 227 height 24
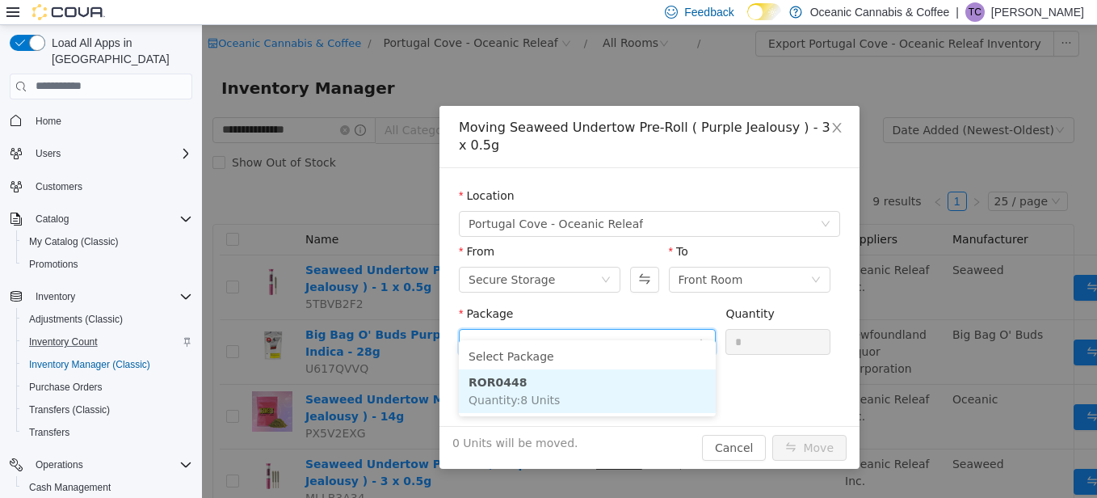
click at [491, 388] on strong "ROR0448" at bounding box center [498, 381] width 58 height 13
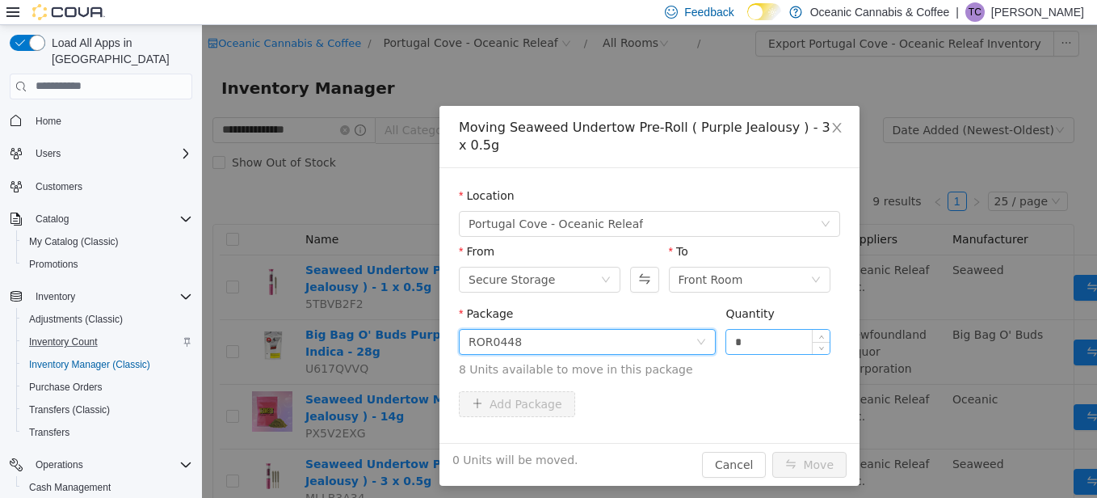
click at [750, 329] on input "*" at bounding box center [777, 341] width 103 height 24
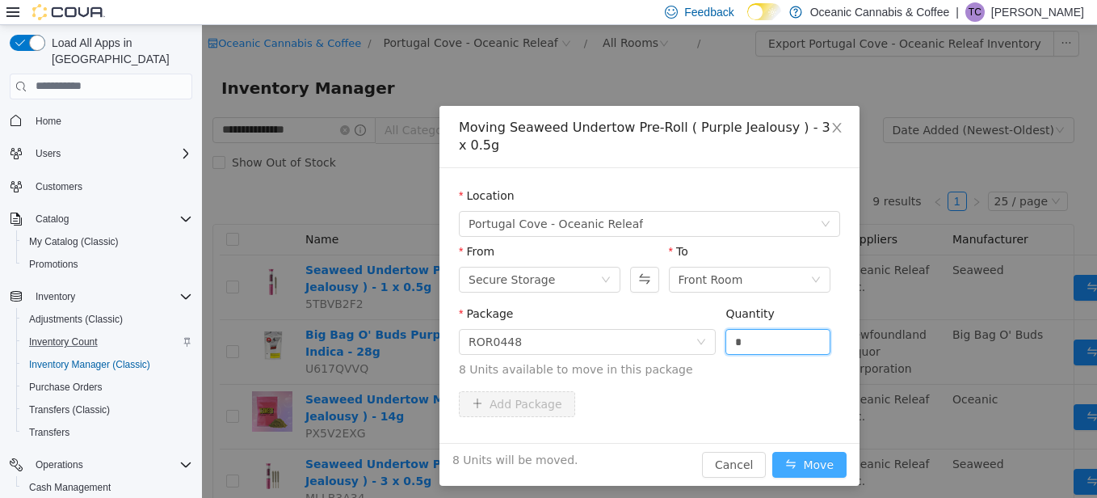
click at [804, 451] on button "Move" at bounding box center [810, 464] width 74 height 26
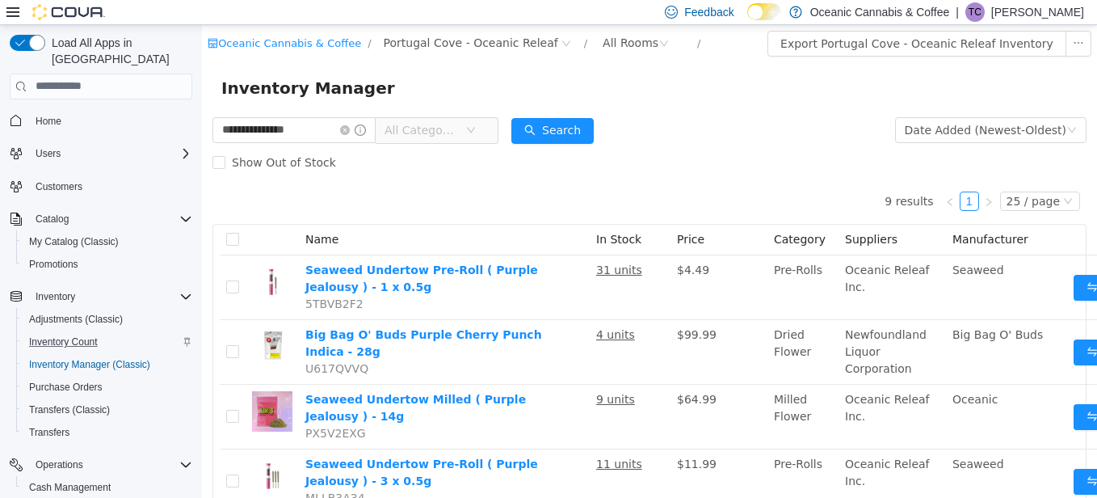
click at [429, 128] on span "All Categories" at bounding box center [422, 129] width 74 height 16
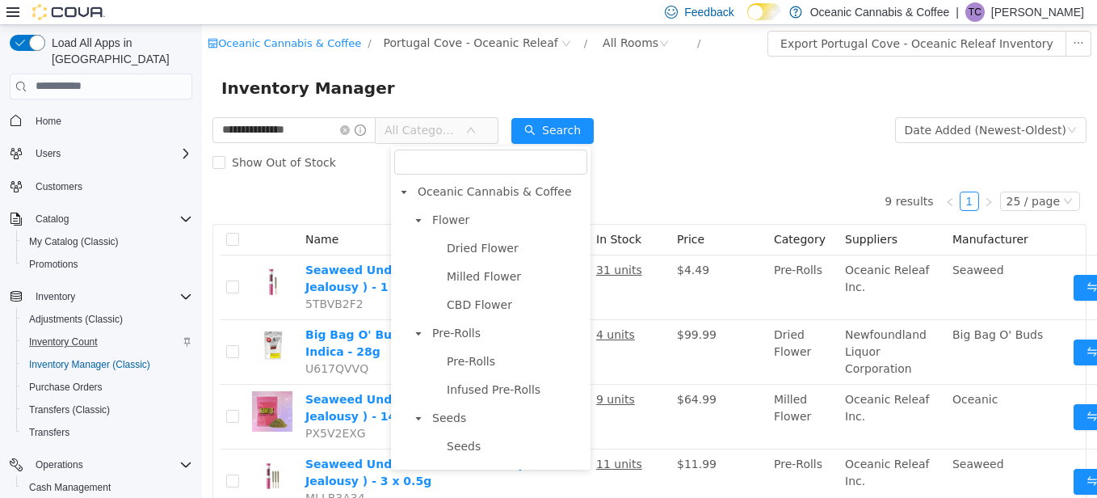
click at [755, 95] on div "Inventory Manager" at bounding box center [649, 87] width 857 height 26
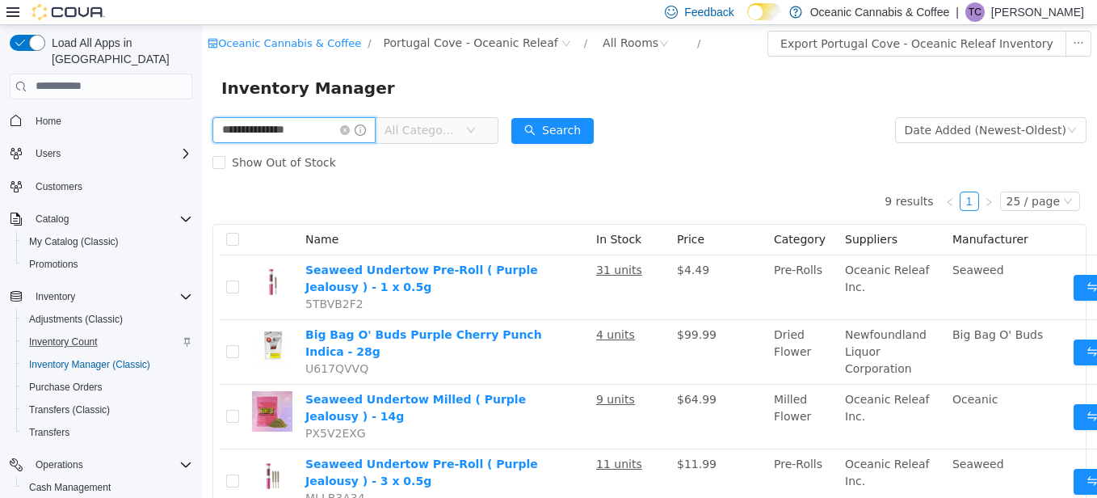
click at [334, 136] on input "**********" at bounding box center [294, 129] width 163 height 26
click at [333, 136] on input "**********" at bounding box center [294, 129] width 163 height 26
click at [335, 134] on input "**********" at bounding box center [294, 129] width 163 height 26
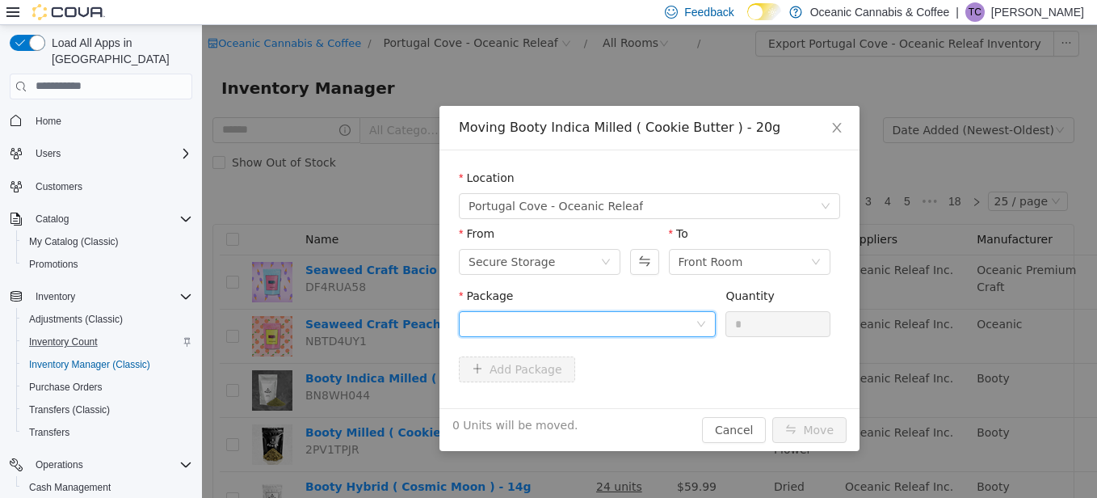
click at [483, 327] on div at bounding box center [582, 323] width 227 height 24
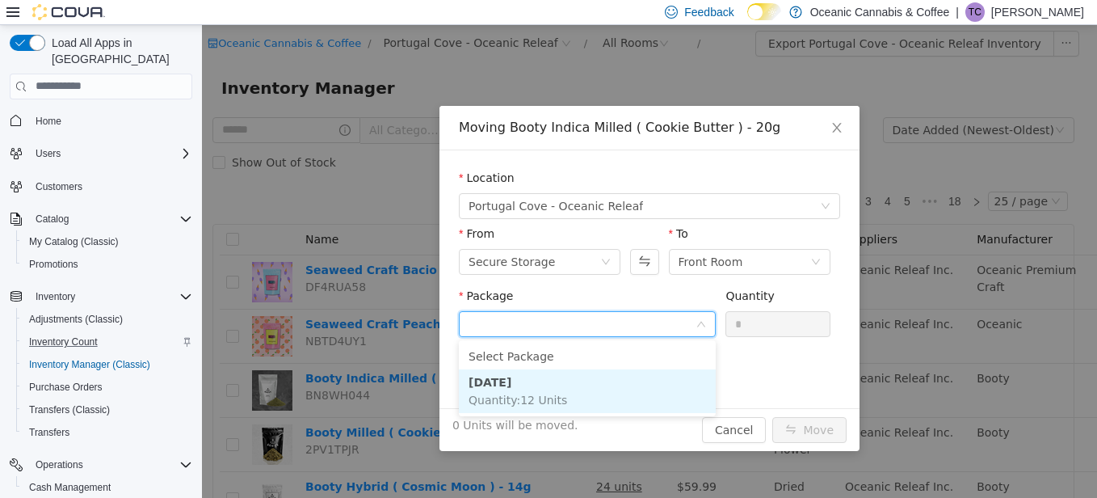
click at [504, 393] on span "Quantity : 12 Units" at bounding box center [518, 399] width 99 height 13
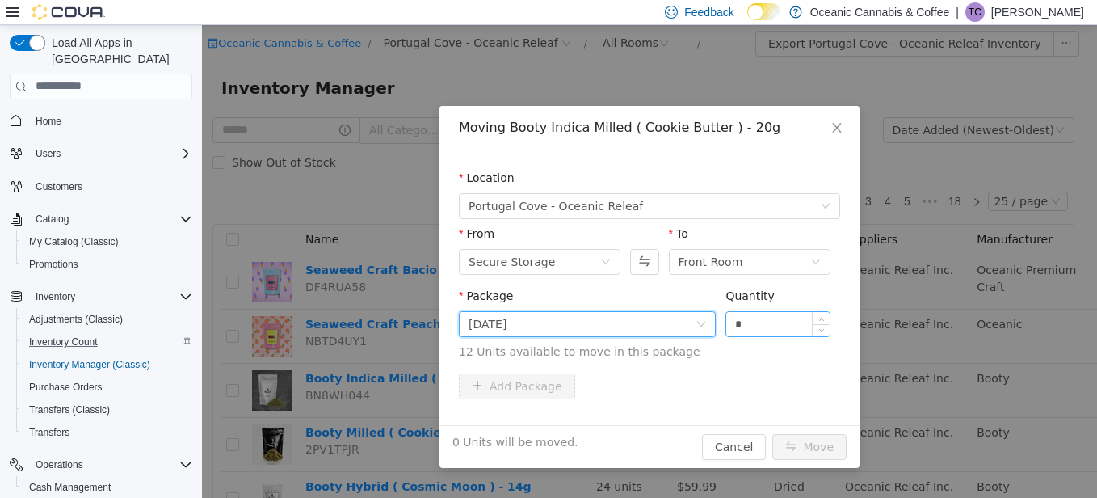
click at [749, 325] on input "*" at bounding box center [777, 323] width 103 height 24
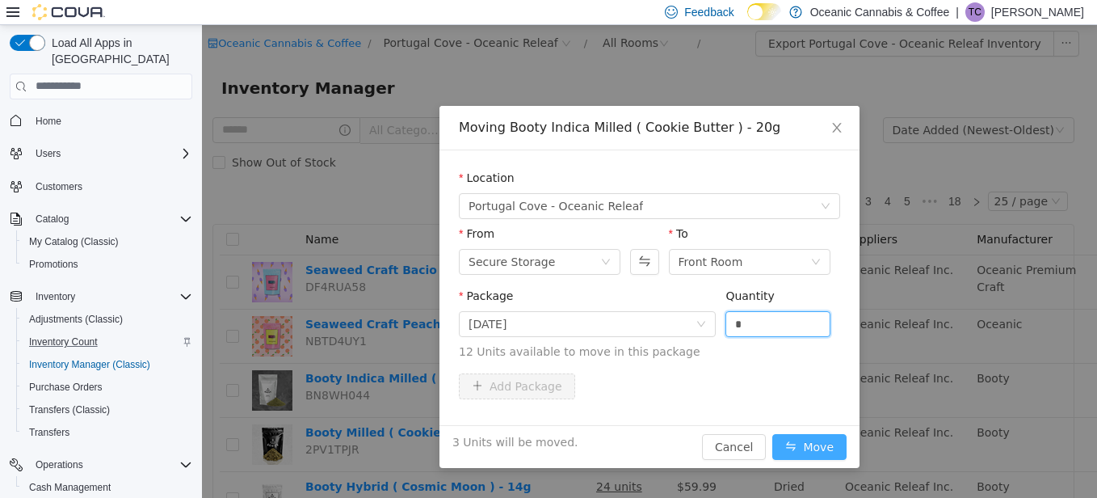
click at [800, 446] on button "Move" at bounding box center [810, 446] width 74 height 26
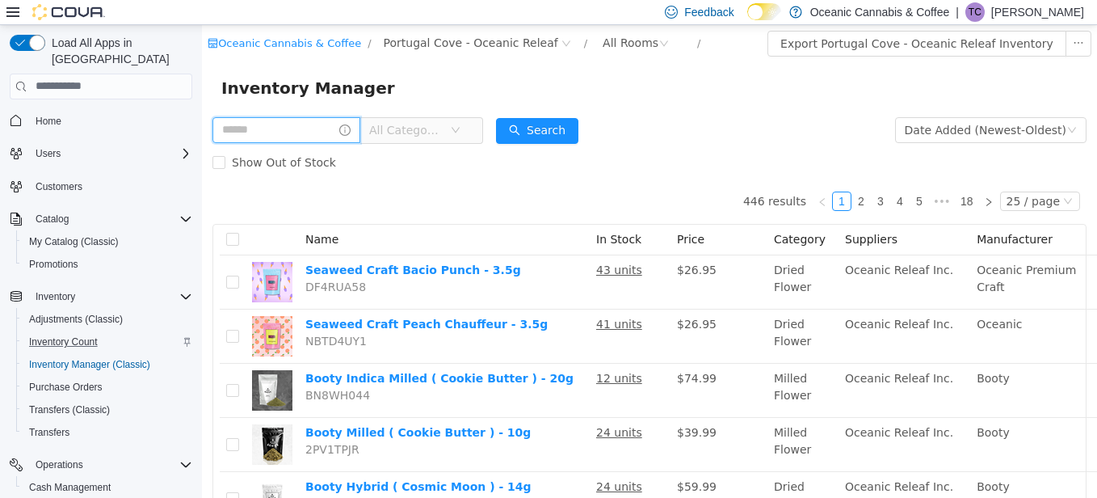
click at [284, 131] on input "text" at bounding box center [287, 129] width 148 height 26
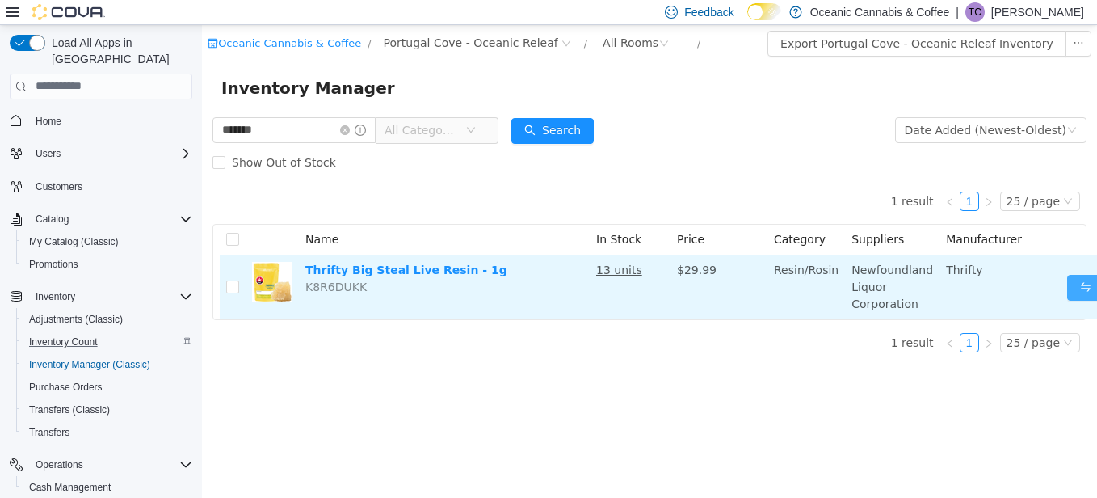
click at [1067, 283] on button "Move" at bounding box center [1104, 287] width 74 height 26
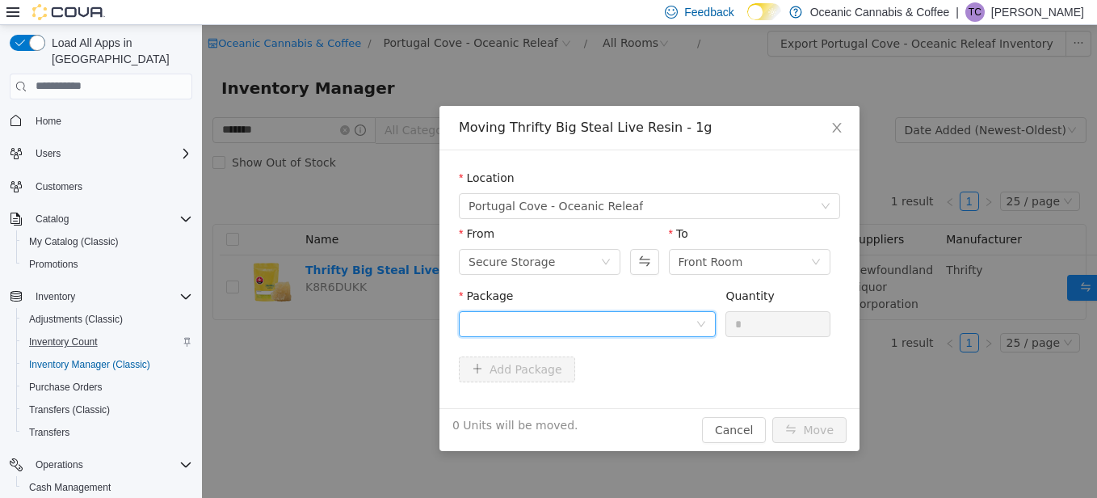
click at [483, 330] on div at bounding box center [582, 323] width 227 height 24
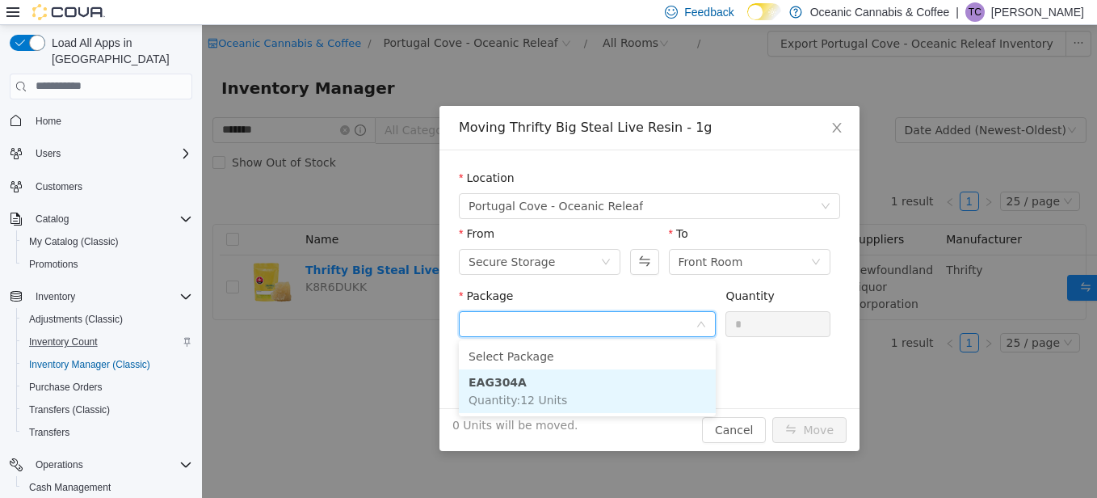
click at [486, 383] on strong "EAG304A" at bounding box center [498, 381] width 58 height 13
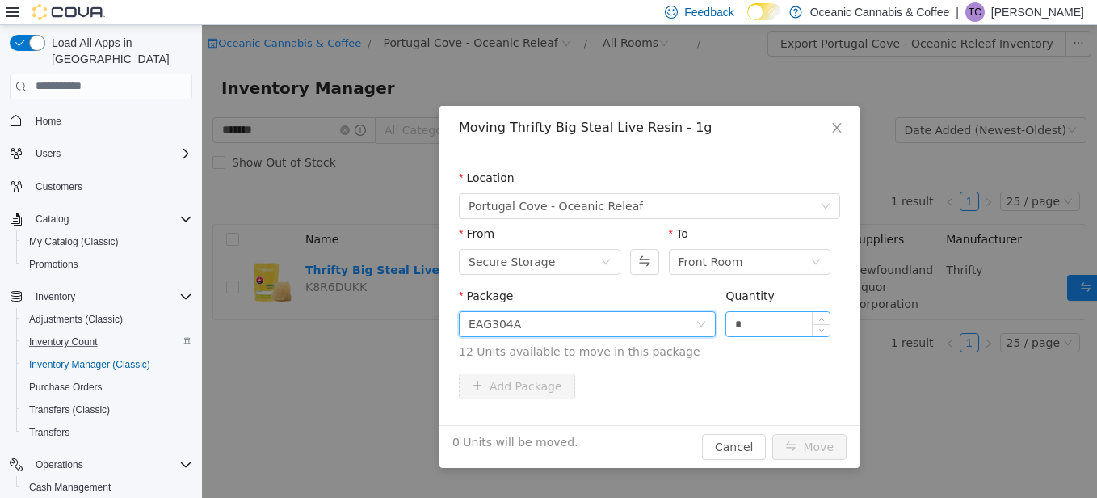
click at [751, 322] on input "*" at bounding box center [777, 323] width 103 height 24
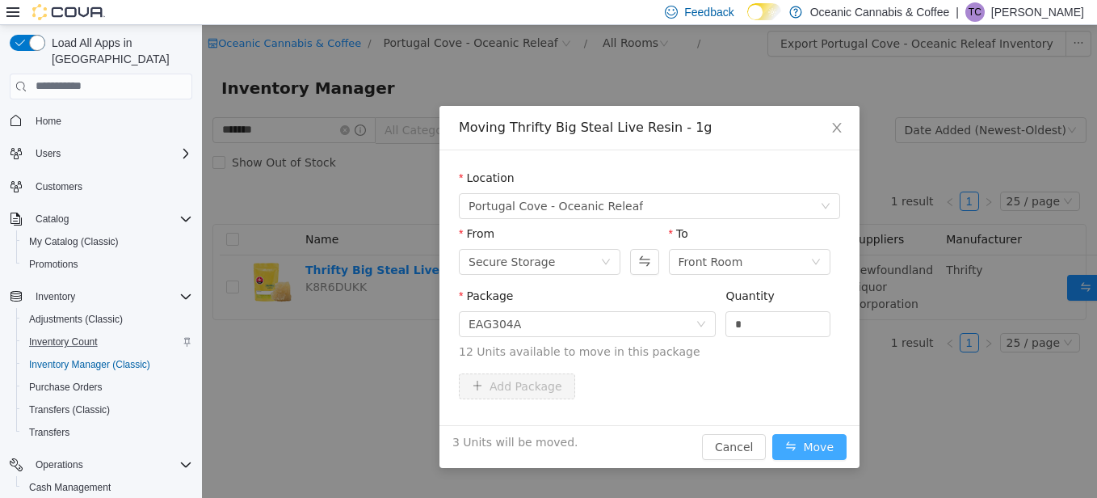
click at [796, 443] on button "Move" at bounding box center [810, 446] width 74 height 26
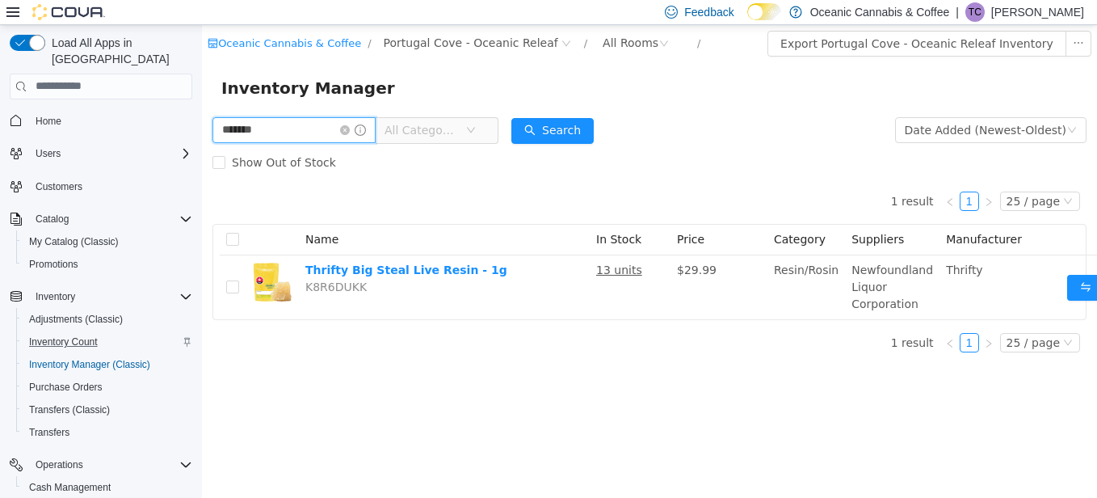
click at [257, 133] on input "*******" at bounding box center [294, 129] width 163 height 26
click at [258, 133] on input "*******" at bounding box center [294, 129] width 163 height 26
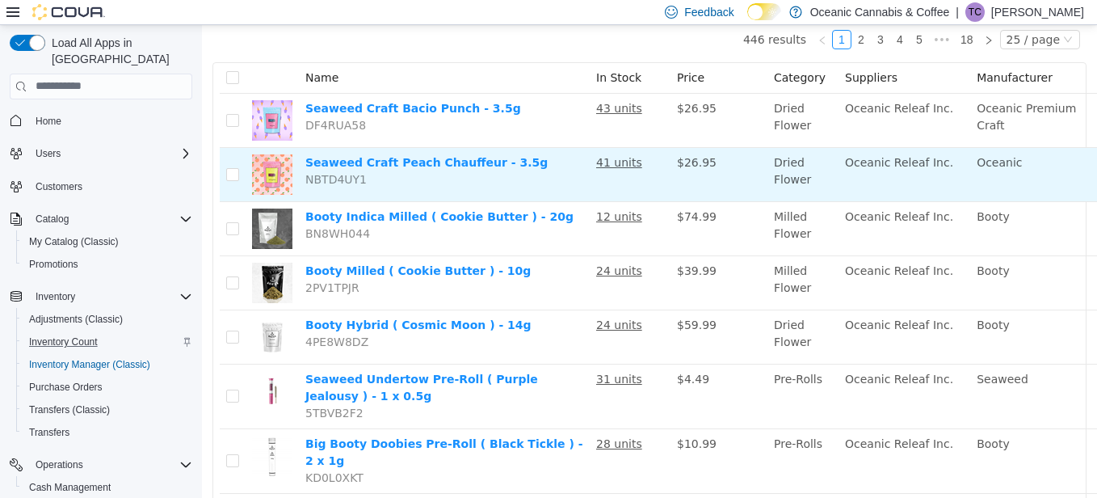
scroll to position [242, 0]
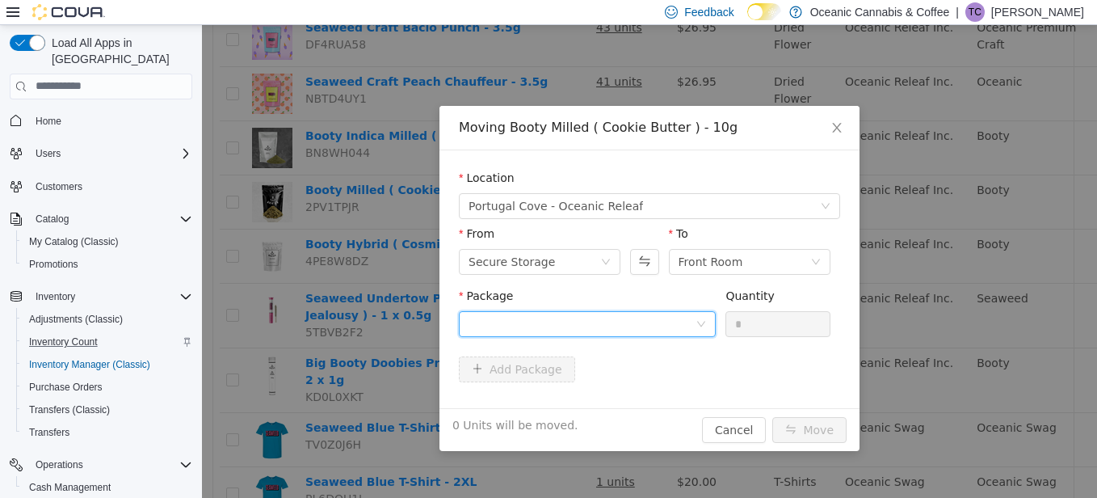
click at [482, 326] on div at bounding box center [582, 323] width 227 height 24
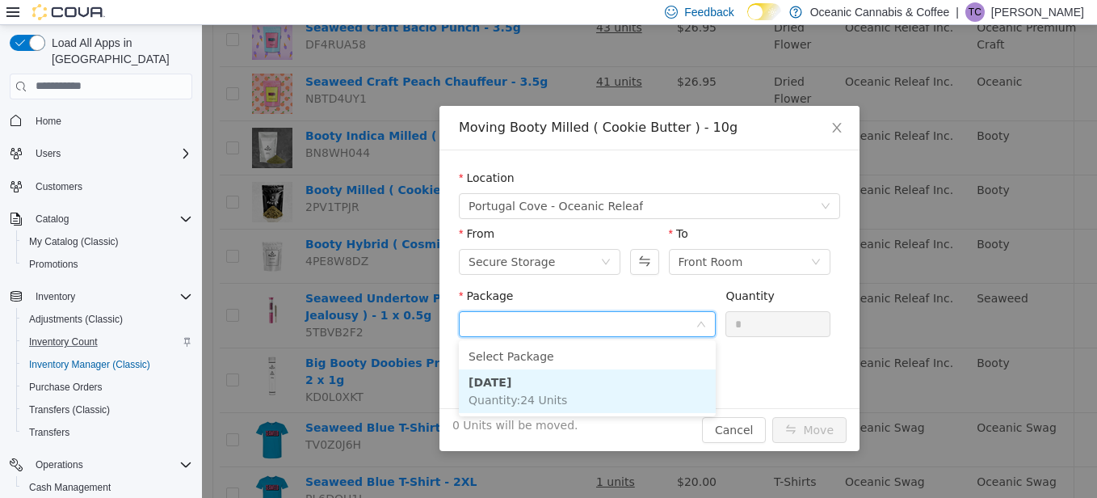
click at [486, 394] on span "Quantity : 24 Units" at bounding box center [518, 399] width 99 height 13
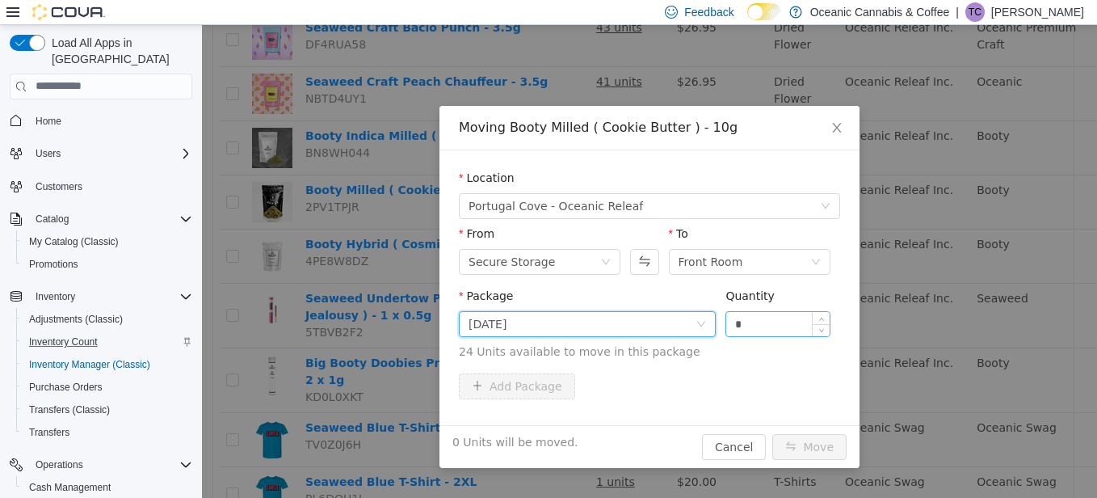
click at [768, 318] on input "*" at bounding box center [777, 323] width 103 height 24
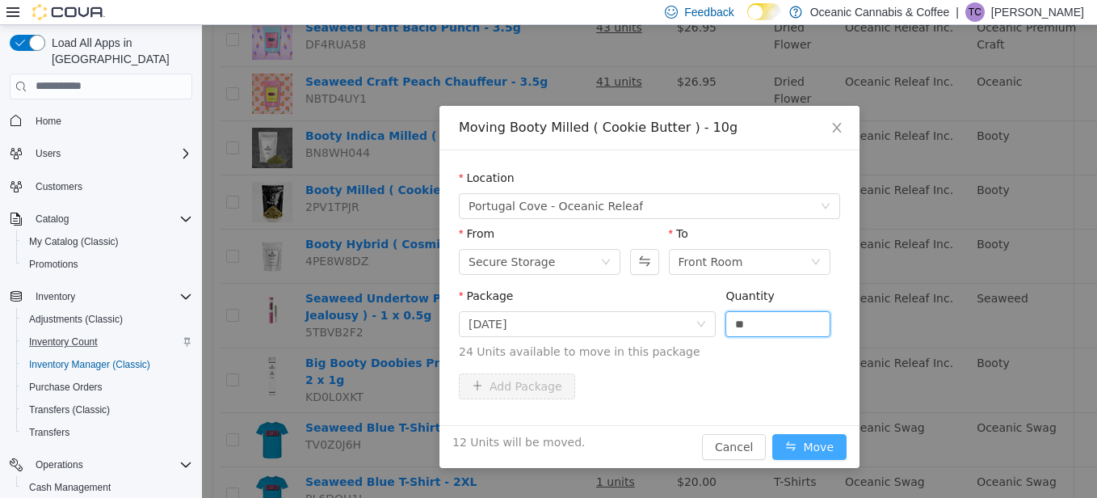
click at [802, 448] on button "Move" at bounding box center [810, 446] width 74 height 26
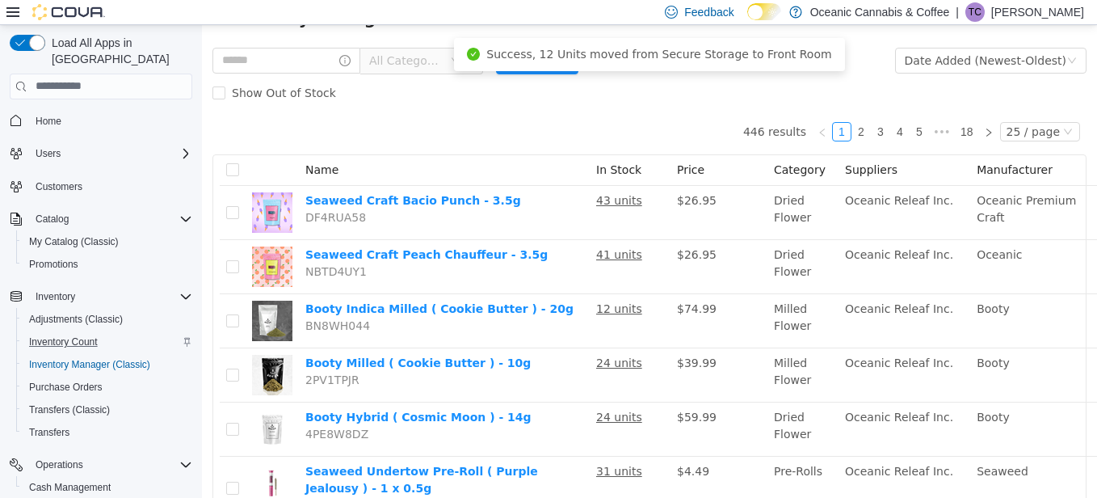
scroll to position [0, 0]
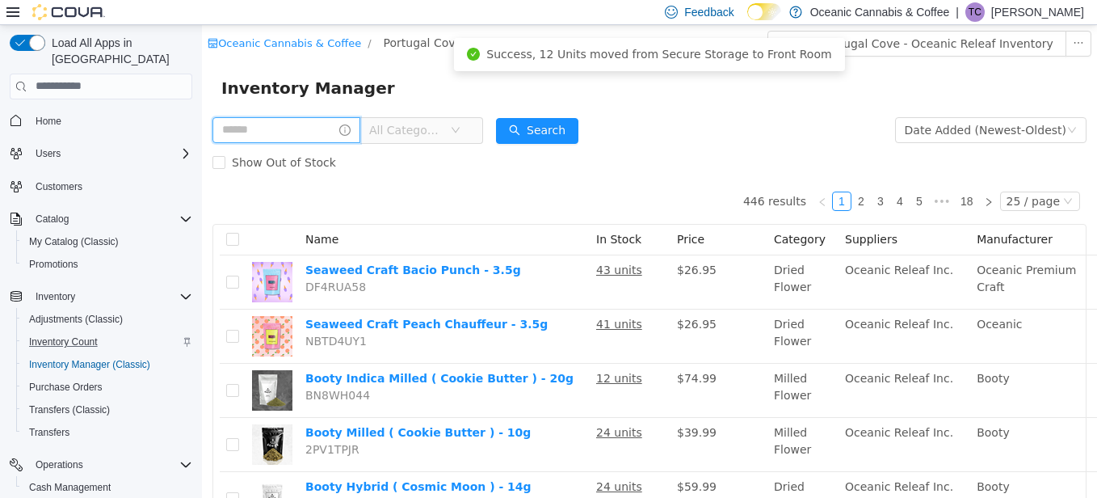
click at [290, 129] on input "text" at bounding box center [287, 129] width 148 height 26
